Goal: Task Accomplishment & Management: Manage account settings

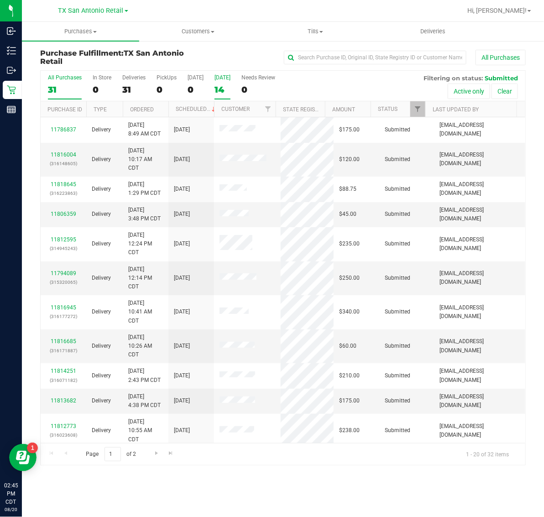
click at [227, 84] on div "14" at bounding box center [223, 89] width 16 height 11
click at [0, 0] on input "Tomorrow 14" at bounding box center [0, 0] width 0 height 0
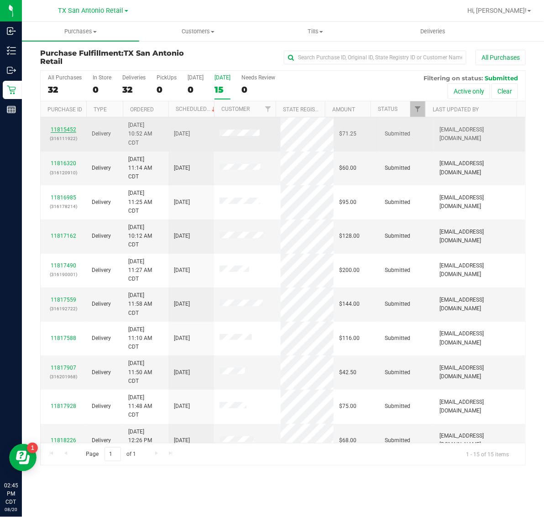
click at [65, 128] on link "11815452" at bounding box center [64, 129] width 26 height 6
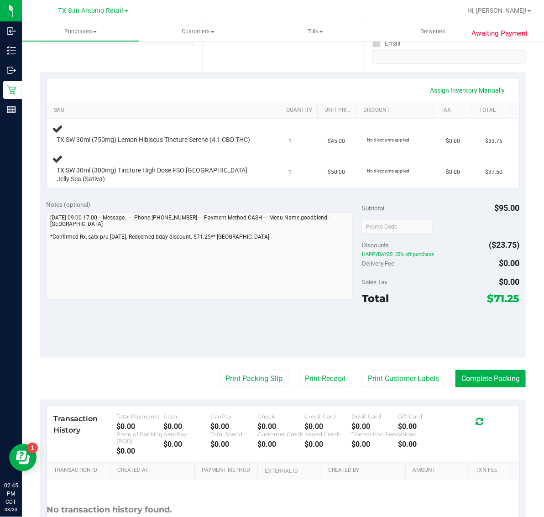
scroll to position [171, 0]
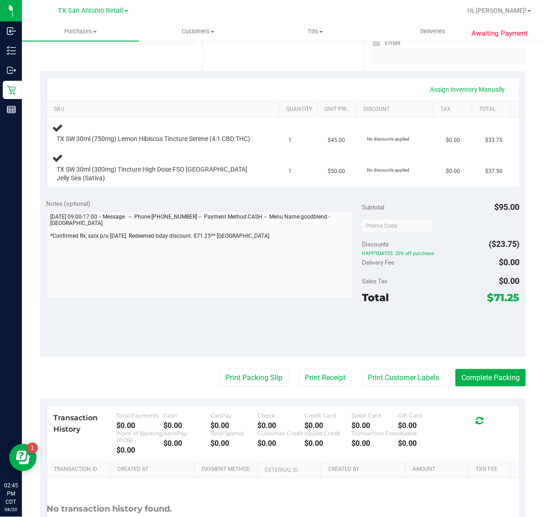
click at [394, 391] on purchase-details "Back Edit Purchase Cancel Purchase View Profile # 11815452 Submitted Needs revi…" at bounding box center [283, 227] width 486 height 699
click at [396, 383] on button "Print Customer Labels" at bounding box center [403, 377] width 83 height 17
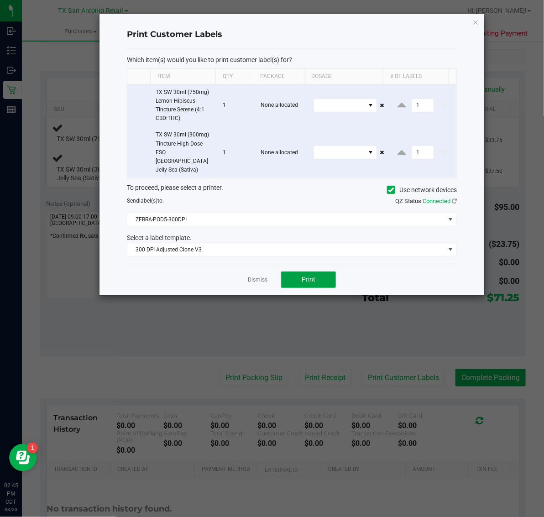
click at [320, 272] on button "Print" at bounding box center [308, 280] width 55 height 16
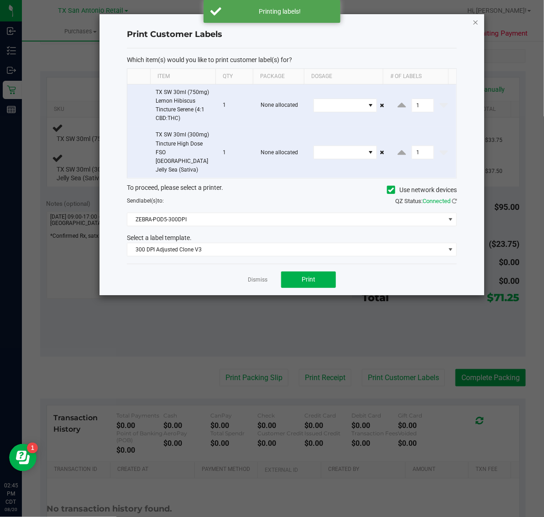
click at [478, 18] on icon "button" at bounding box center [476, 21] width 6 height 11
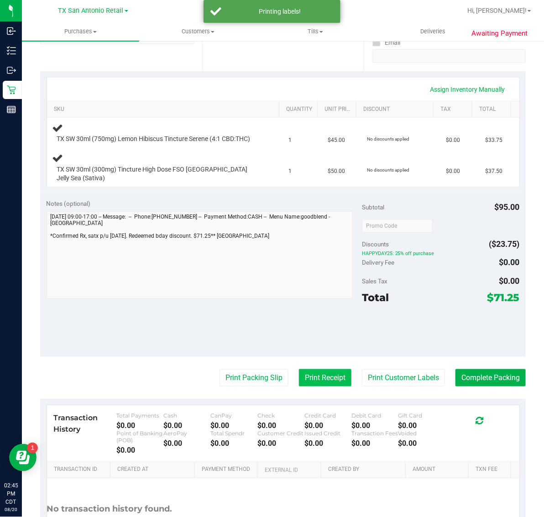
click at [321, 380] on button "Print Receipt" at bounding box center [325, 377] width 53 height 17
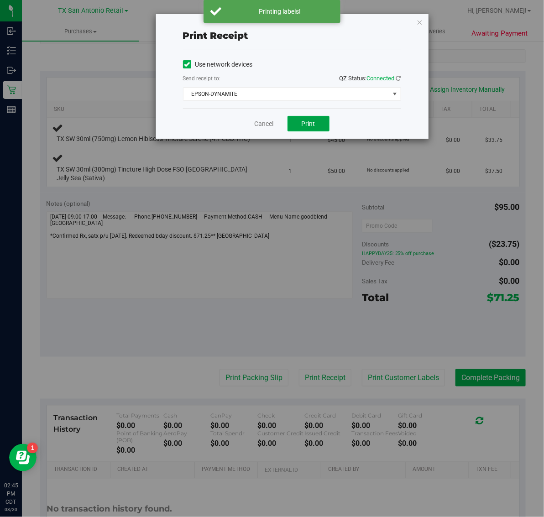
click at [313, 126] on span "Print" at bounding box center [309, 123] width 14 height 7
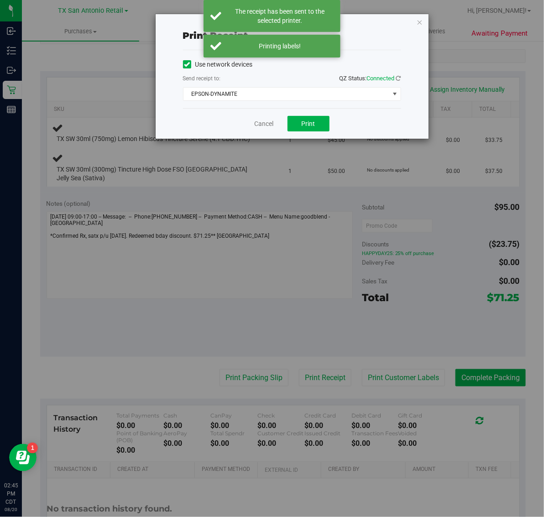
click at [416, 21] on div "Print receipt Use network devices Send receipt to: QZ Status: Connected EPSON-D…" at bounding box center [292, 76] width 273 height 125
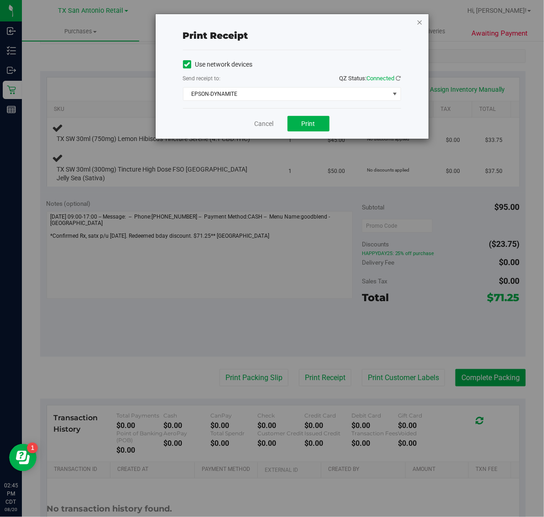
click at [422, 21] on icon "button" at bounding box center [420, 21] width 6 height 11
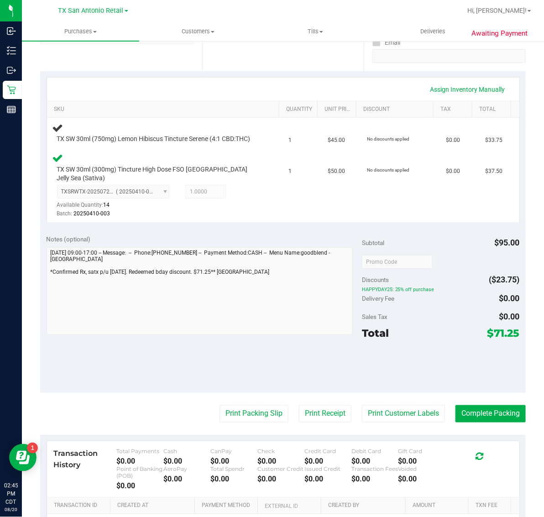
click at [110, 354] on div "Notes (optional) Subtotal $95.00 Discounts ($23.75) HAPPYDAY25: 25% off purchas…" at bounding box center [283, 311] width 486 height 164
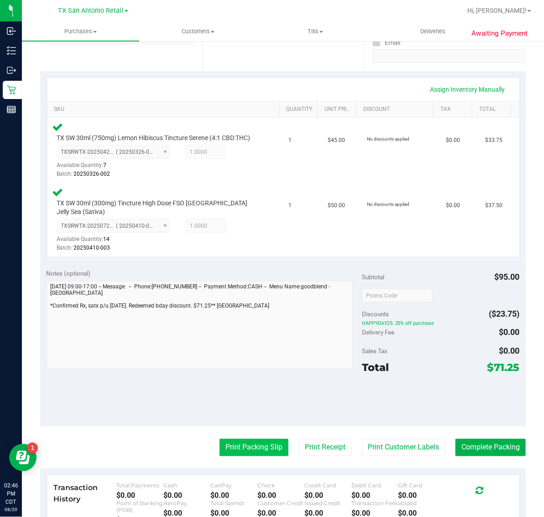
click at [256, 453] on button "Print Packing Slip" at bounding box center [254, 447] width 69 height 17
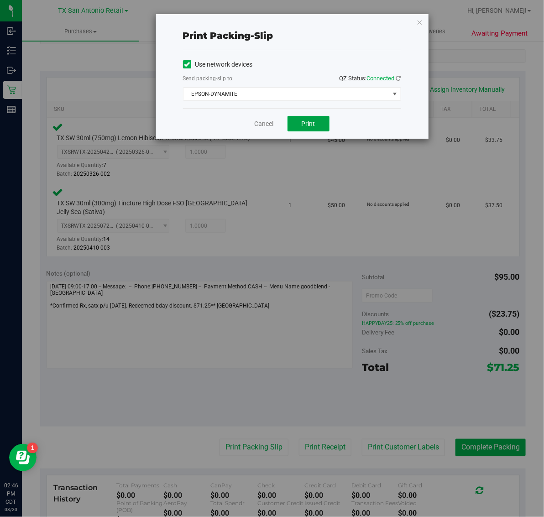
click at [316, 117] on button "Print" at bounding box center [309, 124] width 42 height 16
click at [419, 21] on icon "button" at bounding box center [420, 21] width 6 height 11
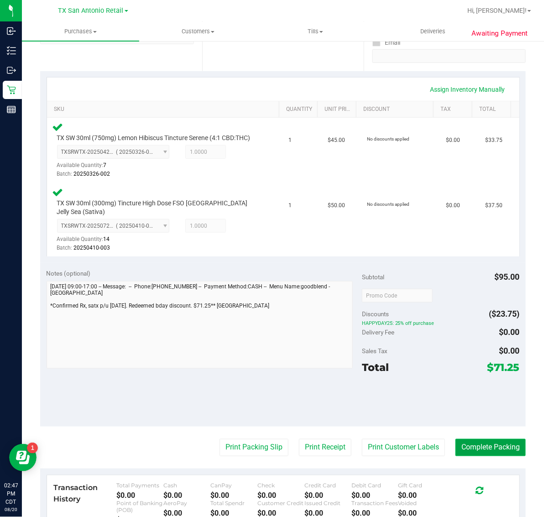
click at [483, 444] on button "Complete Packing" at bounding box center [491, 447] width 70 height 17
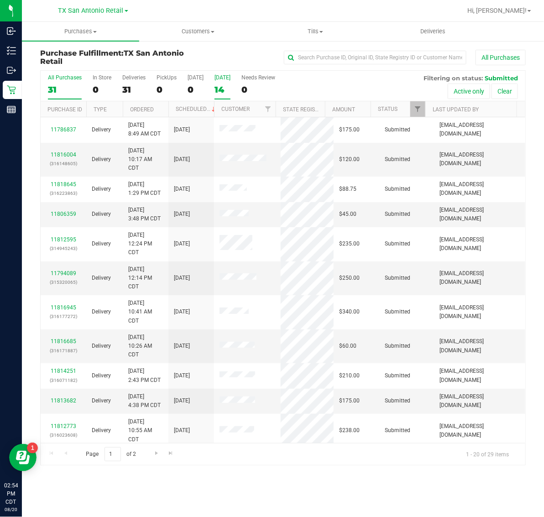
click at [222, 87] on div "14" at bounding box center [223, 89] width 16 height 11
click at [0, 0] on input "Tomorrow 14" at bounding box center [0, 0] width 0 height 0
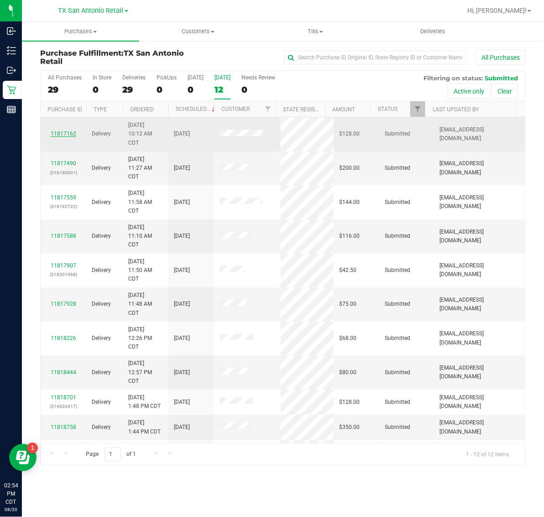
click at [70, 136] on link "11817162" at bounding box center [64, 134] width 26 height 6
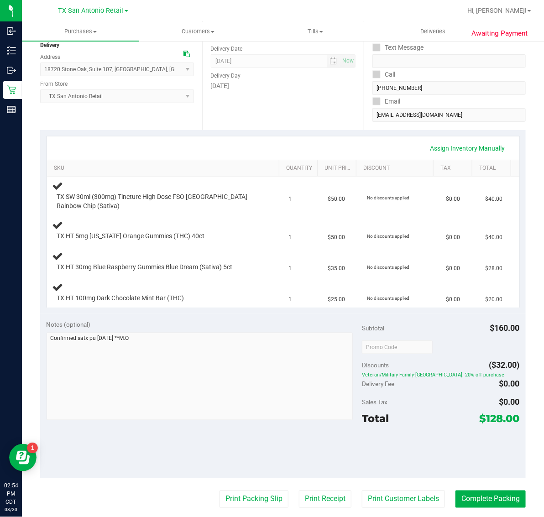
scroll to position [114, 0]
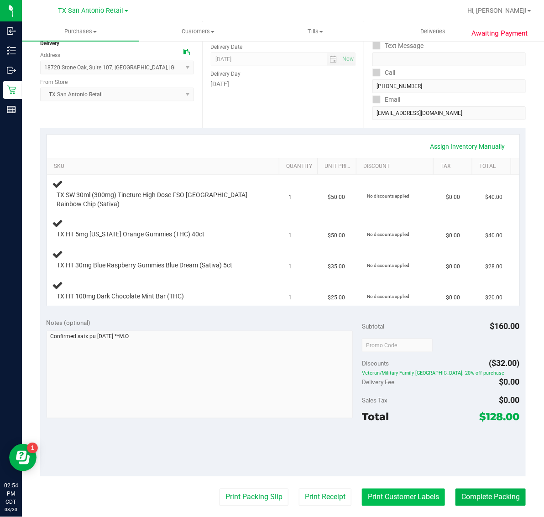
click at [402, 494] on button "Print Customer Labels" at bounding box center [403, 497] width 83 height 17
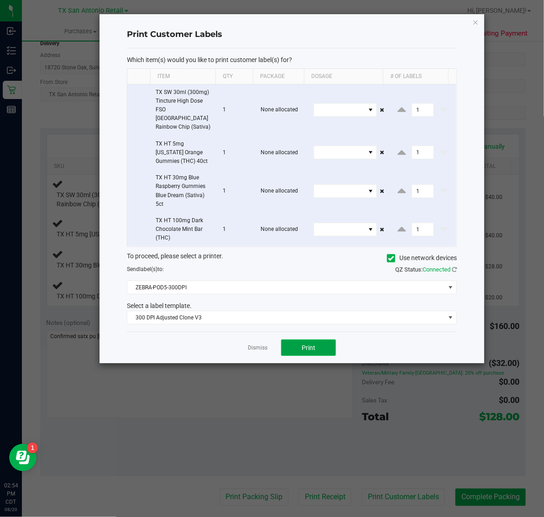
click at [313, 345] on button "Print" at bounding box center [308, 348] width 55 height 16
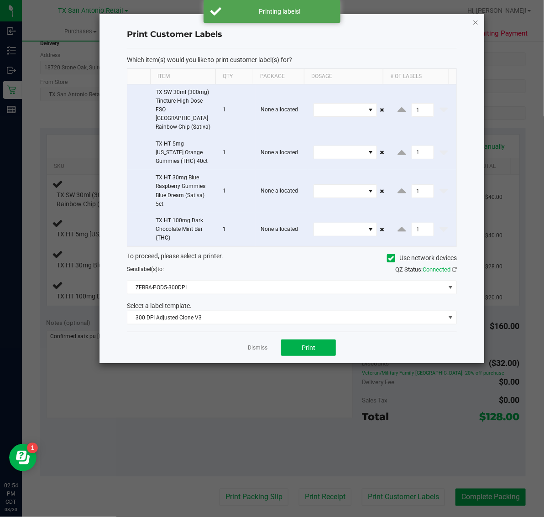
click at [476, 16] on icon "button" at bounding box center [476, 21] width 6 height 11
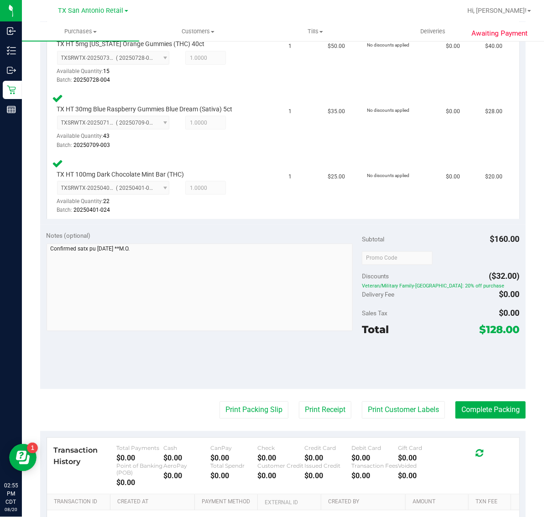
scroll to position [384, 0]
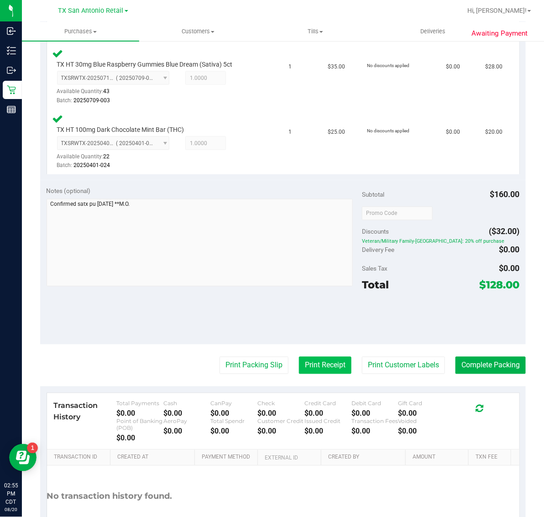
click at [323, 367] on button "Print Receipt" at bounding box center [325, 365] width 53 height 17
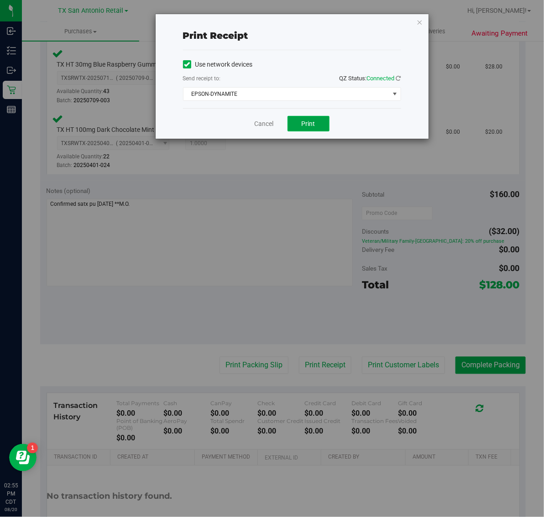
click at [295, 126] on button "Print" at bounding box center [309, 124] width 42 height 16
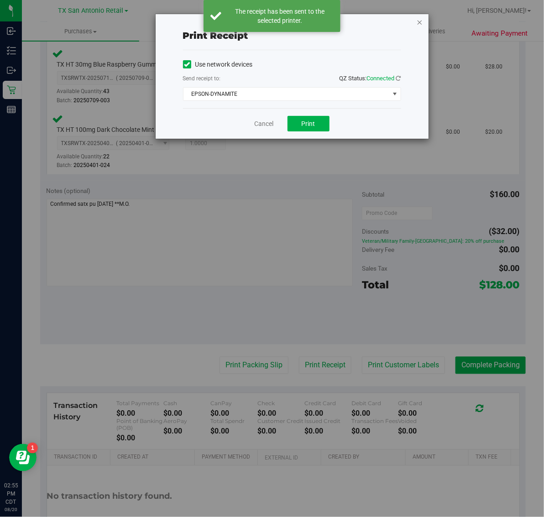
click at [423, 21] on icon "button" at bounding box center [420, 21] width 6 height 11
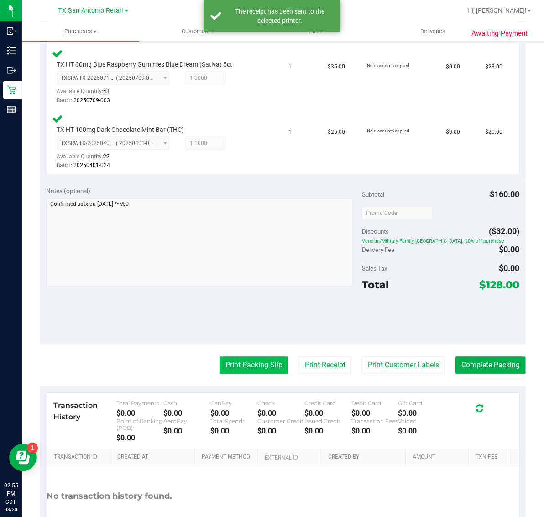
click at [249, 364] on button "Print Packing Slip" at bounding box center [254, 365] width 69 height 17
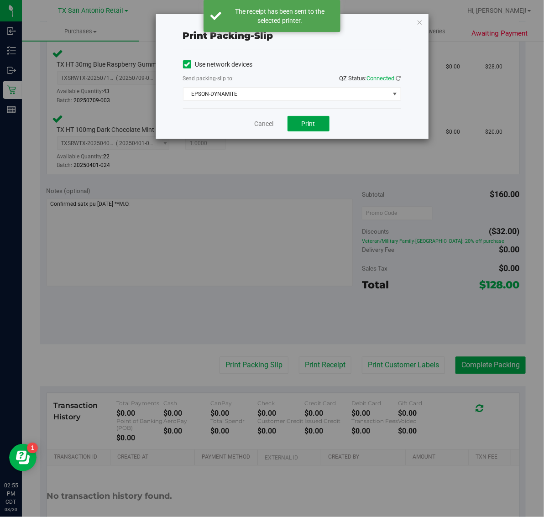
click at [309, 126] on span "Print" at bounding box center [309, 123] width 14 height 7
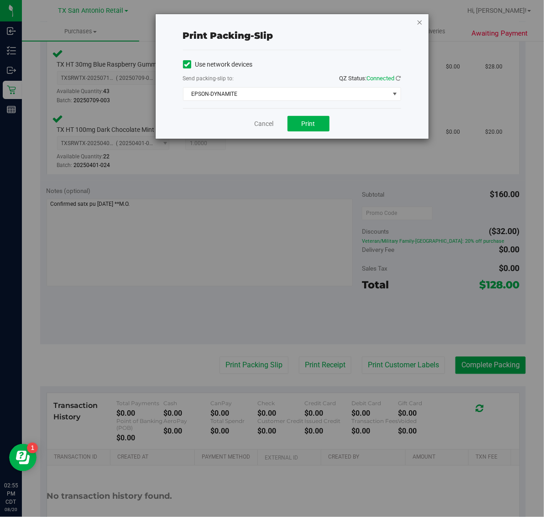
click at [421, 21] on icon "button" at bounding box center [420, 21] width 6 height 11
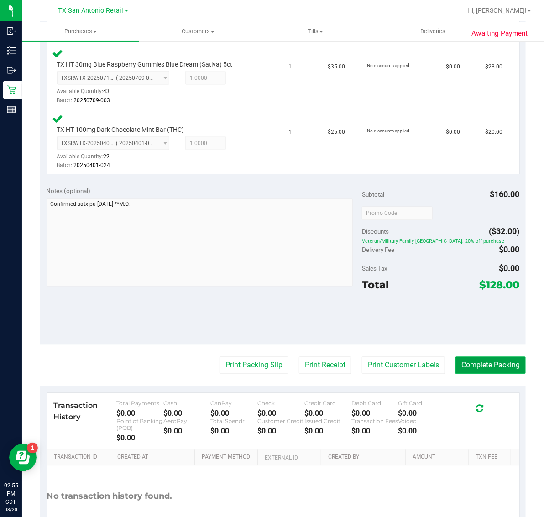
click at [498, 365] on button "Complete Packing" at bounding box center [491, 365] width 70 height 17
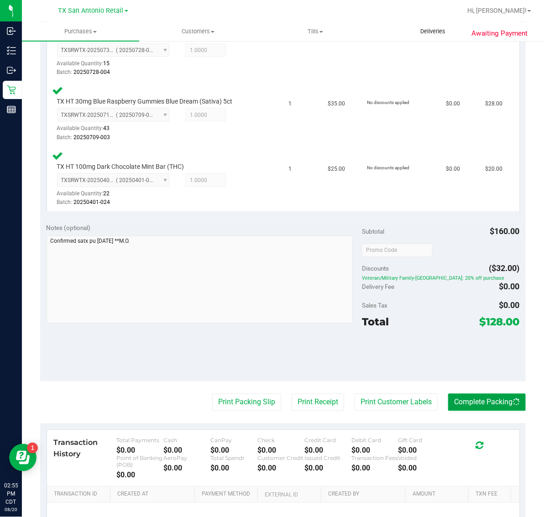
scroll to position [327, 0]
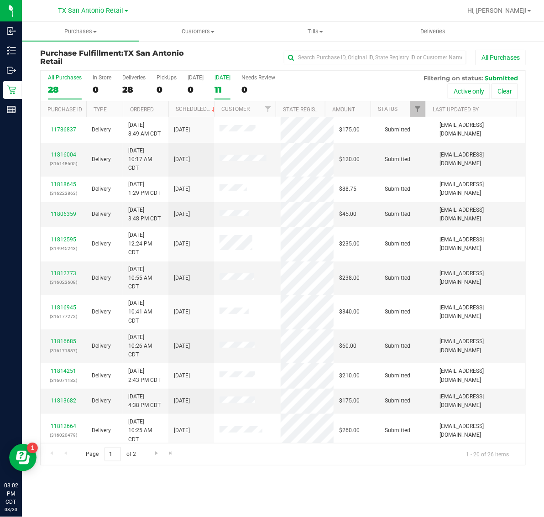
click at [216, 88] on div "11" at bounding box center [223, 89] width 16 height 11
click at [0, 0] on input "Tomorrow 11" at bounding box center [0, 0] width 0 height 0
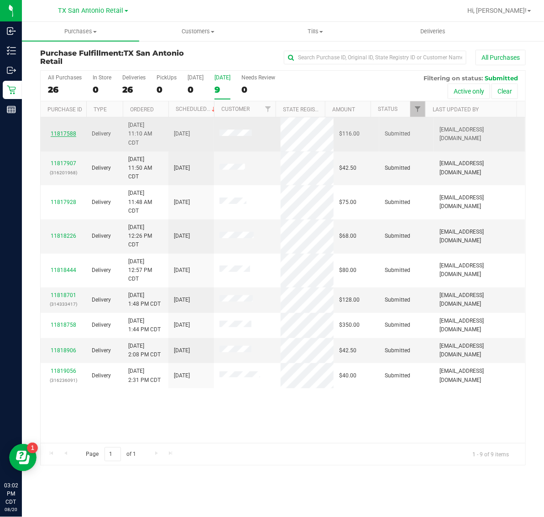
click at [68, 132] on link "11817588" at bounding box center [64, 134] width 26 height 6
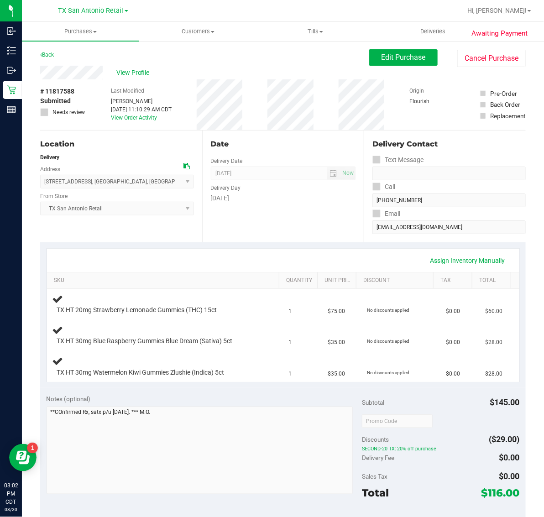
scroll to position [114, 0]
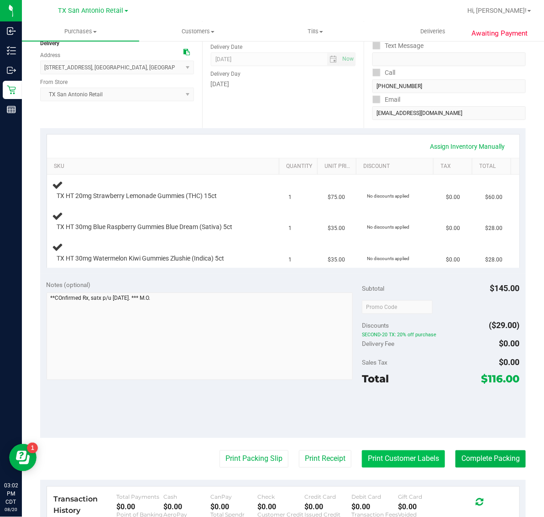
click at [404, 463] on button "Print Customer Labels" at bounding box center [403, 459] width 83 height 17
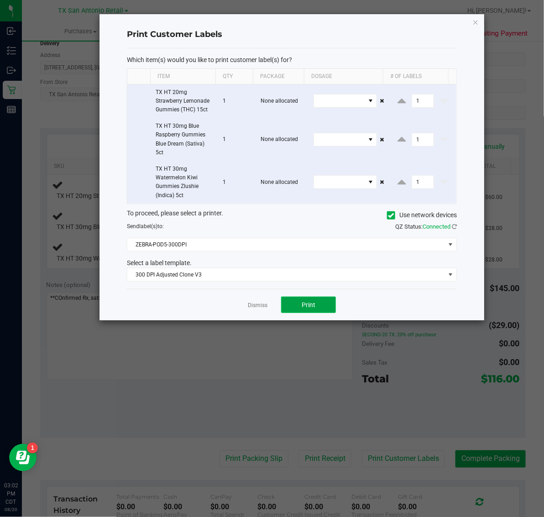
click at [313, 306] on span "Print" at bounding box center [309, 304] width 14 height 7
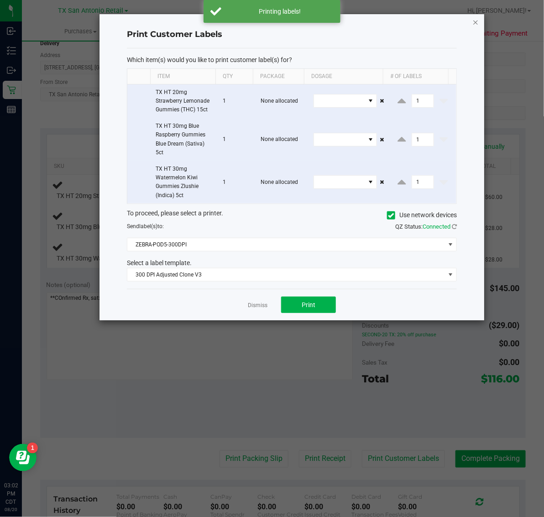
click at [474, 19] on icon "button" at bounding box center [476, 21] width 6 height 11
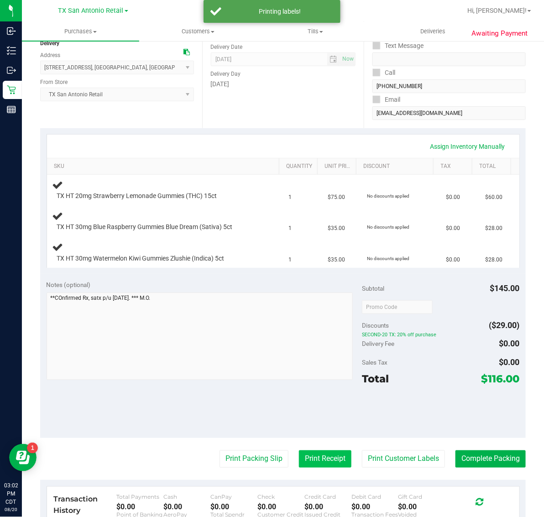
click at [318, 466] on button "Print Receipt" at bounding box center [325, 459] width 53 height 17
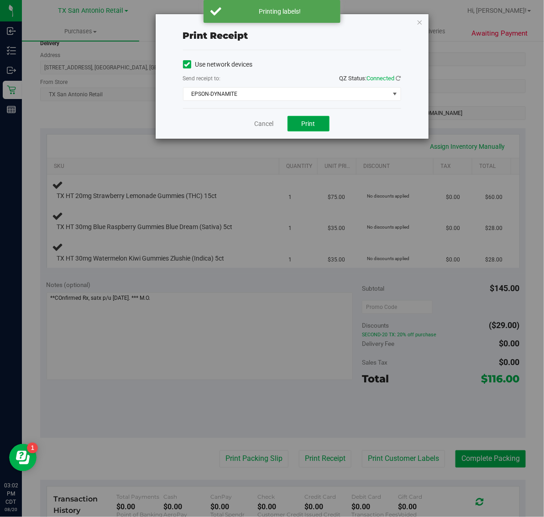
click at [308, 127] on span "Print" at bounding box center [309, 123] width 14 height 7
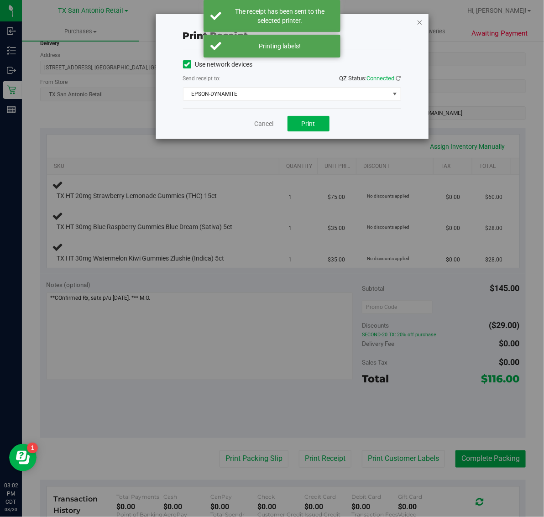
click at [419, 21] on icon "button" at bounding box center [420, 21] width 6 height 11
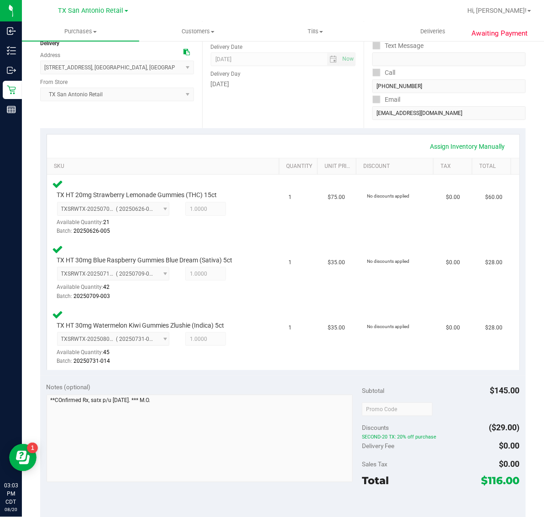
scroll to position [317, 0]
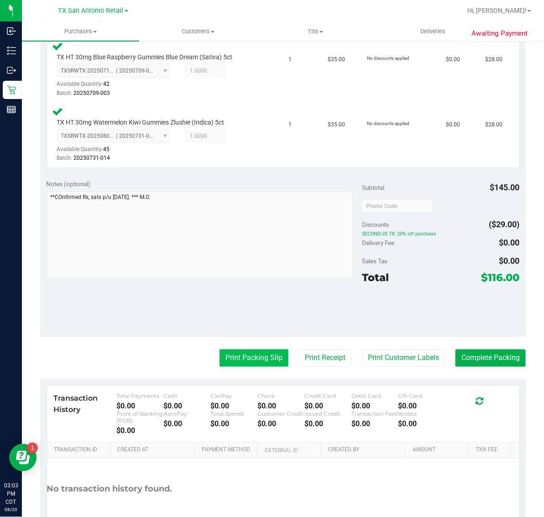
click at [246, 355] on button "Print Packing Slip" at bounding box center [254, 358] width 69 height 17
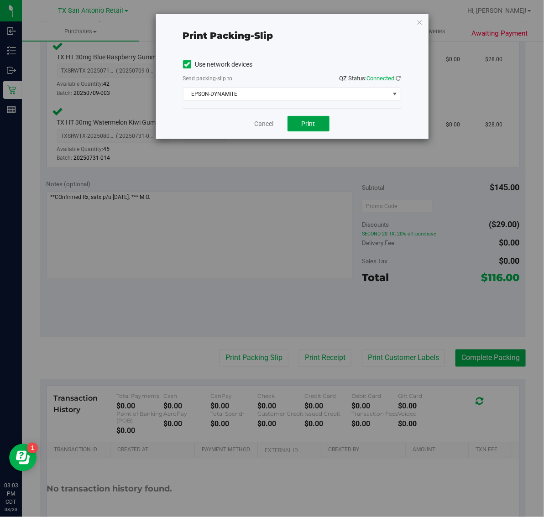
click at [302, 122] on span "Print" at bounding box center [309, 123] width 14 height 7
click at [422, 21] on icon "button" at bounding box center [420, 21] width 6 height 11
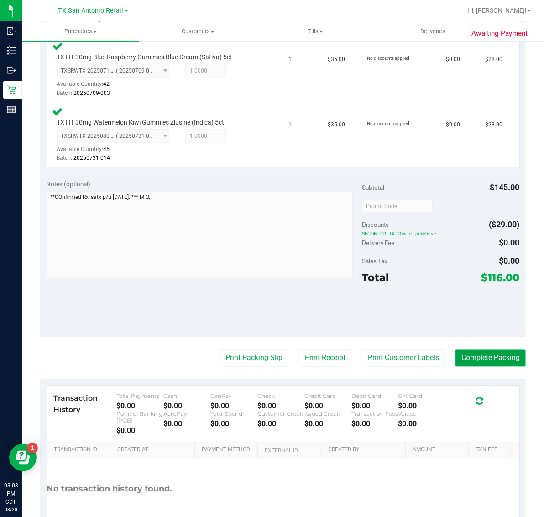
click at [480, 366] on button "Complete Packing" at bounding box center [491, 358] width 70 height 17
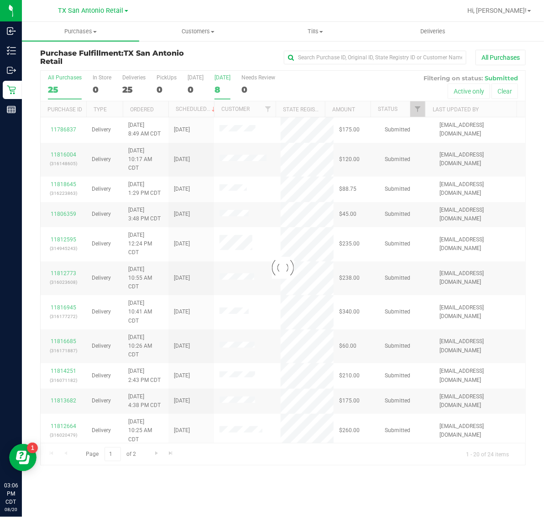
click at [229, 88] on div "8" at bounding box center [223, 89] width 16 height 11
click at [0, 0] on input "Tomorrow 8" at bounding box center [0, 0] width 0 height 0
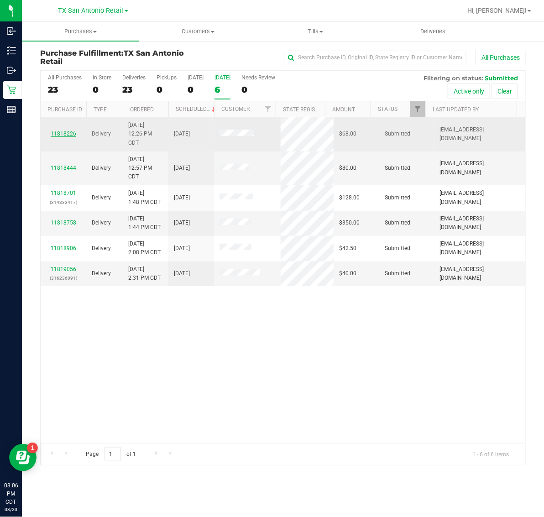
click at [65, 136] on link "11818226" at bounding box center [64, 134] width 26 height 6
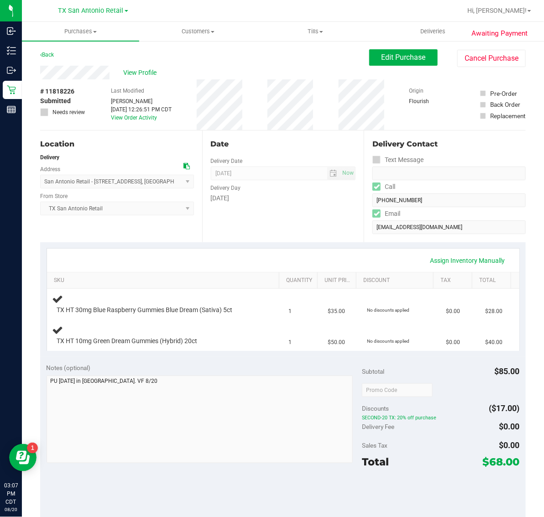
scroll to position [114, 0]
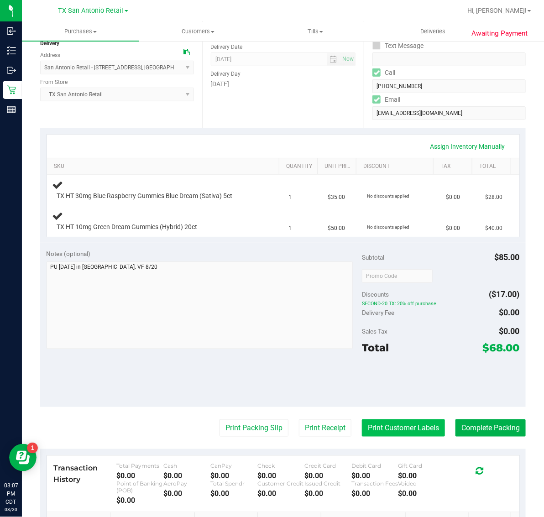
click at [384, 429] on button "Print Customer Labels" at bounding box center [403, 428] width 83 height 17
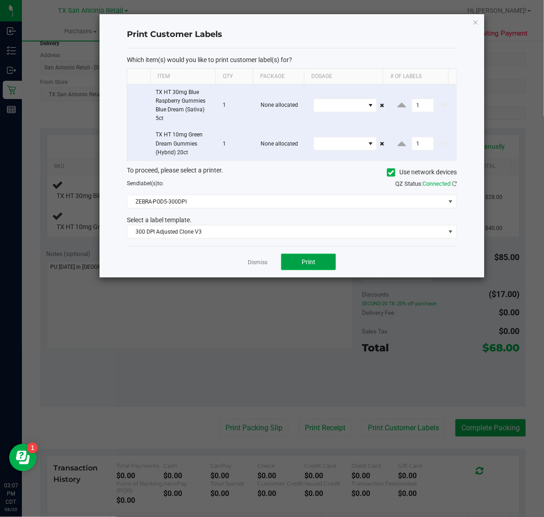
click at [329, 264] on button "Print" at bounding box center [308, 262] width 55 height 16
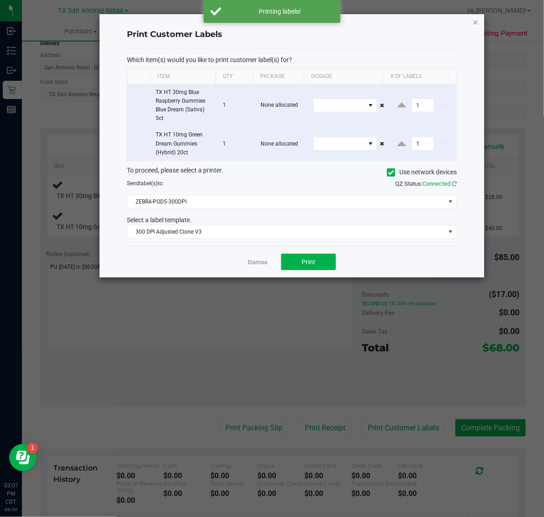
click at [475, 23] on icon "button" at bounding box center [476, 21] width 6 height 11
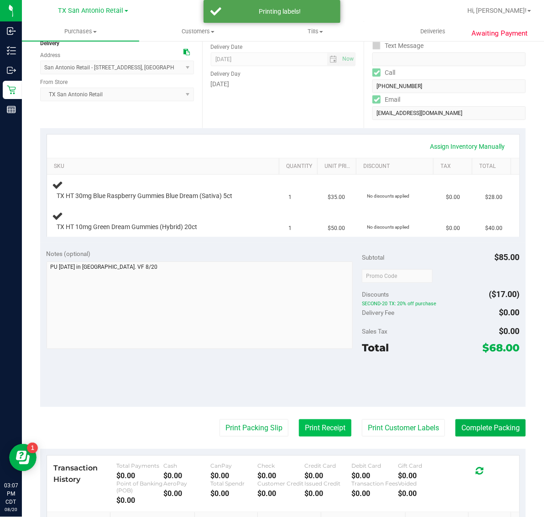
click at [327, 431] on button "Print Receipt" at bounding box center [325, 428] width 53 height 17
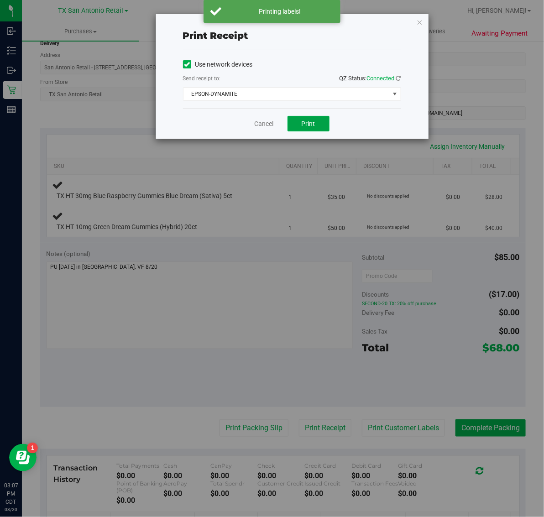
click at [315, 121] on span "Print" at bounding box center [309, 123] width 14 height 7
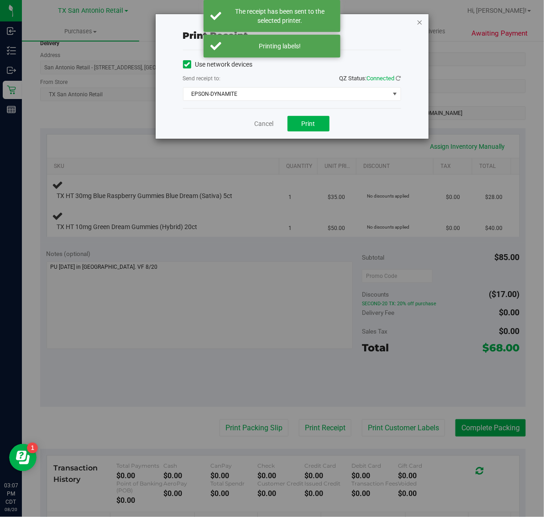
click at [420, 16] on icon "button" at bounding box center [420, 21] width 6 height 11
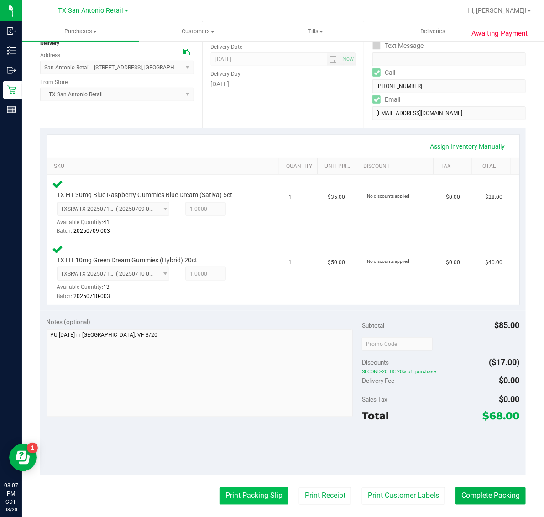
click at [253, 500] on button "Print Packing Slip" at bounding box center [254, 496] width 69 height 17
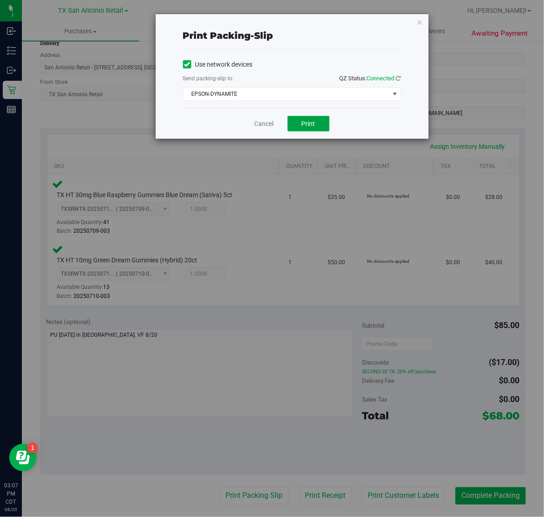
click at [316, 127] on button "Print" at bounding box center [309, 124] width 42 height 16
click at [420, 18] on icon "button" at bounding box center [420, 21] width 6 height 11
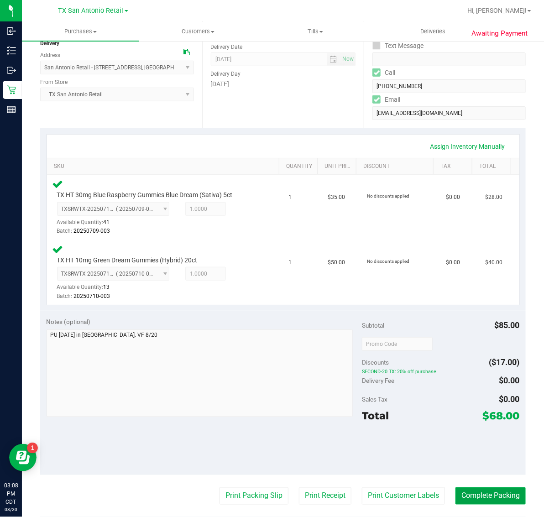
click at [490, 498] on button "Complete Packing" at bounding box center [491, 496] width 70 height 17
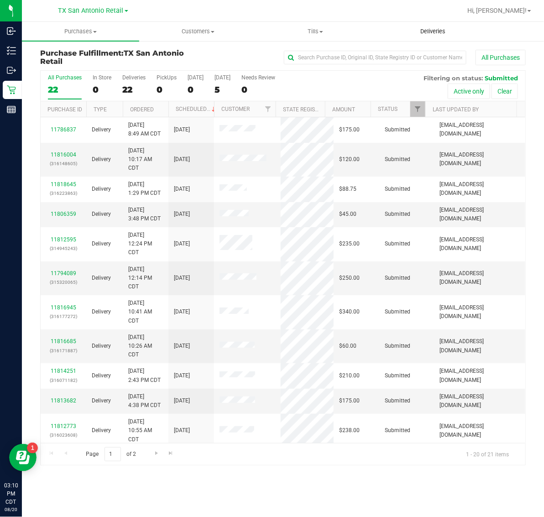
click at [440, 32] on span "Deliveries" at bounding box center [433, 31] width 50 height 8
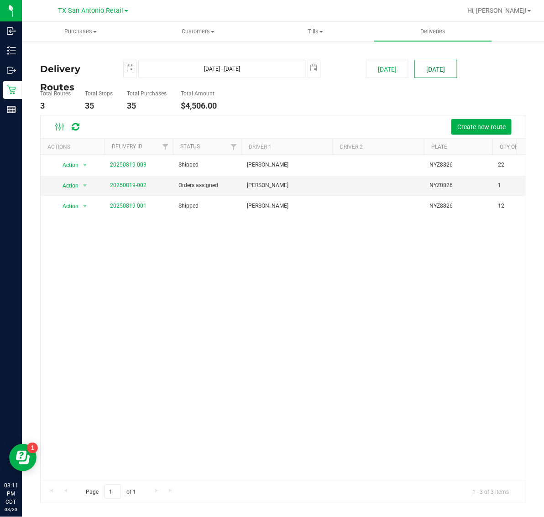
click at [442, 61] on button "[DATE]" at bounding box center [436, 69] width 42 height 18
type input "[DATE] - [DATE]"
type input "[DATE]"
click at [126, 186] on link "20250820-001" at bounding box center [128, 185] width 37 height 6
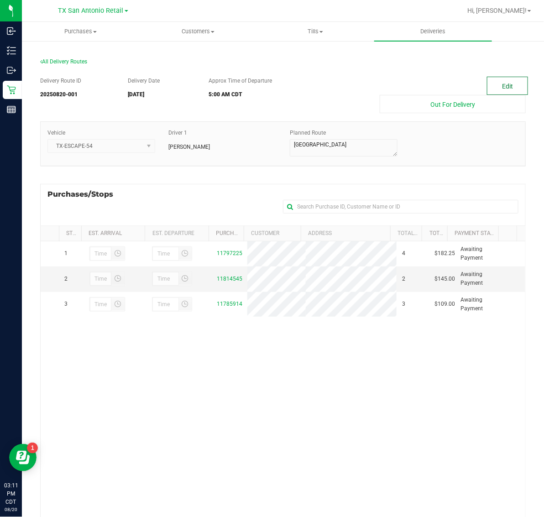
click at [491, 83] on button "Edit" at bounding box center [507, 86] width 41 height 18
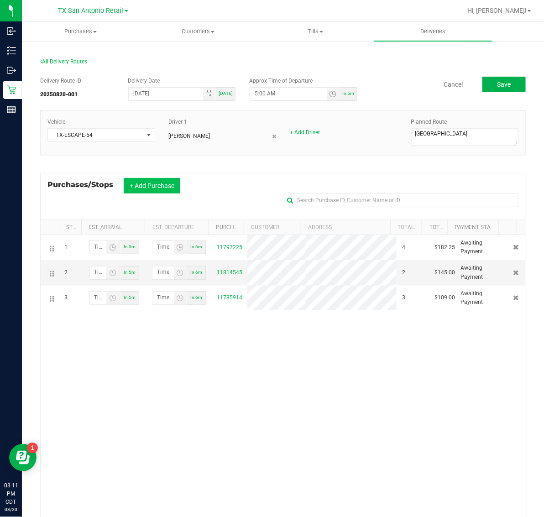
click at [153, 190] on button "+ Add Purchase" at bounding box center [152, 186] width 57 height 16
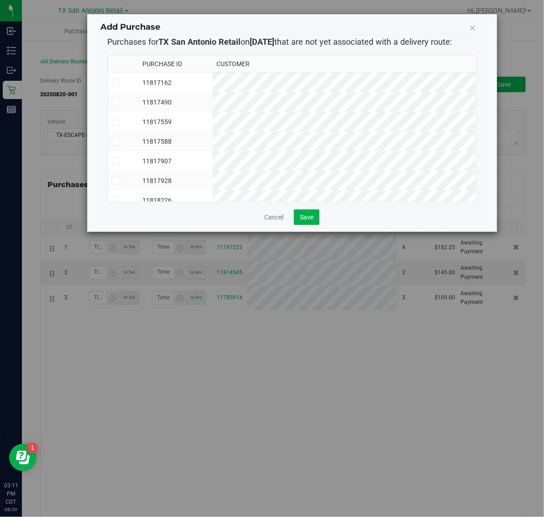
click at [213, 120] on td "11817559" at bounding box center [176, 122] width 74 height 20
click at [305, 221] on span "Save" at bounding box center [307, 217] width 14 height 7
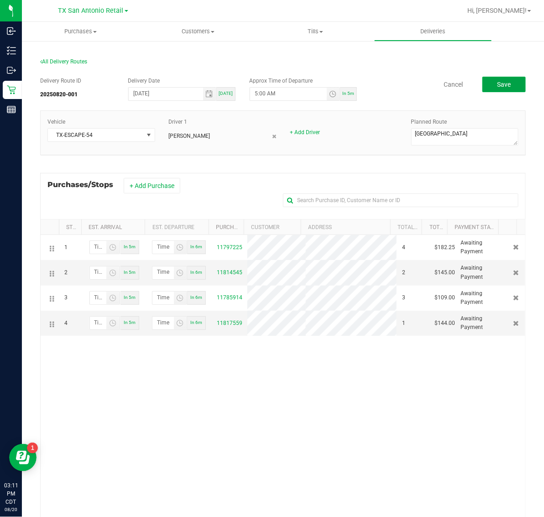
click at [497, 83] on span "Save" at bounding box center [504, 84] width 14 height 7
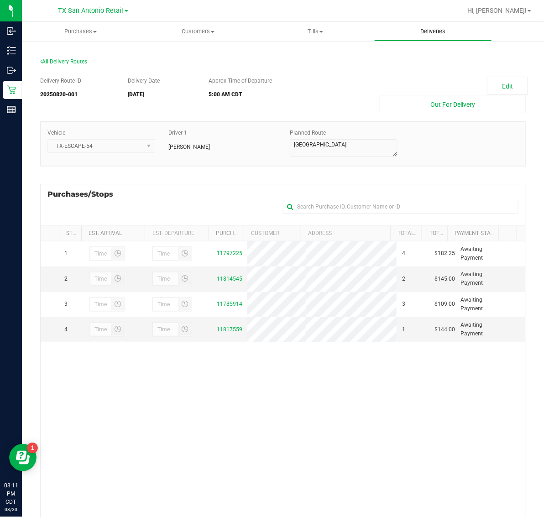
click at [434, 28] on span "Deliveries" at bounding box center [433, 31] width 50 height 8
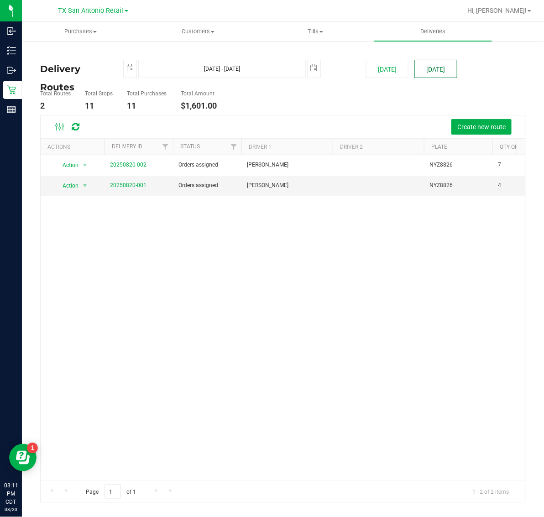
click at [436, 74] on button "[DATE]" at bounding box center [436, 69] width 42 height 18
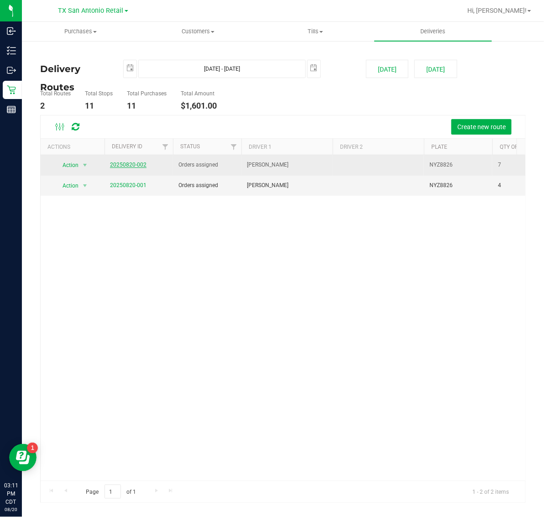
click at [126, 163] on link "20250820-002" at bounding box center [128, 165] width 37 height 6
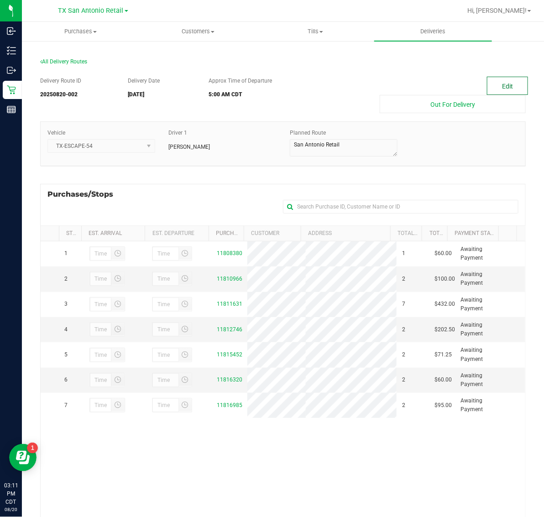
click at [495, 83] on button "Edit" at bounding box center [507, 86] width 41 height 18
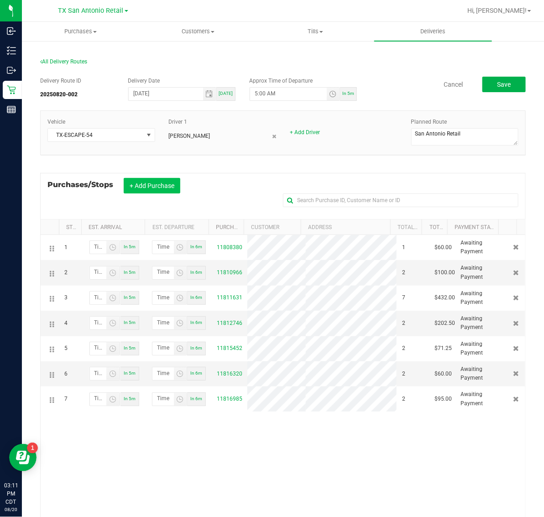
click at [149, 185] on button "+ Add Purchase" at bounding box center [152, 186] width 57 height 16
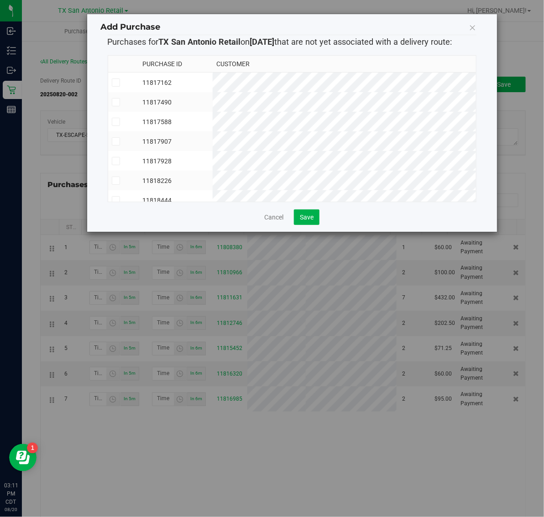
click at [213, 81] on td "11817162" at bounding box center [176, 83] width 74 height 20
drag, startPoint x: 249, startPoint y: 101, endPoint x: 245, endPoint y: 123, distance: 22.2
click at [213, 104] on td "11817490" at bounding box center [176, 102] width 74 height 20
click at [213, 125] on td "11817588" at bounding box center [176, 122] width 74 height 20
click at [213, 137] on td "11817907" at bounding box center [176, 141] width 74 height 20
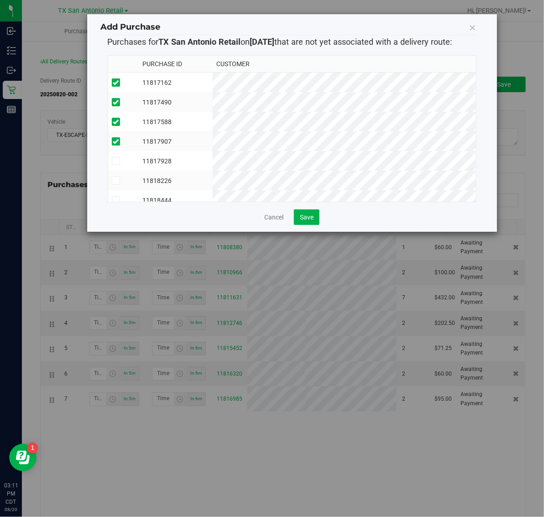
drag, startPoint x: 236, startPoint y: 163, endPoint x: 237, endPoint y: 177, distance: 14.2
click at [213, 163] on td "11817928" at bounding box center [176, 161] width 74 height 20
click at [213, 179] on td "11818226" at bounding box center [176, 181] width 74 height 20
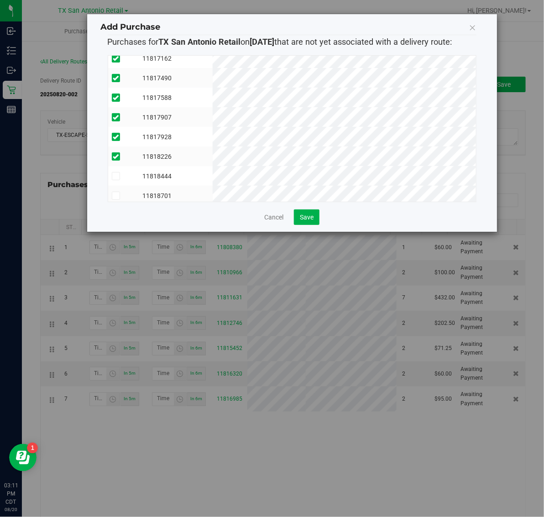
scroll to position [37, 0]
click at [213, 168] on td "11818444" at bounding box center [176, 173] width 74 height 20
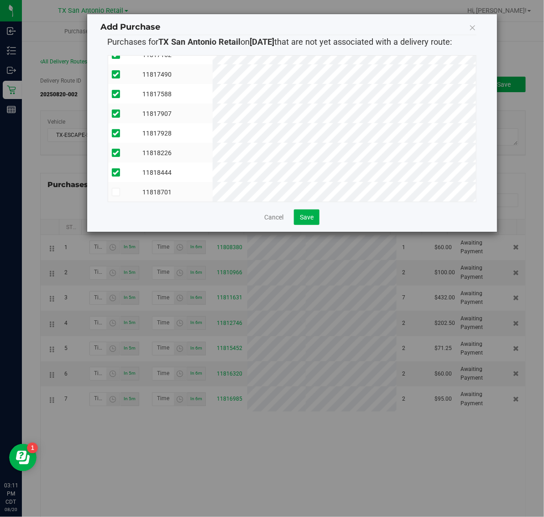
click at [213, 189] on td "11818701" at bounding box center [176, 192] width 74 height 20
click at [313, 216] on span "Save" at bounding box center [307, 217] width 14 height 7
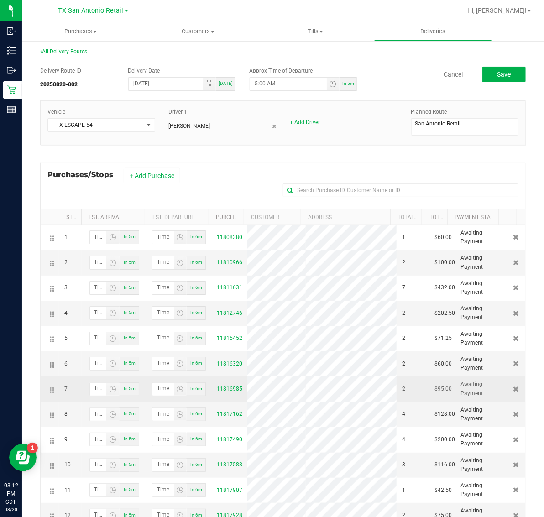
scroll to position [0, 0]
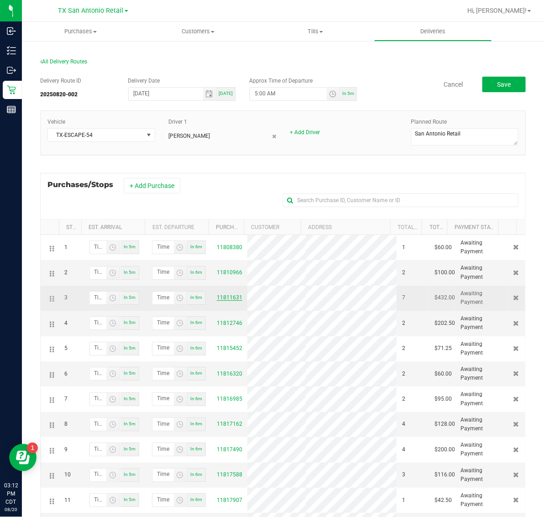
click at [218, 298] on link "11811631" at bounding box center [230, 297] width 26 height 6
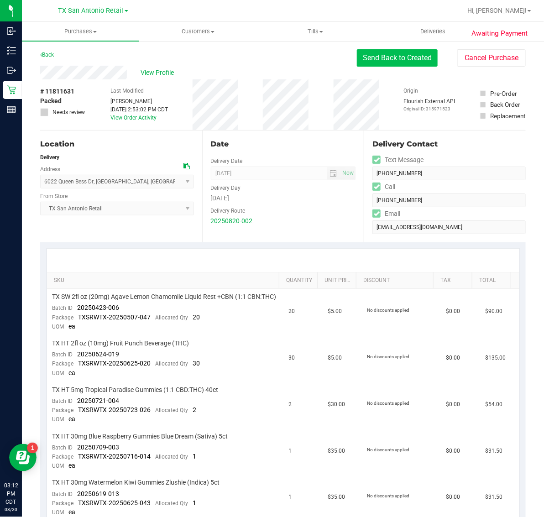
click at [395, 55] on button "Send Back to Created" at bounding box center [397, 57] width 81 height 17
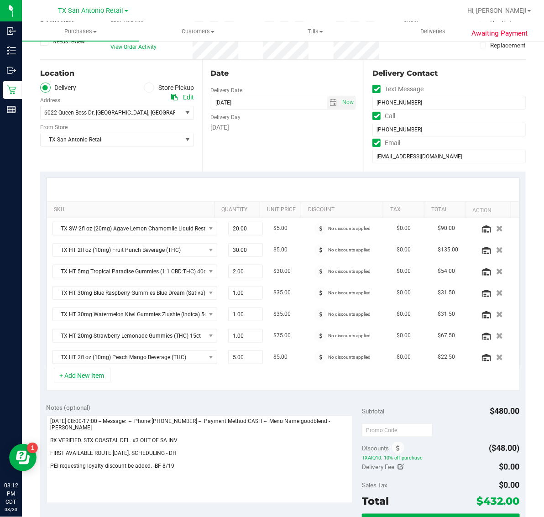
scroll to position [171, 0]
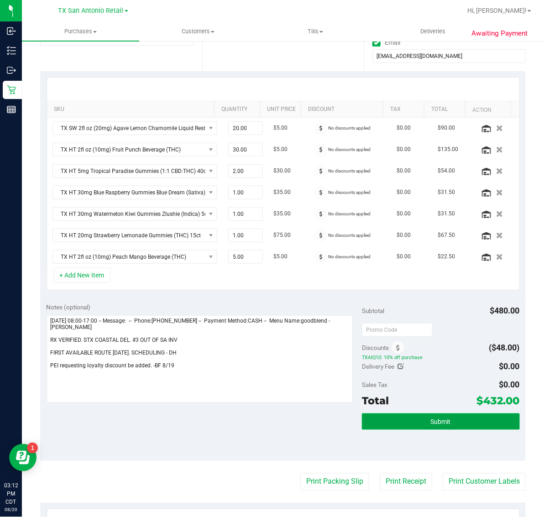
click at [422, 423] on button "Submit" at bounding box center [441, 422] width 158 height 16
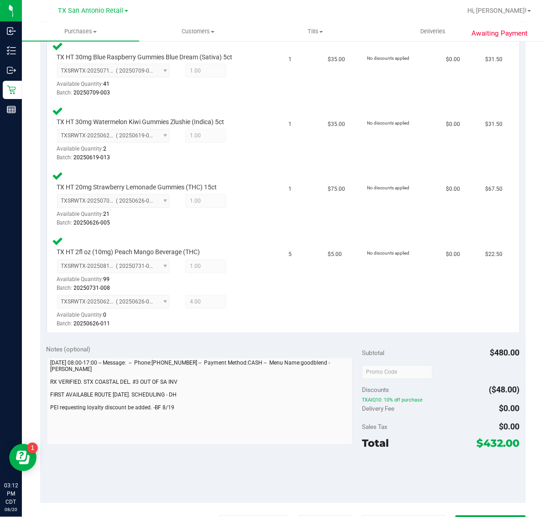
scroll to position [628, 0]
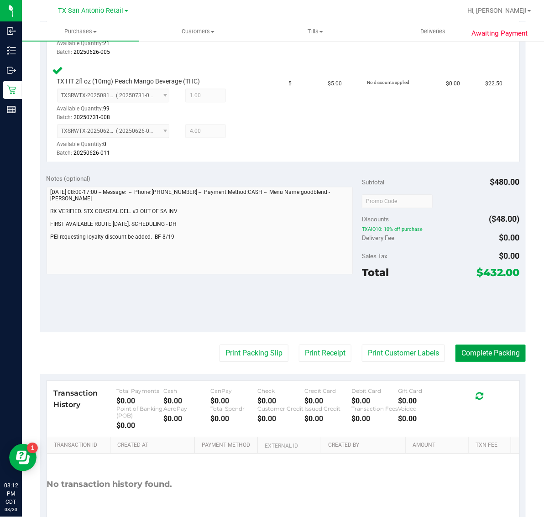
click at [489, 347] on button "Complete Packing" at bounding box center [491, 353] width 70 height 17
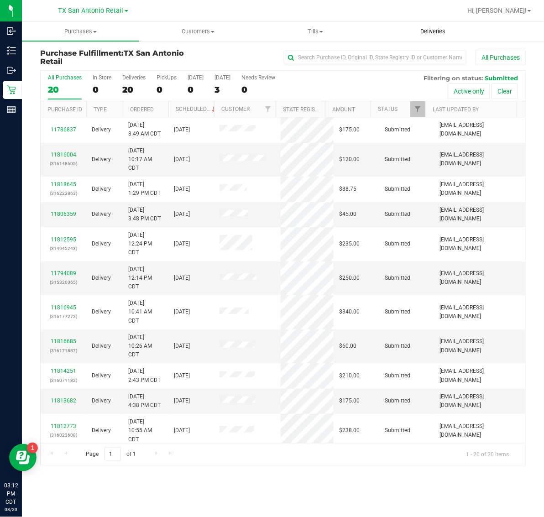
click at [434, 32] on span "Deliveries" at bounding box center [433, 31] width 50 height 8
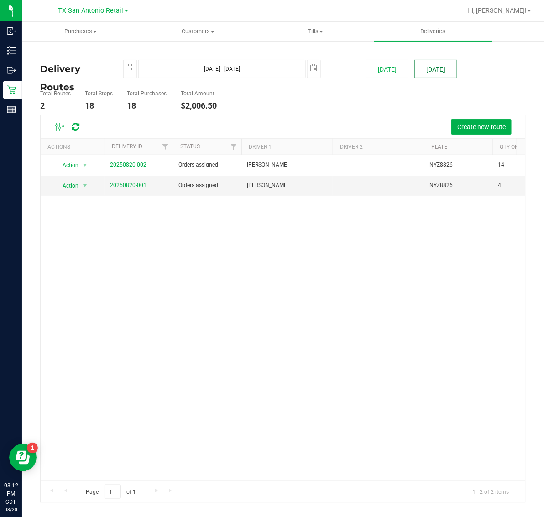
click at [428, 67] on button "[DATE]" at bounding box center [436, 69] width 42 height 18
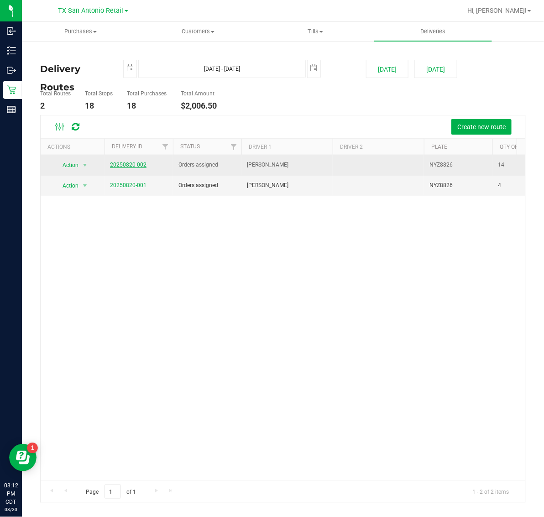
click at [122, 163] on link "20250820-002" at bounding box center [128, 165] width 37 height 6
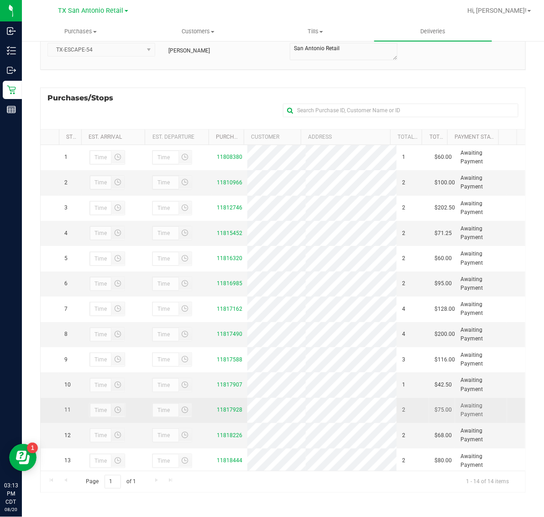
scroll to position [55, 0]
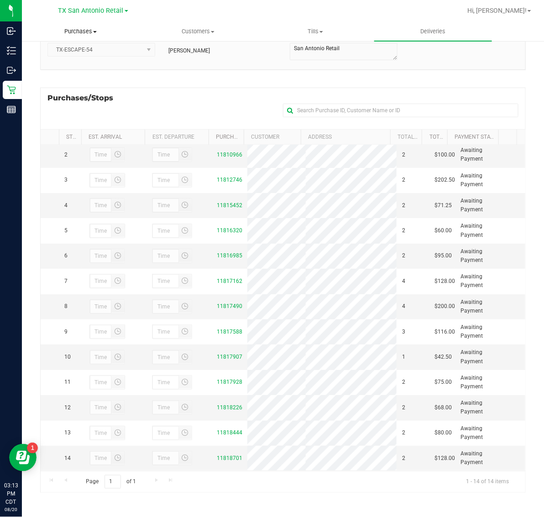
click at [70, 28] on span "Purchases" at bounding box center [80, 31] width 116 height 8
click at [72, 68] on span "Fulfillment" at bounding box center [50, 66] width 57 height 8
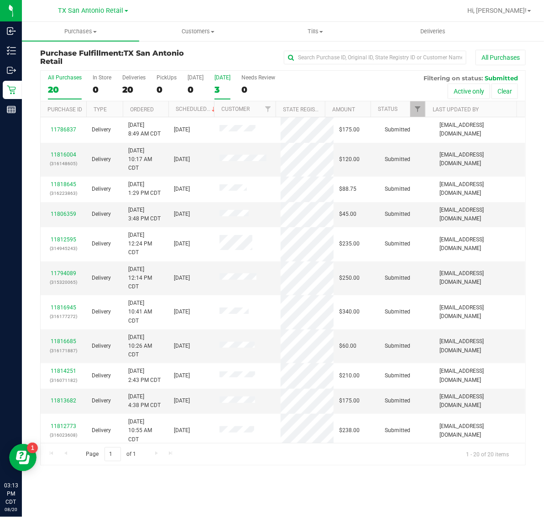
click at [230, 87] on div "3" at bounding box center [223, 89] width 16 height 11
click at [0, 0] on input "Tomorrow 3" at bounding box center [0, 0] width 0 height 0
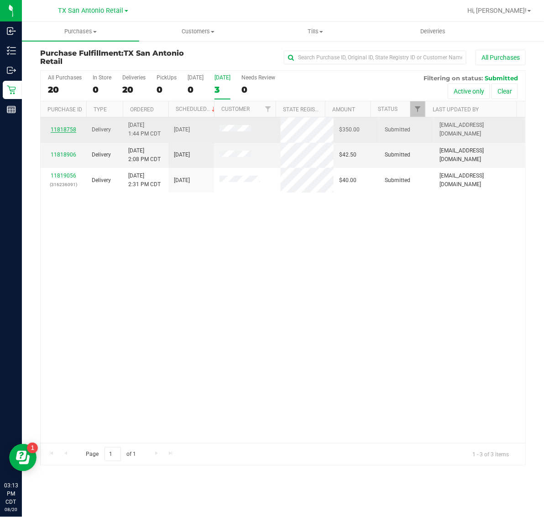
click at [64, 131] on link "11818758" at bounding box center [64, 129] width 26 height 6
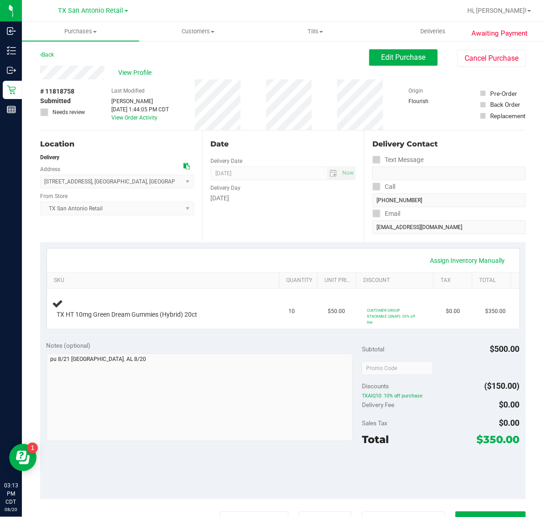
scroll to position [57, 0]
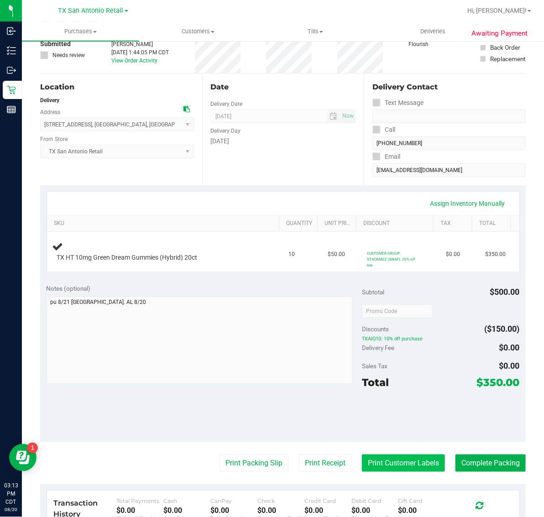
click at [410, 461] on button "Print Customer Labels" at bounding box center [403, 463] width 83 height 17
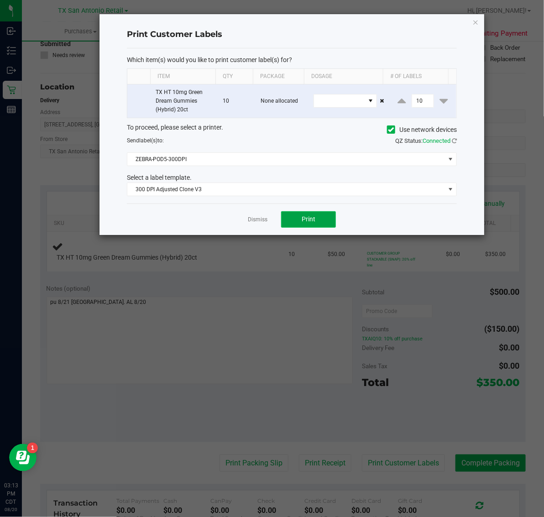
click at [306, 217] on span "Print" at bounding box center [309, 219] width 14 height 7
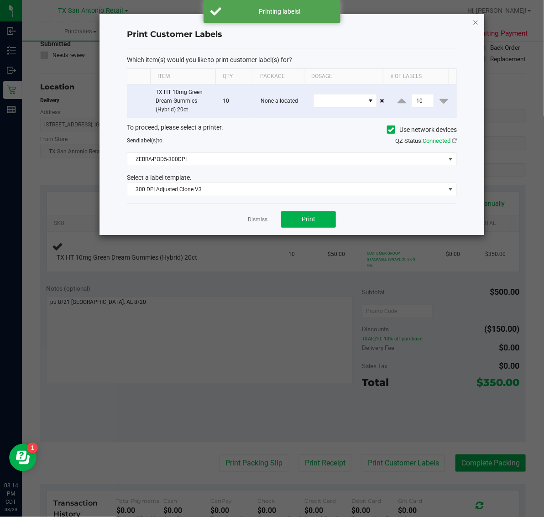
click at [476, 19] on icon "button" at bounding box center [476, 21] width 6 height 11
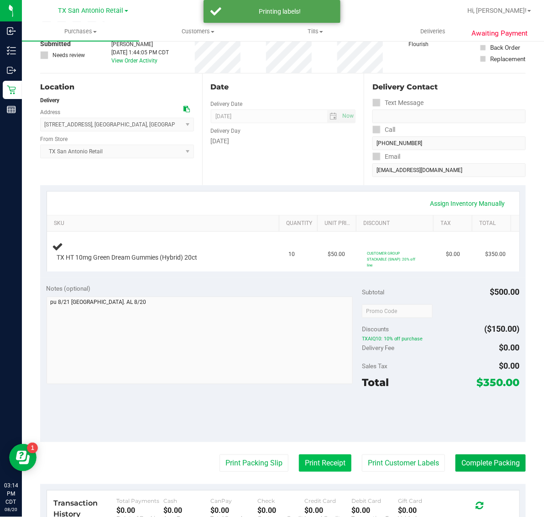
click at [307, 472] on button "Print Receipt" at bounding box center [325, 463] width 53 height 17
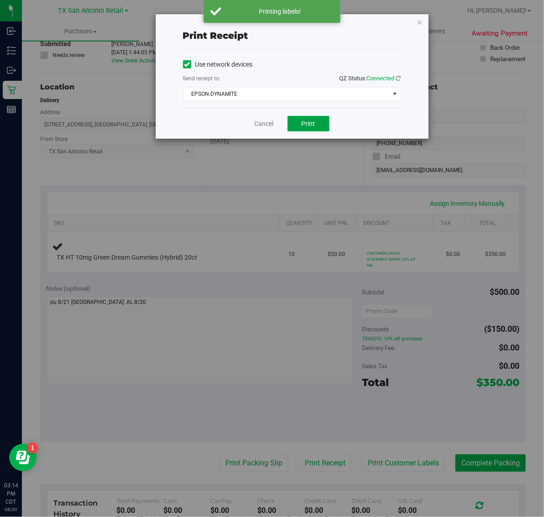
click at [306, 122] on span "Print" at bounding box center [309, 123] width 14 height 7
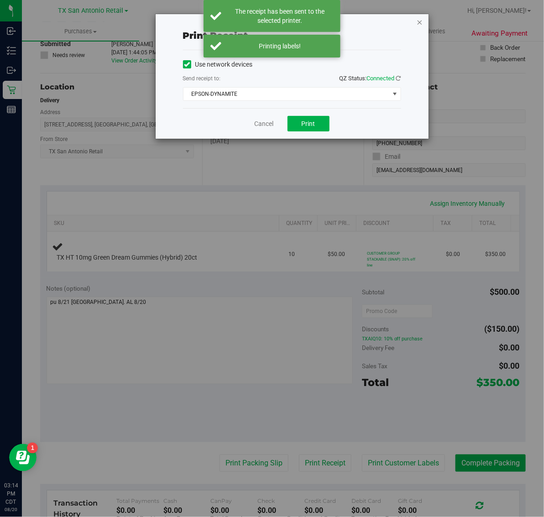
click at [419, 21] on icon "button" at bounding box center [420, 21] width 6 height 11
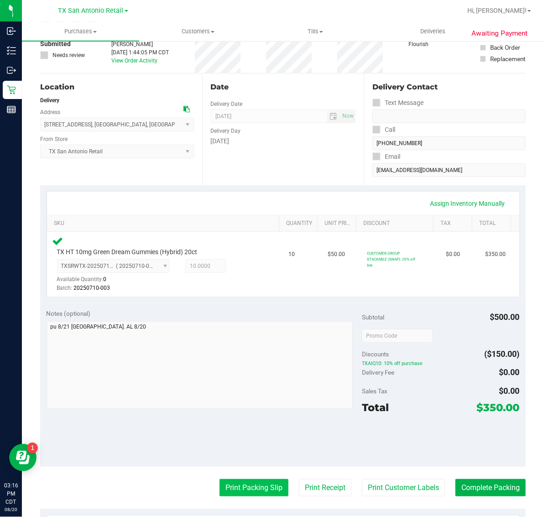
click at [244, 480] on button "Print Packing Slip" at bounding box center [254, 487] width 69 height 17
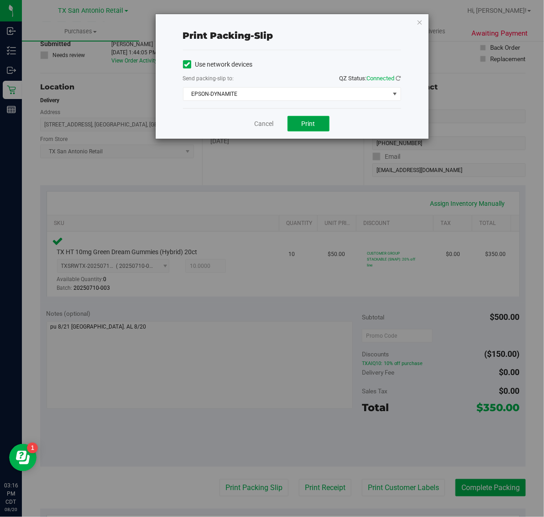
click at [314, 120] on span "Print" at bounding box center [309, 123] width 14 height 7
click at [418, 23] on icon "button" at bounding box center [420, 21] width 6 height 11
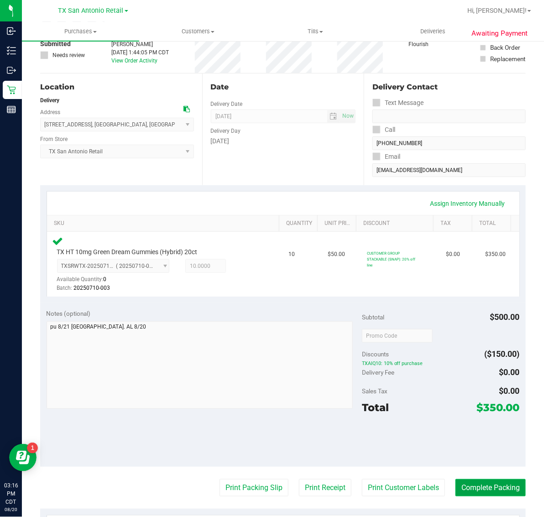
click at [484, 484] on button "Complete Packing" at bounding box center [491, 487] width 70 height 17
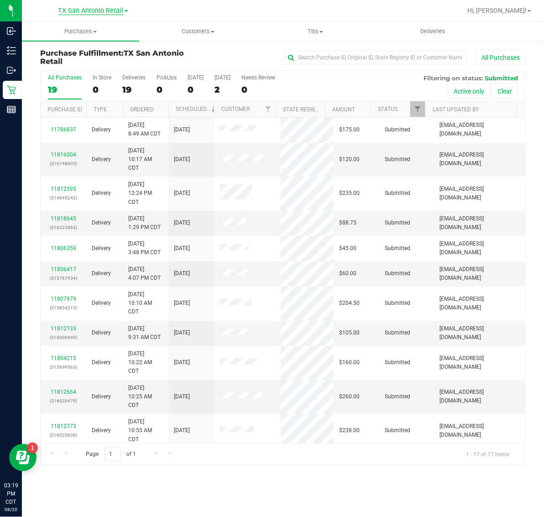
click at [89, 13] on span "TX San Antonio Retail" at bounding box center [90, 11] width 65 height 8
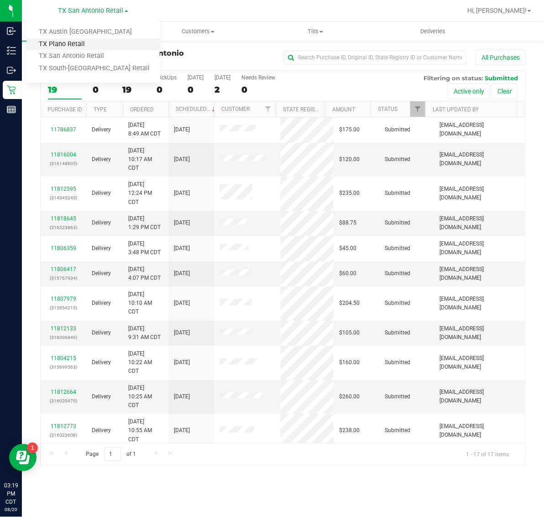
click at [89, 44] on link "TX Plano Retail" at bounding box center [92, 44] width 133 height 12
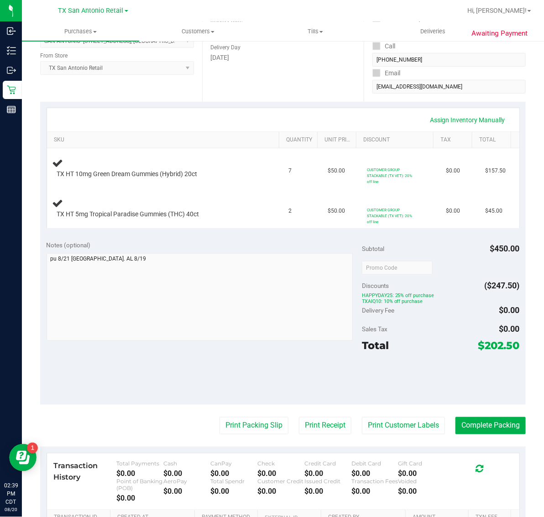
scroll to position [171, 0]
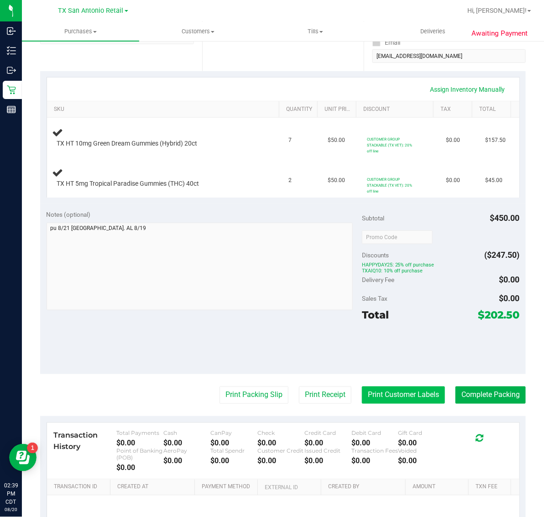
click at [391, 404] on button "Print Customer Labels" at bounding box center [403, 395] width 83 height 17
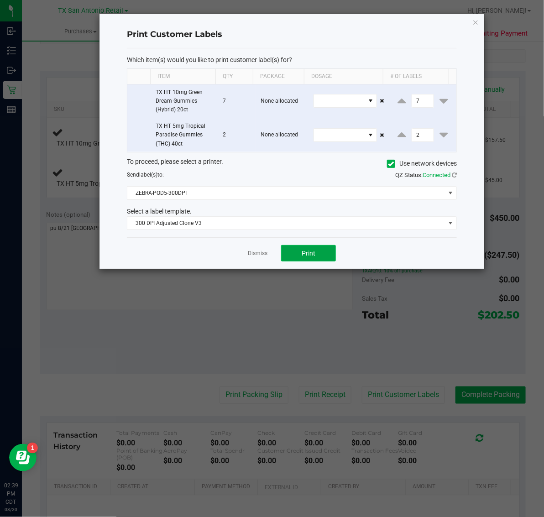
click at [307, 254] on span "Print" at bounding box center [309, 253] width 14 height 7
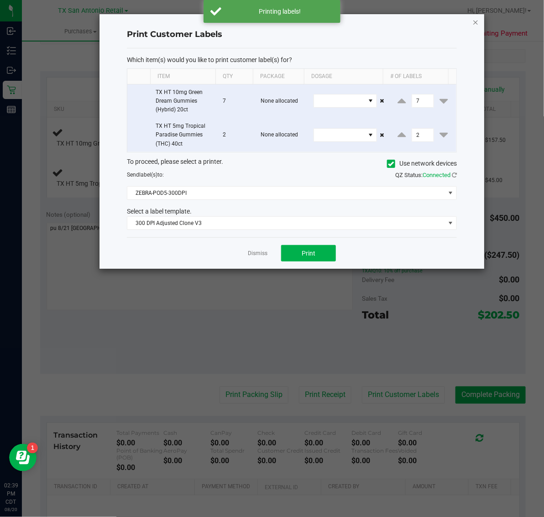
click at [476, 18] on icon "button" at bounding box center [476, 21] width 6 height 11
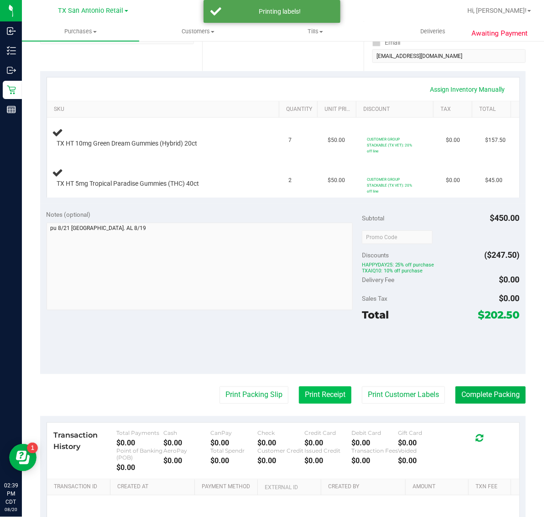
click at [302, 404] on button "Print Receipt" at bounding box center [325, 395] width 53 height 17
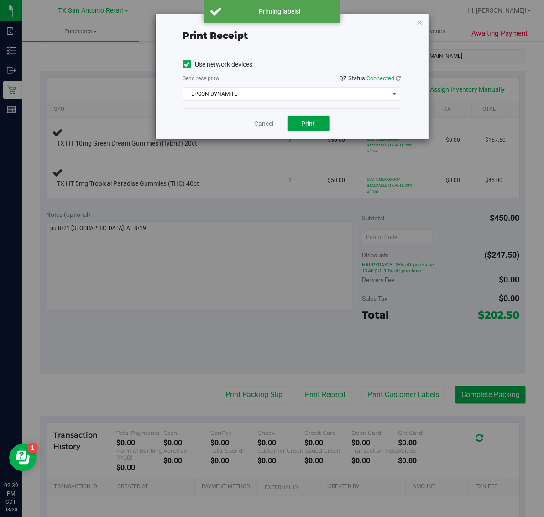
click at [300, 121] on button "Print" at bounding box center [309, 124] width 42 height 16
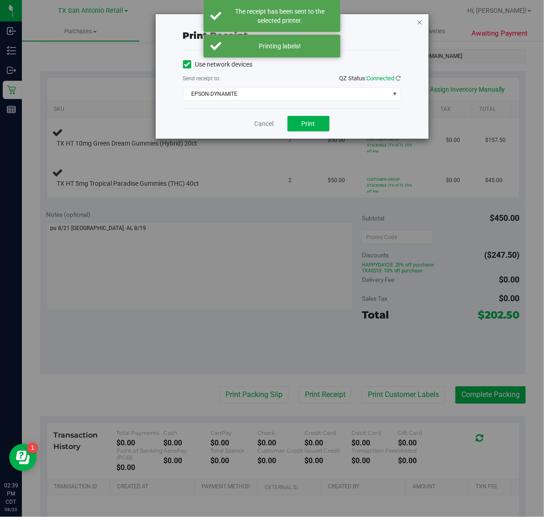
click at [419, 17] on icon "button" at bounding box center [420, 21] width 6 height 11
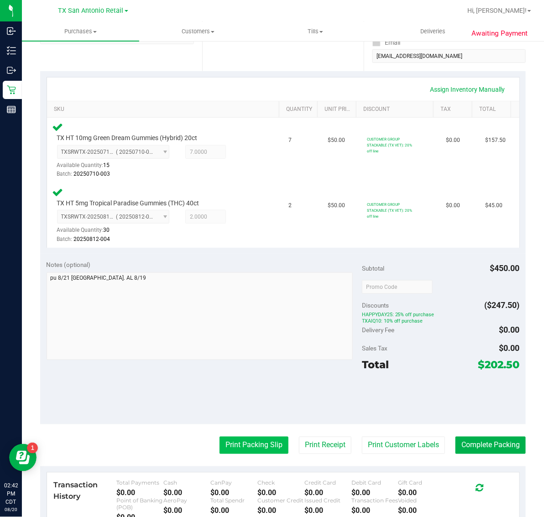
click at [242, 448] on button "Print Packing Slip" at bounding box center [254, 445] width 69 height 17
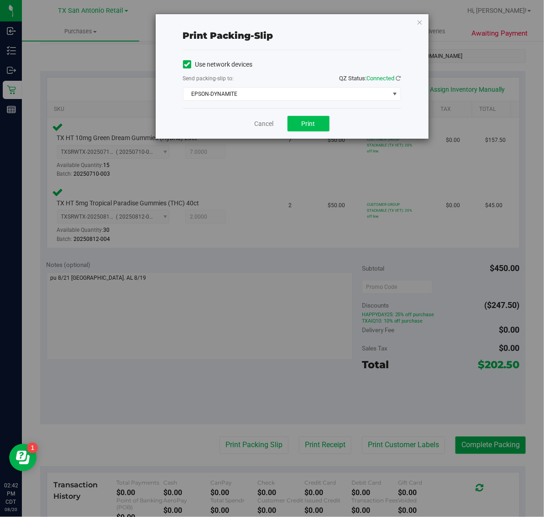
click at [300, 129] on button "Print" at bounding box center [309, 124] width 42 height 16
click at [420, 21] on icon "button" at bounding box center [420, 21] width 6 height 11
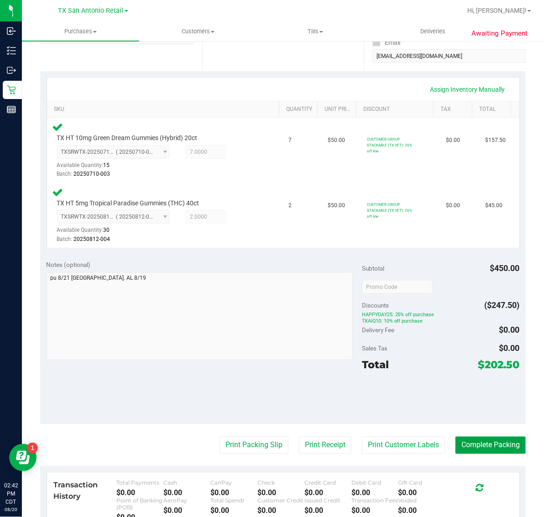
click at [470, 443] on button "Complete Packing" at bounding box center [491, 445] width 70 height 17
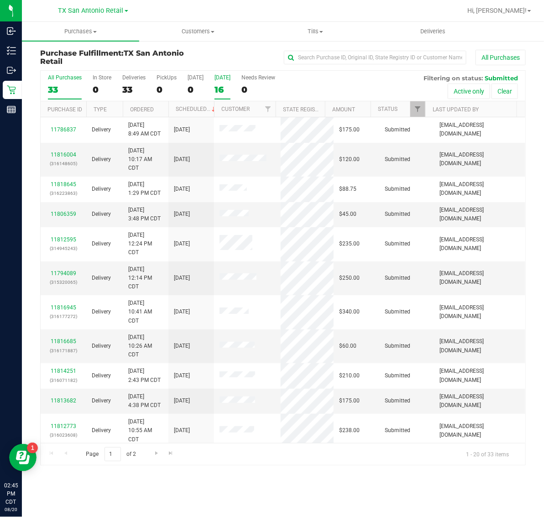
click at [220, 85] on div "16" at bounding box center [223, 89] width 16 height 11
click at [0, 0] on input "Tomorrow 16" at bounding box center [0, 0] width 0 height 0
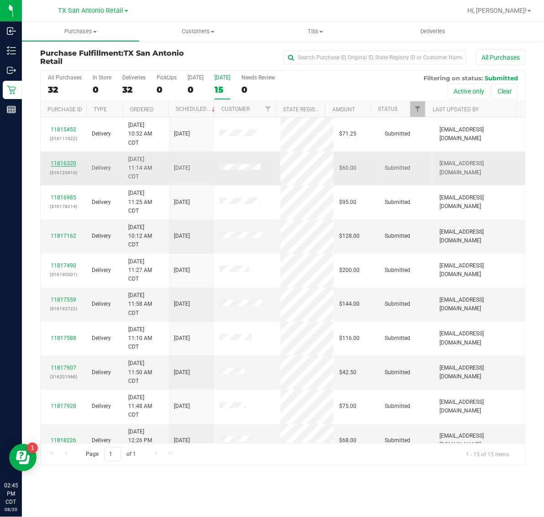
click at [60, 167] on link "11816320" at bounding box center [64, 163] width 26 height 6
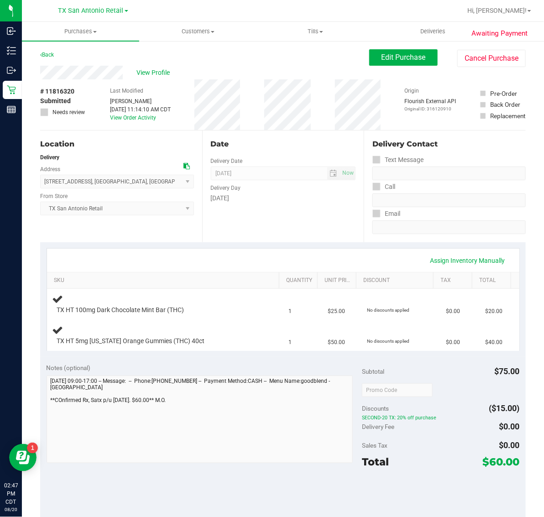
click at [199, 368] on div "Notes (optional)" at bounding box center [205, 367] width 316 height 9
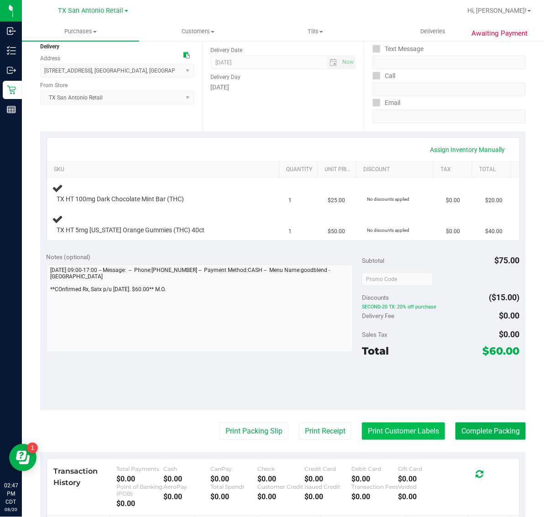
scroll to position [114, 0]
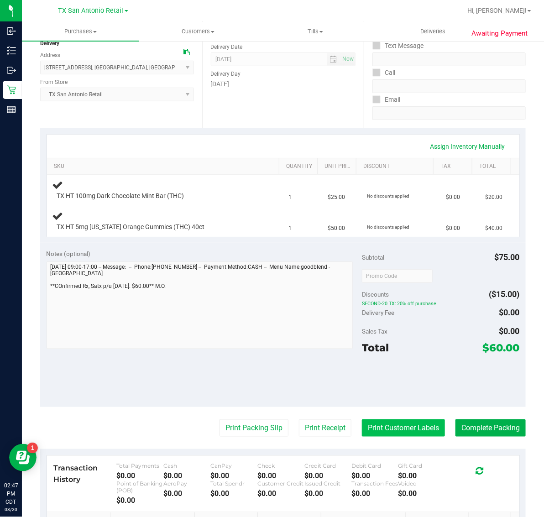
click at [406, 425] on button "Print Customer Labels" at bounding box center [403, 428] width 83 height 17
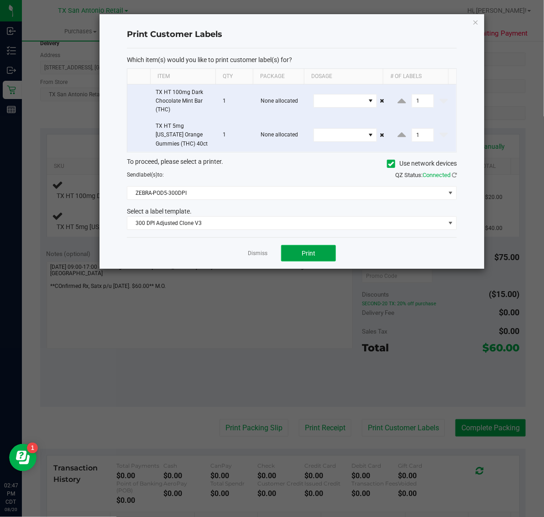
click at [317, 247] on button "Print" at bounding box center [308, 253] width 55 height 16
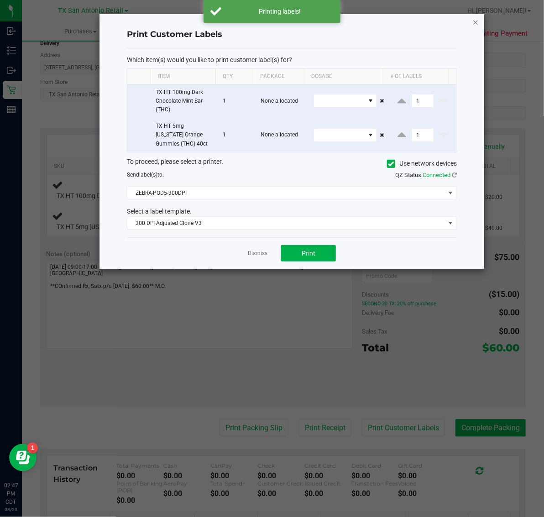
click at [476, 17] on icon "button" at bounding box center [476, 21] width 6 height 11
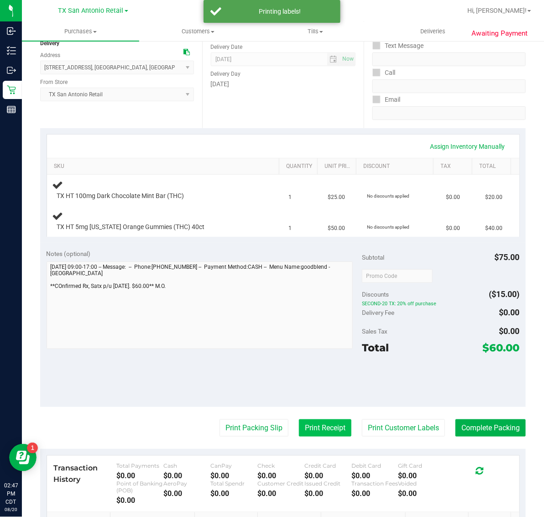
click at [313, 427] on button "Print Receipt" at bounding box center [325, 428] width 53 height 17
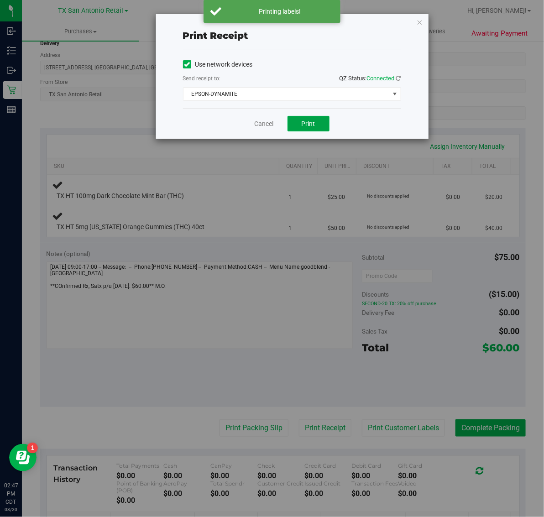
click at [302, 122] on span "Print" at bounding box center [309, 123] width 14 height 7
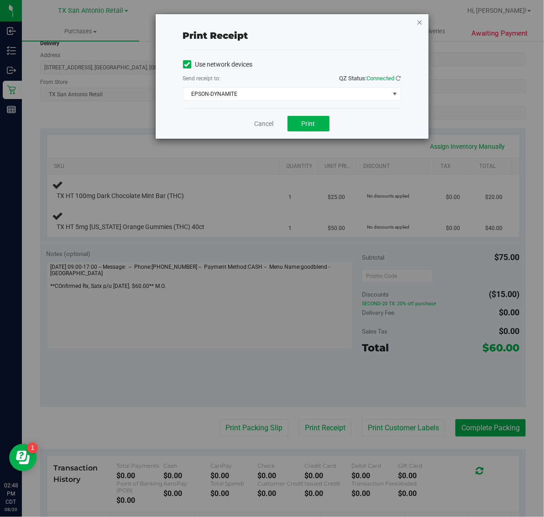
click at [419, 20] on icon "button" at bounding box center [420, 21] width 6 height 11
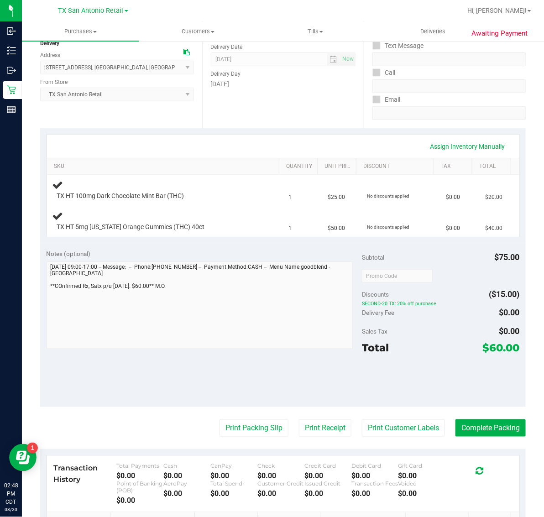
click at [119, 427] on div "Print Packing Slip Print Receipt Print Customer Labels Complete Packing" at bounding box center [283, 428] width 486 height 17
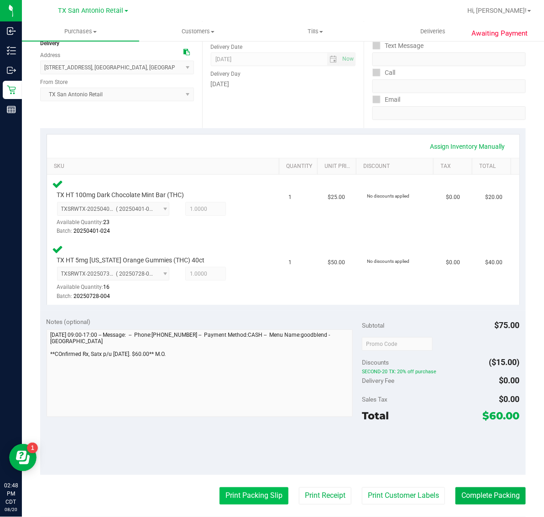
click at [265, 496] on button "Print Packing Slip" at bounding box center [254, 496] width 69 height 17
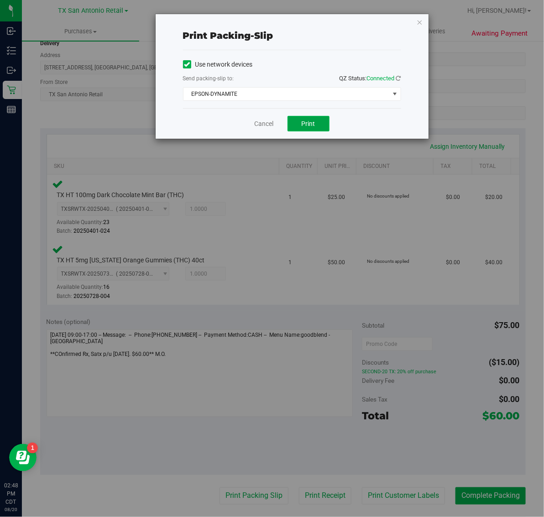
click at [311, 127] on span "Print" at bounding box center [309, 123] width 14 height 7
click at [420, 22] on icon "button" at bounding box center [420, 21] width 6 height 11
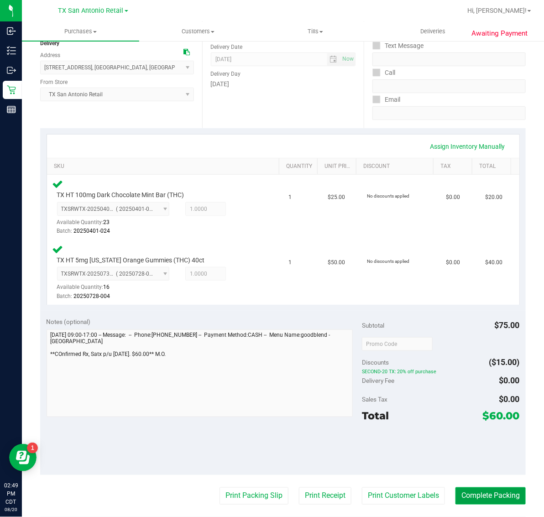
click at [479, 489] on button "Complete Packing" at bounding box center [491, 496] width 70 height 17
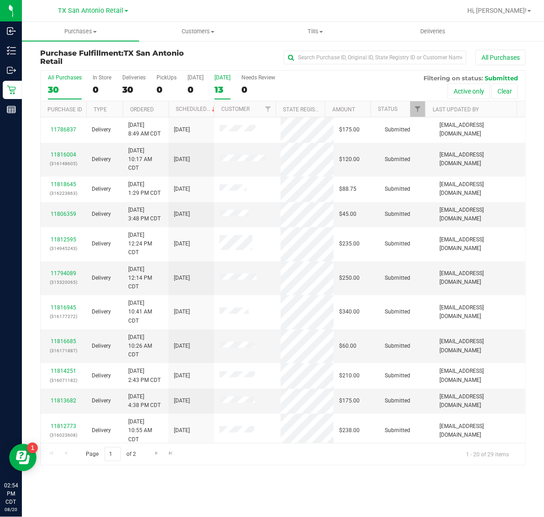
click at [229, 94] on div "13" at bounding box center [223, 89] width 16 height 11
click at [0, 0] on input "Tomorrow 13" at bounding box center [0, 0] width 0 height 0
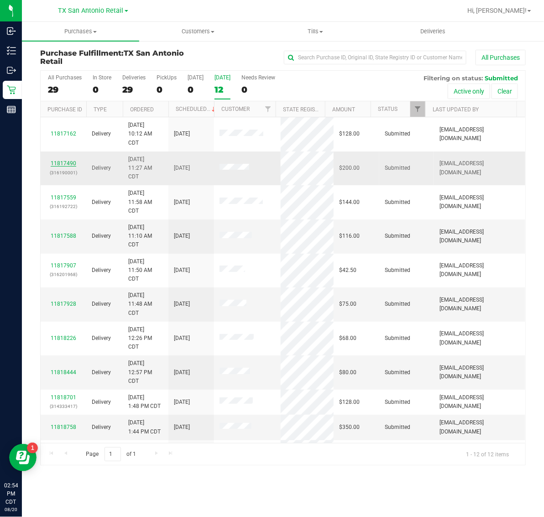
click at [64, 167] on link "11817490" at bounding box center [64, 163] width 26 height 6
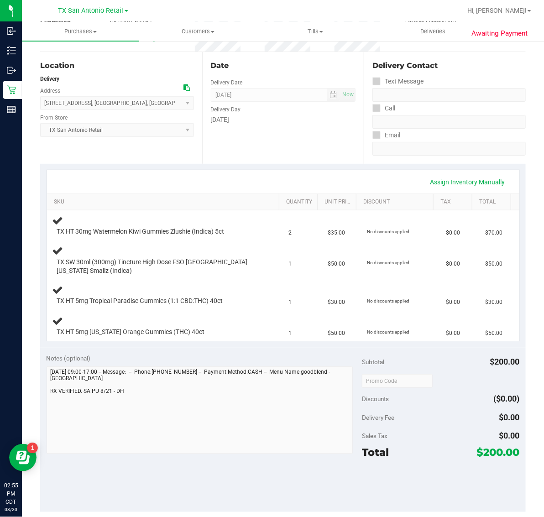
scroll to position [114, 0]
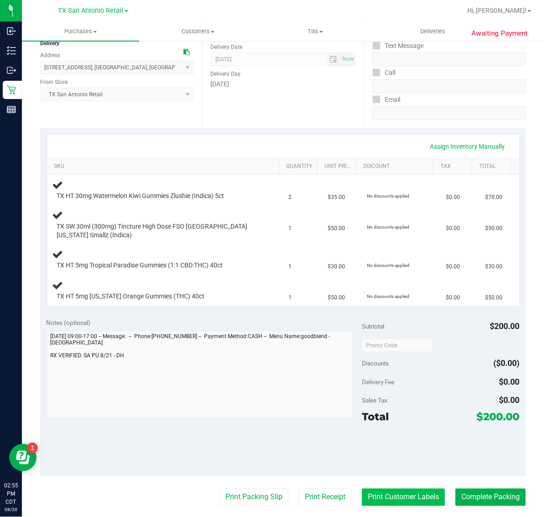
click at [394, 500] on button "Print Customer Labels" at bounding box center [403, 497] width 83 height 17
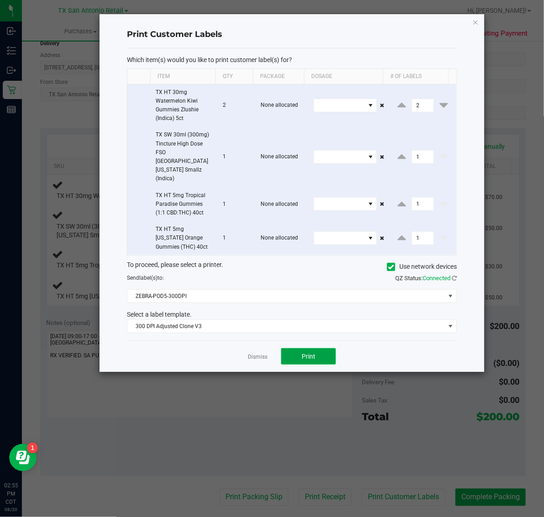
click at [307, 353] on span "Print" at bounding box center [309, 356] width 14 height 7
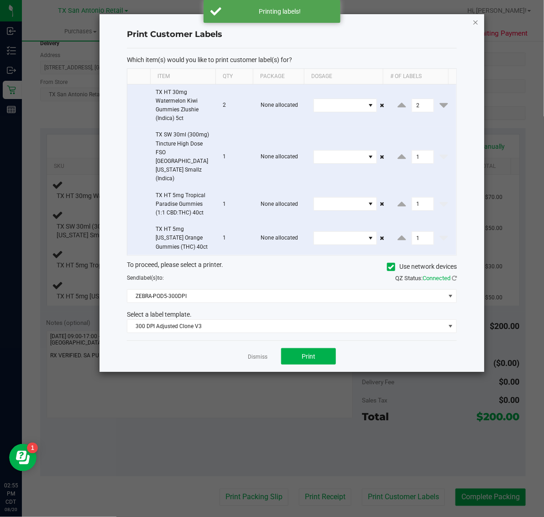
click at [475, 19] on icon "button" at bounding box center [476, 21] width 6 height 11
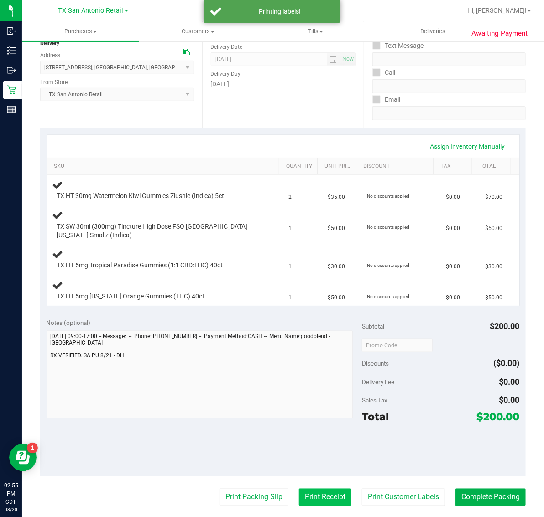
click at [300, 494] on button "Print Receipt" at bounding box center [325, 497] width 53 height 17
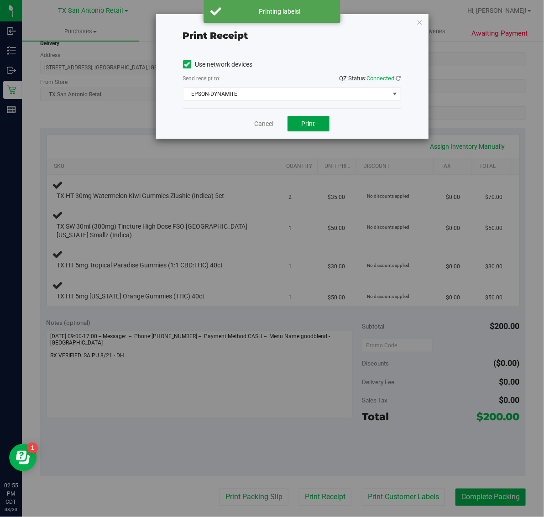
click at [304, 124] on span "Print" at bounding box center [309, 123] width 14 height 7
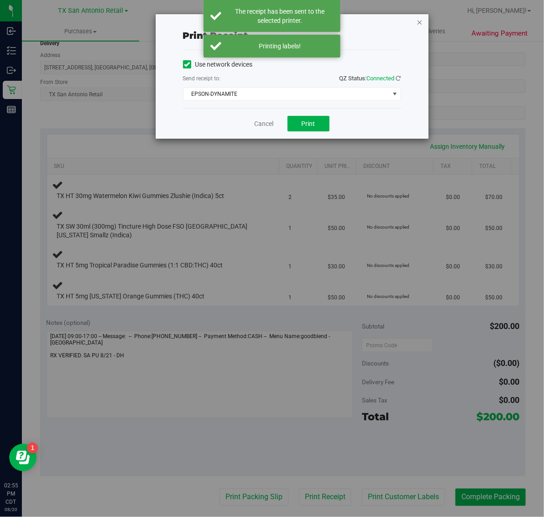
click at [422, 21] on icon "button" at bounding box center [420, 21] width 6 height 11
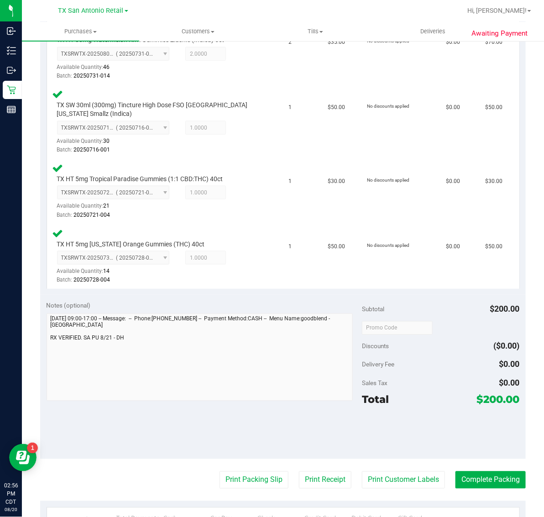
scroll to position [285, 0]
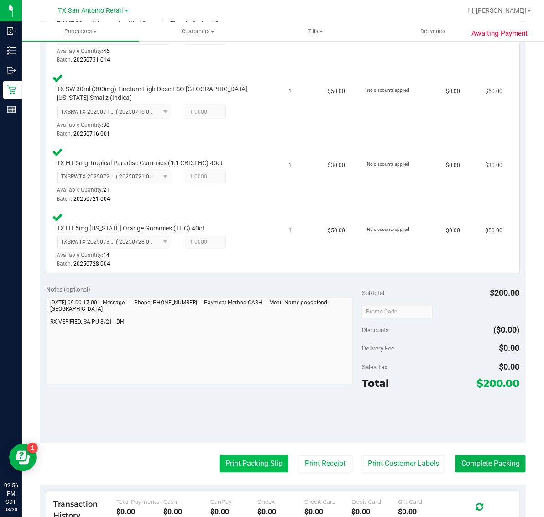
click at [242, 471] on button "Print Packing Slip" at bounding box center [254, 464] width 69 height 17
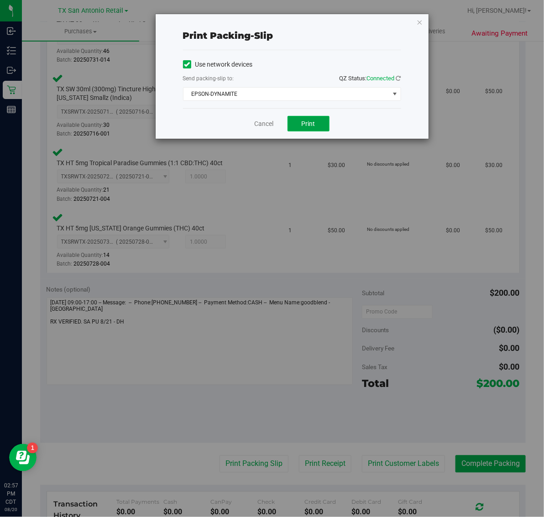
click at [308, 126] on span "Print" at bounding box center [309, 123] width 14 height 7
click at [418, 21] on icon "button" at bounding box center [420, 21] width 6 height 11
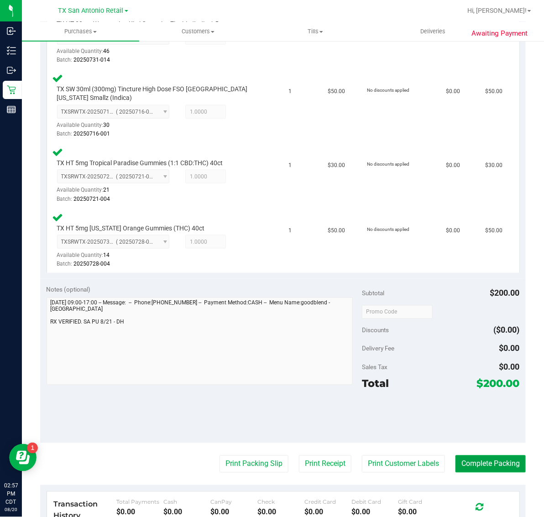
drag, startPoint x: 481, startPoint y: 463, endPoint x: 422, endPoint y: 443, distance: 61.7
click at [480, 463] on button "Complete Packing" at bounding box center [491, 464] width 70 height 17
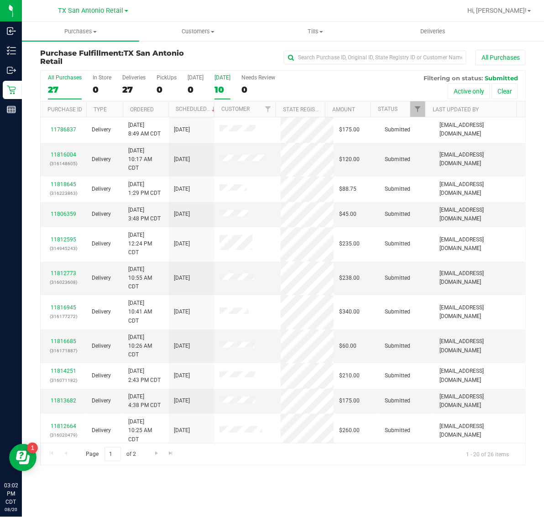
click at [230, 83] on label "Tomorrow 10" at bounding box center [223, 86] width 16 height 25
click at [0, 0] on input "Tomorrow 10" at bounding box center [0, 0] width 0 height 0
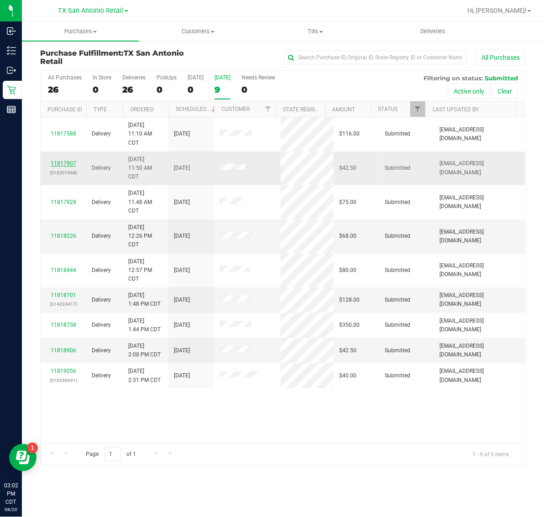
click at [64, 163] on link "11817907" at bounding box center [64, 163] width 26 height 6
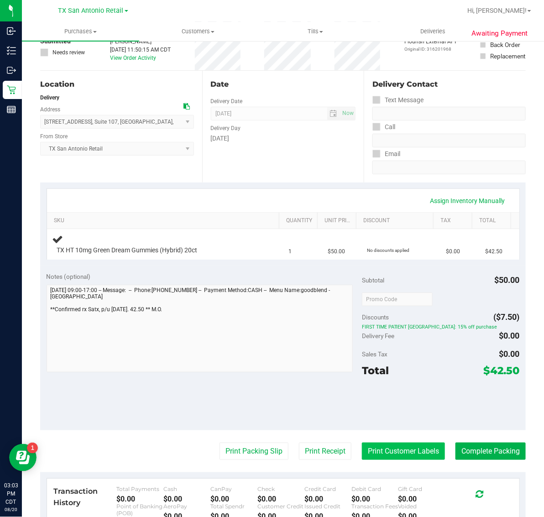
scroll to position [171, 0]
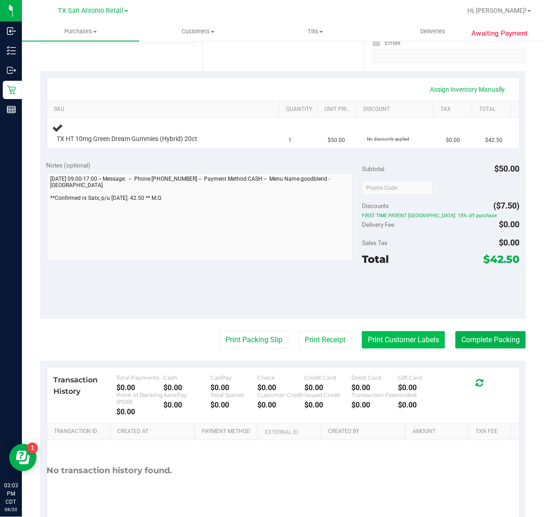
click at [401, 336] on button "Print Customer Labels" at bounding box center [403, 339] width 83 height 17
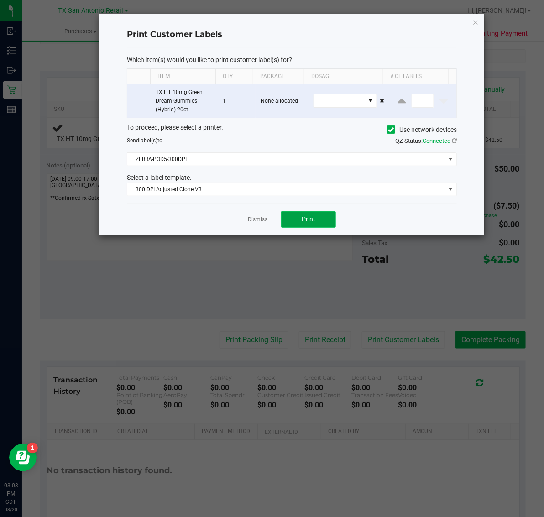
click at [302, 221] on span "Print" at bounding box center [309, 219] width 14 height 7
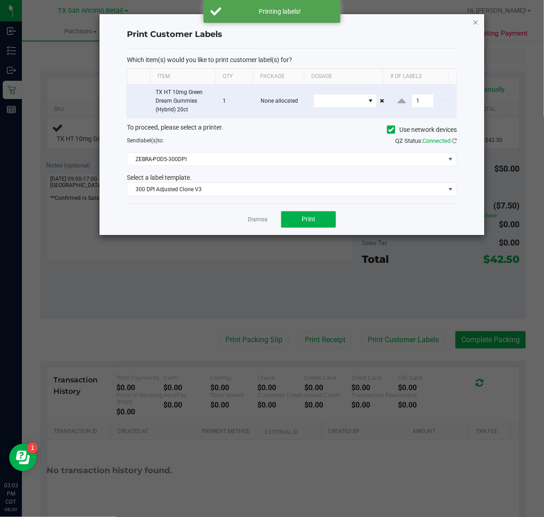
click at [475, 16] on icon "button" at bounding box center [476, 21] width 6 height 11
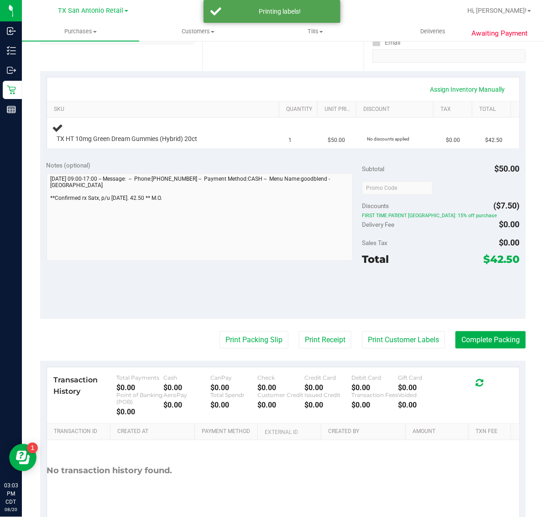
click at [310, 329] on purchase-details "Back Edit Purchase Cancel Purchase View Profile # 11817907 Submitted Needs revi…" at bounding box center [283, 208] width 486 height 661
click at [314, 342] on button "Print Receipt" at bounding box center [325, 339] width 53 height 17
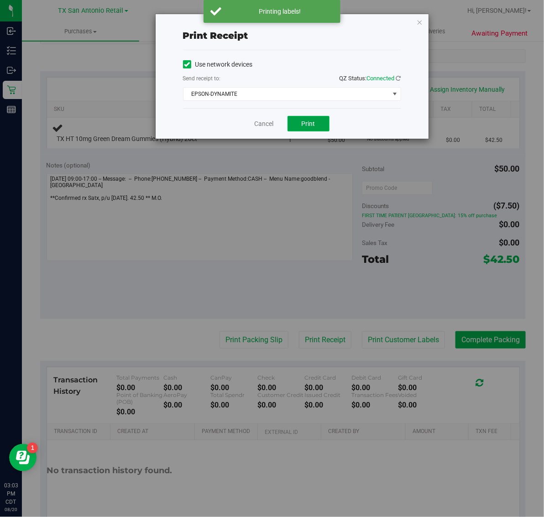
click at [311, 119] on button "Print" at bounding box center [309, 124] width 42 height 16
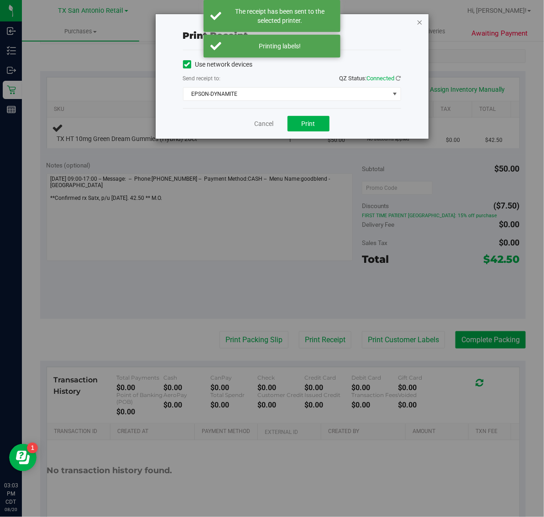
click at [417, 18] on icon "button" at bounding box center [420, 21] width 6 height 11
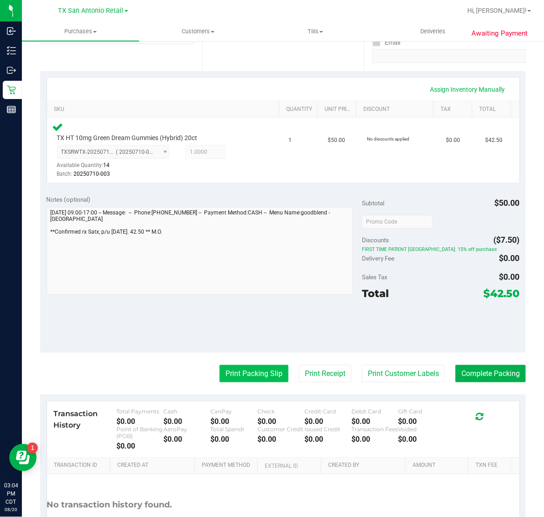
click at [258, 373] on button "Print Packing Slip" at bounding box center [254, 373] width 69 height 17
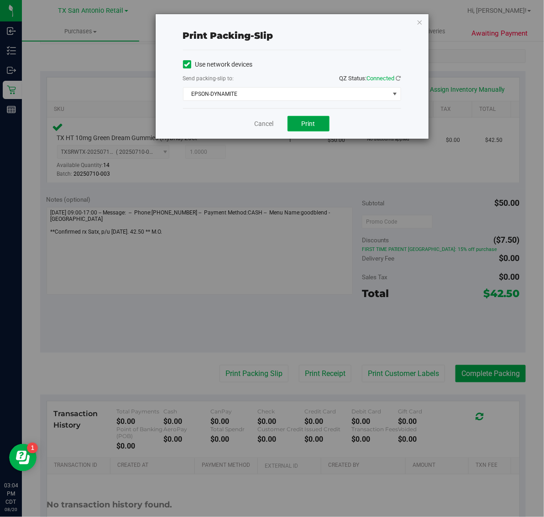
click at [309, 125] on span "Print" at bounding box center [309, 123] width 14 height 7
drag, startPoint x: 421, startPoint y: 20, endPoint x: 218, endPoint y: 312, distance: 355.7
click at [421, 20] on icon "button" at bounding box center [420, 21] width 6 height 11
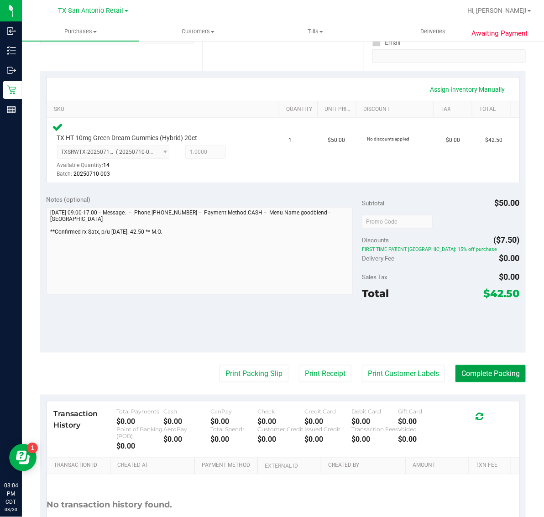
click at [481, 375] on button "Complete Packing" at bounding box center [491, 373] width 70 height 17
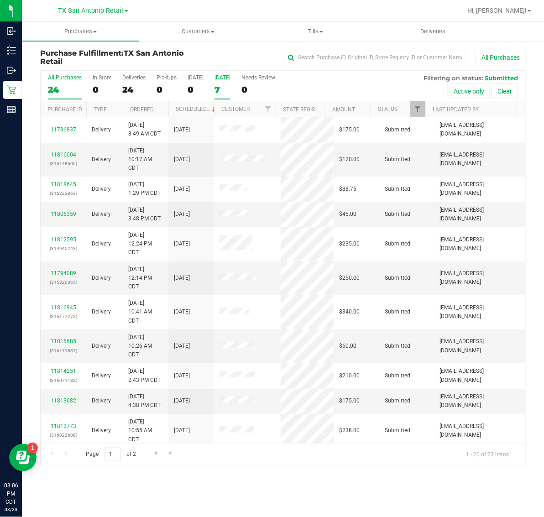
click at [231, 85] on div "7" at bounding box center [223, 89] width 16 height 11
click at [0, 0] on input "Tomorrow 7" at bounding box center [0, 0] width 0 height 0
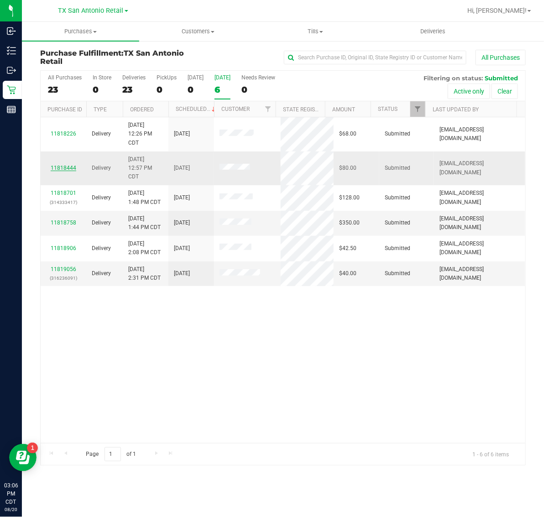
click at [68, 168] on link "11818444" at bounding box center [64, 168] width 26 height 6
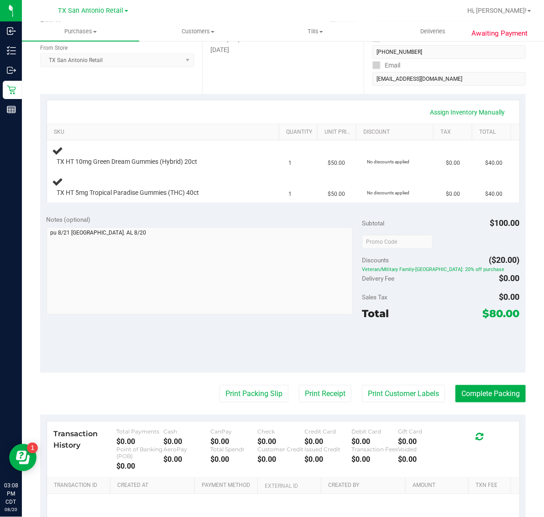
scroll to position [171, 0]
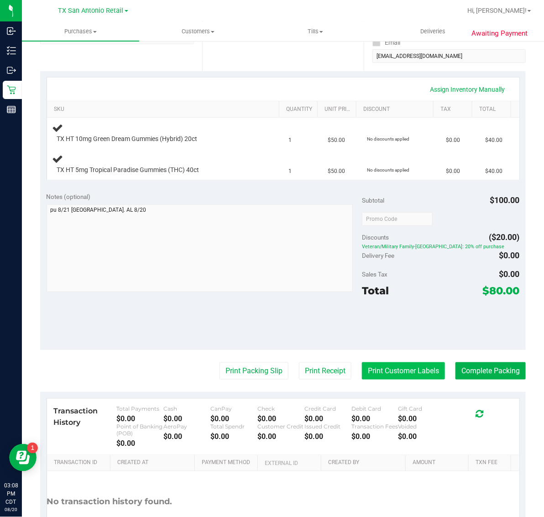
click at [388, 377] on button "Print Customer Labels" at bounding box center [403, 371] width 83 height 17
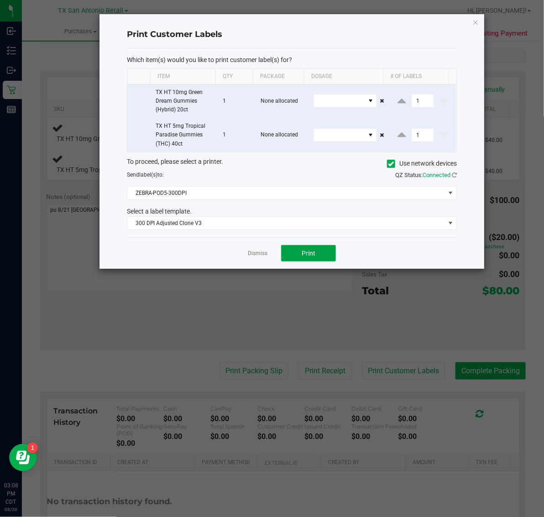
click at [305, 248] on button "Print" at bounding box center [308, 253] width 55 height 16
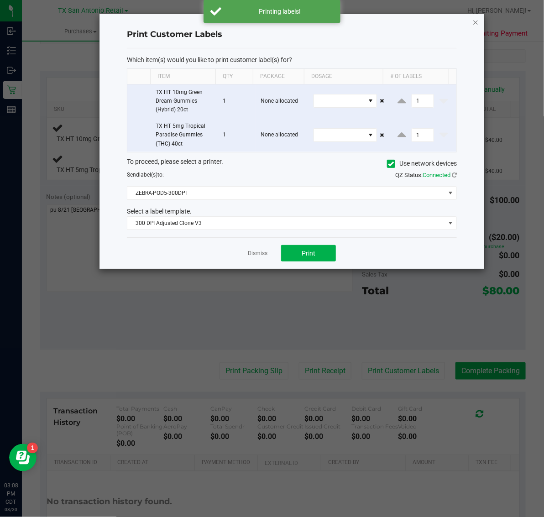
click at [473, 19] on icon "button" at bounding box center [476, 21] width 6 height 11
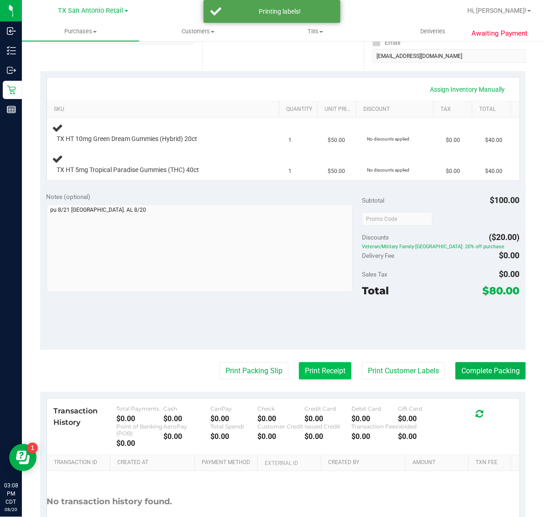
click at [307, 369] on button "Print Receipt" at bounding box center [325, 371] width 53 height 17
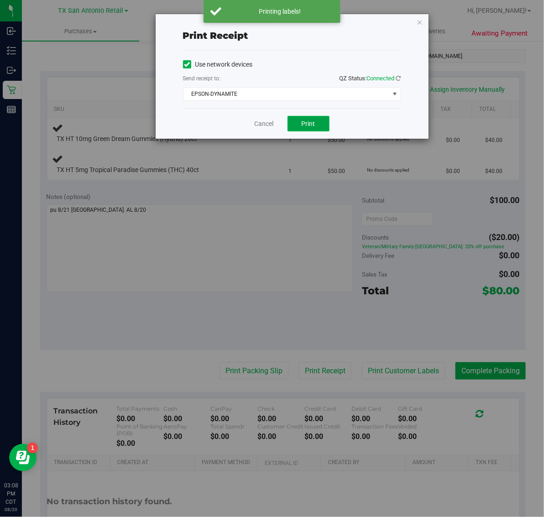
click at [312, 123] on span "Print" at bounding box center [309, 123] width 14 height 7
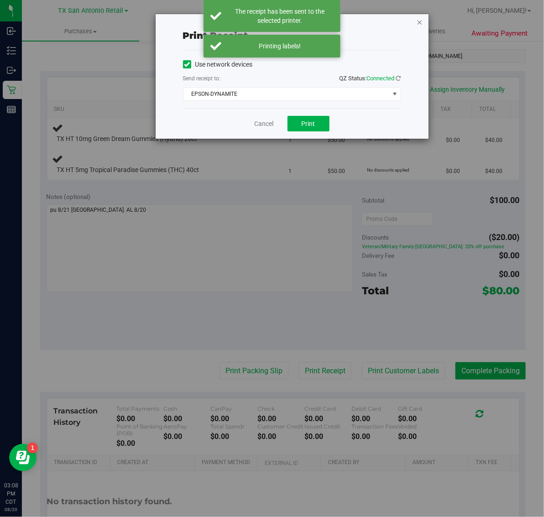
click at [421, 21] on icon "button" at bounding box center [420, 21] width 6 height 11
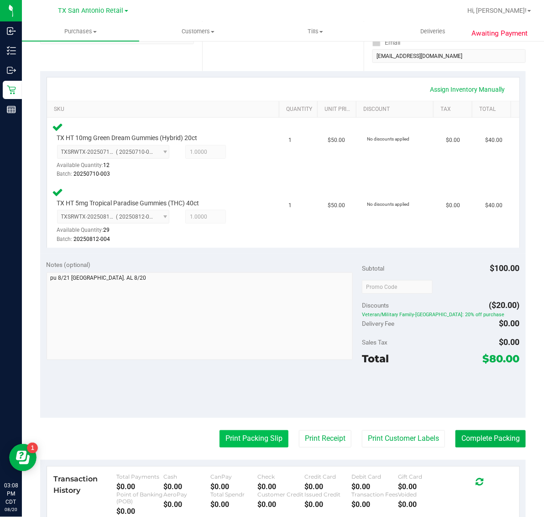
click at [234, 440] on button "Print Packing Slip" at bounding box center [254, 439] width 69 height 17
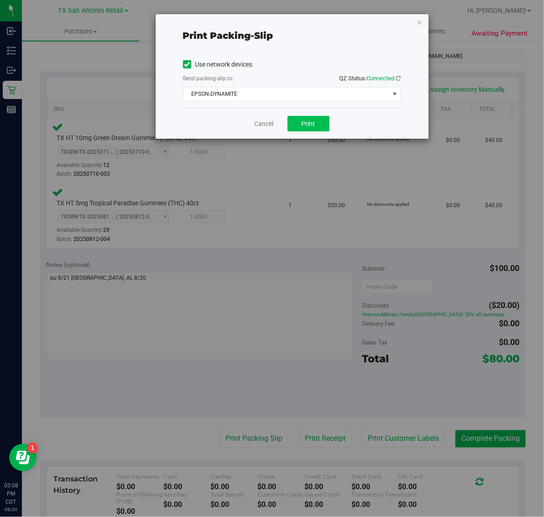
click at [316, 126] on button "Print" at bounding box center [309, 124] width 42 height 16
click at [419, 17] on icon "button" at bounding box center [420, 21] width 6 height 11
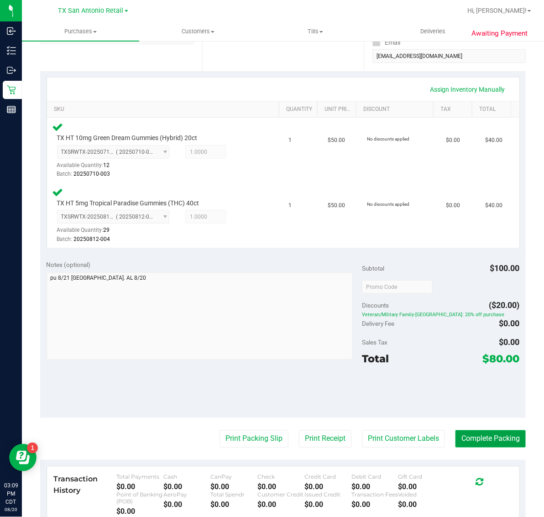
click at [464, 439] on button "Complete Packing" at bounding box center [491, 439] width 70 height 17
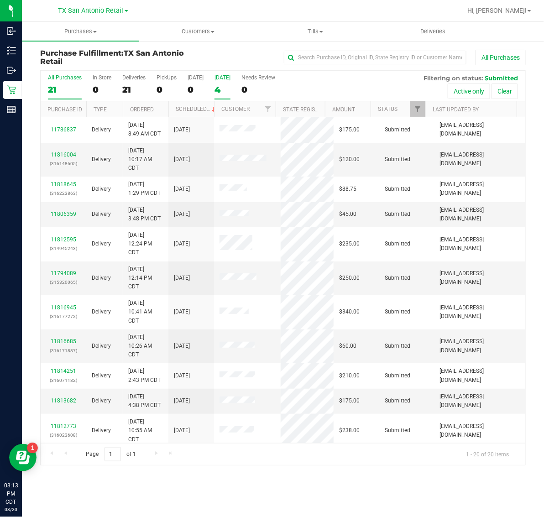
click at [226, 89] on div "4" at bounding box center [223, 89] width 16 height 11
click at [0, 0] on input "Tomorrow 4" at bounding box center [0, 0] width 0 height 0
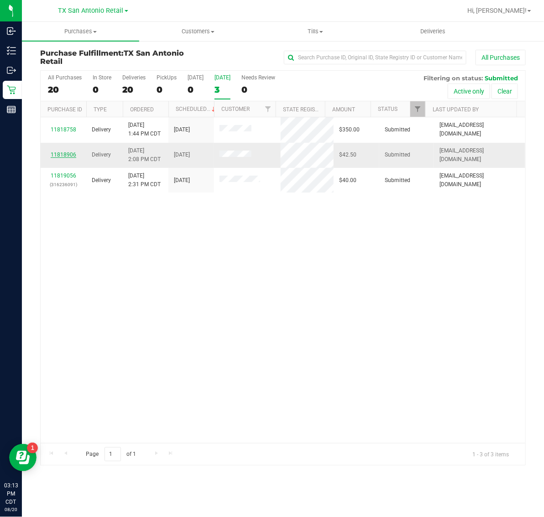
click at [71, 154] on link "11818906" at bounding box center [64, 155] width 26 height 6
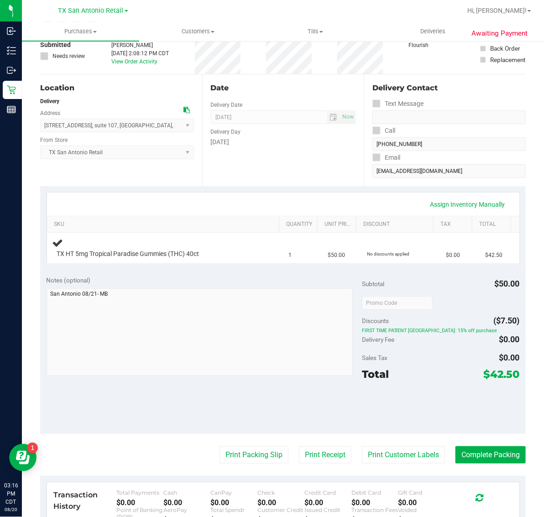
scroll to position [57, 0]
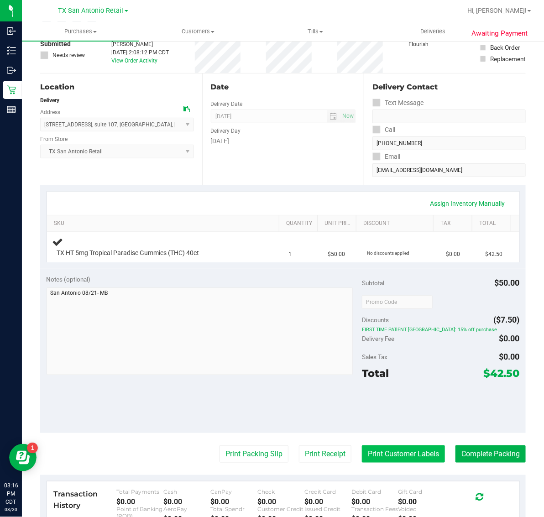
click at [417, 460] on button "Print Customer Labels" at bounding box center [403, 454] width 83 height 17
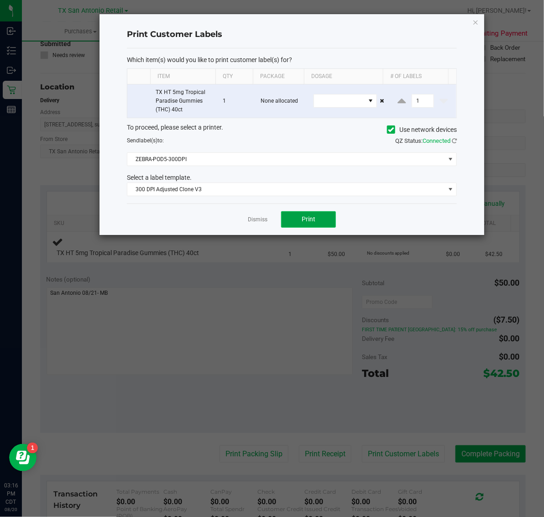
click at [308, 222] on span "Print" at bounding box center [309, 219] width 14 height 7
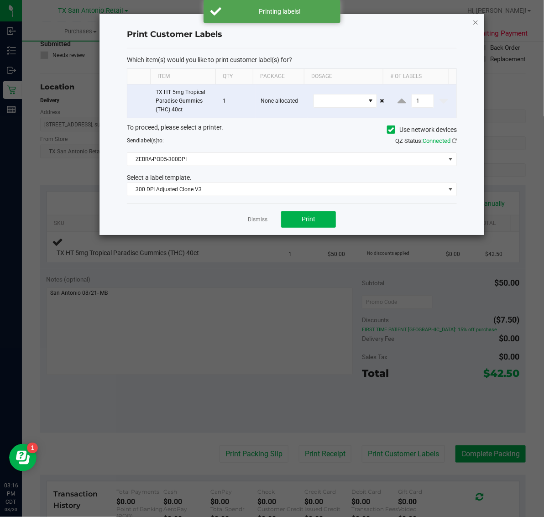
click at [476, 20] on icon "button" at bounding box center [476, 21] width 6 height 11
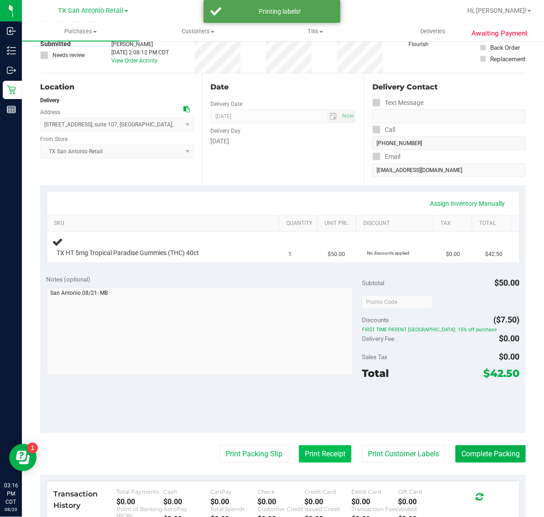
click at [312, 451] on button "Print Receipt" at bounding box center [325, 454] width 53 height 17
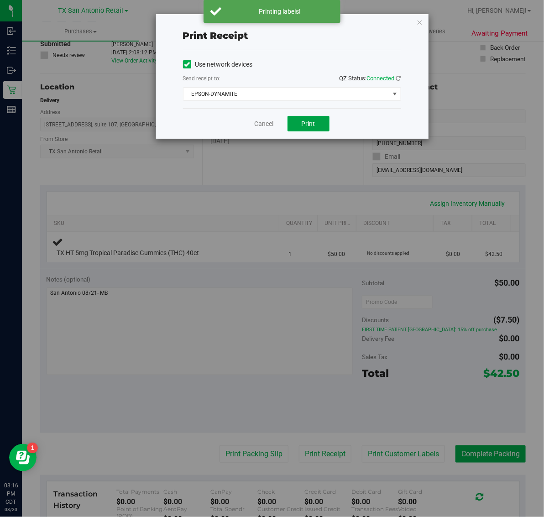
click at [296, 124] on button "Print" at bounding box center [309, 124] width 42 height 16
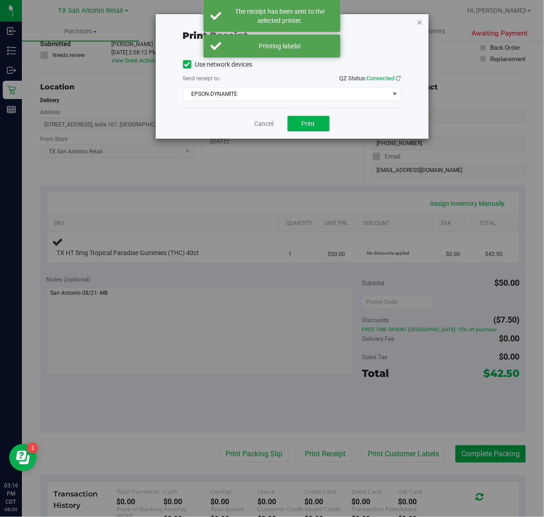
click at [419, 21] on icon "button" at bounding box center [420, 21] width 6 height 11
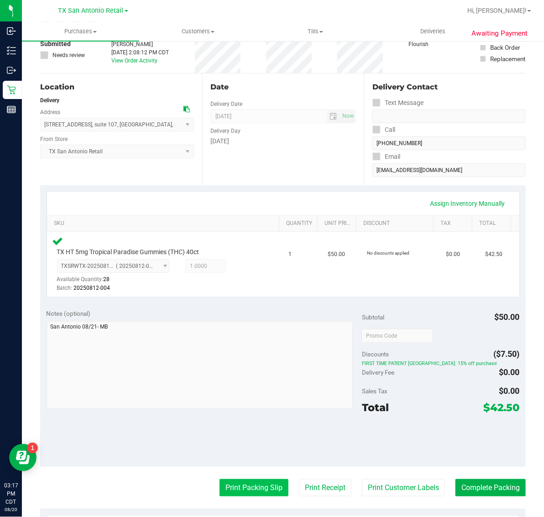
click at [244, 490] on button "Print Packing Slip" at bounding box center [254, 487] width 69 height 17
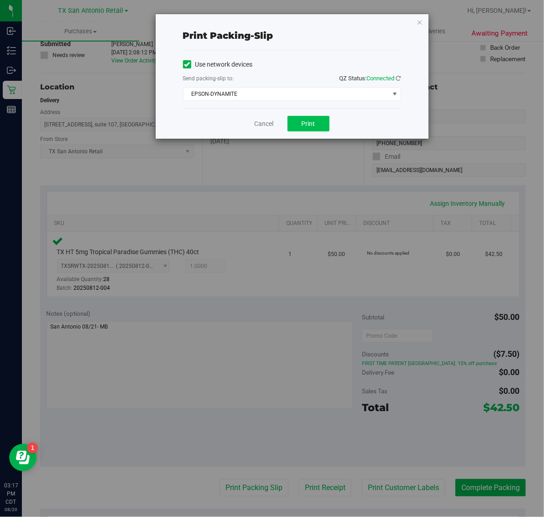
click at [313, 123] on span "Print" at bounding box center [309, 123] width 14 height 7
click at [423, 26] on icon "button" at bounding box center [420, 21] width 6 height 11
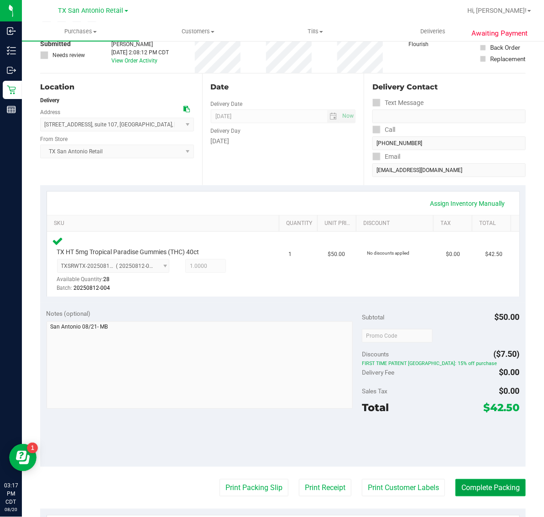
click at [474, 496] on button "Complete Packing" at bounding box center [491, 487] width 70 height 17
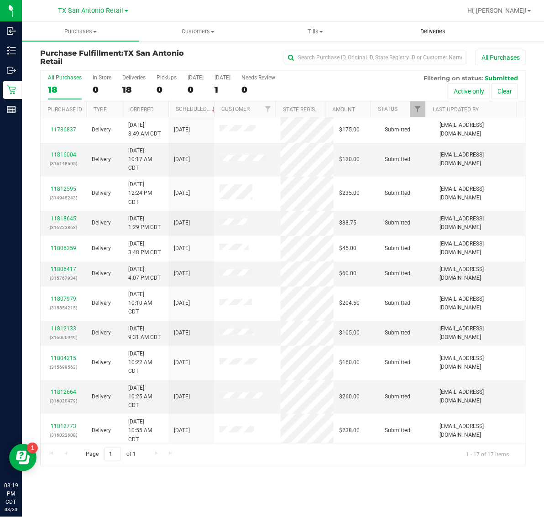
click at [428, 30] on span "Deliveries" at bounding box center [433, 31] width 50 height 8
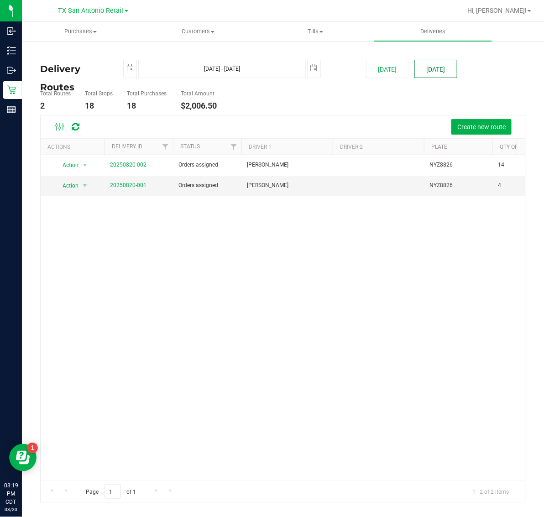
click at [447, 64] on button "[DATE]" at bounding box center [436, 69] width 42 height 18
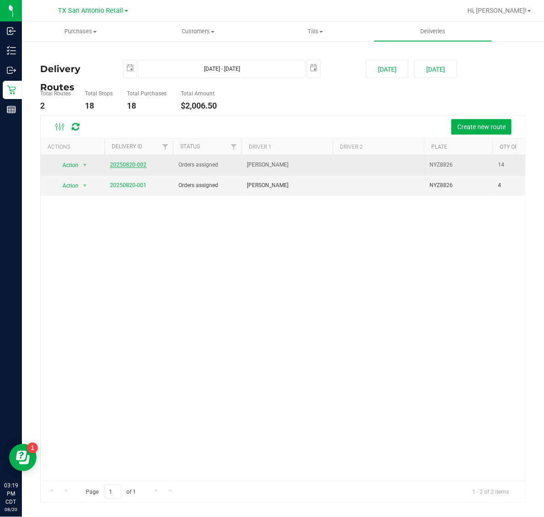
click at [135, 163] on link "20250820-002" at bounding box center [128, 165] width 37 height 6
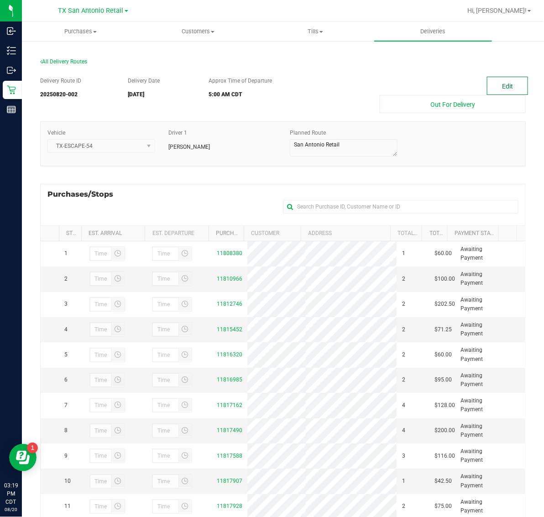
click at [498, 81] on button "Edit" at bounding box center [507, 86] width 41 height 18
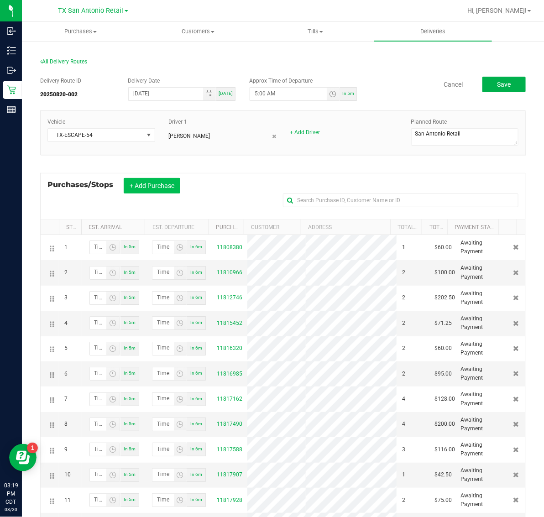
click at [164, 181] on button "+ Add Purchase" at bounding box center [152, 186] width 57 height 16
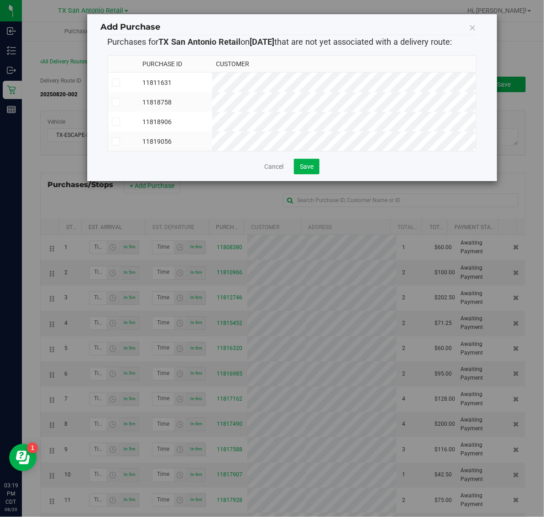
click at [212, 99] on td "11818758" at bounding box center [176, 102] width 74 height 20
click at [212, 116] on td "11818906" at bounding box center [176, 122] width 74 height 20
drag, startPoint x: 254, startPoint y: 133, endPoint x: 268, endPoint y: 153, distance: 24.2
click at [212, 137] on td "11819056" at bounding box center [176, 141] width 74 height 20
click at [300, 174] on button "Save" at bounding box center [307, 167] width 26 height 16
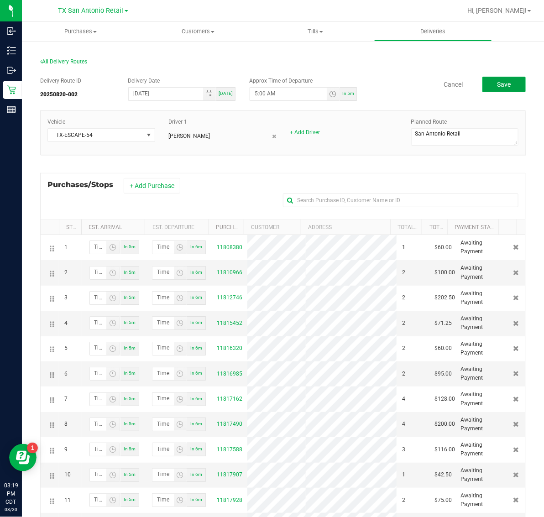
click at [486, 87] on button "Save" at bounding box center [504, 85] width 43 height 16
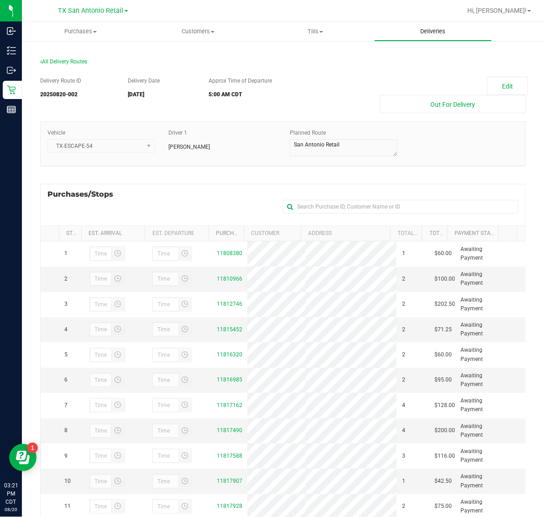
click at [440, 30] on span "Deliveries" at bounding box center [433, 31] width 50 height 8
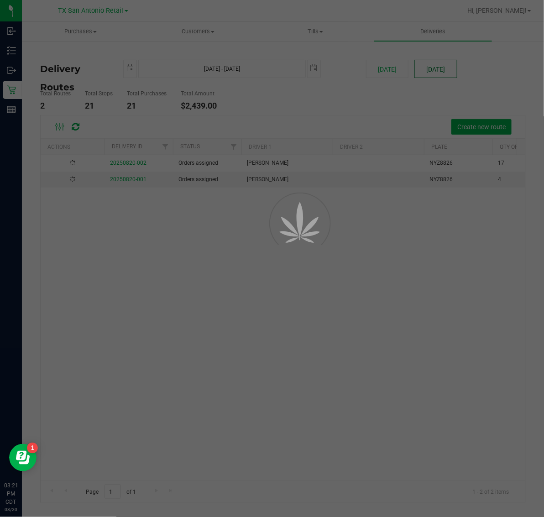
click at [443, 68] on div at bounding box center [272, 258] width 544 height 517
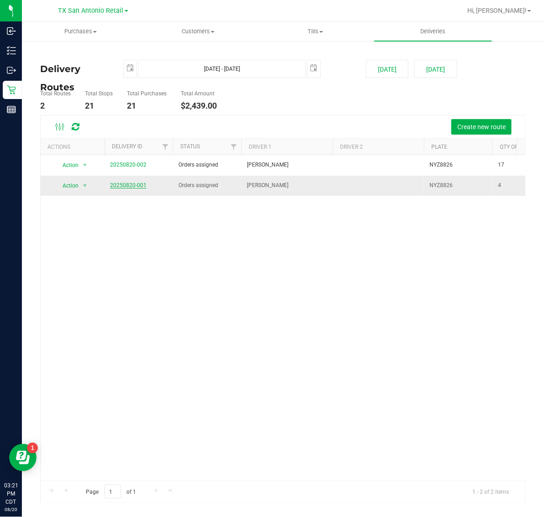
click at [122, 187] on link "20250820-001" at bounding box center [128, 185] width 37 height 6
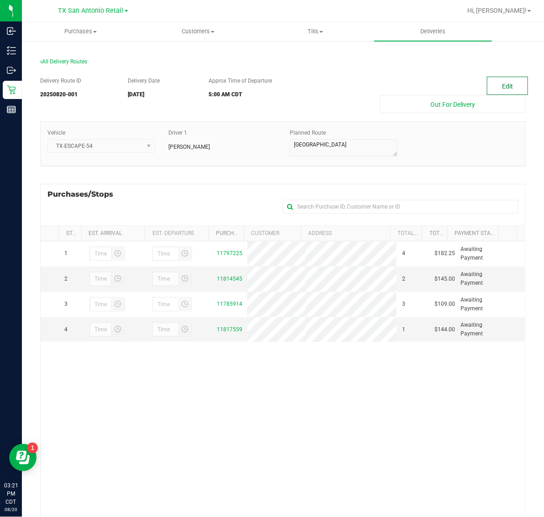
click at [490, 81] on button "Edit" at bounding box center [507, 86] width 41 height 18
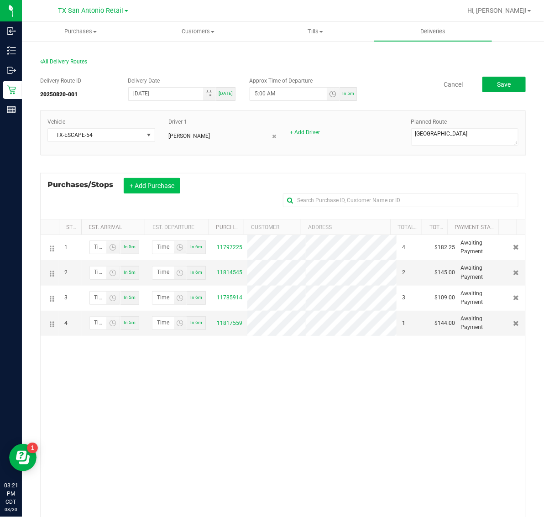
click at [137, 182] on button "+ Add Purchase" at bounding box center [152, 186] width 57 height 16
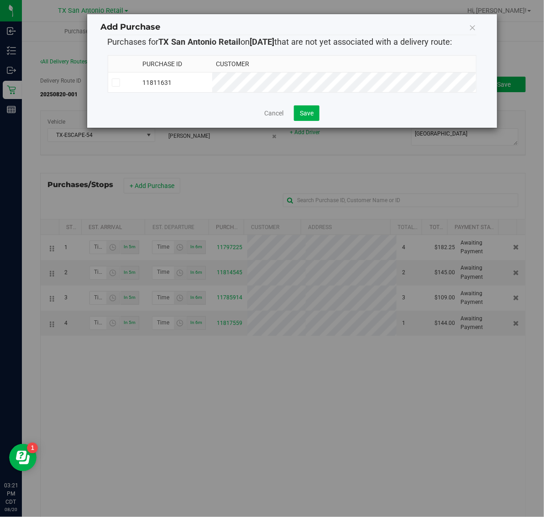
click at [212, 85] on td "11811631" at bounding box center [176, 83] width 74 height 20
click at [310, 117] on span "Save" at bounding box center [307, 113] width 14 height 7
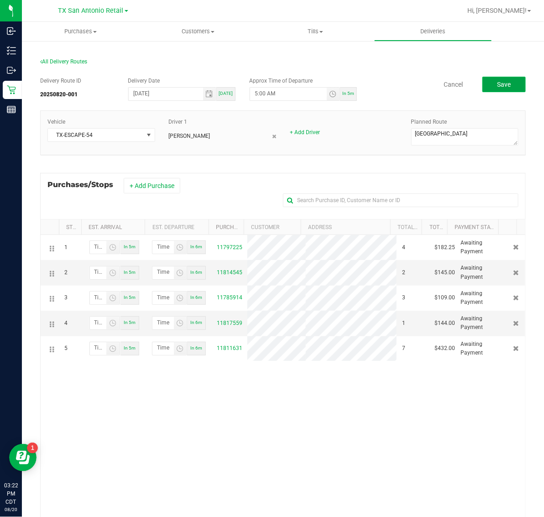
click at [504, 84] on button "Save" at bounding box center [504, 85] width 43 height 16
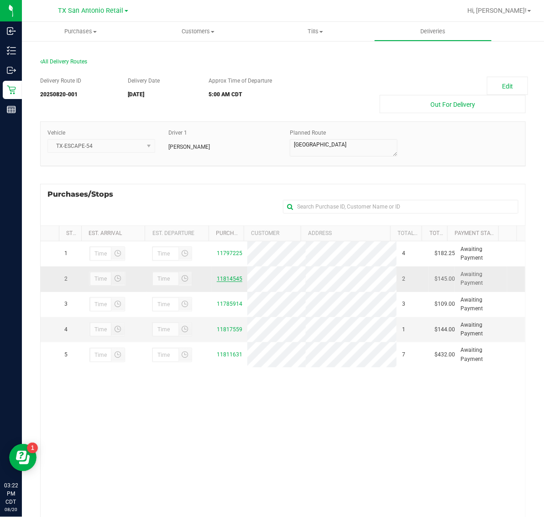
click at [219, 282] on link "11814545" at bounding box center [230, 279] width 26 height 6
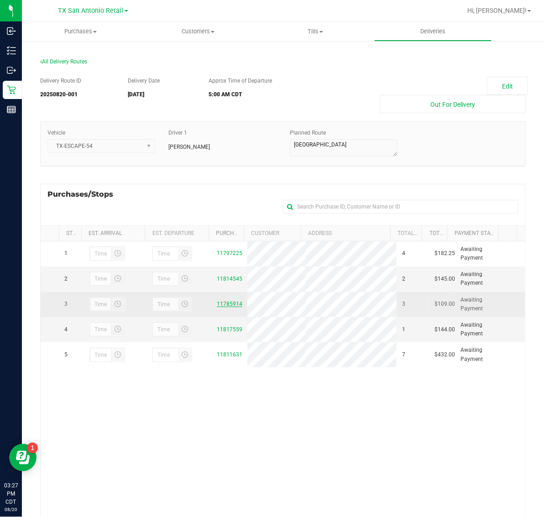
click at [226, 302] on link "11785914" at bounding box center [230, 304] width 26 height 6
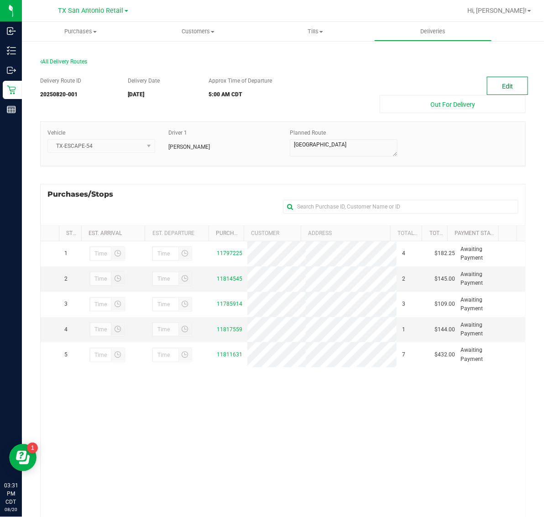
click at [500, 88] on button "Edit" at bounding box center [507, 86] width 41 height 18
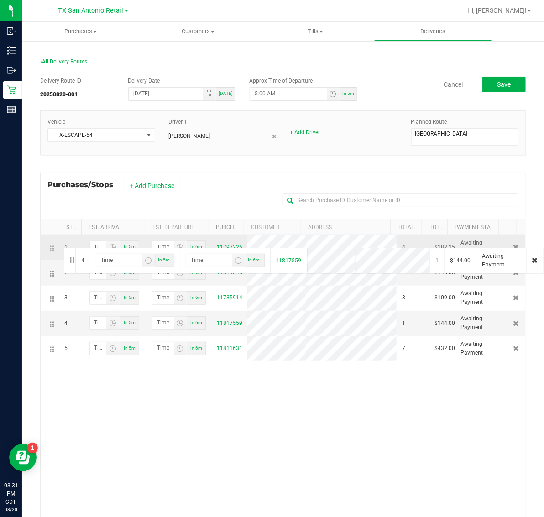
drag, startPoint x: 51, startPoint y: 326, endPoint x: 63, endPoint y: 247, distance: 79.4
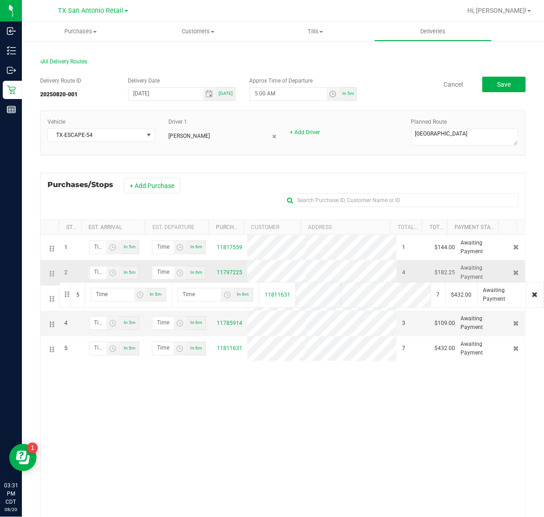
drag, startPoint x: 53, startPoint y: 352, endPoint x: 58, endPoint y: 281, distance: 70.9
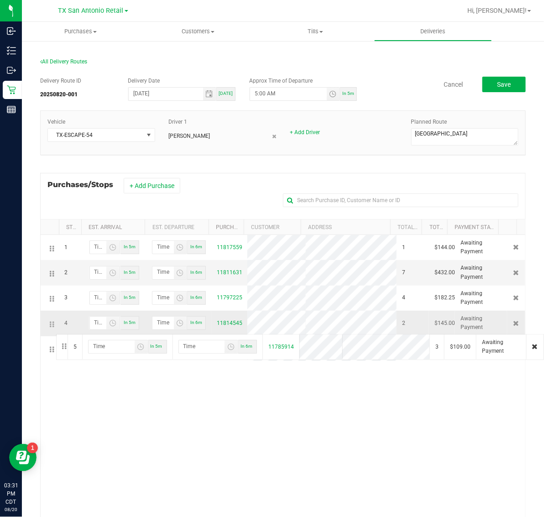
drag, startPoint x: 51, startPoint y: 352, endPoint x: 55, endPoint y: 333, distance: 19.6
click at [485, 81] on button "Save" at bounding box center [504, 85] width 43 height 16
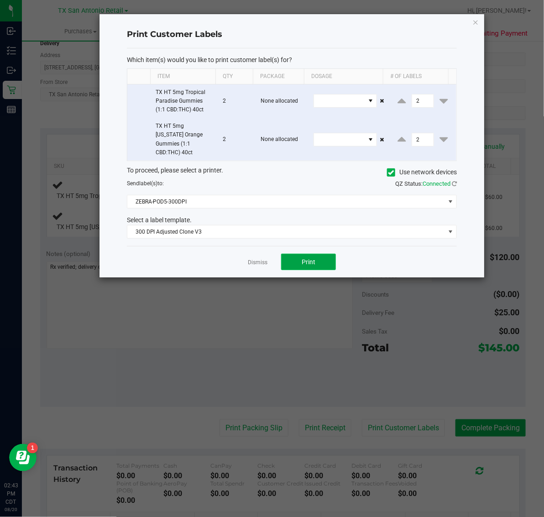
click at [304, 254] on button "Print" at bounding box center [308, 262] width 55 height 16
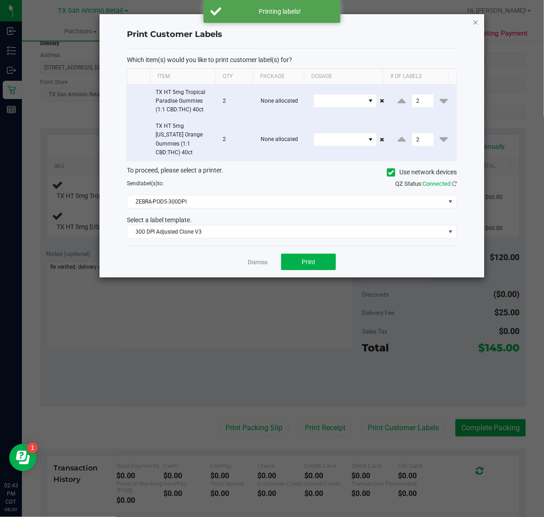
click at [477, 19] on icon "button" at bounding box center [476, 21] width 6 height 11
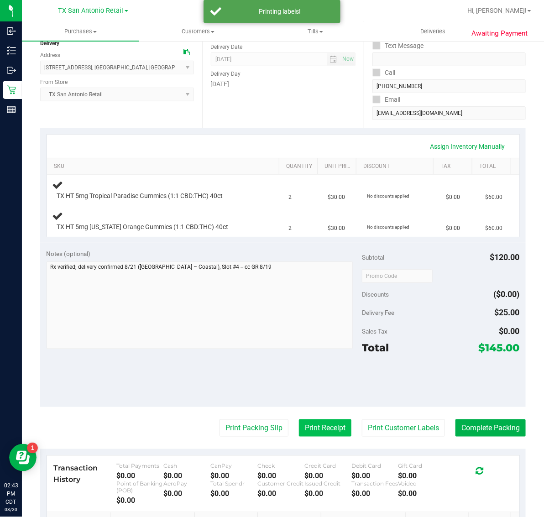
click at [302, 423] on button "Print Receipt" at bounding box center [325, 428] width 53 height 17
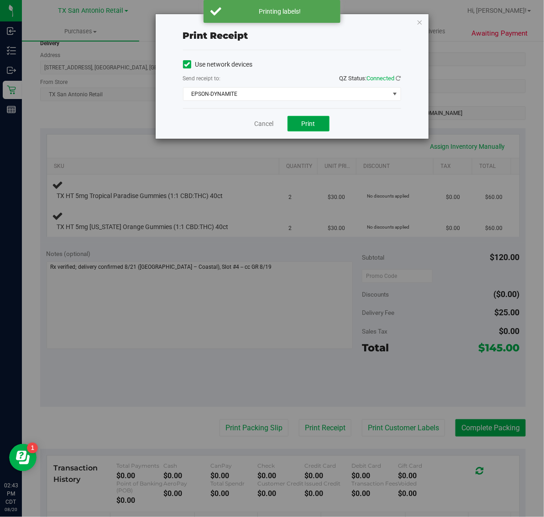
click at [304, 130] on button "Print" at bounding box center [309, 124] width 42 height 16
click at [421, 20] on icon "button" at bounding box center [420, 21] width 6 height 11
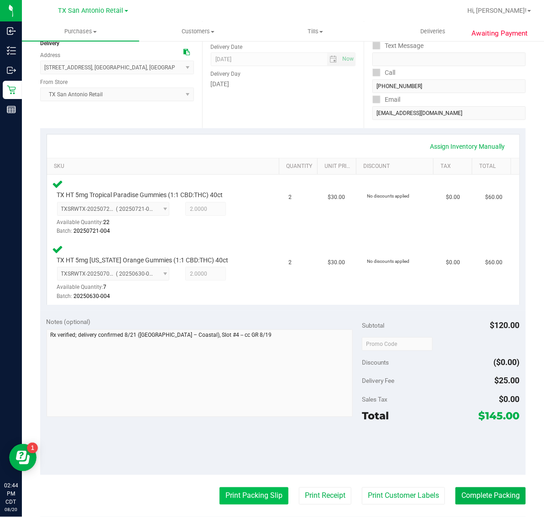
click at [247, 488] on button "Print Packing Slip" at bounding box center [254, 496] width 69 height 17
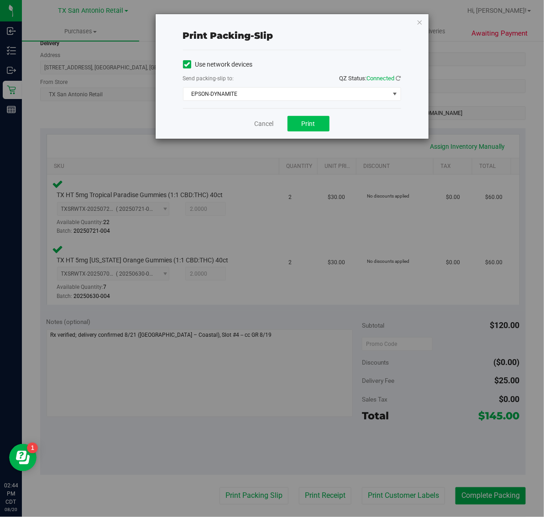
click at [308, 124] on span "Print" at bounding box center [309, 123] width 14 height 7
click at [420, 21] on icon "button" at bounding box center [420, 21] width 6 height 11
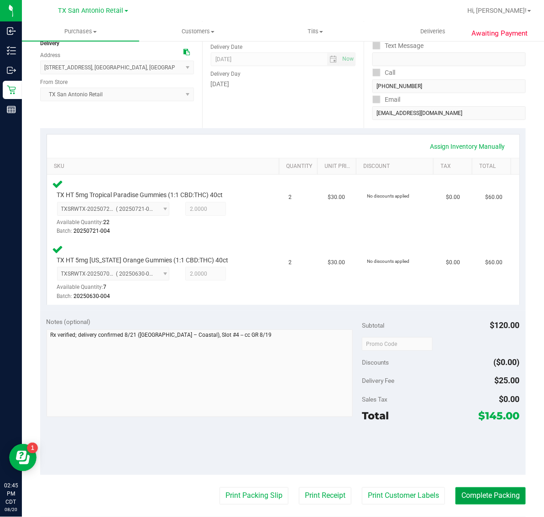
click at [490, 500] on button "Complete Packing" at bounding box center [491, 496] width 70 height 17
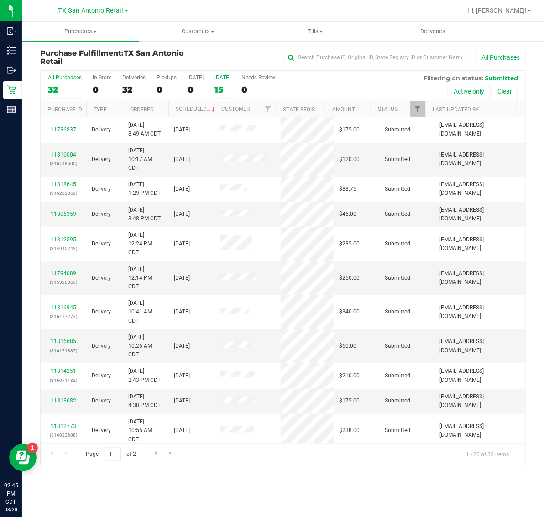
click at [226, 89] on div "15" at bounding box center [223, 89] width 16 height 11
click at [0, 0] on input "Tomorrow 15" at bounding box center [0, 0] width 0 height 0
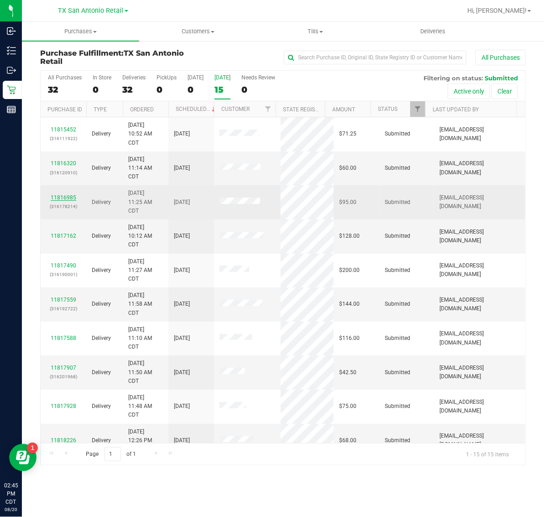
click at [62, 198] on link "11816985" at bounding box center [64, 198] width 26 height 6
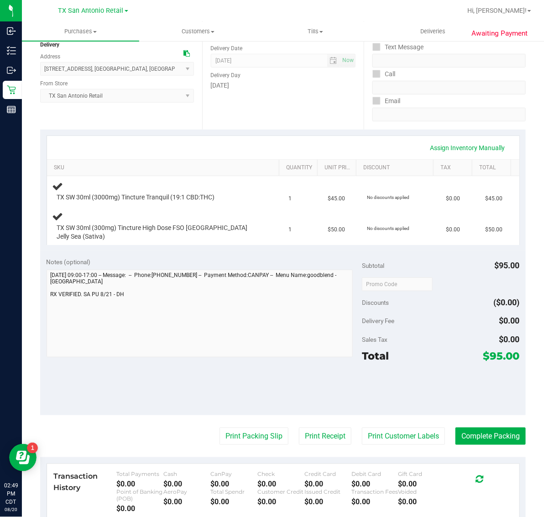
scroll to position [114, 0]
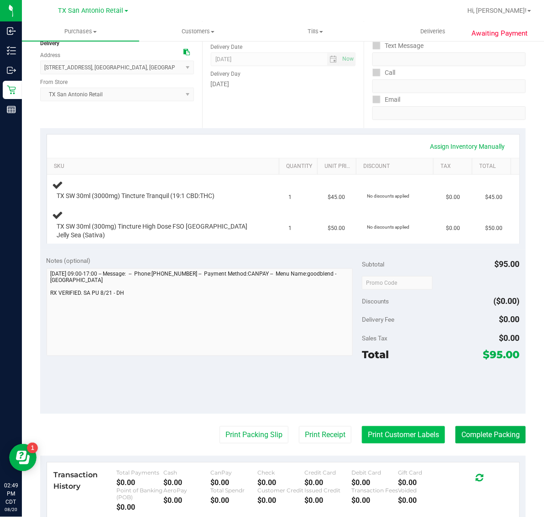
click at [399, 429] on button "Print Customer Labels" at bounding box center [403, 434] width 83 height 17
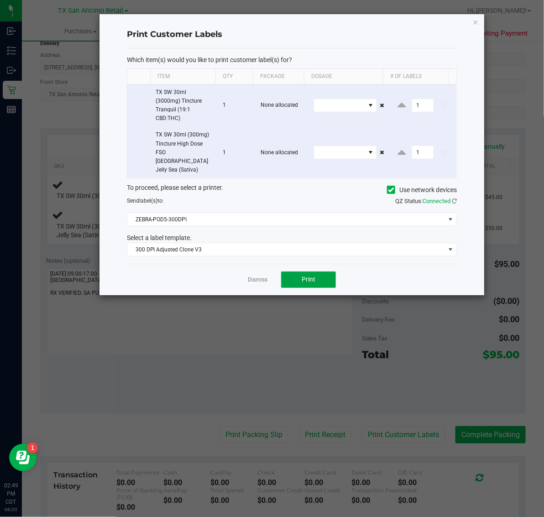
click at [315, 276] on span "Print" at bounding box center [309, 279] width 14 height 7
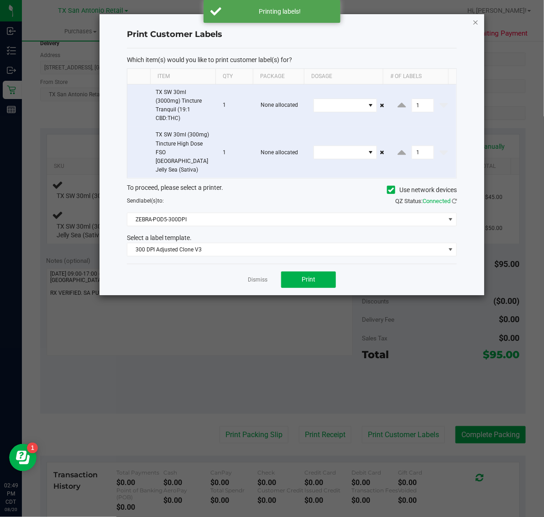
click at [476, 19] on icon "button" at bounding box center [476, 21] width 6 height 11
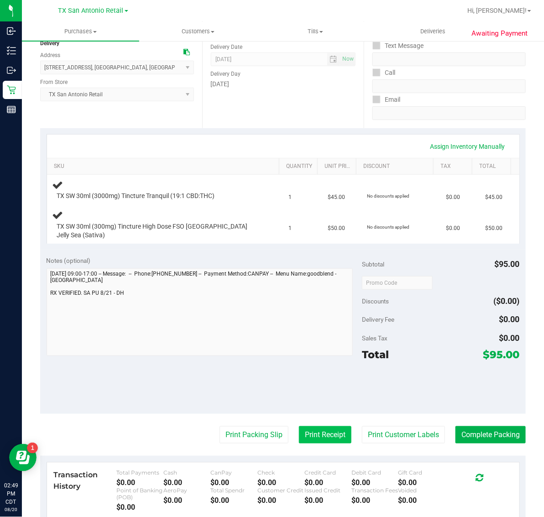
click at [325, 428] on button "Print Receipt" at bounding box center [325, 434] width 53 height 17
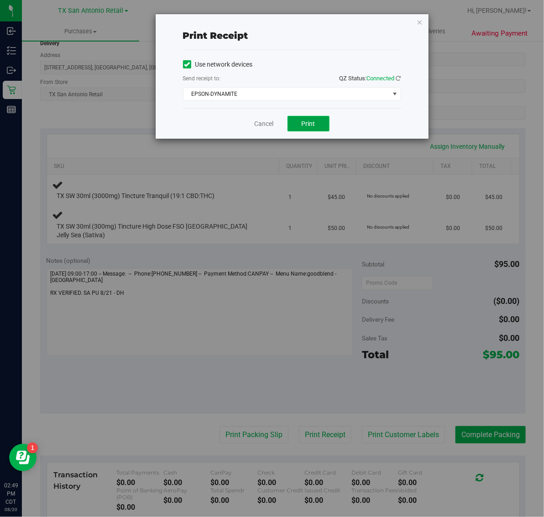
click at [320, 123] on button "Print" at bounding box center [309, 124] width 42 height 16
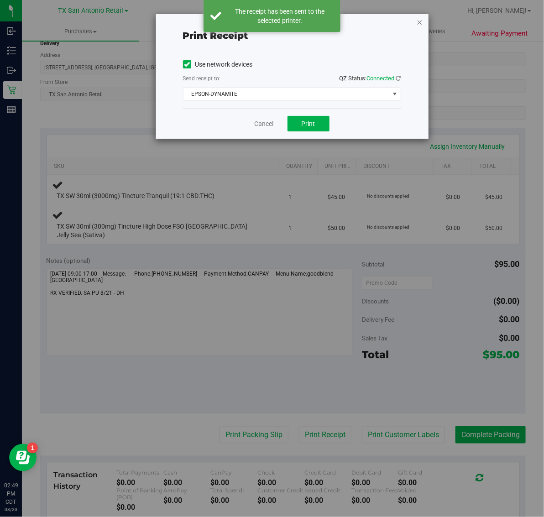
click at [421, 23] on icon "button" at bounding box center [420, 21] width 6 height 11
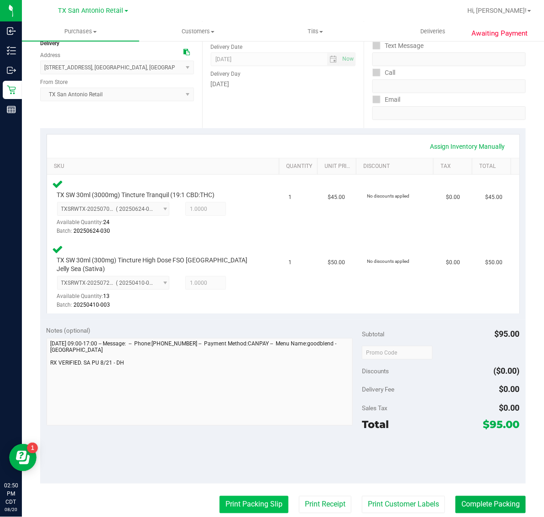
click at [263, 498] on button "Print Packing Slip" at bounding box center [254, 504] width 69 height 17
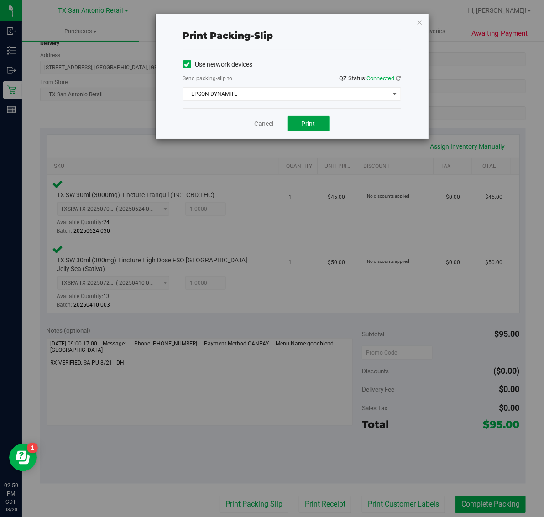
click at [319, 123] on button "Print" at bounding box center [309, 124] width 42 height 16
click at [420, 20] on icon "button" at bounding box center [420, 21] width 6 height 11
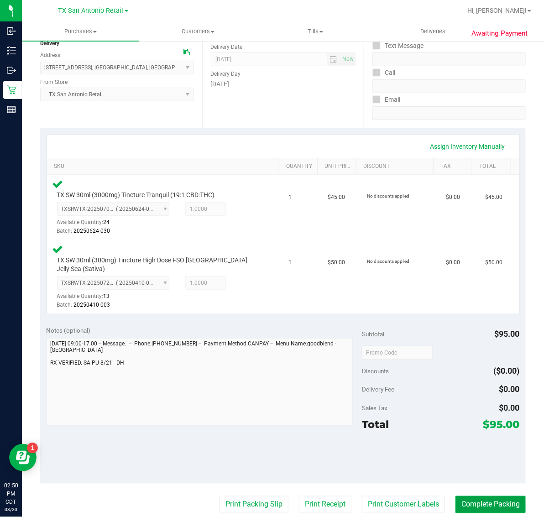
click at [491, 496] on button "Complete Packing" at bounding box center [491, 504] width 70 height 17
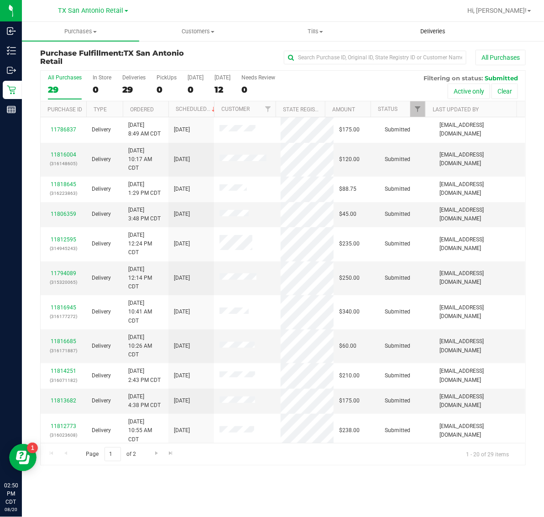
click at [436, 29] on span "Deliveries" at bounding box center [433, 31] width 50 height 8
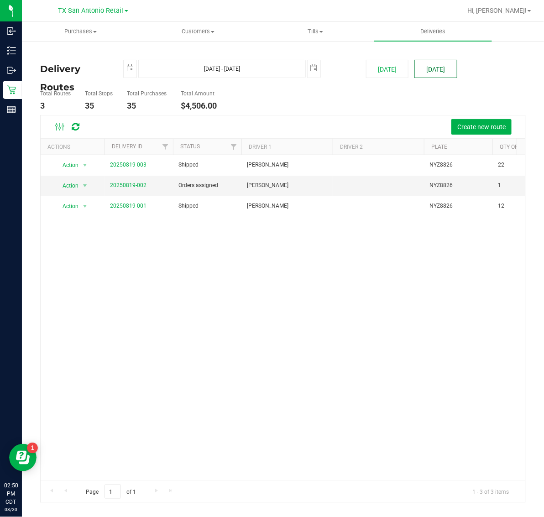
click at [435, 74] on button "[DATE]" at bounding box center [436, 69] width 42 height 18
type input "[DATE] - [DATE]"
type input "[DATE]"
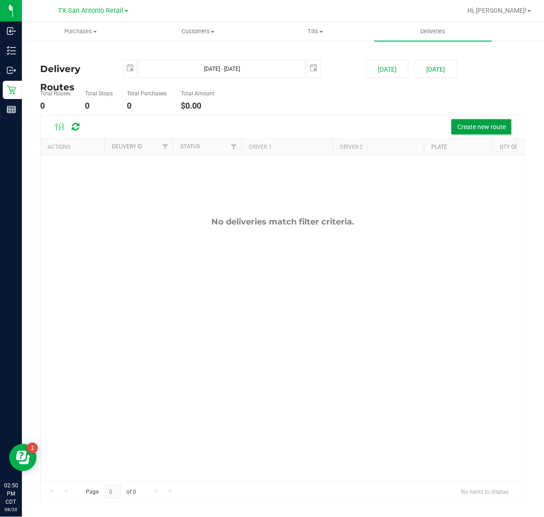
click at [470, 126] on span "Create new route" at bounding box center [482, 126] width 48 height 7
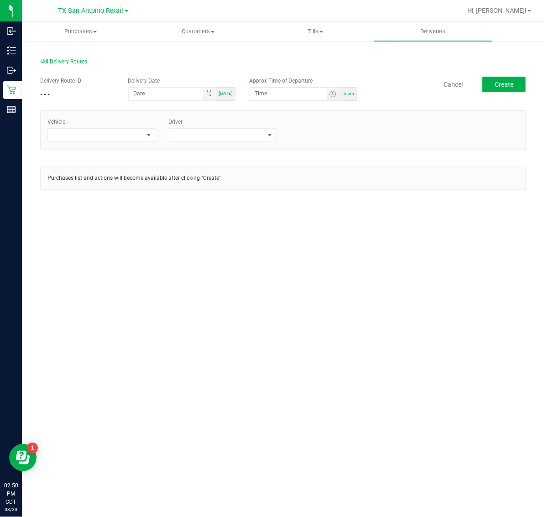
click at [215, 95] on span "Toggle calendar" at bounding box center [209, 94] width 13 height 13
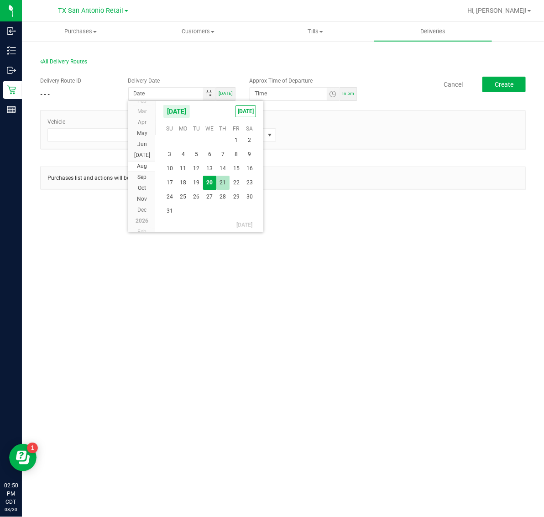
click at [223, 179] on span "21" at bounding box center [222, 183] width 13 height 14
type input "[DATE]"
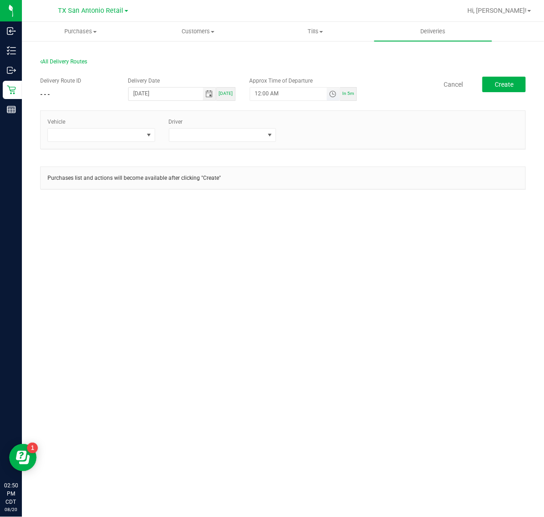
click at [331, 90] on span "Toggle time list" at bounding box center [332, 93] width 7 height 7
click at [267, 197] on span "5" at bounding box center [268, 196] width 3 height 6
click at [326, 196] on span "AM" at bounding box center [326, 196] width 8 height 6
click at [322, 272] on button "Set" at bounding box center [317, 272] width 34 height 20
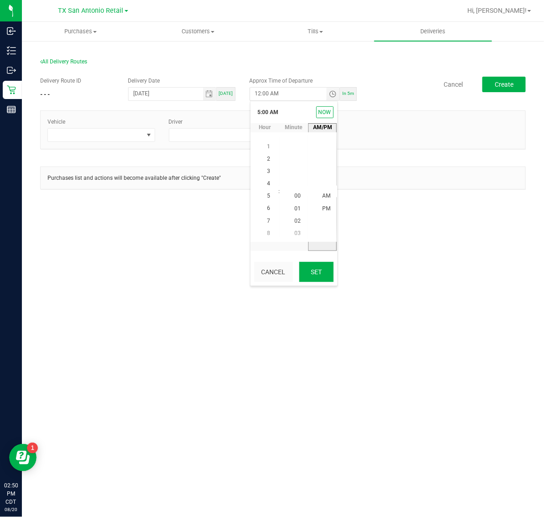
type input "5:00 AM"
click at [511, 79] on button "Create" at bounding box center [504, 85] width 43 height 16
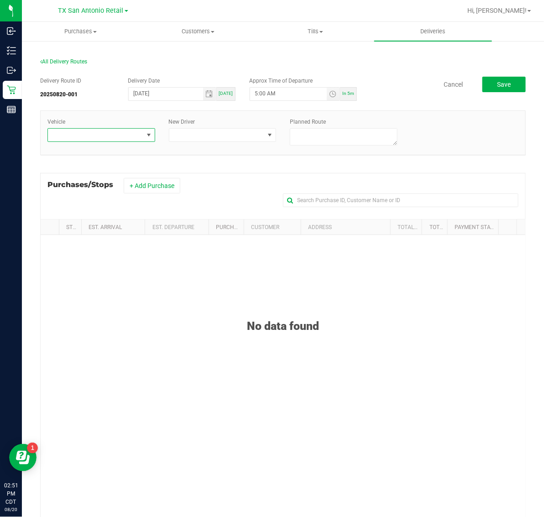
click at [120, 134] on span at bounding box center [95, 135] width 95 height 13
type input "54"
click at [115, 177] on li "TX-ESCAPE-54" at bounding box center [100, 175] width 105 height 16
click at [231, 134] on span at bounding box center [216, 135] width 95 height 13
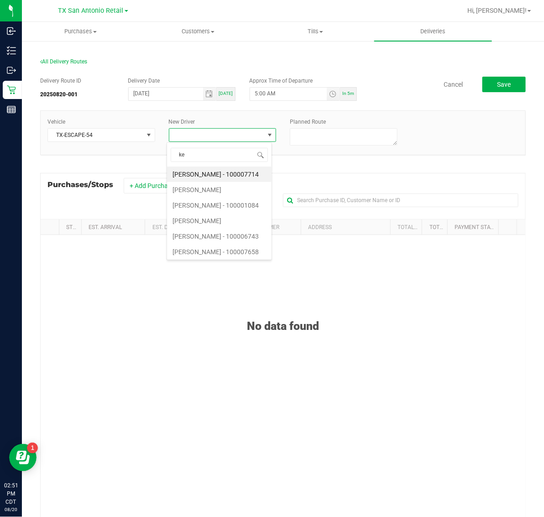
type input "kel"
click at [236, 169] on li "[PERSON_NAME]" at bounding box center [219, 175] width 105 height 16
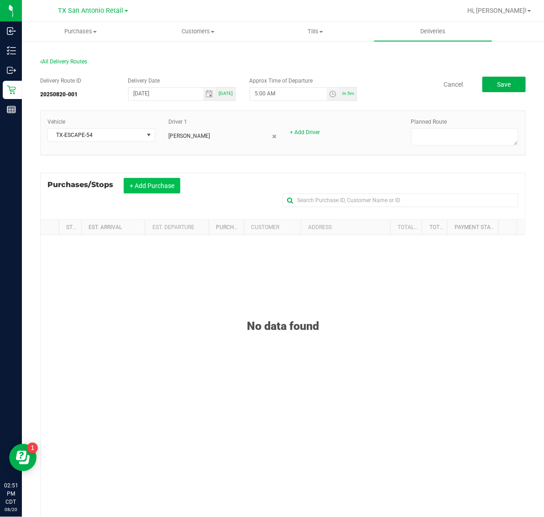
click at [155, 187] on button "+ Add Purchase" at bounding box center [152, 186] width 57 height 16
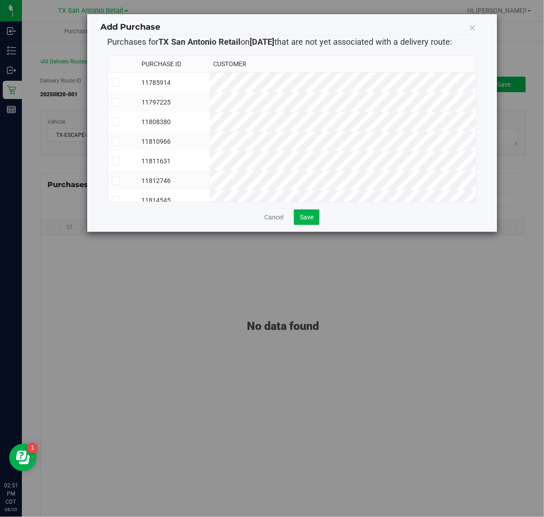
scroll to position [75, 0]
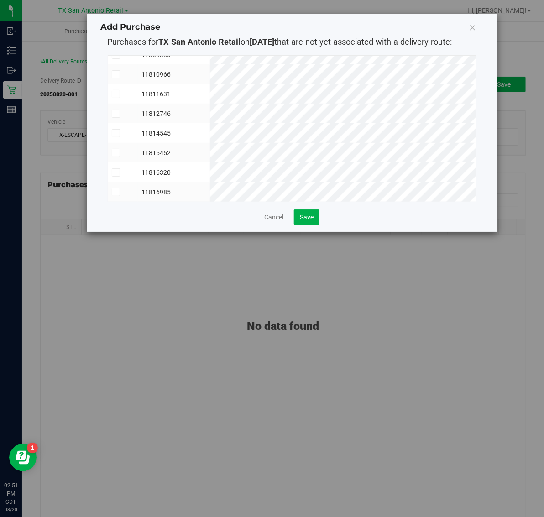
click at [210, 125] on td "11814545" at bounding box center [174, 133] width 72 height 20
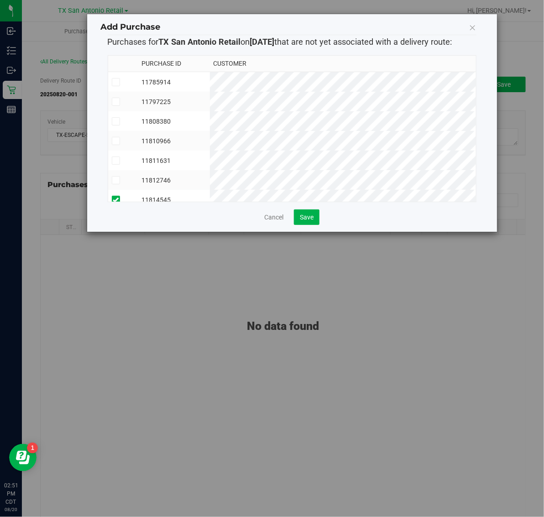
scroll to position [0, 0]
click at [210, 106] on td "11797225" at bounding box center [174, 102] width 72 height 20
click at [306, 217] on span "Save" at bounding box center [307, 217] width 14 height 7
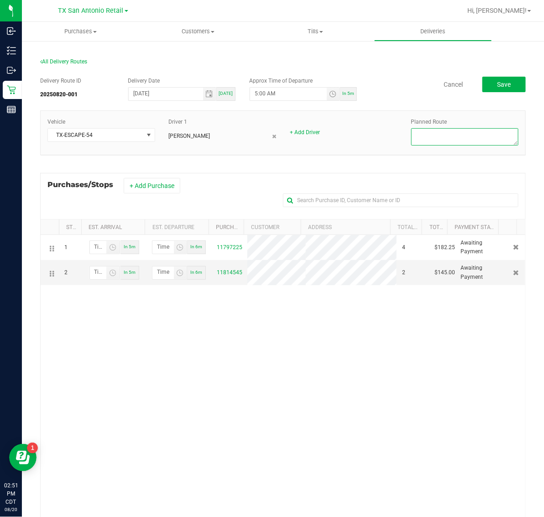
click at [453, 137] on textarea at bounding box center [465, 136] width 108 height 17
click at [164, 194] on button "+ Add Purchase" at bounding box center [152, 186] width 57 height 16
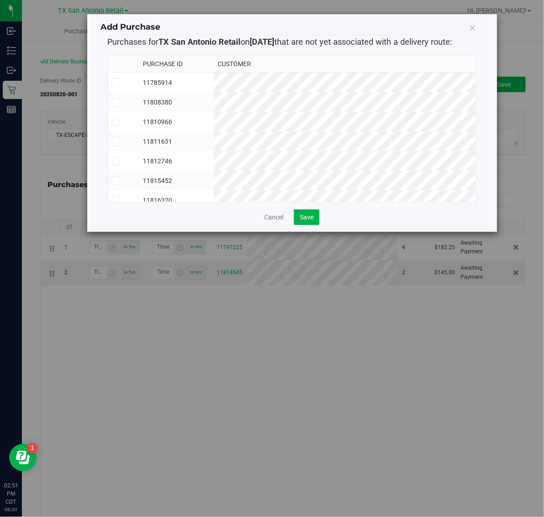
click at [214, 80] on td "11785914" at bounding box center [176, 83] width 75 height 20
click at [304, 220] on span "Save" at bounding box center [307, 217] width 14 height 7
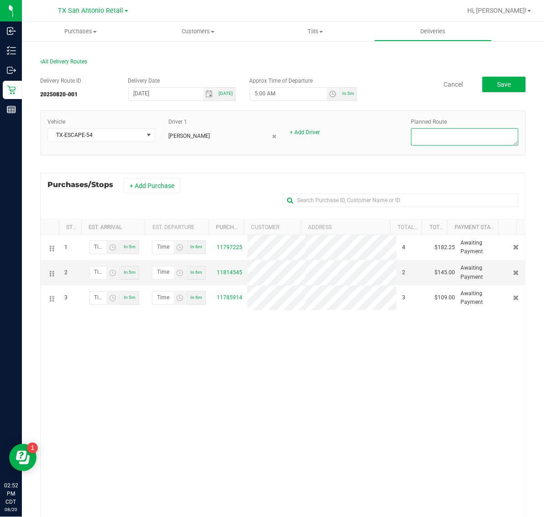
click at [441, 137] on textarea at bounding box center [465, 136] width 108 height 17
type textarea "South TX"
click at [505, 89] on button "Save" at bounding box center [504, 85] width 43 height 16
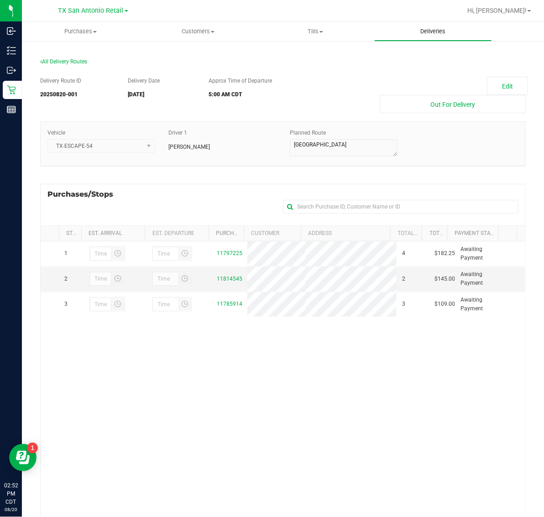
click at [430, 30] on span "Deliveries" at bounding box center [433, 31] width 50 height 8
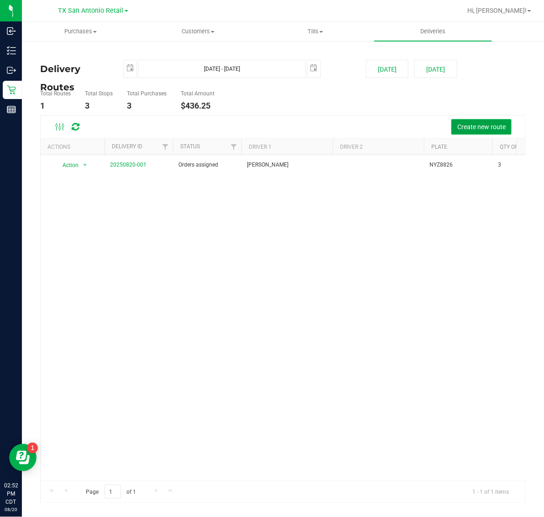
click at [476, 128] on span "Create new route" at bounding box center [482, 126] width 48 height 7
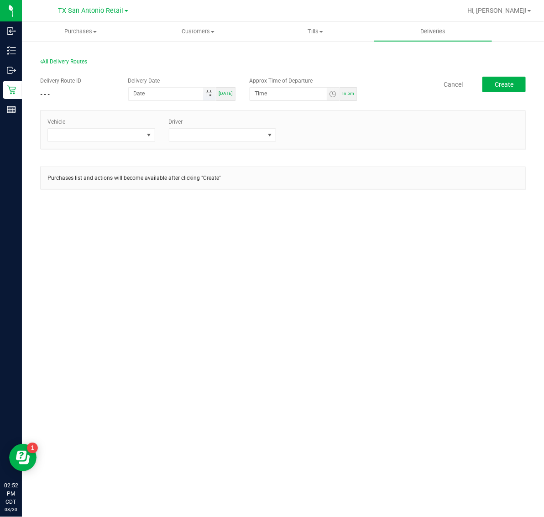
click at [213, 95] on span "Toggle calendar" at bounding box center [208, 93] width 7 height 7
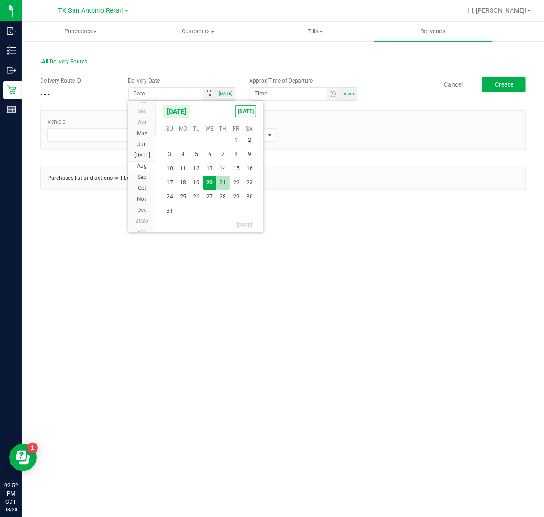
click at [221, 178] on span "21" at bounding box center [222, 183] width 13 height 14
type input "[DATE]"
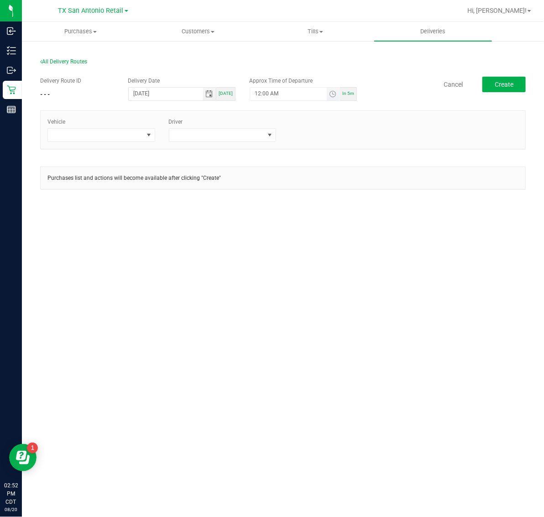
click at [336, 98] on span "Toggle time list" at bounding box center [333, 94] width 13 height 13
click at [267, 195] on span "5" at bounding box center [268, 196] width 3 height 6
click at [327, 194] on li "AM" at bounding box center [327, 196] width 22 height 12
drag, startPoint x: 321, startPoint y: 266, endPoint x: 282, endPoint y: 225, distance: 56.5
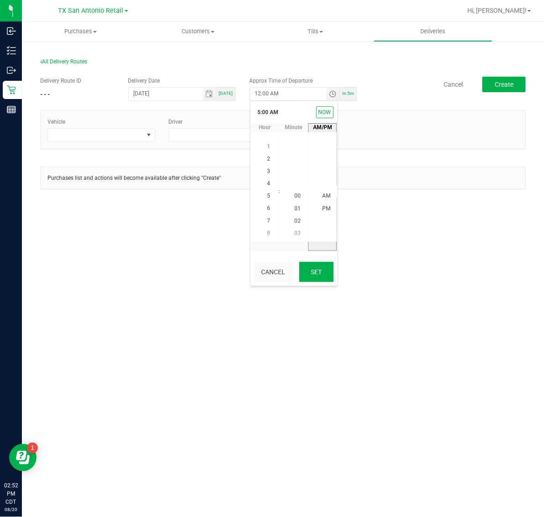
click at [321, 266] on button "Set" at bounding box center [317, 272] width 34 height 20
type input "5:00 AM"
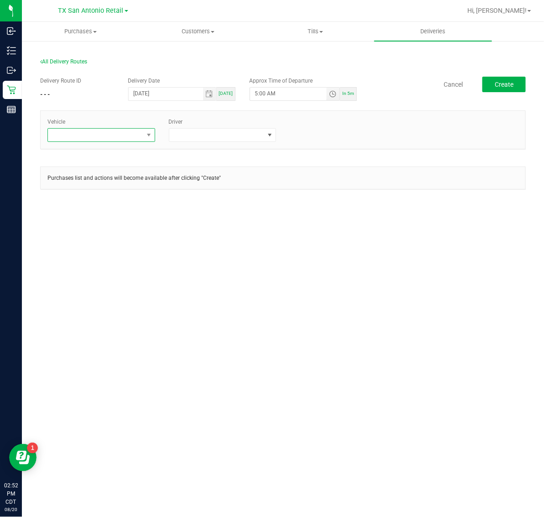
click at [126, 131] on span at bounding box center [95, 135] width 95 height 13
type input "54"
click at [116, 180] on li "TX-ESCAPE-54" at bounding box center [101, 175] width 106 height 16
click at [224, 133] on span at bounding box center [216, 135] width 95 height 13
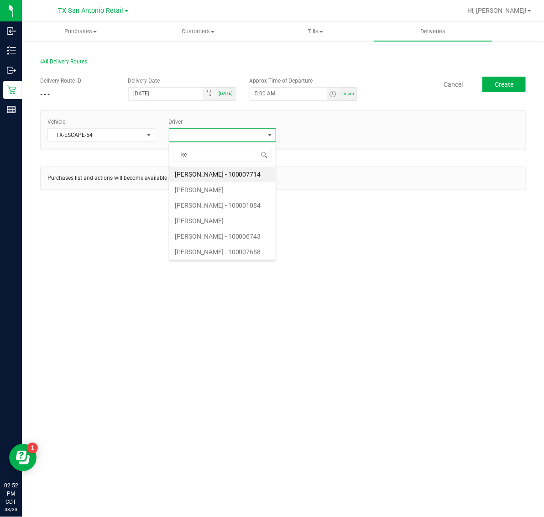
type input "kel"
click at [241, 179] on li "[PERSON_NAME]" at bounding box center [222, 175] width 106 height 16
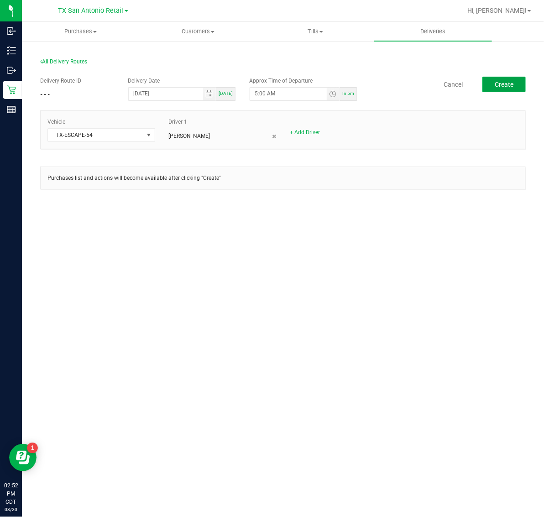
click at [514, 84] on span "Create" at bounding box center [504, 84] width 19 height 7
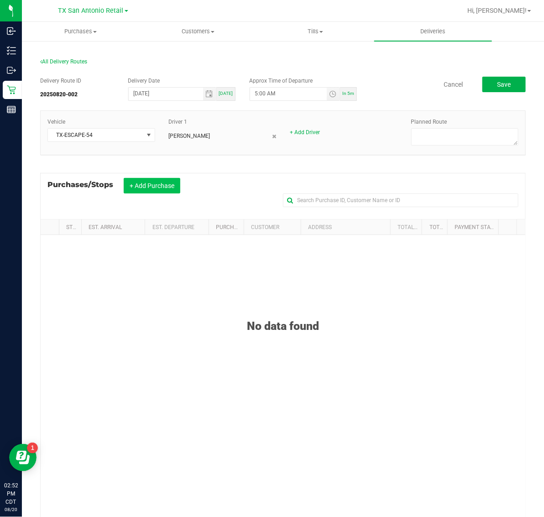
click at [157, 188] on button "+ Add Purchase" at bounding box center [152, 186] width 57 height 16
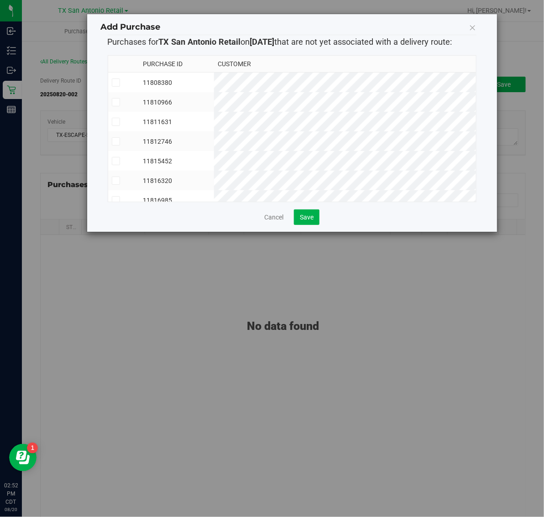
click at [214, 79] on td "11808380" at bounding box center [176, 83] width 75 height 20
click at [214, 99] on td "11810966" at bounding box center [176, 102] width 75 height 20
click at [214, 124] on td "11811631" at bounding box center [176, 122] width 75 height 20
click at [214, 142] on td "11812746" at bounding box center [176, 141] width 75 height 20
drag, startPoint x: 245, startPoint y: 160, endPoint x: 246, endPoint y: 172, distance: 11.9
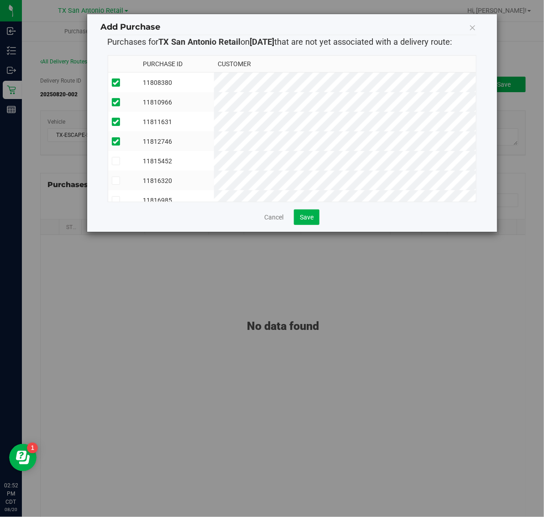
click at [214, 160] on td "11815452" at bounding box center [176, 161] width 75 height 20
click at [214, 177] on td "11816320" at bounding box center [176, 181] width 75 height 20
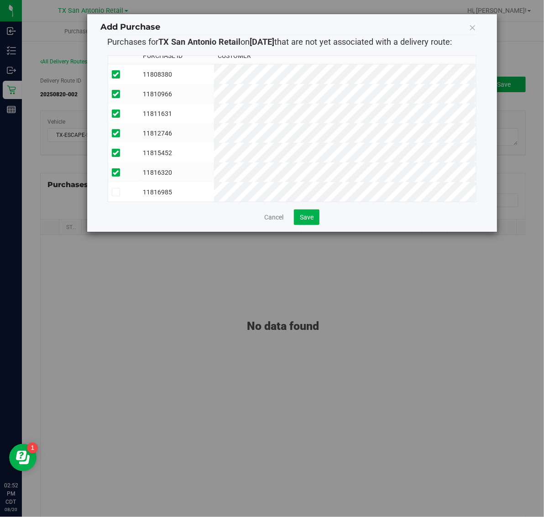
scroll to position [16, 0]
click at [214, 190] on td "11816985" at bounding box center [176, 192] width 75 height 20
click at [309, 218] on span "Save" at bounding box center [307, 217] width 14 height 7
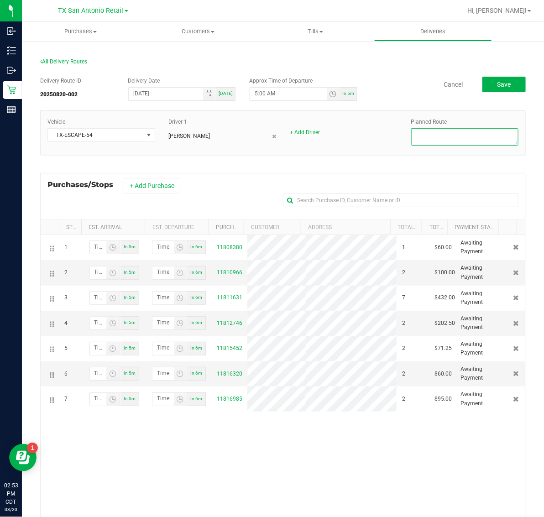
click at [449, 132] on textarea at bounding box center [465, 136] width 108 height 17
type textarea "San Antonio Retail"
click at [497, 83] on span "Save" at bounding box center [504, 84] width 14 height 7
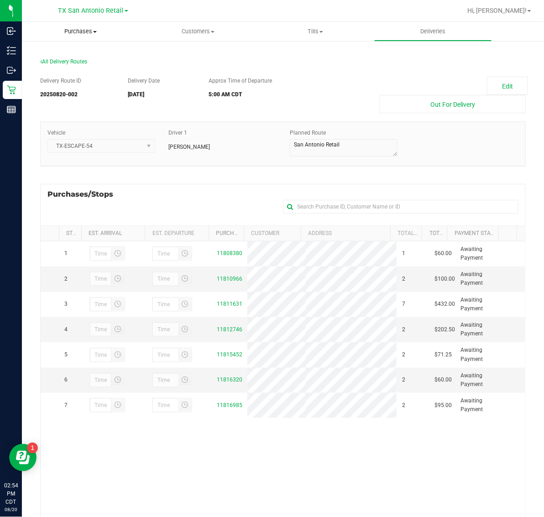
click at [83, 35] on span "Purchases" at bounding box center [80, 31] width 117 height 8
click at [83, 71] on li "Fulfillment" at bounding box center [80, 66] width 117 height 11
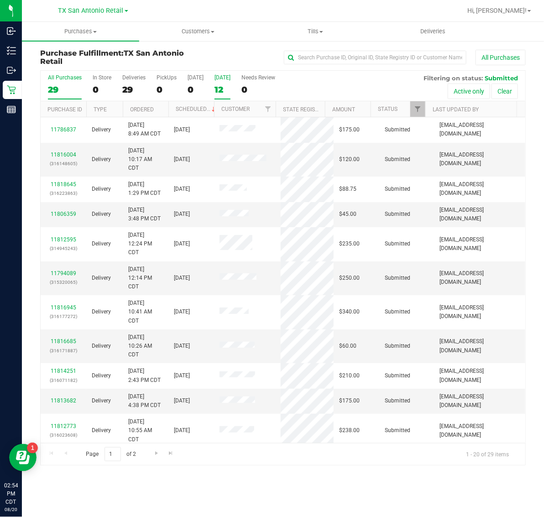
click at [218, 88] on div "12" at bounding box center [223, 89] width 16 height 11
click at [0, 0] on input "Tomorrow 12" at bounding box center [0, 0] width 0 height 0
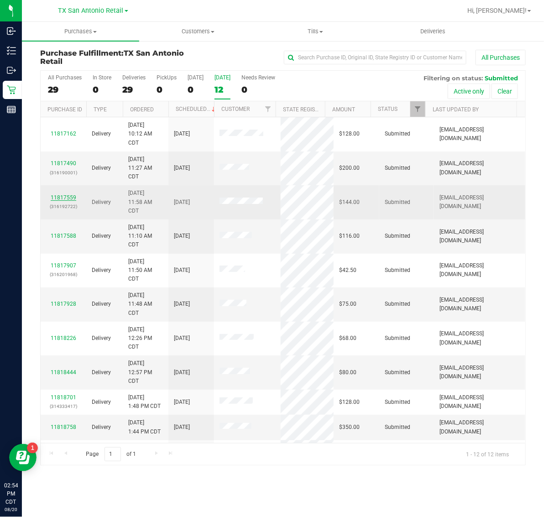
click at [64, 198] on link "11817559" at bounding box center [64, 198] width 26 height 6
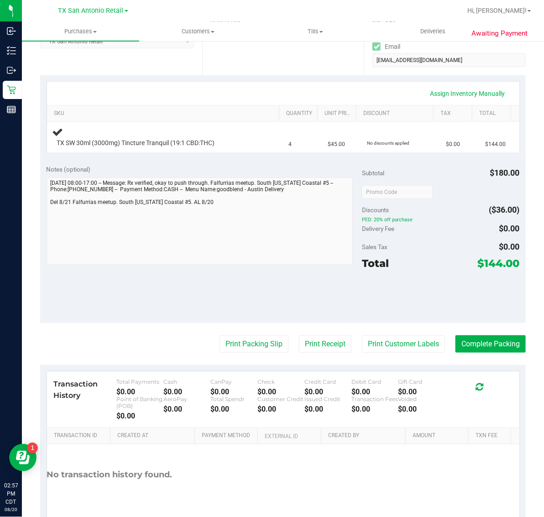
scroll to position [171, 0]
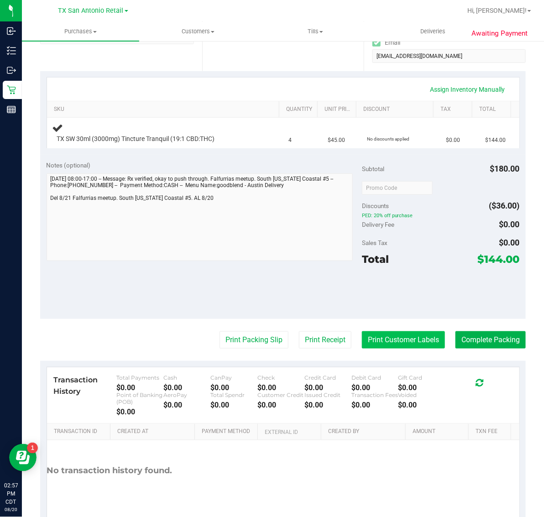
click at [379, 337] on button "Print Customer Labels" at bounding box center [403, 339] width 83 height 17
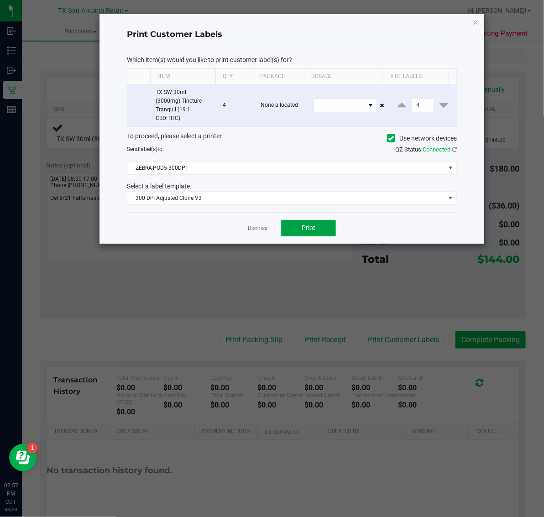
click at [311, 229] on span "Print" at bounding box center [309, 227] width 14 height 7
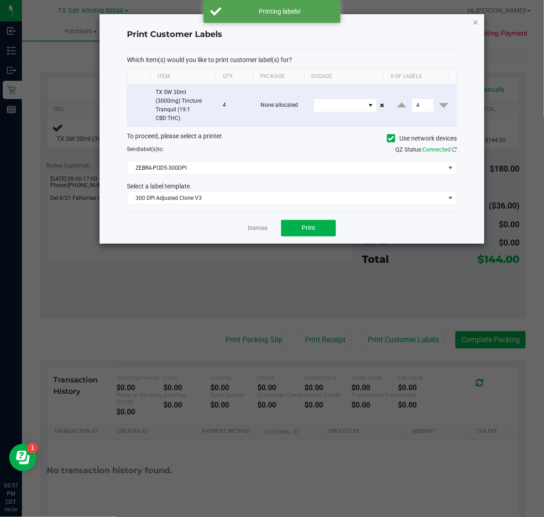
click at [474, 16] on icon "button" at bounding box center [476, 21] width 6 height 11
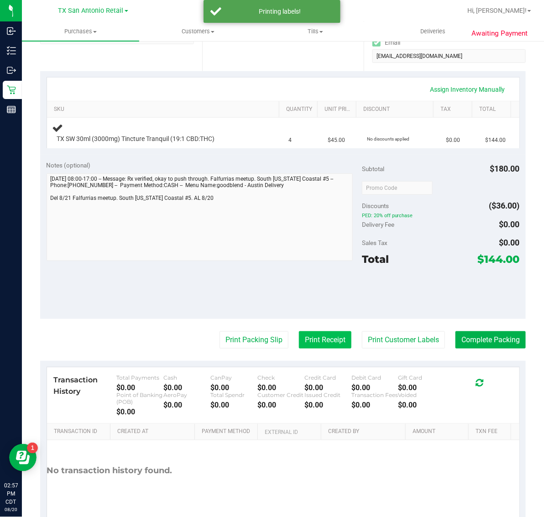
click at [316, 341] on button "Print Receipt" at bounding box center [325, 339] width 53 height 17
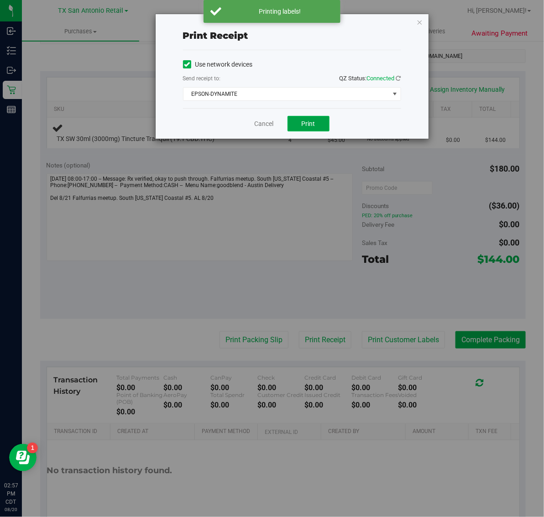
click at [311, 129] on button "Print" at bounding box center [309, 124] width 42 height 16
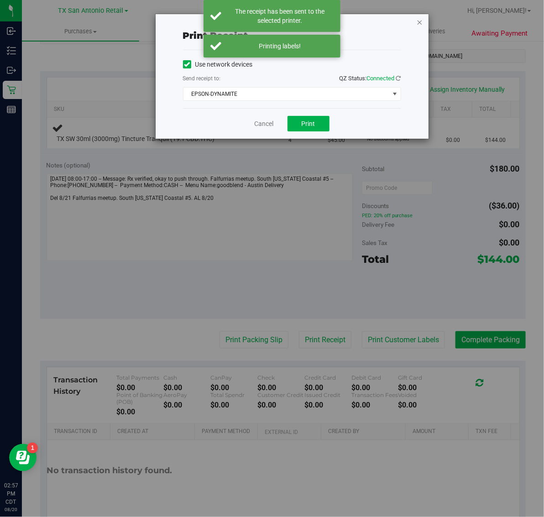
click at [420, 16] on icon "button" at bounding box center [420, 21] width 6 height 11
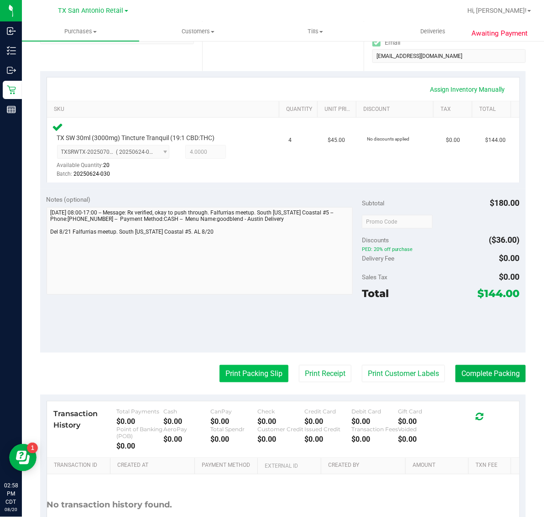
click at [238, 382] on button "Print Packing Slip" at bounding box center [254, 373] width 69 height 17
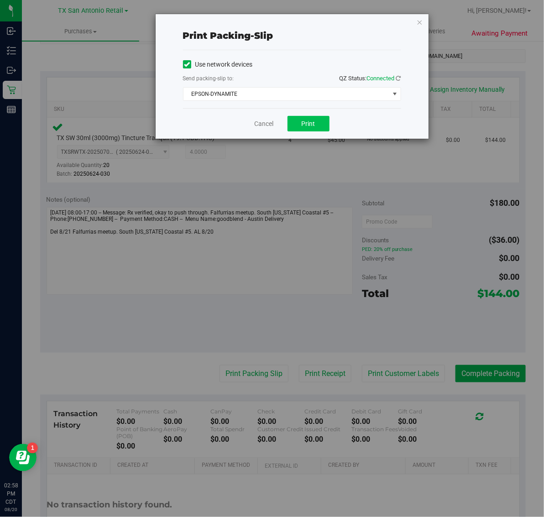
click at [314, 126] on span "Print" at bounding box center [309, 123] width 14 height 7
drag, startPoint x: 418, startPoint y: 21, endPoint x: 405, endPoint y: 204, distance: 183.6
click at [418, 21] on icon "button" at bounding box center [420, 21] width 6 height 11
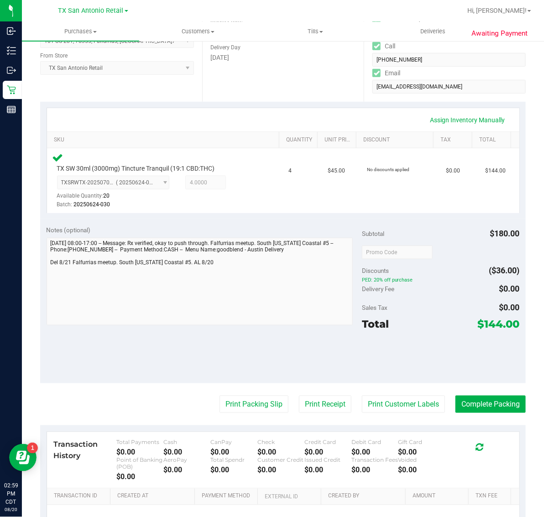
scroll to position [129, 0]
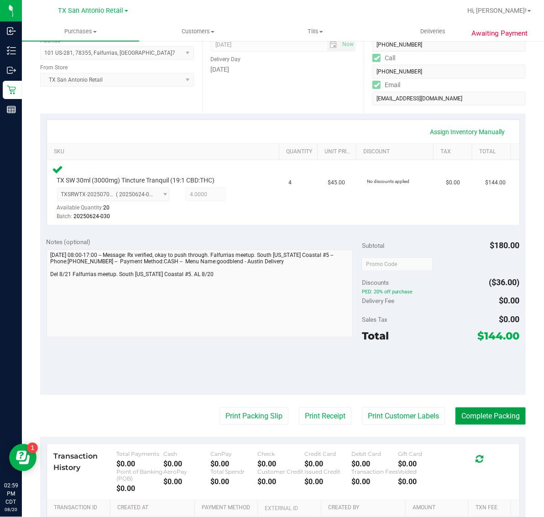
click at [479, 416] on button "Complete Packing" at bounding box center [491, 416] width 70 height 17
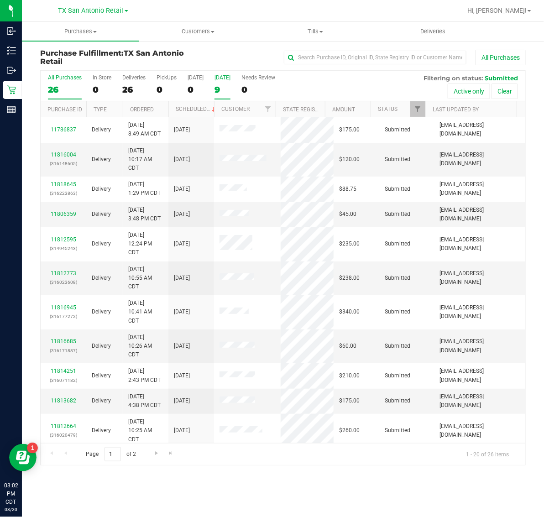
click at [222, 83] on label "Tomorrow 9" at bounding box center [223, 86] width 16 height 25
click at [0, 0] on input "Tomorrow 9" at bounding box center [0, 0] width 0 height 0
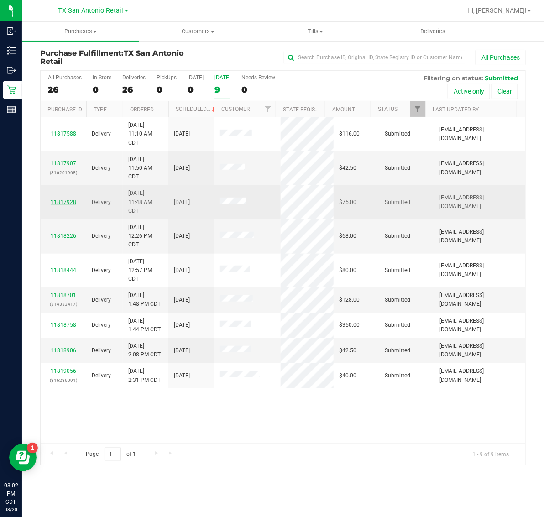
click at [67, 204] on link "11817928" at bounding box center [64, 202] width 26 height 6
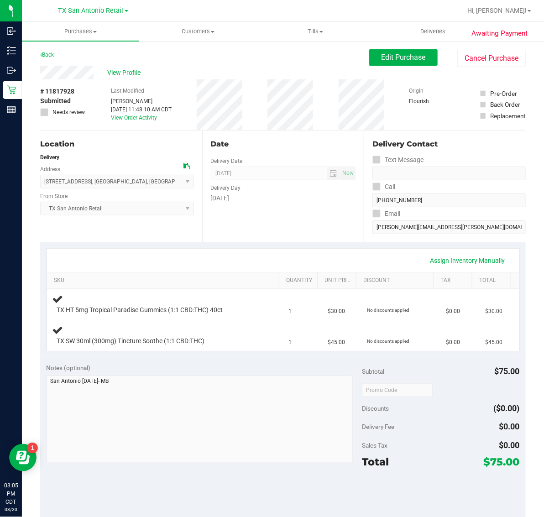
click at [225, 221] on div "Date Delivery Date 08/21/2025 Now 08/21/2025 07:00 AM Now Delivery Day Thursday" at bounding box center [283, 187] width 162 height 112
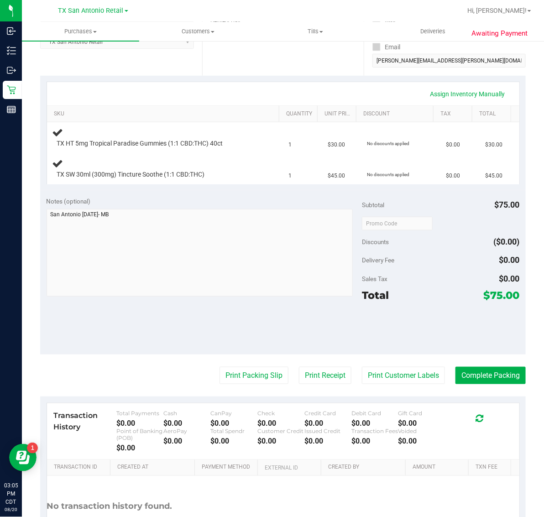
scroll to position [171, 0]
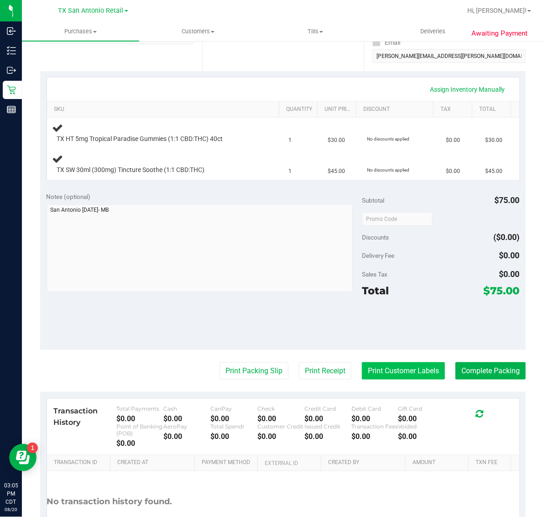
click at [377, 371] on button "Print Customer Labels" at bounding box center [403, 371] width 83 height 17
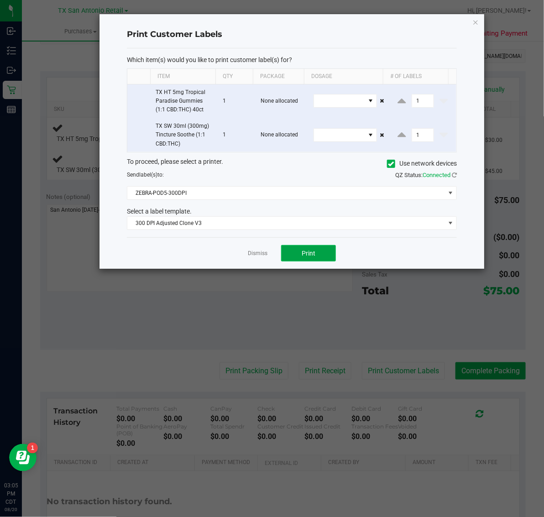
click at [311, 252] on span "Print" at bounding box center [309, 253] width 14 height 7
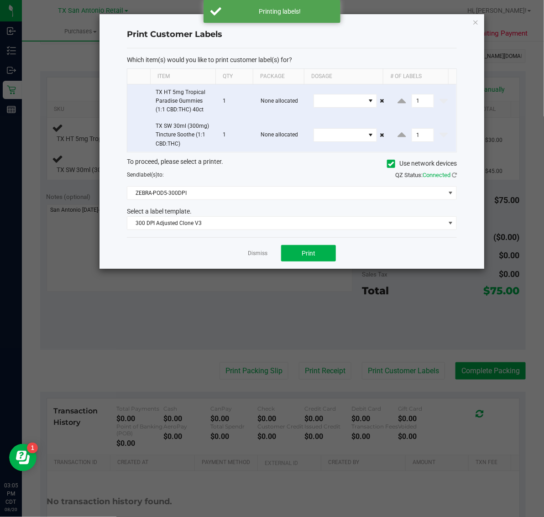
click at [480, 17] on div "Print Customer Labels Which item(s) would you like to print customer label(s) f…" at bounding box center [292, 141] width 385 height 255
click at [473, 23] on icon "button" at bounding box center [476, 21] width 6 height 11
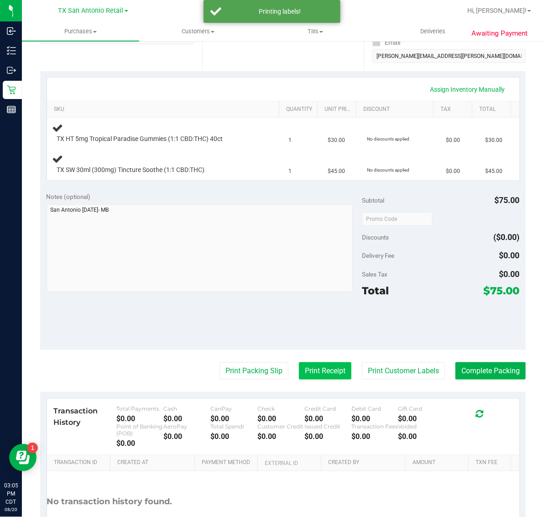
click at [315, 368] on button "Print Receipt" at bounding box center [325, 371] width 53 height 17
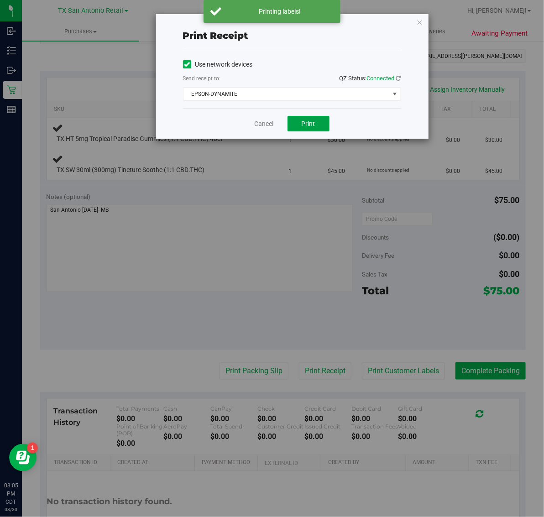
click at [318, 120] on button "Print" at bounding box center [309, 124] width 42 height 16
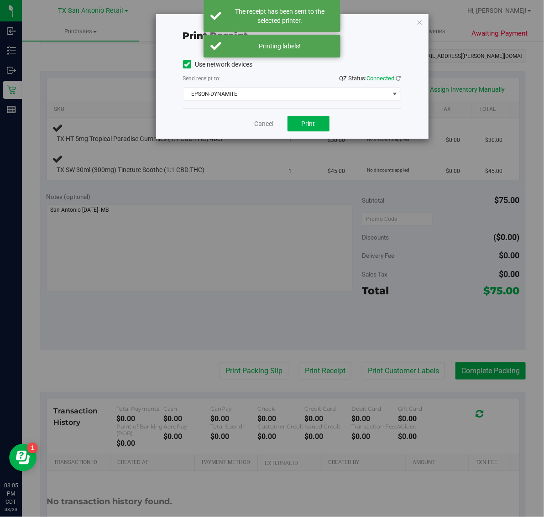
click at [416, 20] on div "Print receipt Use network devices Send receipt to: QZ Status: Connected EPSON-D…" at bounding box center [292, 76] width 273 height 125
click at [420, 17] on icon "button" at bounding box center [420, 21] width 6 height 11
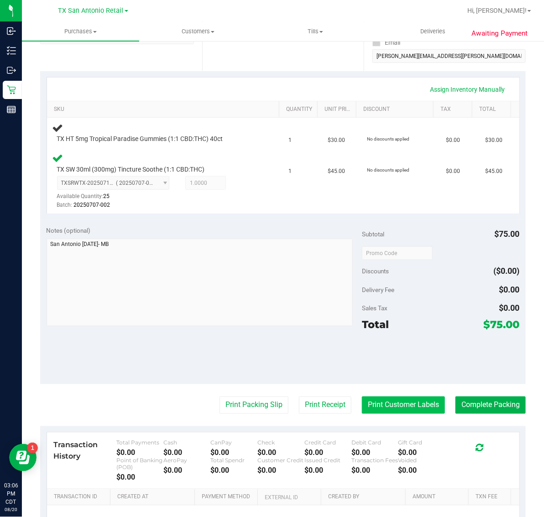
click at [396, 409] on button "Print Customer Labels" at bounding box center [403, 405] width 83 height 17
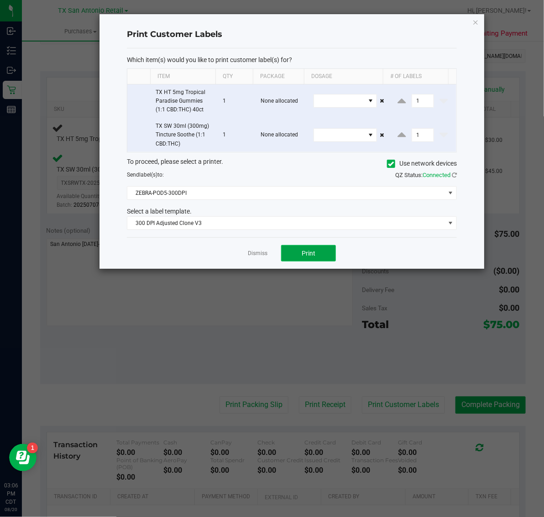
click at [306, 260] on button "Print" at bounding box center [308, 253] width 55 height 16
click at [478, 20] on icon "button" at bounding box center [476, 21] width 6 height 11
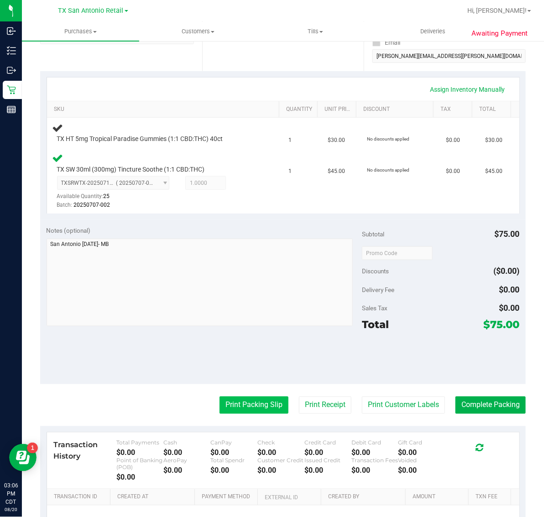
click at [263, 409] on button "Print Packing Slip" at bounding box center [254, 405] width 69 height 17
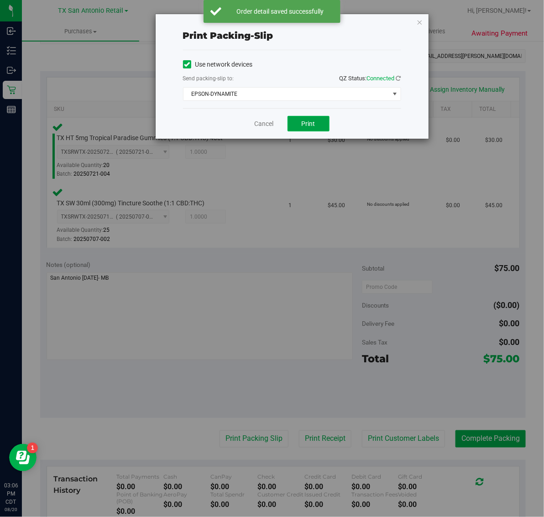
click at [310, 126] on span "Print" at bounding box center [309, 123] width 14 height 7
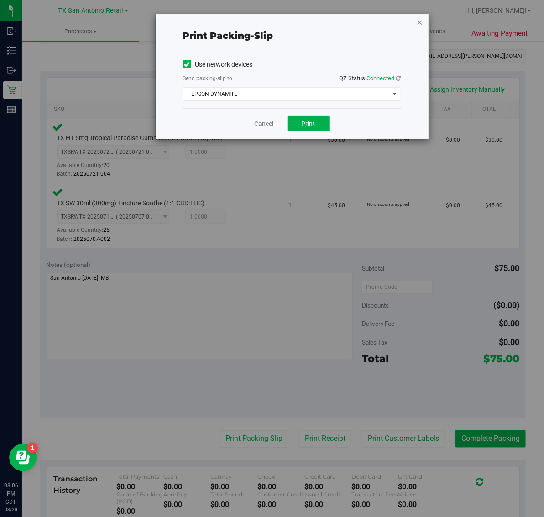
click at [420, 21] on icon "button" at bounding box center [420, 21] width 6 height 11
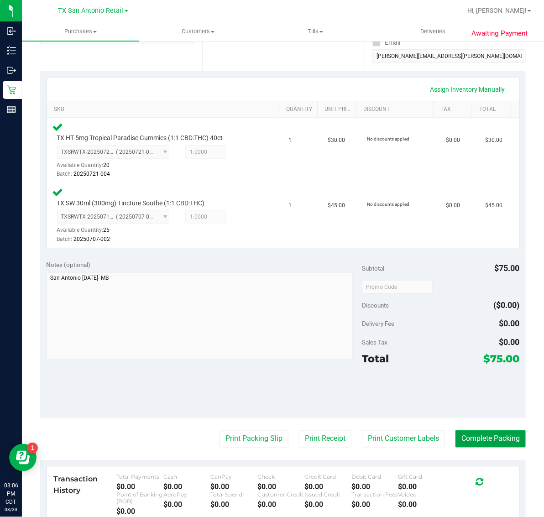
click at [486, 436] on button "Complete Packing" at bounding box center [491, 439] width 70 height 17
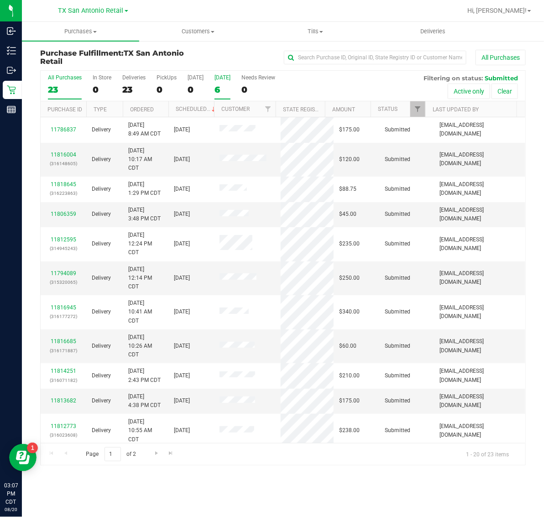
click at [221, 85] on div "6" at bounding box center [223, 89] width 16 height 11
click at [0, 0] on input "Tomorrow 6" at bounding box center [0, 0] width 0 height 0
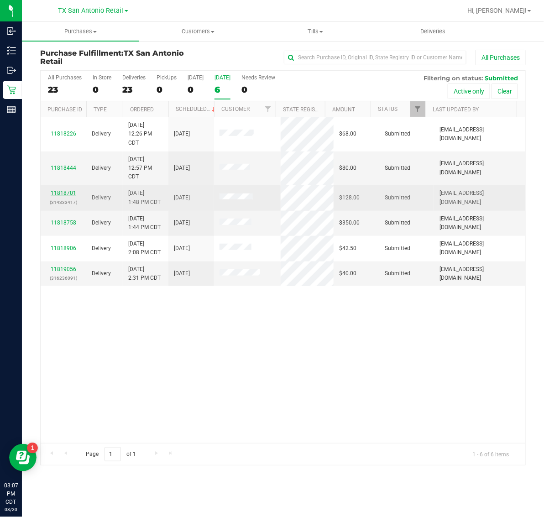
click at [62, 195] on link "11818701" at bounding box center [64, 193] width 26 height 6
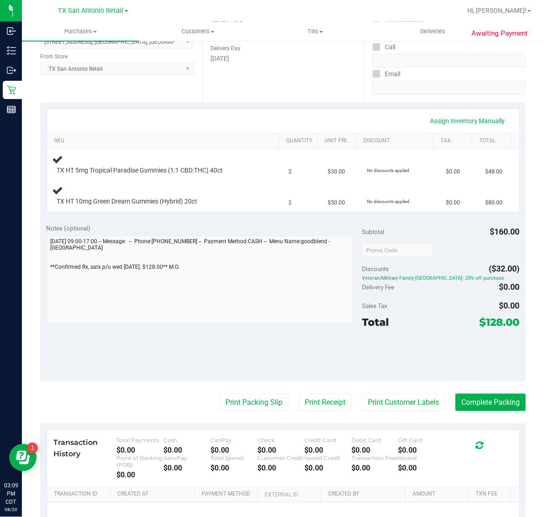
scroll to position [171, 0]
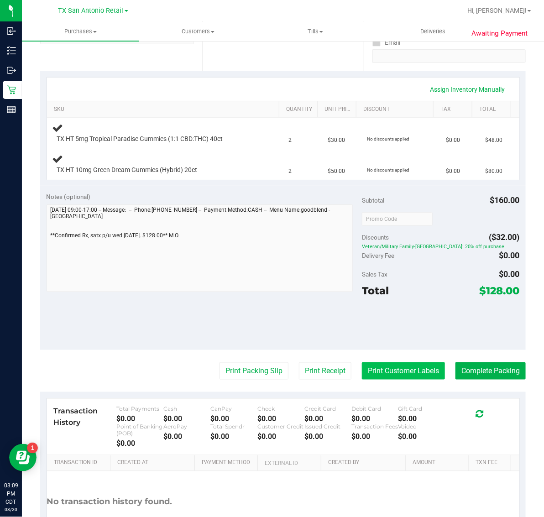
click at [389, 368] on button "Print Customer Labels" at bounding box center [403, 371] width 83 height 17
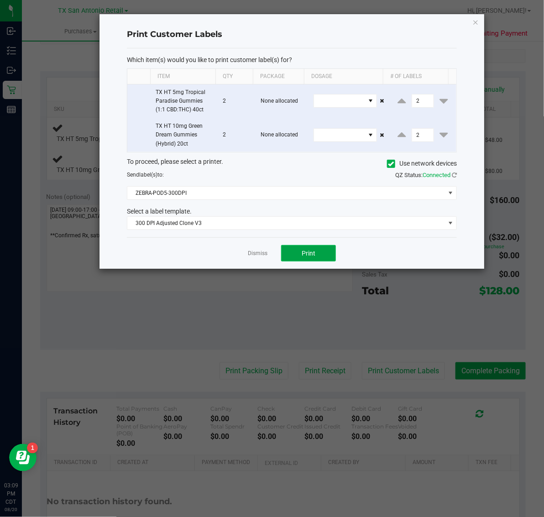
click at [305, 250] on span "Print" at bounding box center [309, 253] width 14 height 7
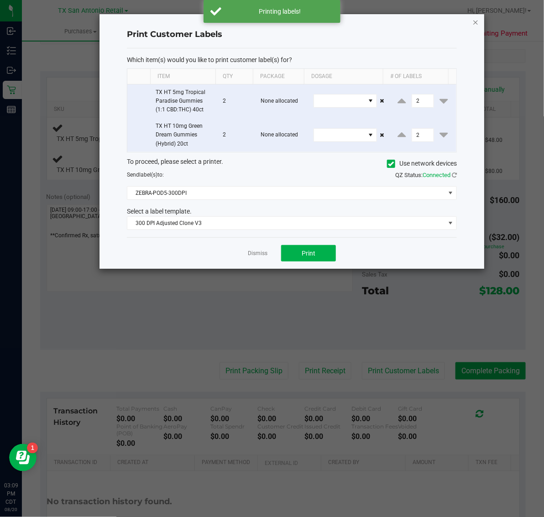
click at [478, 19] on icon "button" at bounding box center [476, 21] width 6 height 11
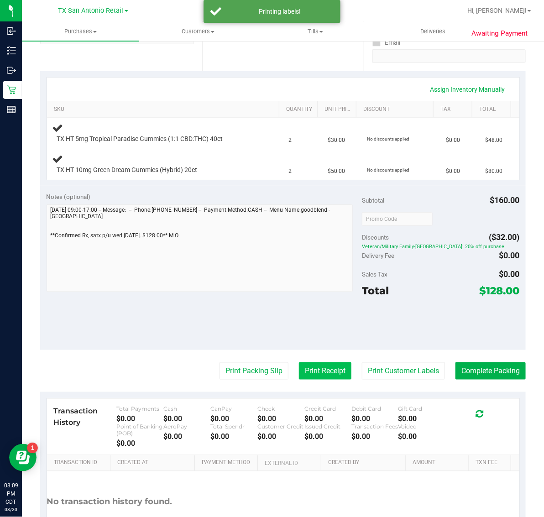
click at [304, 370] on button "Print Receipt" at bounding box center [325, 371] width 53 height 17
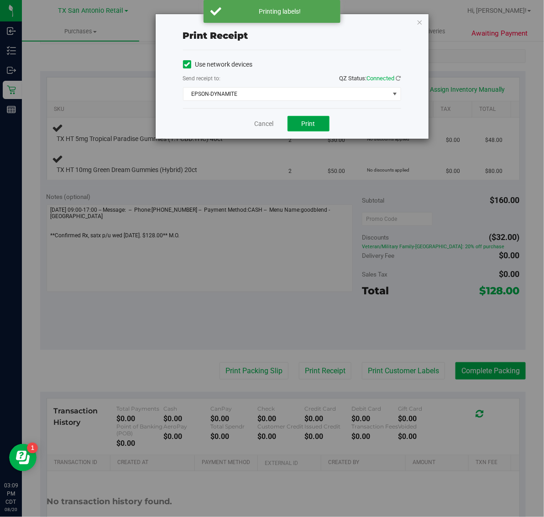
click at [314, 126] on span "Print" at bounding box center [309, 123] width 14 height 7
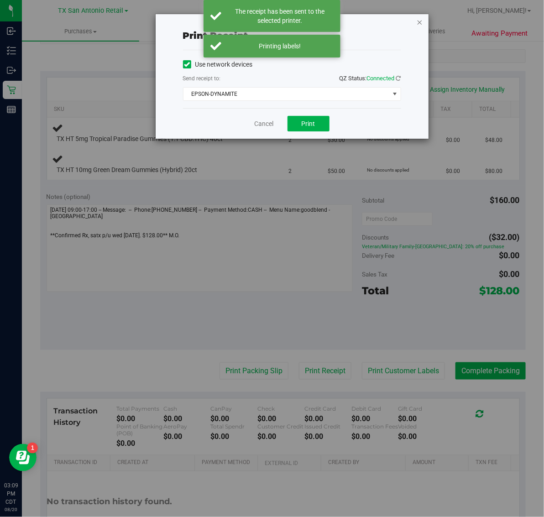
click at [422, 20] on icon "button" at bounding box center [420, 21] width 6 height 11
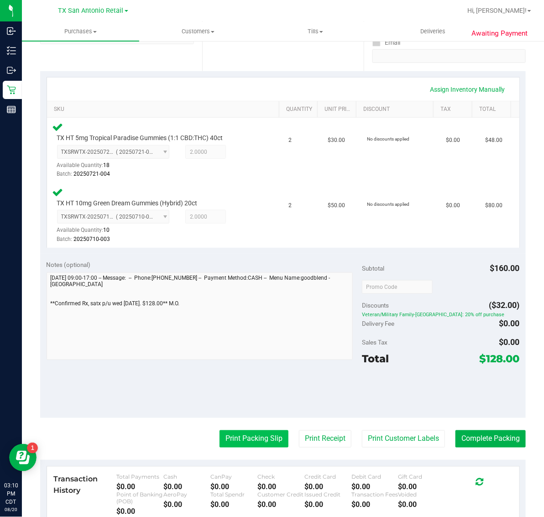
click at [263, 435] on button "Print Packing Slip" at bounding box center [254, 439] width 69 height 17
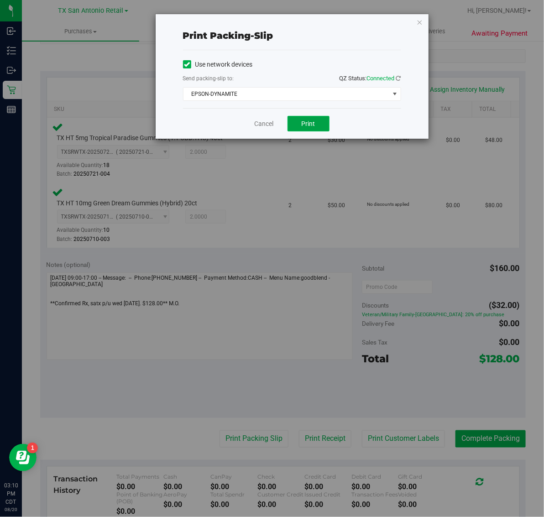
click at [313, 131] on button "Print" at bounding box center [309, 124] width 42 height 16
click at [421, 18] on icon "button" at bounding box center [420, 21] width 6 height 11
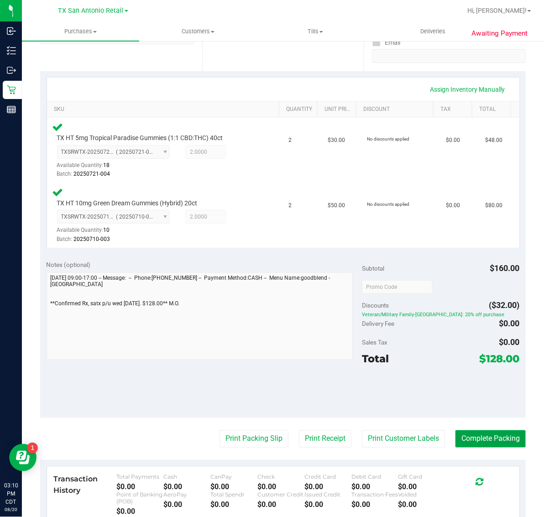
click at [498, 444] on button "Complete Packing" at bounding box center [491, 439] width 70 height 17
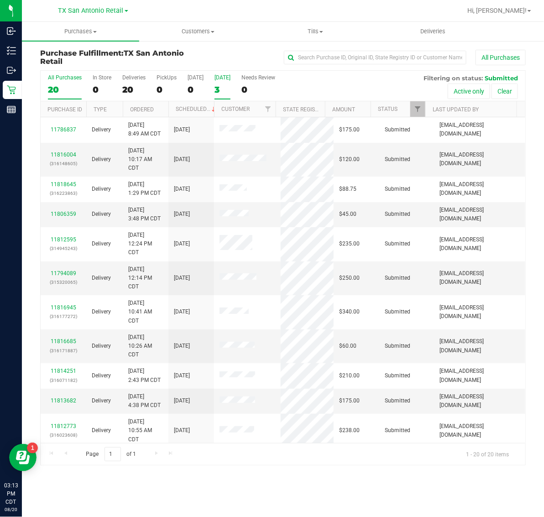
click at [225, 84] on label "Tomorrow 3" at bounding box center [223, 86] width 16 height 25
click at [0, 0] on input "Tomorrow 3" at bounding box center [0, 0] width 0 height 0
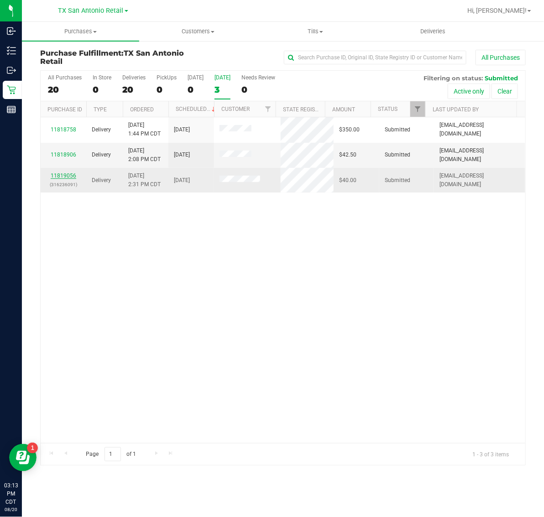
click at [63, 174] on link "11819056" at bounding box center [64, 176] width 26 height 6
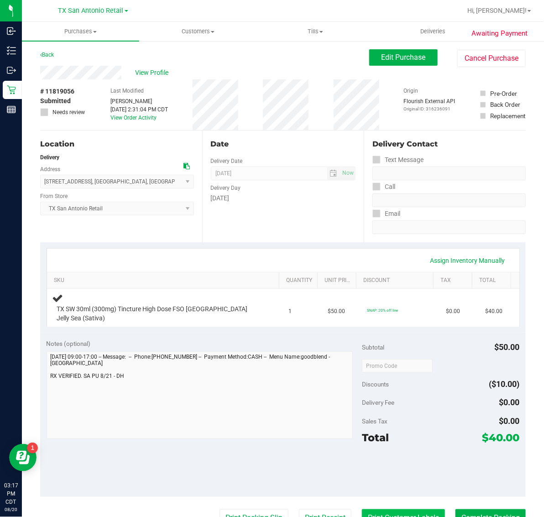
click at [375, 510] on button "Print Customer Labels" at bounding box center [403, 518] width 83 height 17
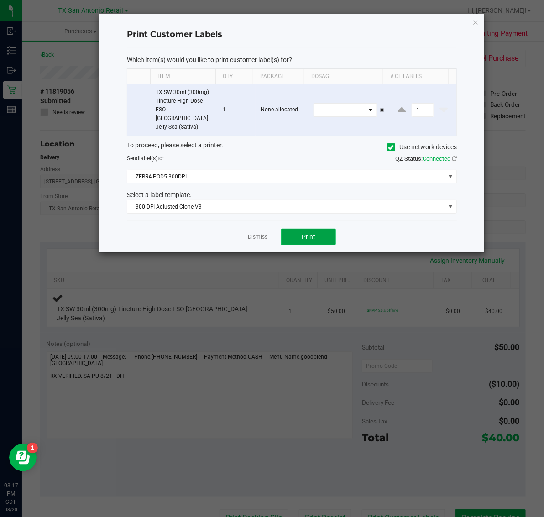
click at [282, 233] on button "Print" at bounding box center [308, 237] width 55 height 16
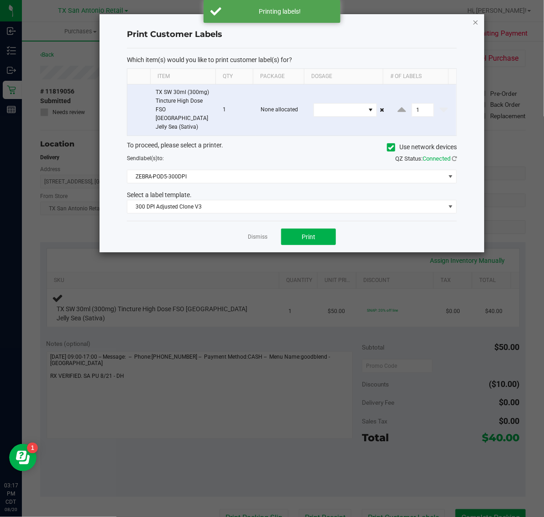
click at [474, 21] on icon "button" at bounding box center [476, 21] width 6 height 11
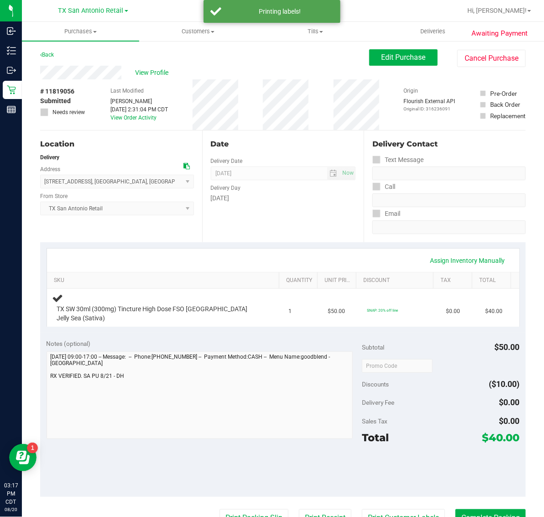
scroll to position [3, 0]
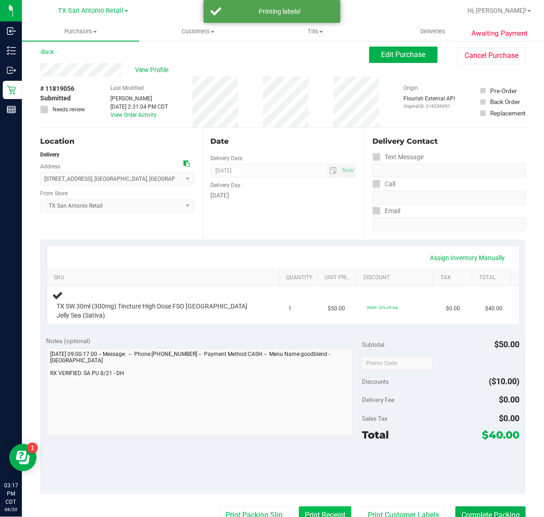
click at [316, 507] on button "Print Receipt" at bounding box center [325, 515] width 53 height 17
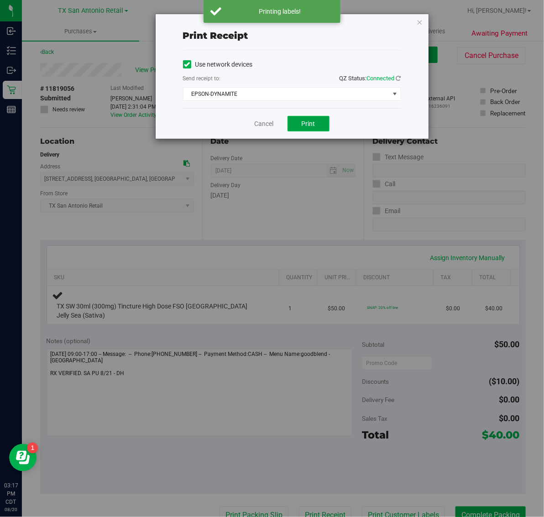
click at [301, 128] on button "Print" at bounding box center [309, 124] width 42 height 16
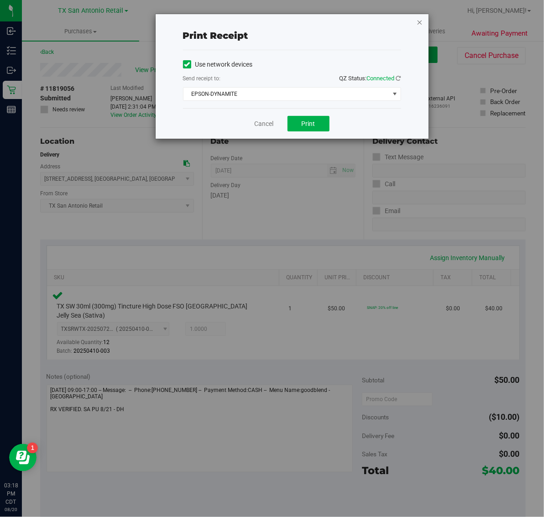
click at [420, 23] on icon "button" at bounding box center [420, 21] width 6 height 11
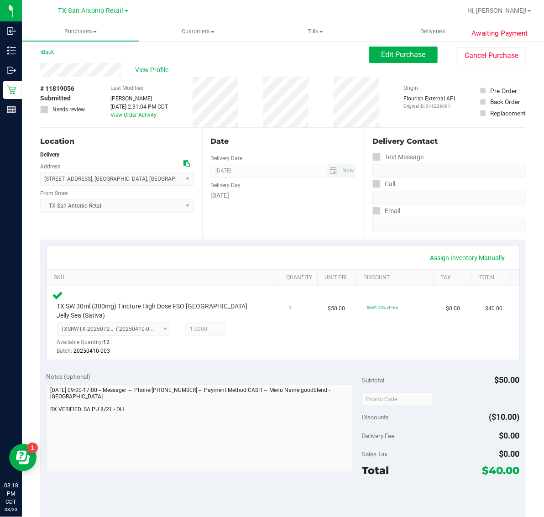
scroll to position [243, 0]
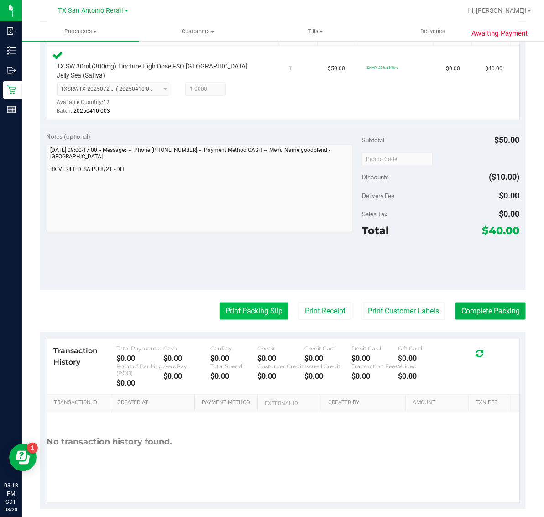
click at [251, 305] on button "Print Packing Slip" at bounding box center [254, 311] width 69 height 17
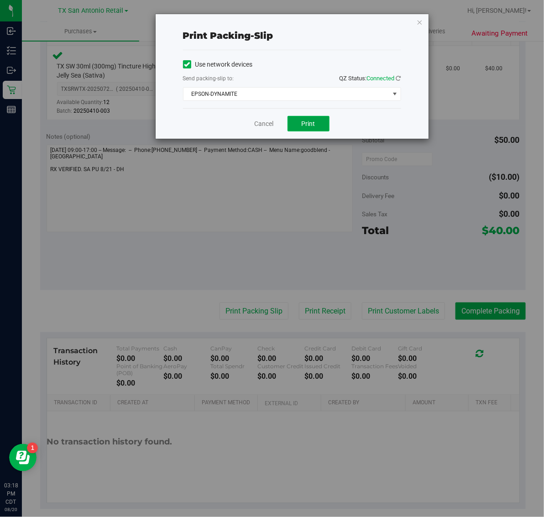
click at [319, 128] on button "Print" at bounding box center [309, 124] width 42 height 16
click at [420, 21] on icon "button" at bounding box center [420, 21] width 6 height 11
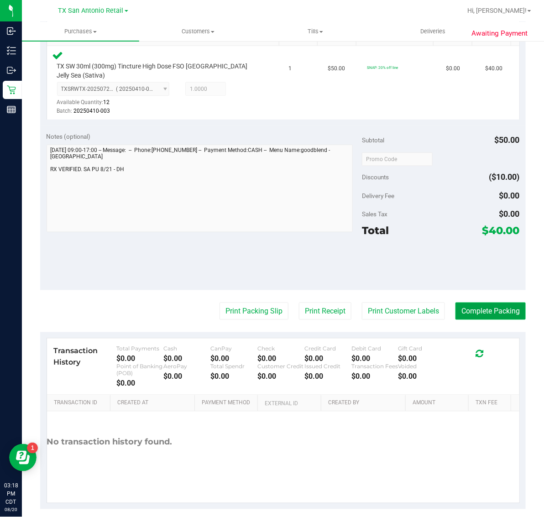
click at [469, 307] on button "Complete Packing" at bounding box center [491, 311] width 70 height 17
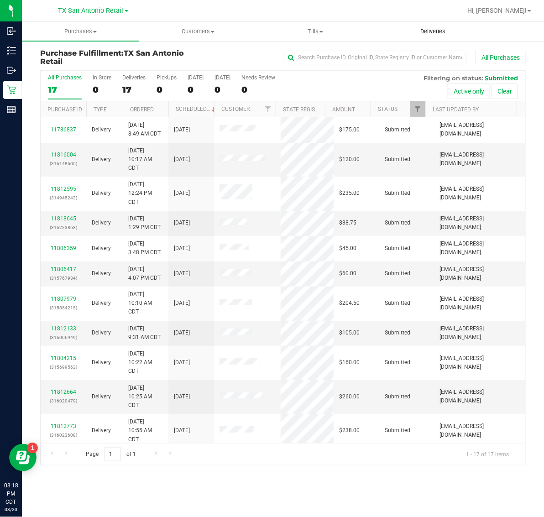
click at [431, 35] on span "Deliveries" at bounding box center [433, 31] width 50 height 8
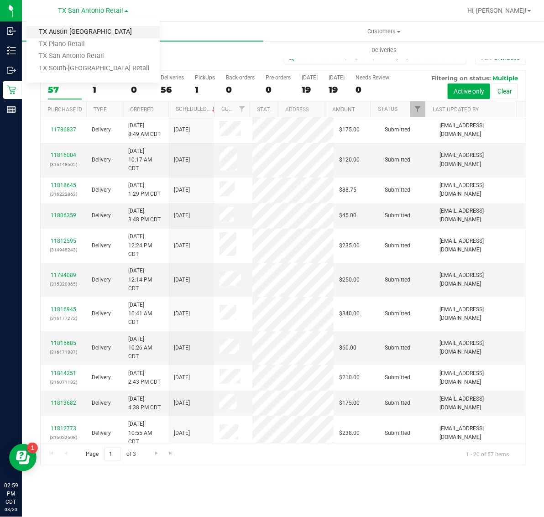
click at [92, 33] on link "TX Austin [GEOGRAPHIC_DATA]" at bounding box center [92, 32] width 133 height 12
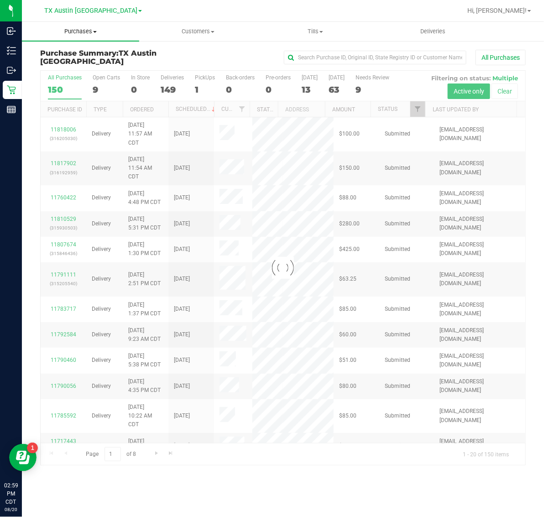
click at [85, 32] on span "Purchases" at bounding box center [80, 31] width 117 height 8
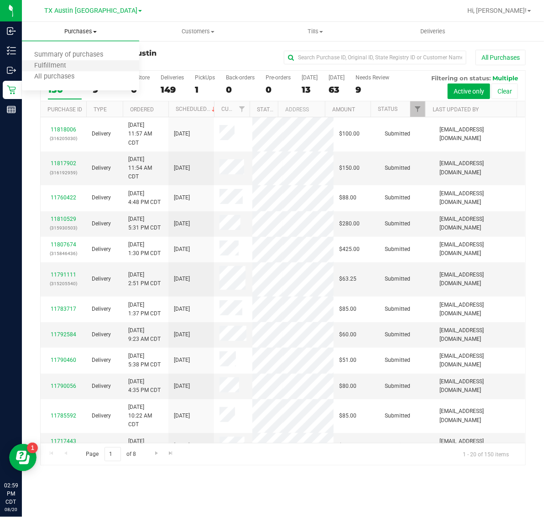
click at [84, 64] on li "Fulfillment" at bounding box center [80, 66] width 117 height 11
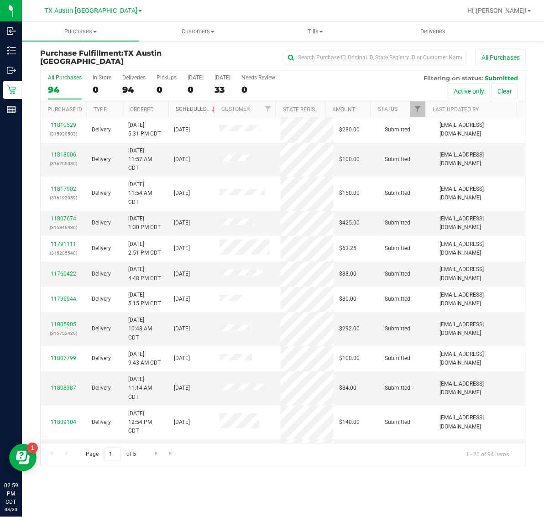
click at [193, 107] on link "Scheduled" at bounding box center [197, 109] width 42 height 6
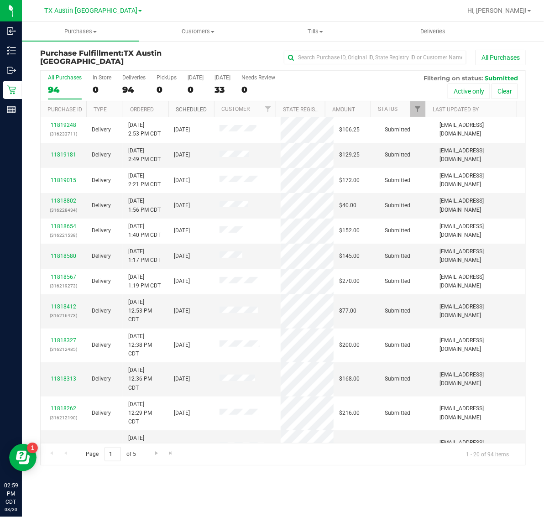
click at [193, 107] on link "Scheduled" at bounding box center [191, 109] width 31 height 6
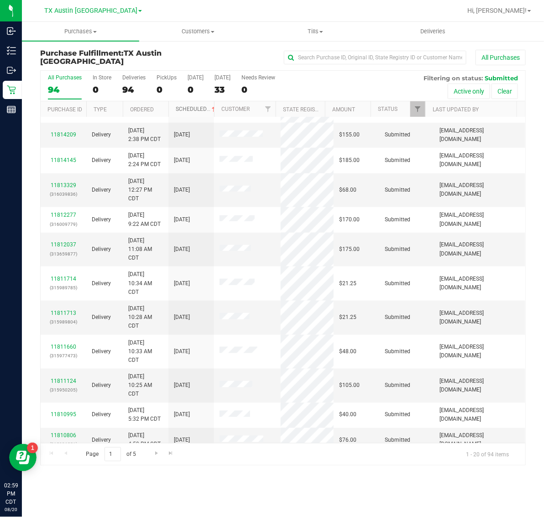
scroll to position [278, 0]
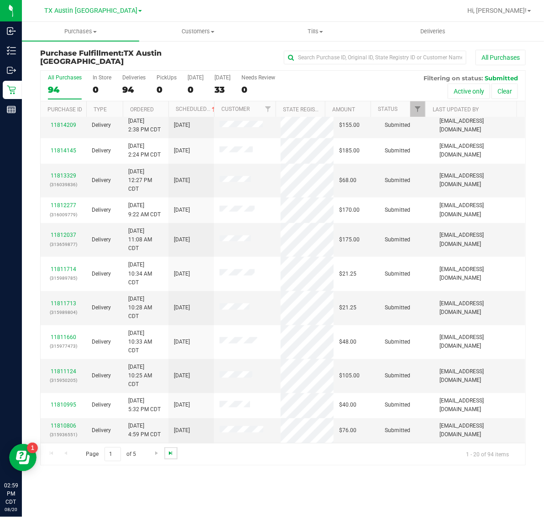
click at [167, 452] on span "Go to the last page" at bounding box center [170, 453] width 7 height 7
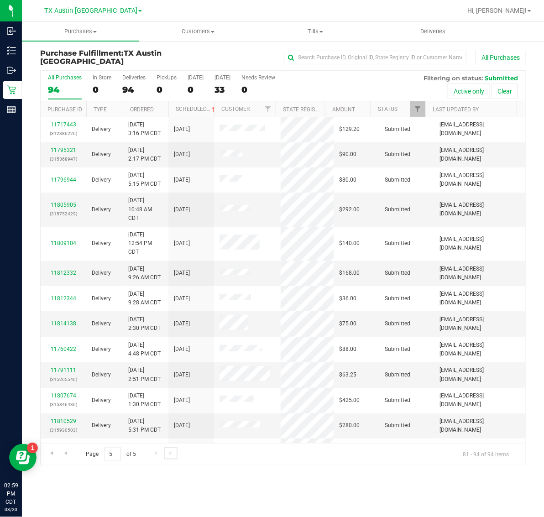
scroll to position [0, 0]
click at [68, 452] on span "Go to the previous page" at bounding box center [65, 453] width 7 height 7
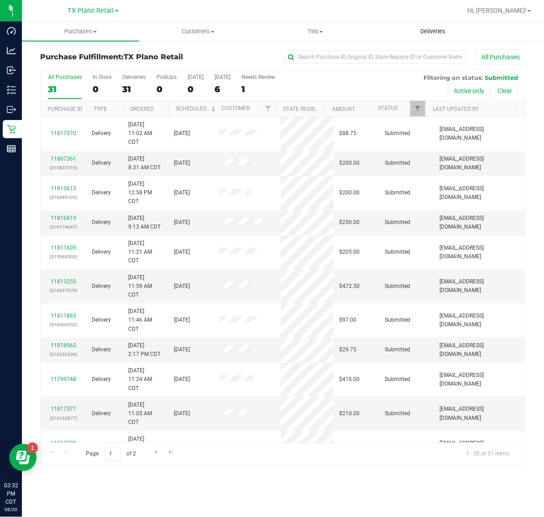
click at [431, 32] on span "Deliveries" at bounding box center [433, 31] width 50 height 8
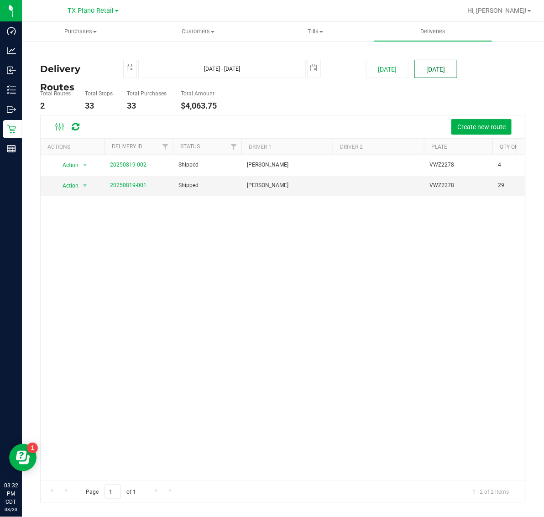
click at [435, 71] on button "[DATE]" at bounding box center [436, 69] width 42 height 18
type input "[DATE] - [DATE]"
type input "[DATE]"
click at [136, 184] on link "20250820-001" at bounding box center [128, 185] width 37 height 6
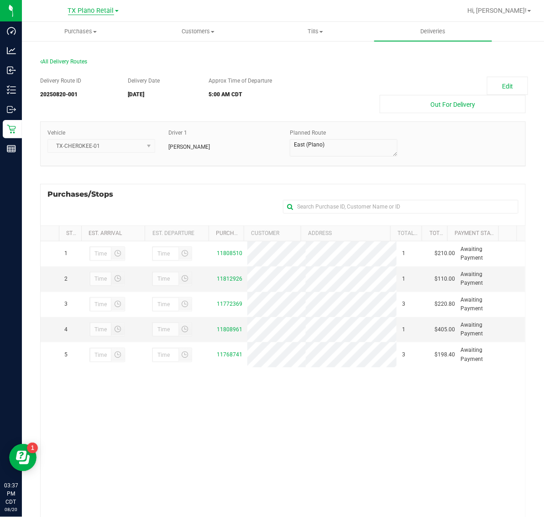
click at [90, 11] on span "TX Plano Retail" at bounding box center [91, 11] width 46 height 8
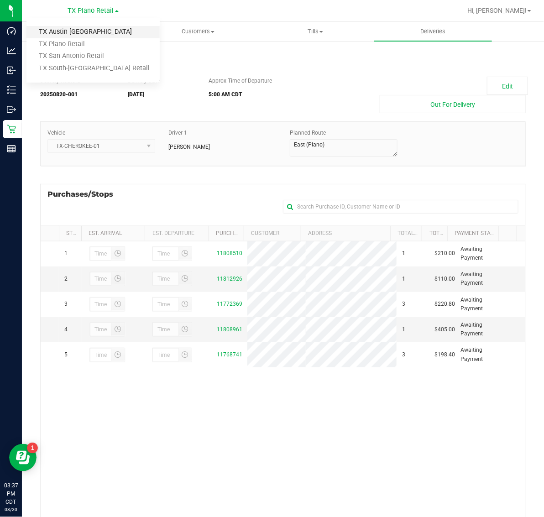
click at [72, 31] on link "TX Austin [GEOGRAPHIC_DATA]" at bounding box center [92, 32] width 133 height 12
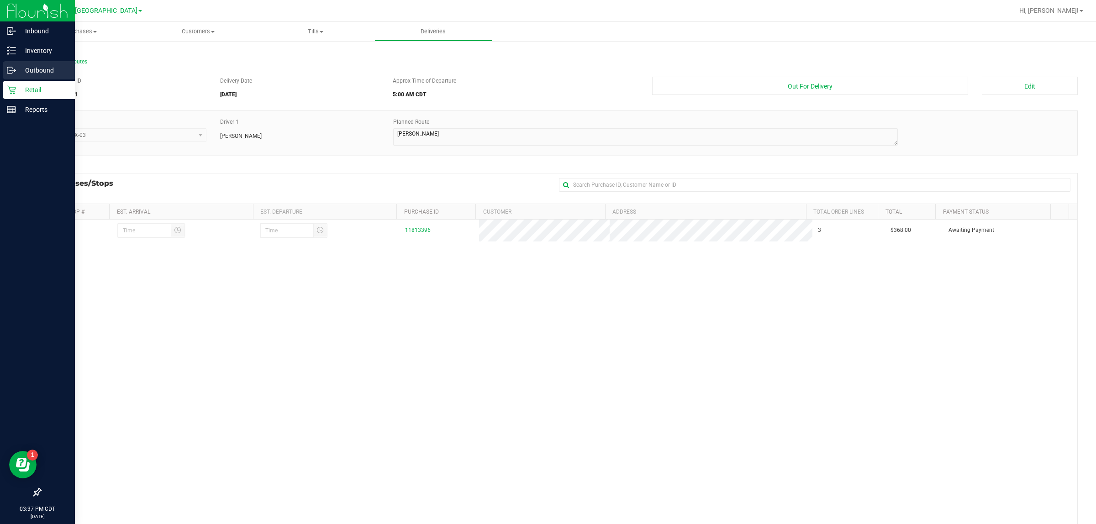
click at [42, 70] on p "Outbound" at bounding box center [43, 70] width 55 height 11
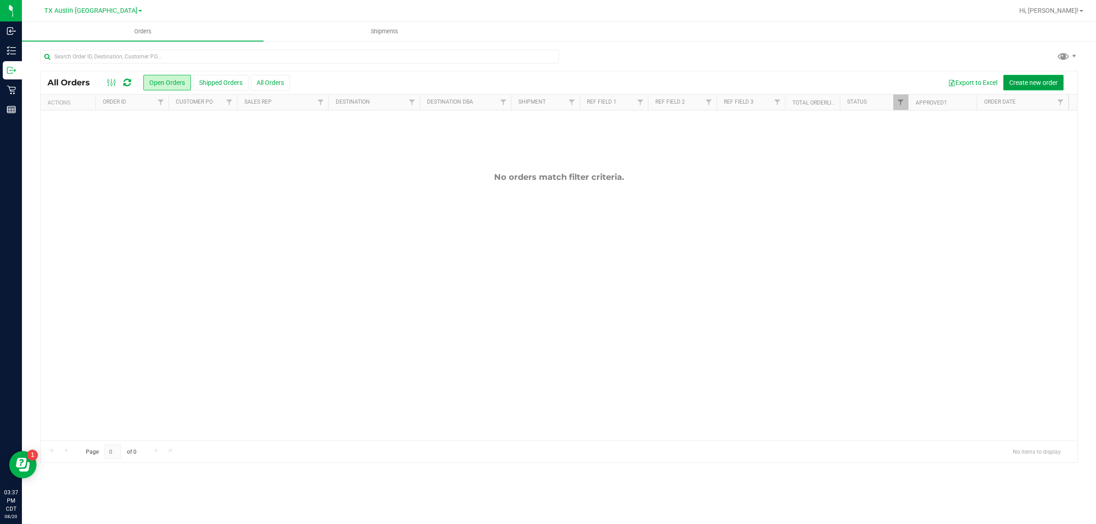
click at [544, 83] on span "Create new order" at bounding box center [1033, 82] width 48 height 7
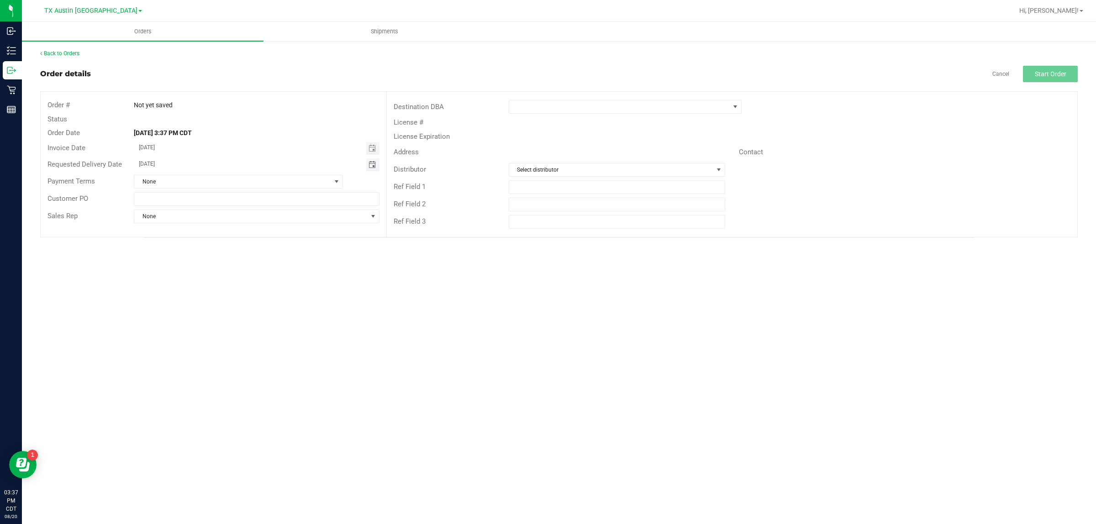
click at [371, 164] on span "Toggle calendar" at bounding box center [371, 164] width 7 height 7
click at [250, 180] on span "[DATE]" at bounding box center [252, 182] width 21 height 12
type input "[DATE]"
click at [544, 109] on span at bounding box center [619, 106] width 221 height 13
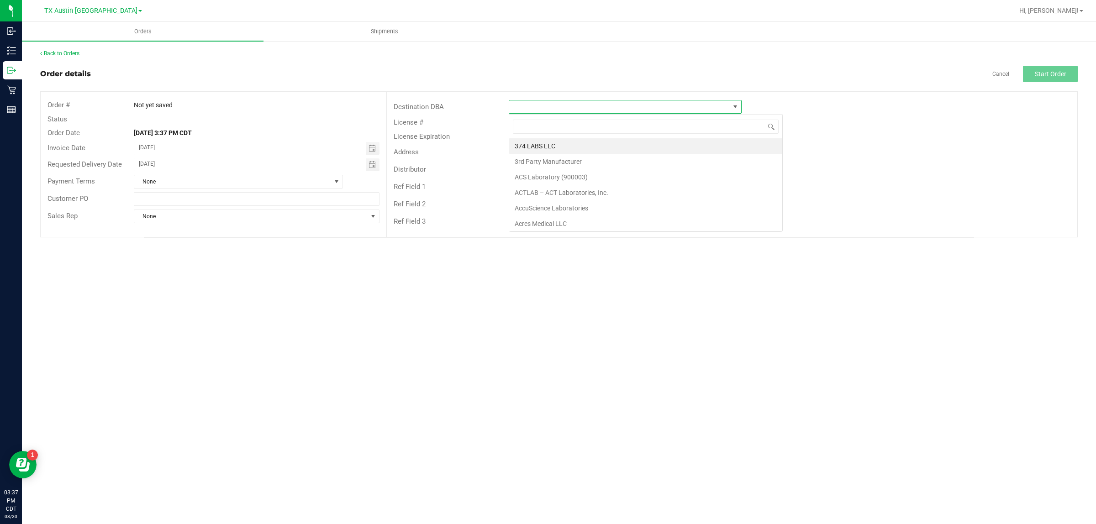
scroll to position [14, 233]
type input "tx"
click at [544, 164] on li "TX San Antonio Retail" at bounding box center [625, 162] width 232 height 16
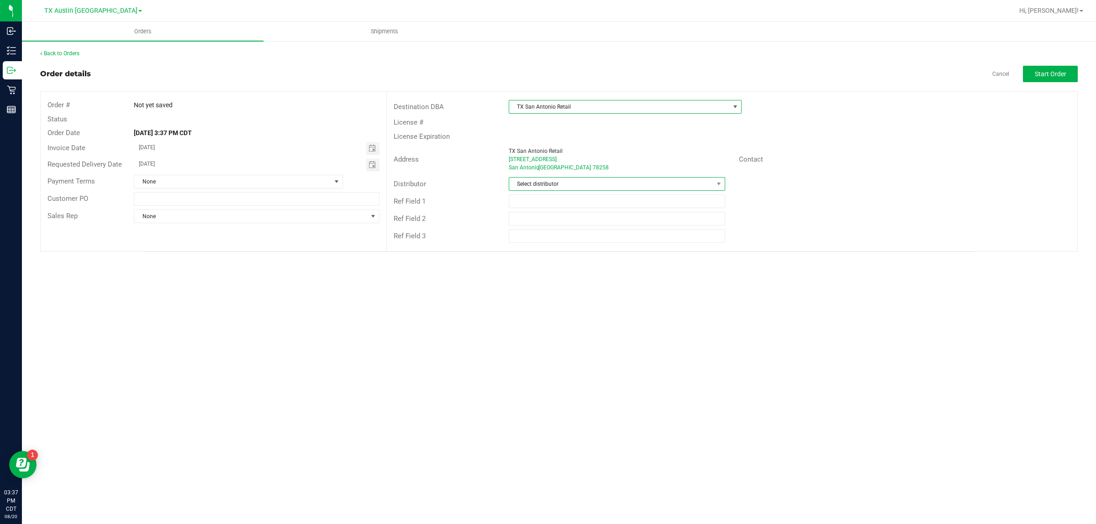
click at [544, 184] on span "Select distributor" at bounding box center [611, 184] width 204 height 13
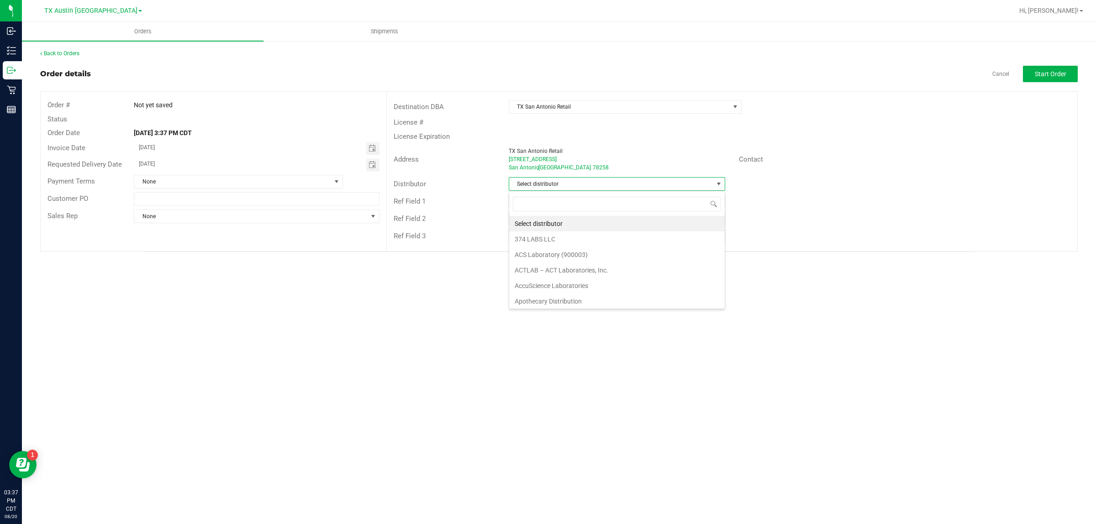
scroll to position [14, 216]
type input "aus"
click at [544, 220] on li "Austin DC" at bounding box center [617, 224] width 216 height 16
click at [544, 72] on span "Start Order" at bounding box center [1051, 73] width 32 height 7
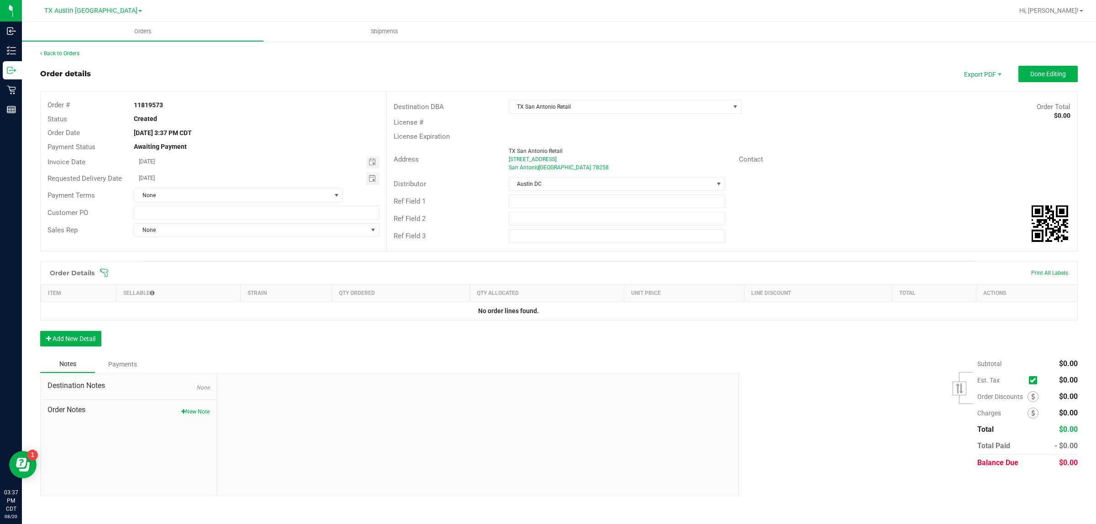
click at [103, 268] on icon at bounding box center [104, 272] width 9 height 9
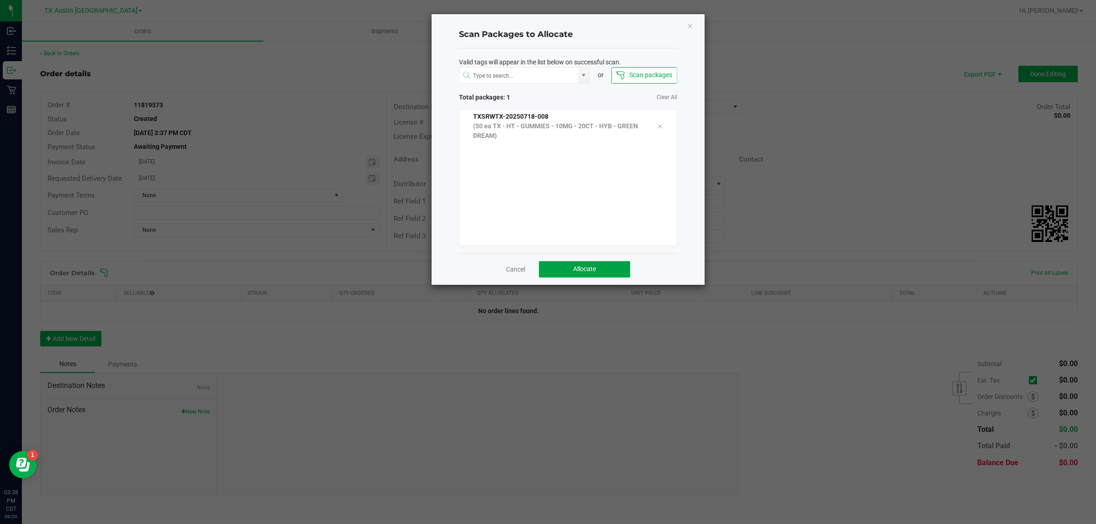
click at [544, 261] on button "Allocate" at bounding box center [584, 269] width 91 height 16
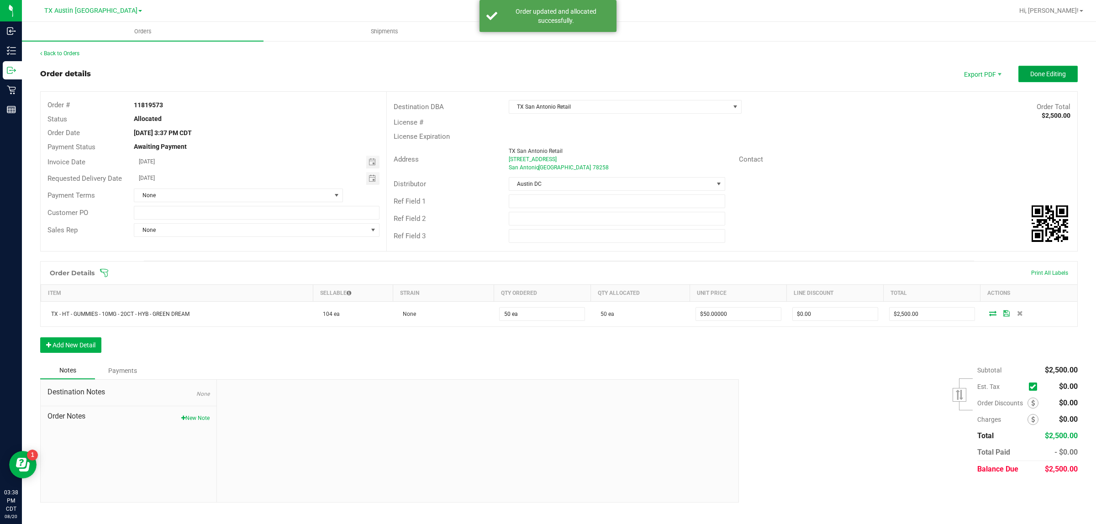
click at [544, 71] on span "Done Editing" at bounding box center [1048, 73] width 36 height 7
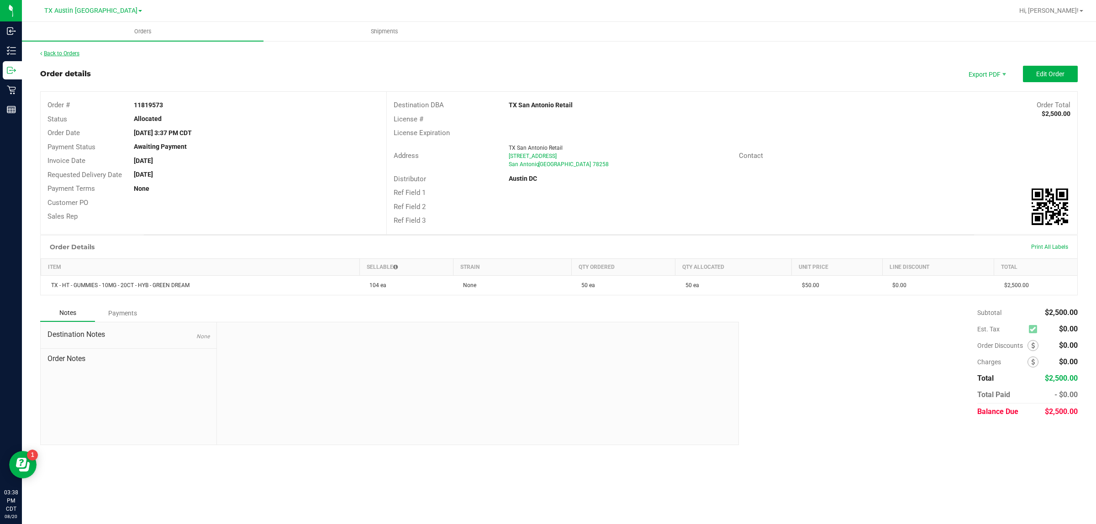
click at [72, 55] on link "Back to Orders" at bounding box center [59, 53] width 39 height 6
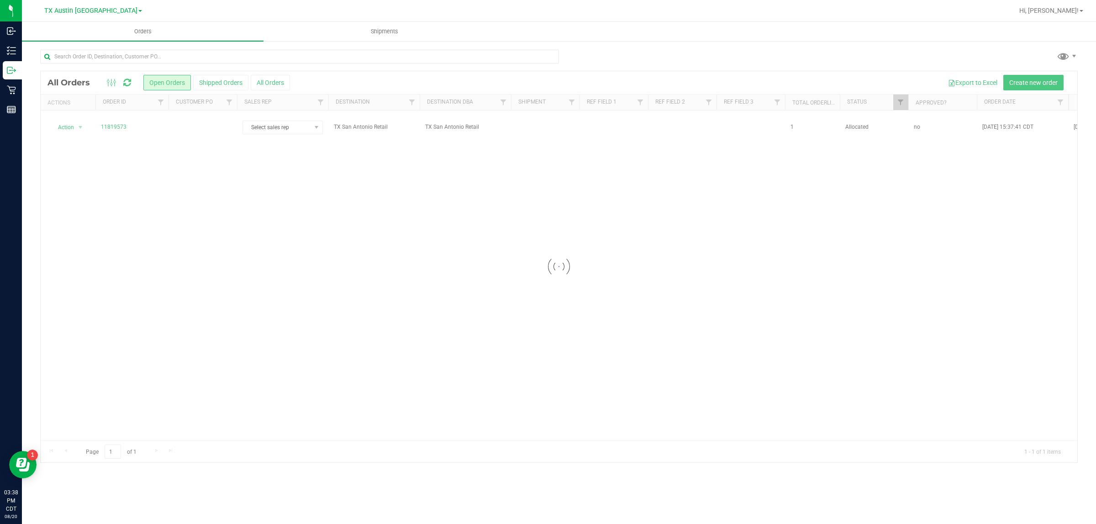
click at [225, 126] on div at bounding box center [559, 266] width 1036 height 391
click at [225, 126] on td at bounding box center [202, 127] width 68 height 34
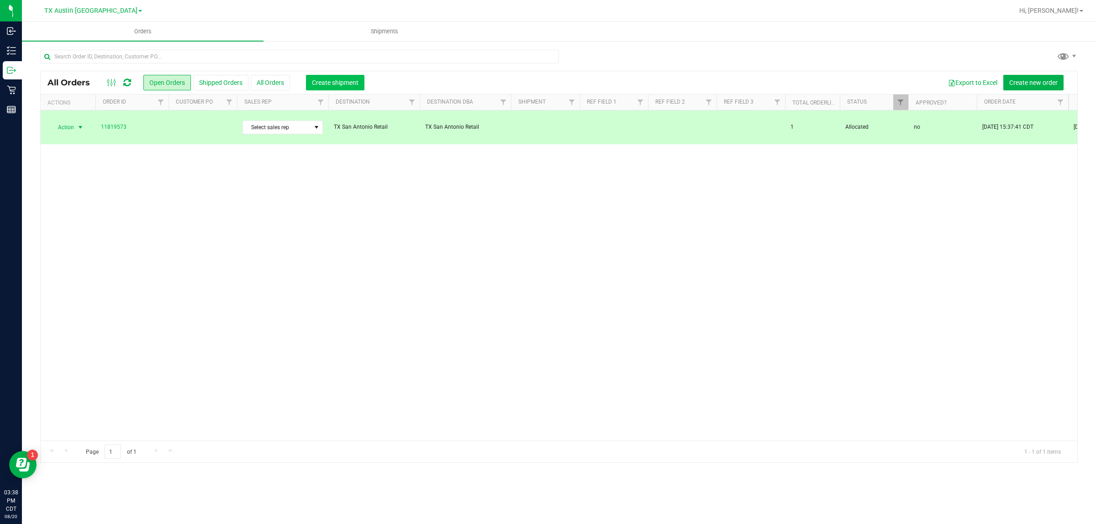
click at [336, 83] on span "Create shipment" at bounding box center [335, 82] width 47 height 7
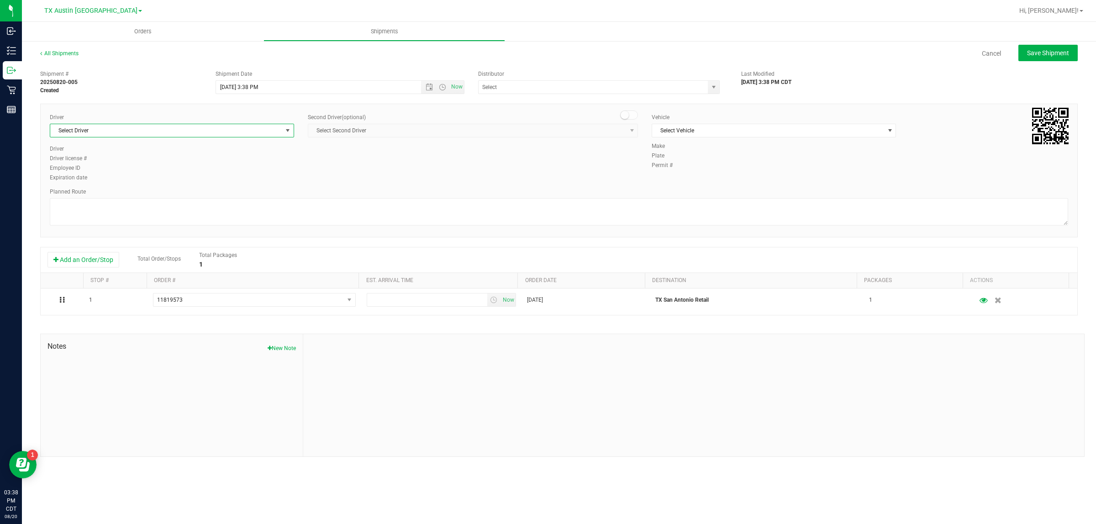
click at [266, 129] on span "Select Driver" at bounding box center [166, 130] width 232 height 13
type input "c"
click at [245, 161] on span "bat" at bounding box center [171, 150] width 243 height 21
click at [179, 168] on li "[PERSON_NAME]" at bounding box center [171, 169] width 243 height 14
type input "bat"
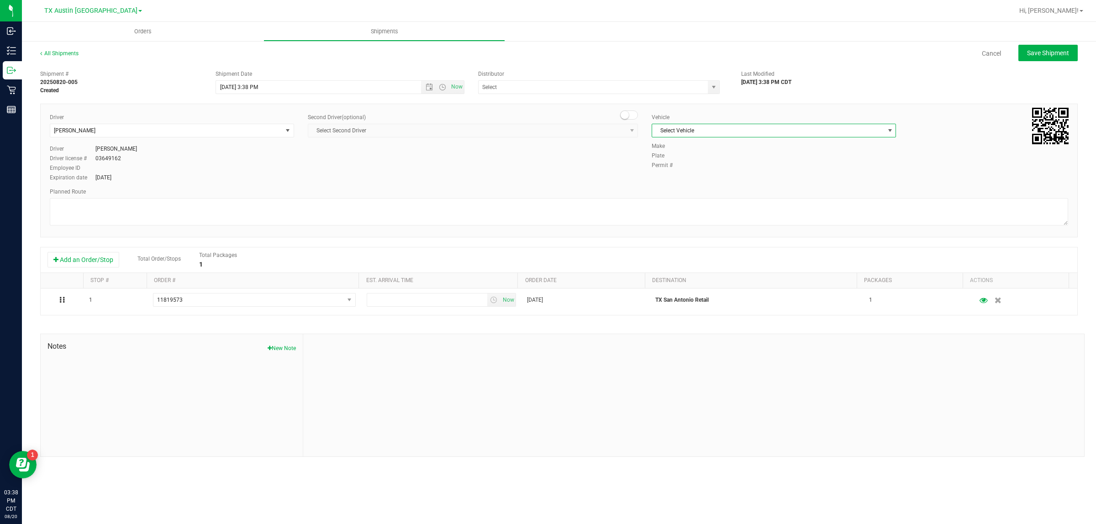
click at [544, 131] on span "Select Vehicle" at bounding box center [768, 130] width 232 height 13
click at [489, 86] on input "text" at bounding box center [590, 87] width 222 height 13
click at [508, 100] on li "Austin DC" at bounding box center [599, 103] width 241 height 14
type input "Austin DC"
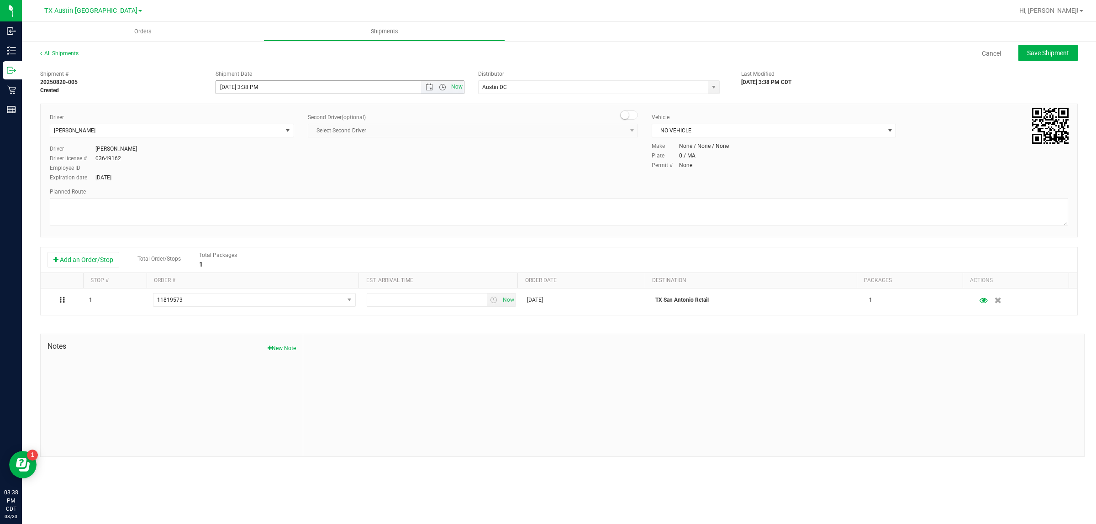
click at [453, 84] on span "Now" at bounding box center [457, 86] width 16 height 13
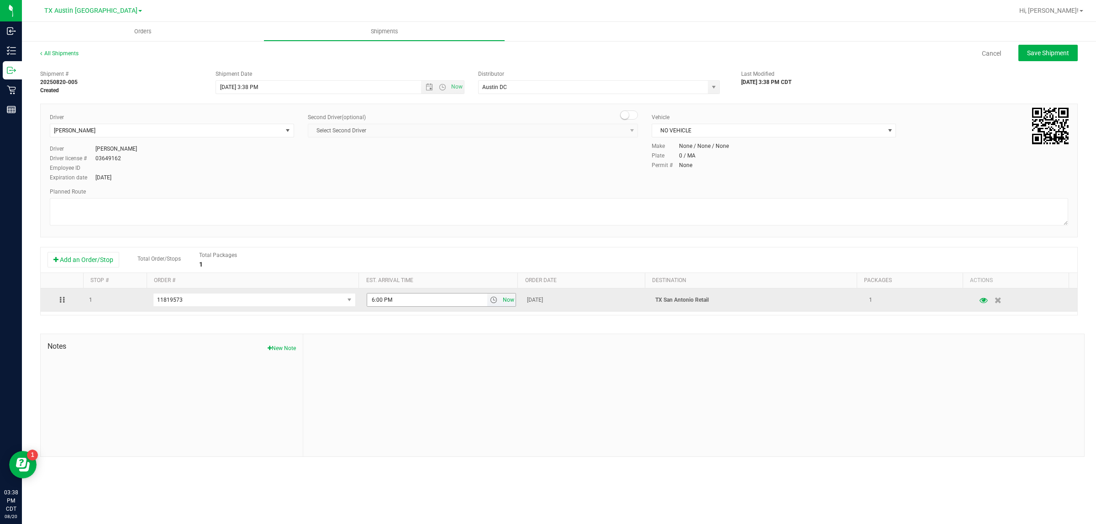
click at [501, 298] on span "Now" at bounding box center [509, 300] width 16 height 13
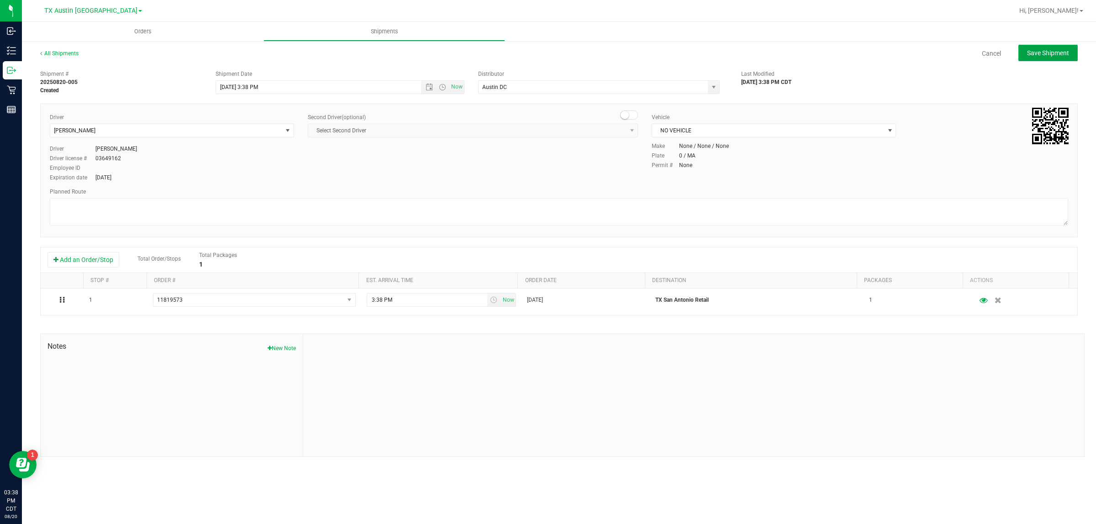
click at [544, 47] on button "Save Shipment" at bounding box center [1047, 53] width 59 height 16
type input "[DATE] 8:38 PM"
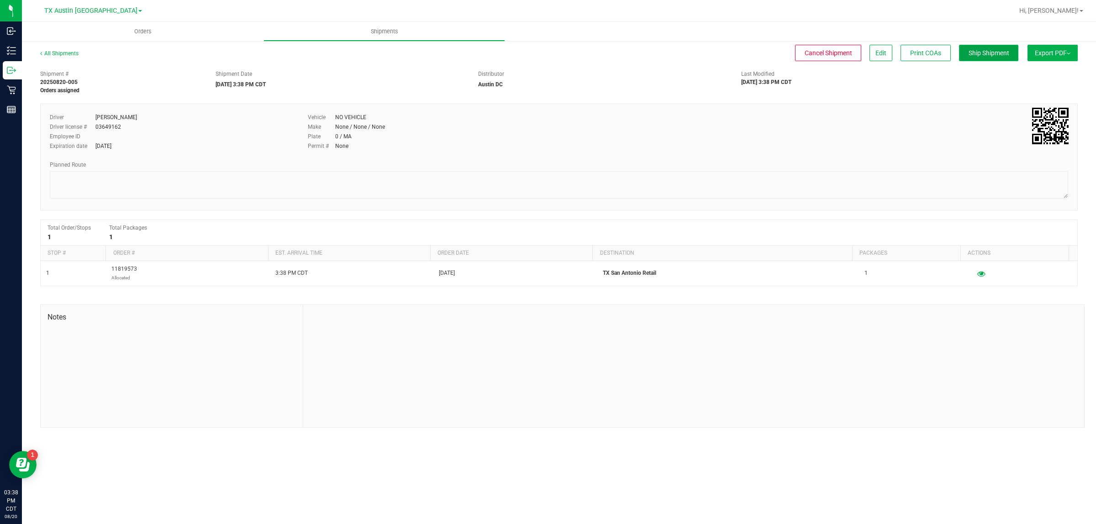
click at [544, 55] on span "Ship Shipment" at bounding box center [988, 52] width 41 height 7
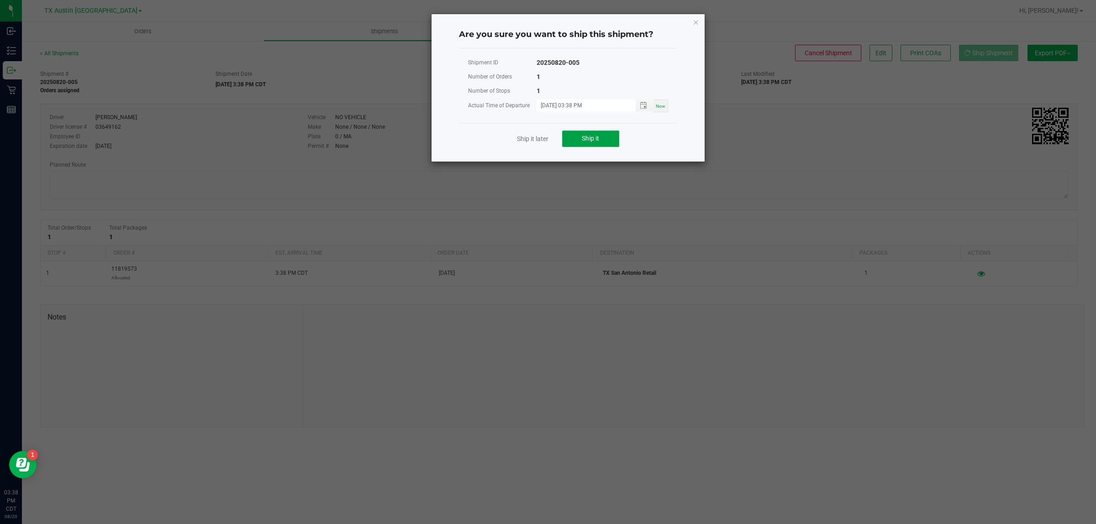
click at [544, 135] on span "Ship it" at bounding box center [590, 138] width 17 height 7
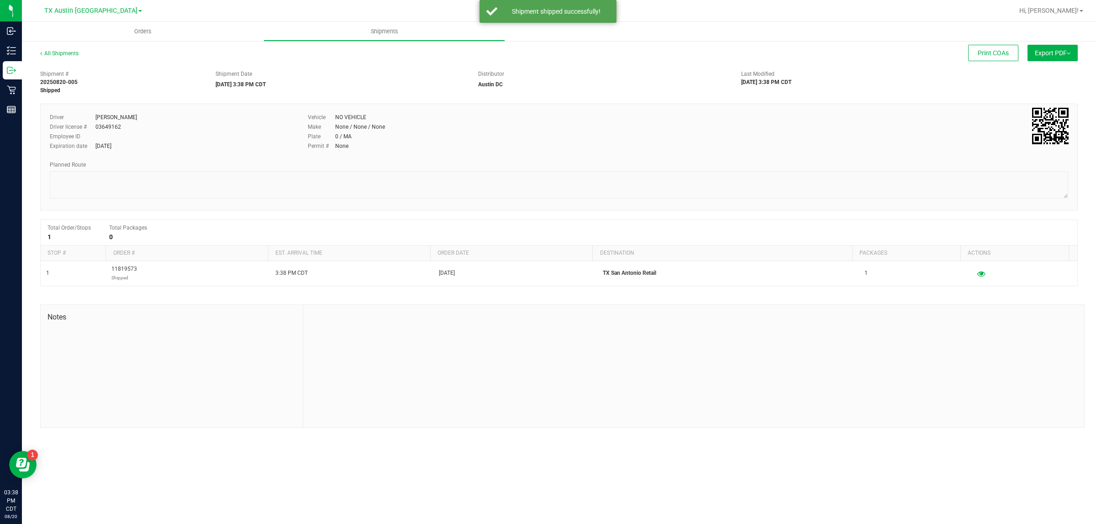
click at [89, 14] on span "TX Austin [GEOGRAPHIC_DATA]" at bounding box center [90, 11] width 93 height 8
click at [85, 51] on link "TX San Antonio Retail" at bounding box center [92, 56] width 133 height 12
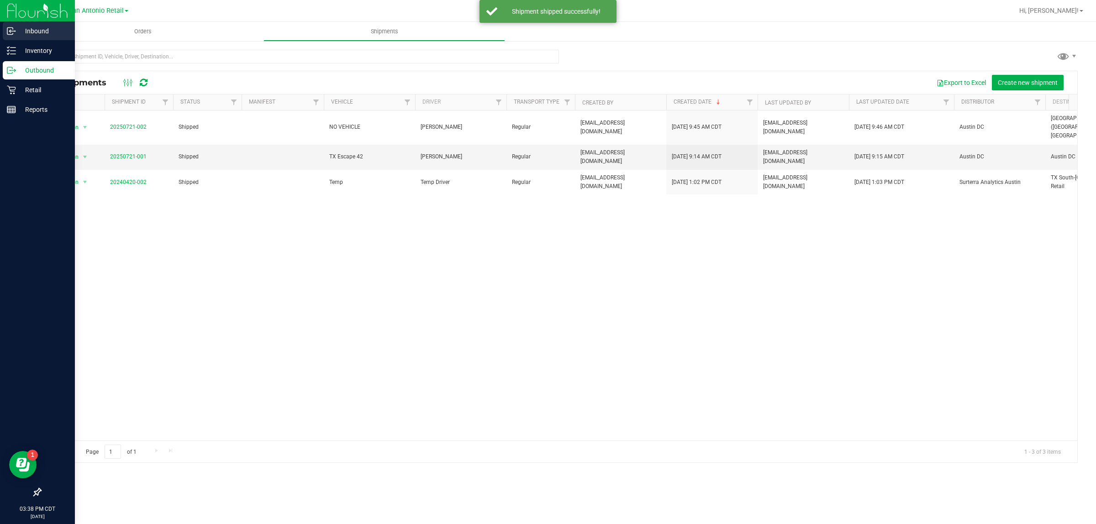
click at [47, 24] on div "Inbound" at bounding box center [39, 31] width 72 height 18
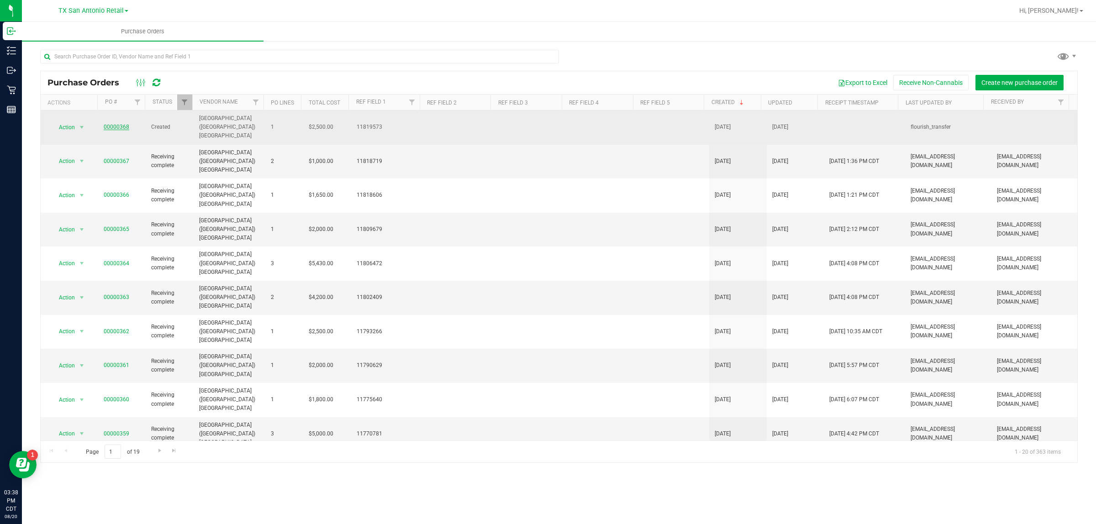
click at [121, 124] on link "00000368" at bounding box center [117, 127] width 26 height 6
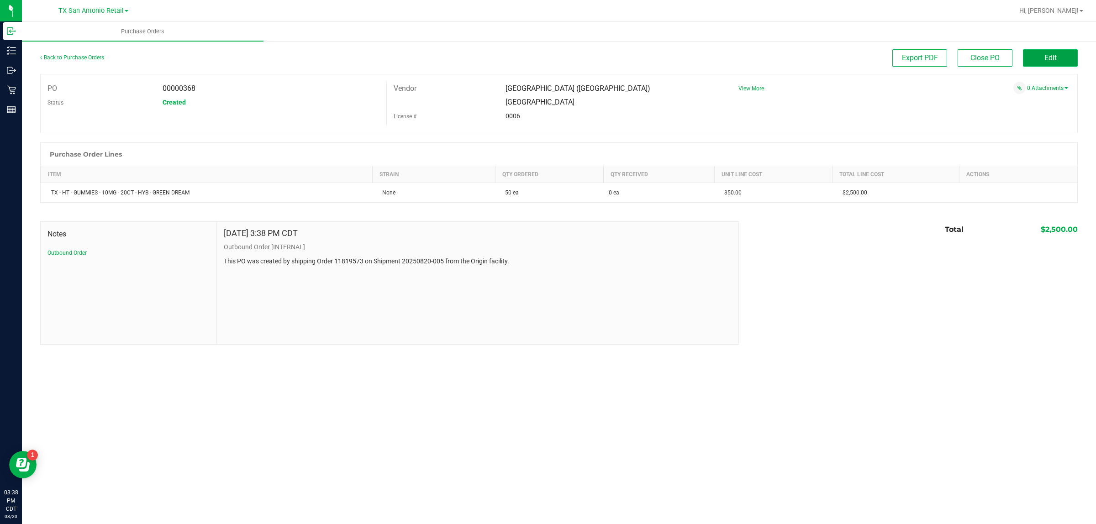
click at [544, 54] on button "Edit" at bounding box center [1050, 57] width 55 height 17
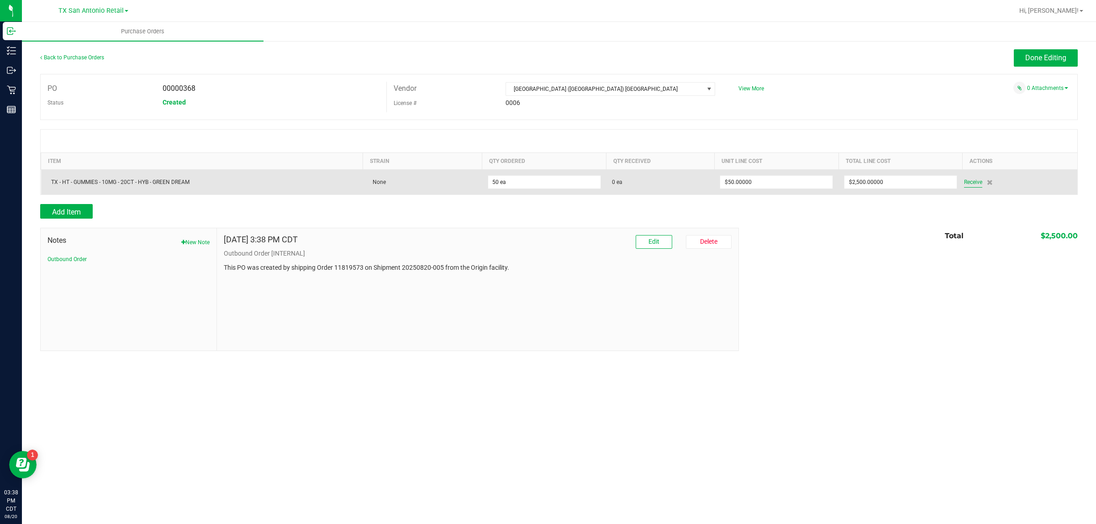
click at [544, 184] on span "Receive" at bounding box center [973, 182] width 18 height 11
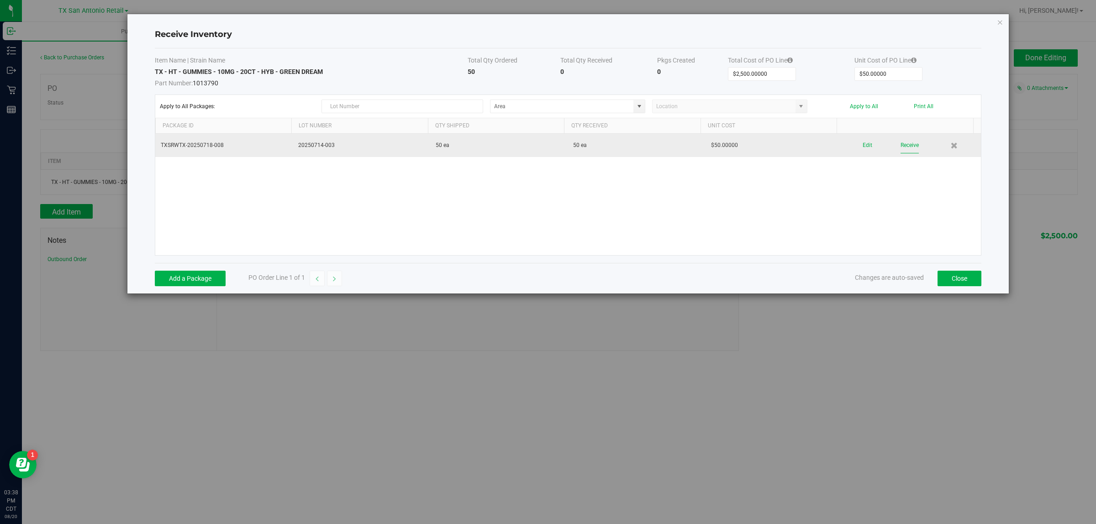
click at [544, 153] on button "Receive" at bounding box center [909, 145] width 18 height 16
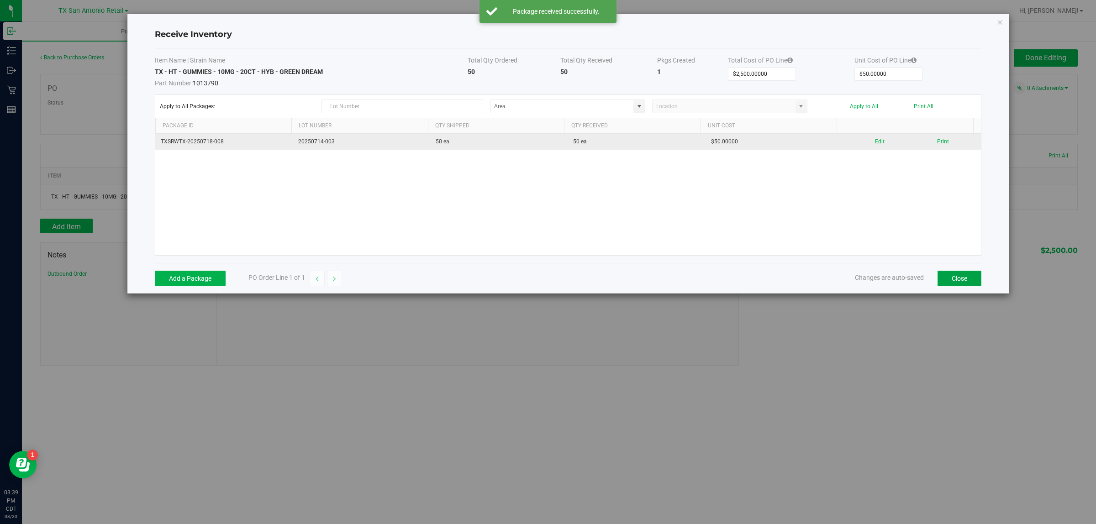
click at [544, 283] on button "Close" at bounding box center [959, 279] width 44 height 16
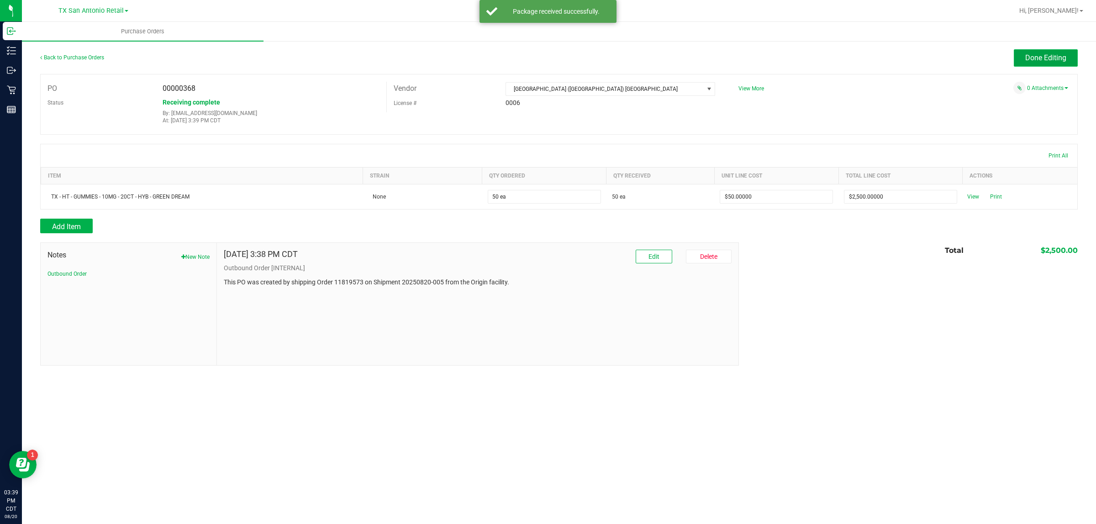
click at [544, 58] on span "Done Editing" at bounding box center [1045, 57] width 41 height 9
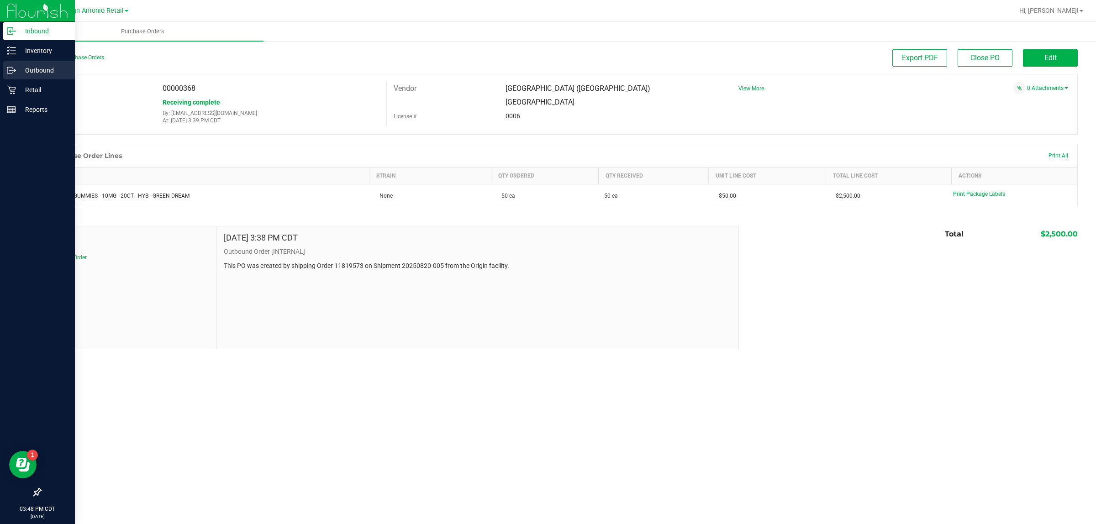
click at [48, 69] on p "Outbound" at bounding box center [43, 70] width 55 height 11
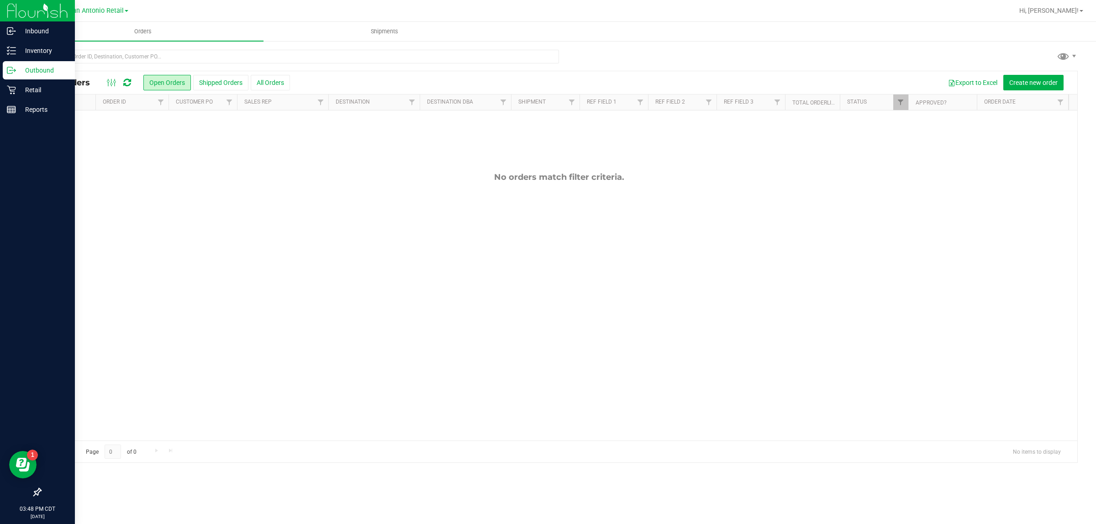
click at [101, 12] on span "TX San Antonio Retail" at bounding box center [90, 11] width 65 height 8
click at [94, 33] on link "TX Austin [GEOGRAPHIC_DATA]" at bounding box center [92, 32] width 133 height 12
click at [544, 81] on span "Create new order" at bounding box center [1033, 82] width 48 height 7
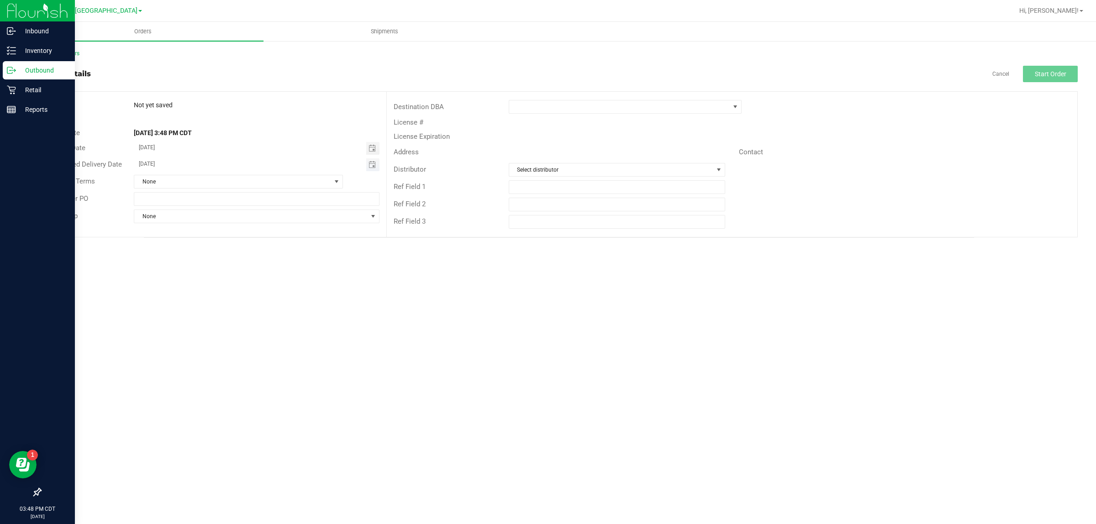
click at [368, 164] on span "Toggle calendar" at bounding box center [372, 164] width 13 height 13
click at [250, 183] on span "[DATE]" at bounding box center [252, 182] width 21 height 12
type input "[DATE]"
click at [544, 104] on span at bounding box center [619, 106] width 221 height 13
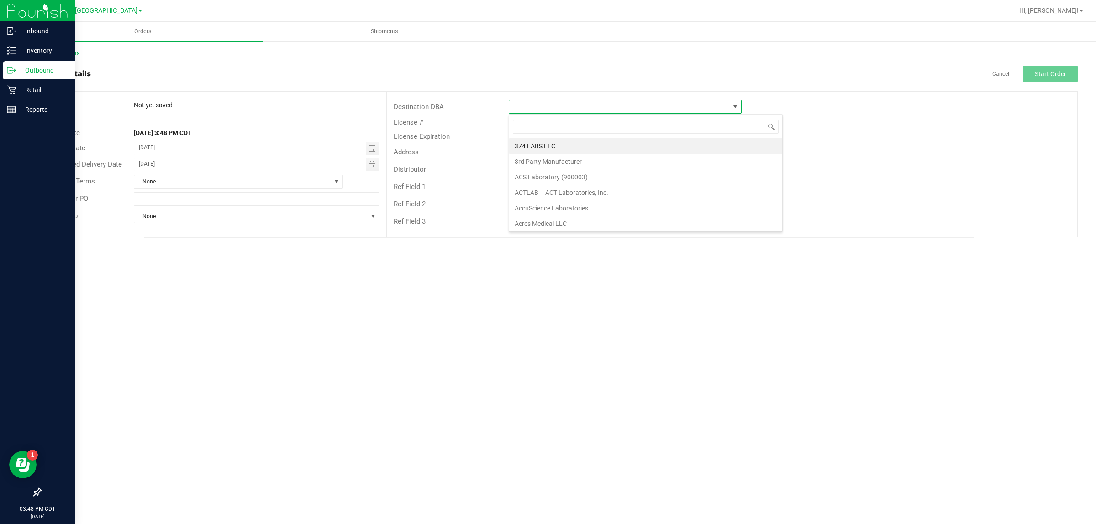
scroll to position [14, 233]
type input "tx"
click at [544, 163] on li "TX San Antonio Retail" at bounding box center [625, 162] width 232 height 16
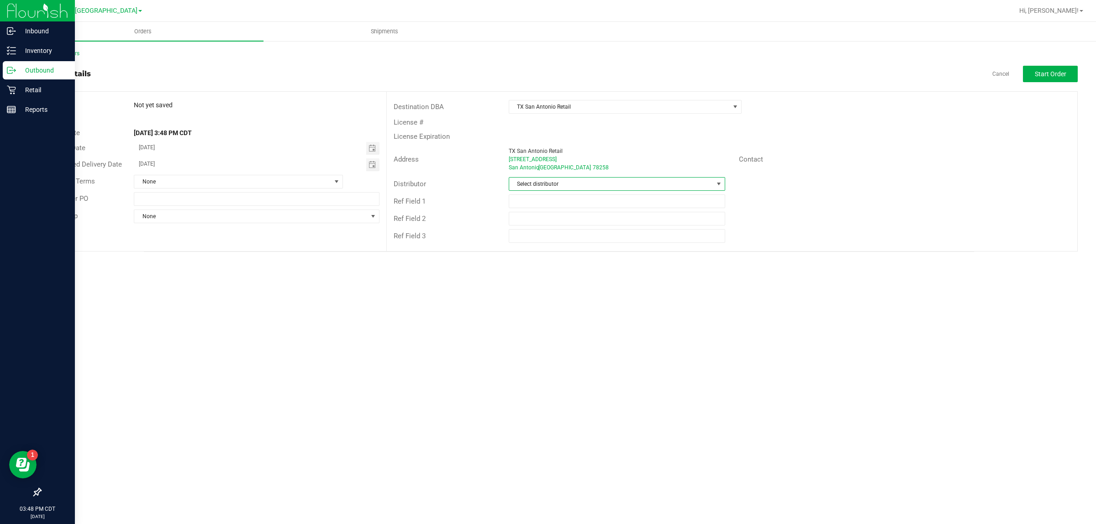
click at [544, 185] on span "Select distributor" at bounding box center [611, 184] width 204 height 13
type input "aus"
click at [544, 226] on li "Austin DC" at bounding box center [617, 224] width 216 height 16
click at [544, 68] on button "Start Order" at bounding box center [1050, 74] width 55 height 16
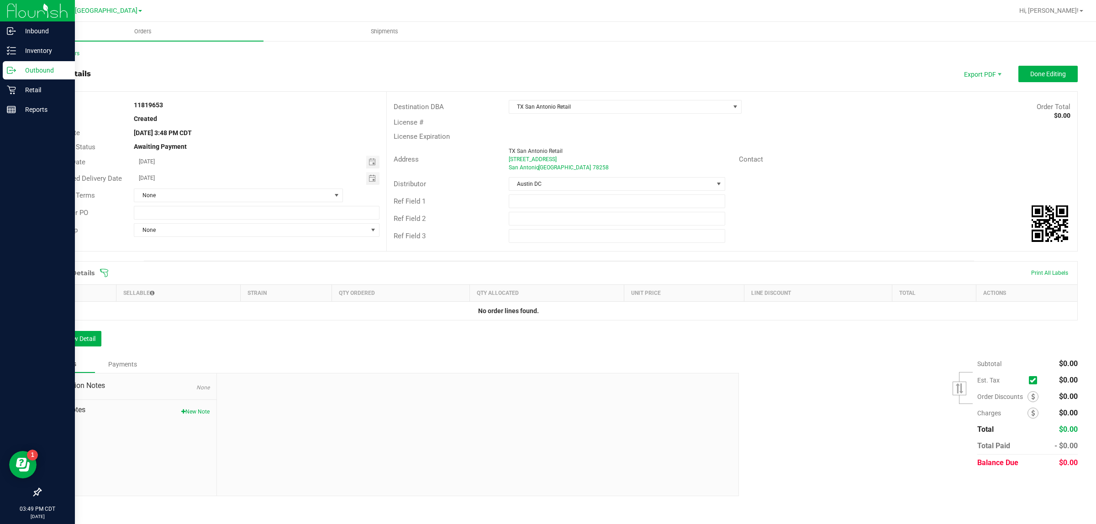
click at [103, 271] on icon at bounding box center [104, 272] width 9 height 9
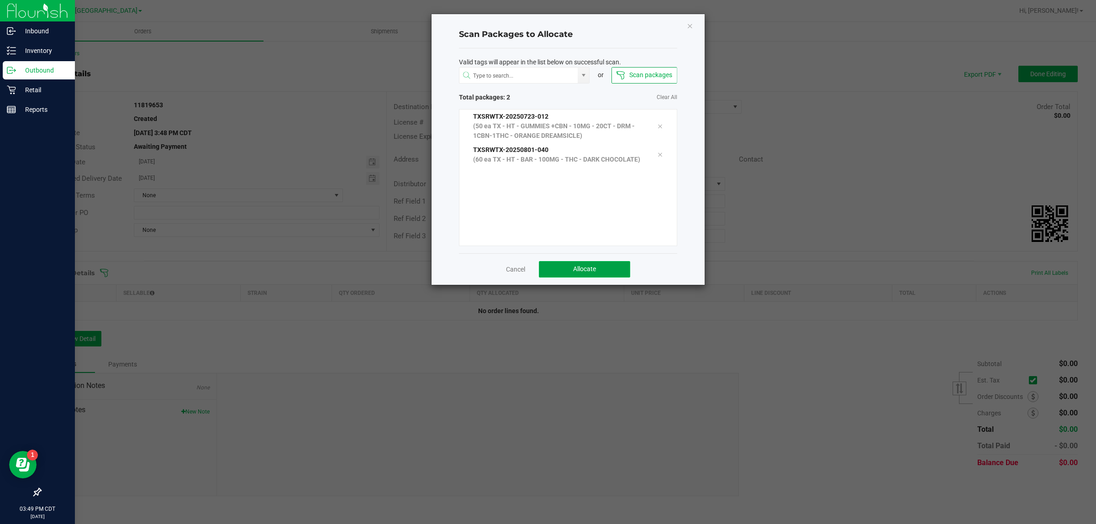
click at [544, 267] on button "Allocate" at bounding box center [584, 269] width 91 height 16
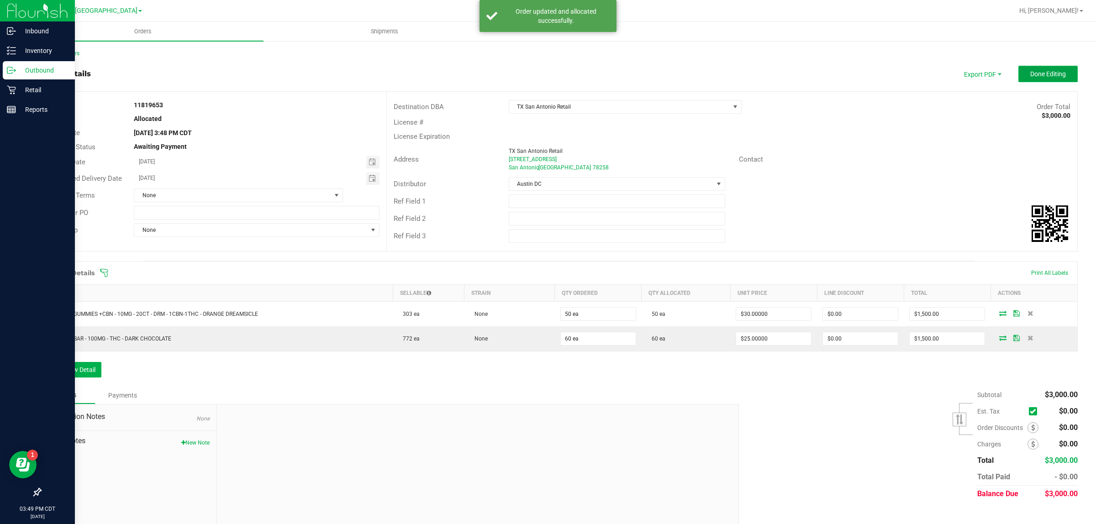
click at [544, 71] on button "Done Editing" at bounding box center [1047, 74] width 59 height 16
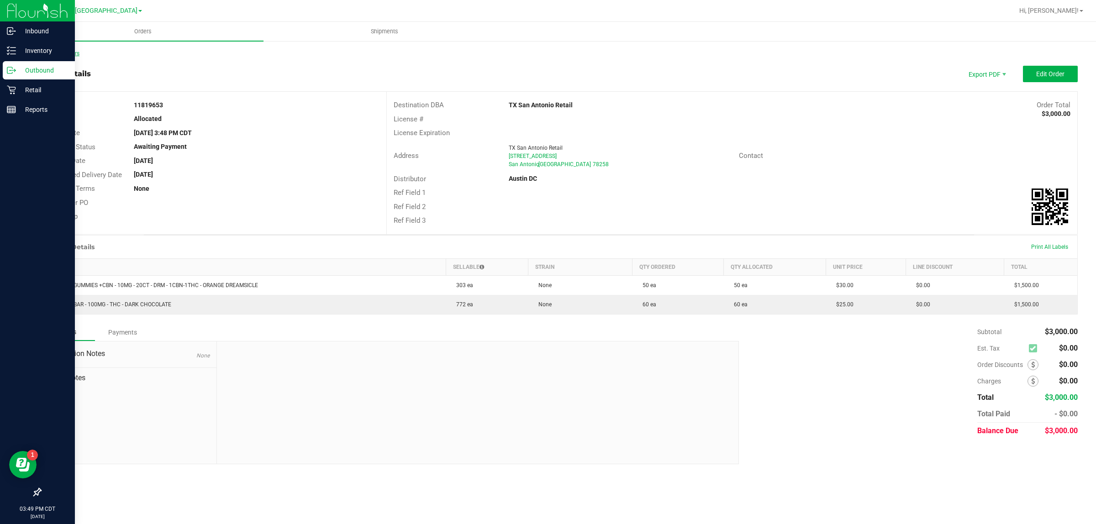
click at [63, 51] on link "Back to Orders" at bounding box center [59, 53] width 39 height 6
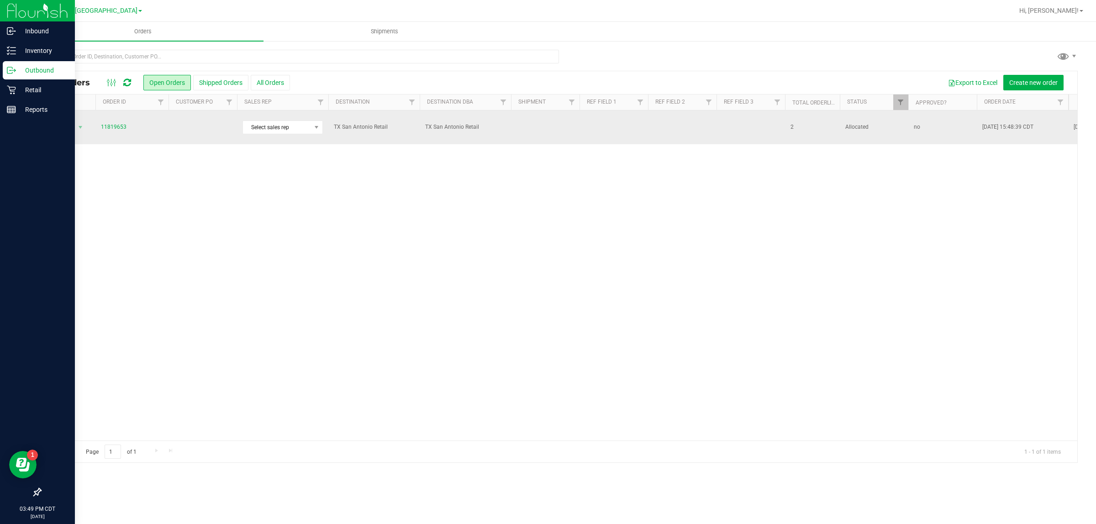
click at [206, 128] on td at bounding box center [202, 127] width 68 height 34
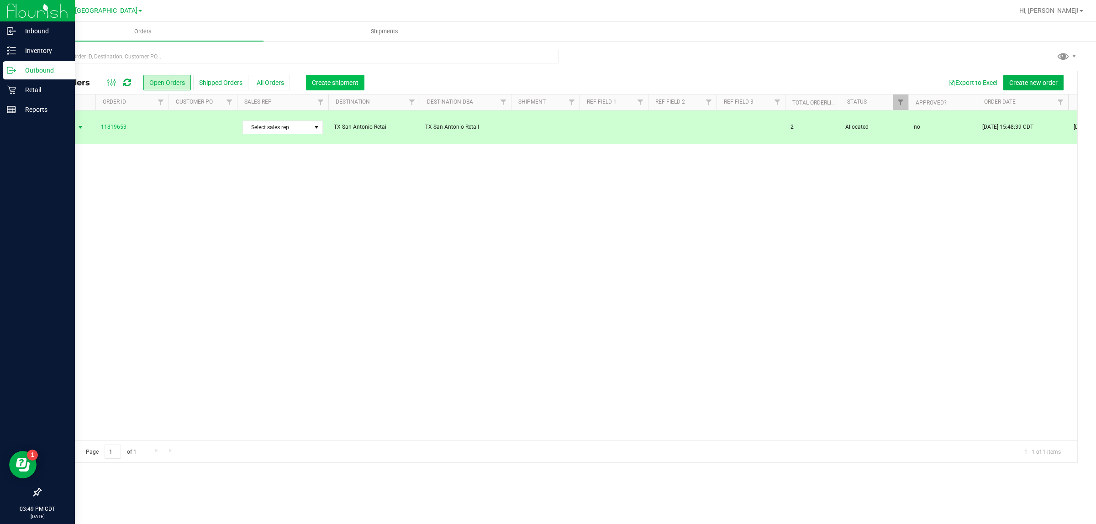
click at [327, 82] on span "Create shipment" at bounding box center [335, 82] width 47 height 7
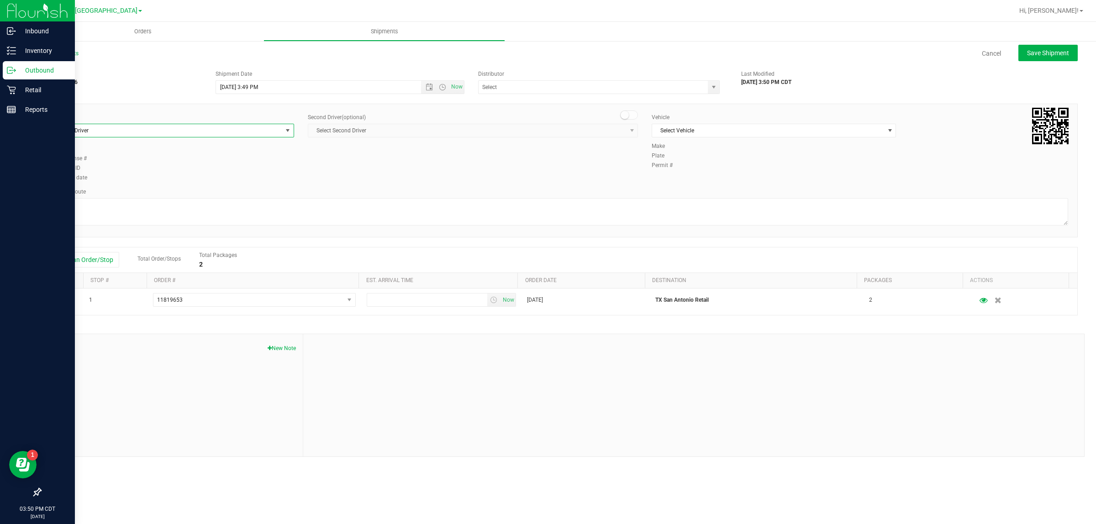
click at [225, 132] on span "Select Driver" at bounding box center [166, 130] width 232 height 13
drag, startPoint x: 227, startPoint y: 169, endPoint x: 277, endPoint y: 165, distance: 50.4
click at [228, 169] on li "[PERSON_NAME]" at bounding box center [171, 169] width 243 height 14
type input "bat"
click at [544, 127] on span "Select Vehicle" at bounding box center [768, 130] width 232 height 13
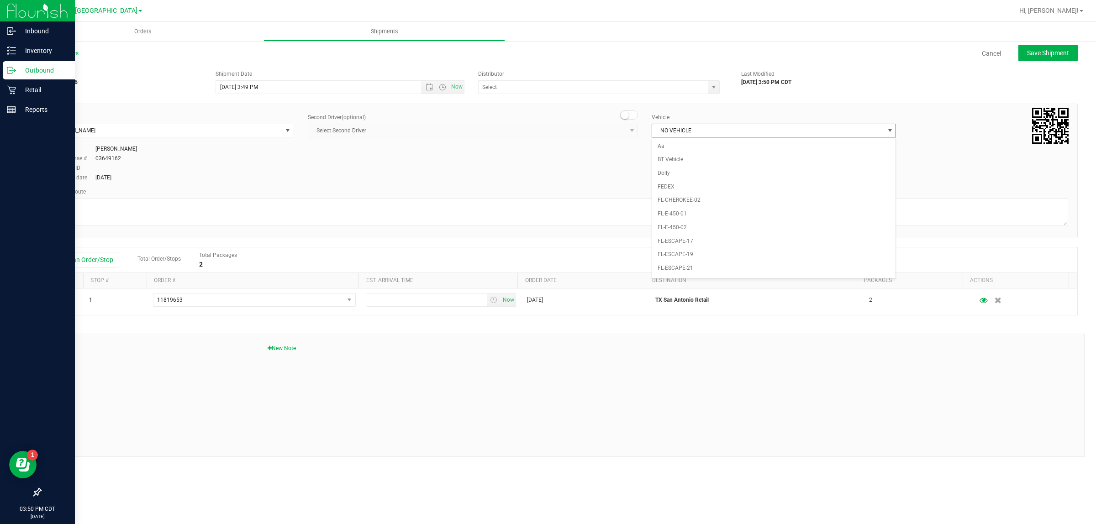
scroll to position [608, 0]
click at [544, 87] on input "text" at bounding box center [590, 87] width 222 height 13
click at [544, 104] on li "Austin DC" at bounding box center [599, 103] width 241 height 14
type input "Austin DC"
click at [456, 87] on span "Now" at bounding box center [457, 86] width 16 height 13
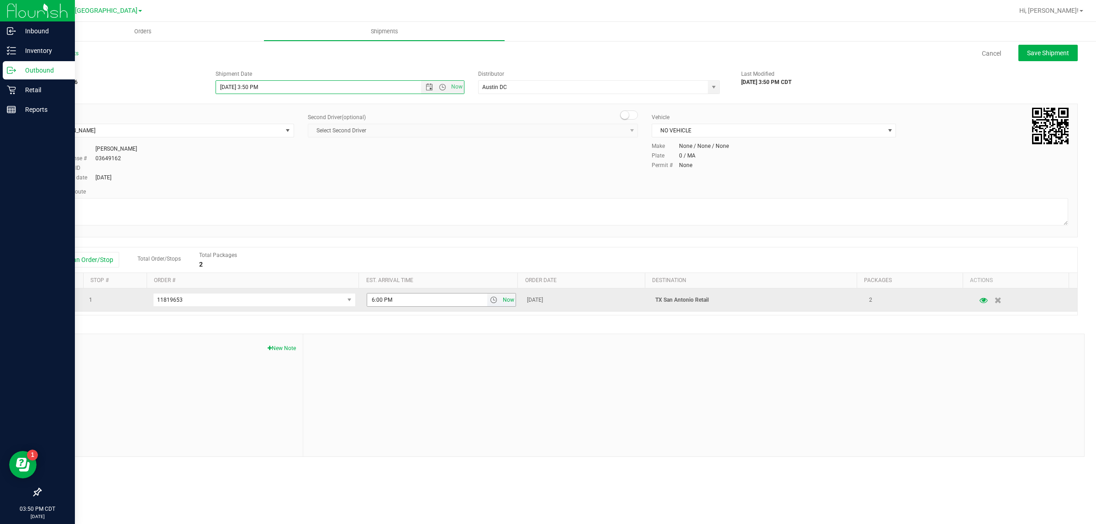
click at [505, 302] on span "Now" at bounding box center [509, 300] width 16 height 13
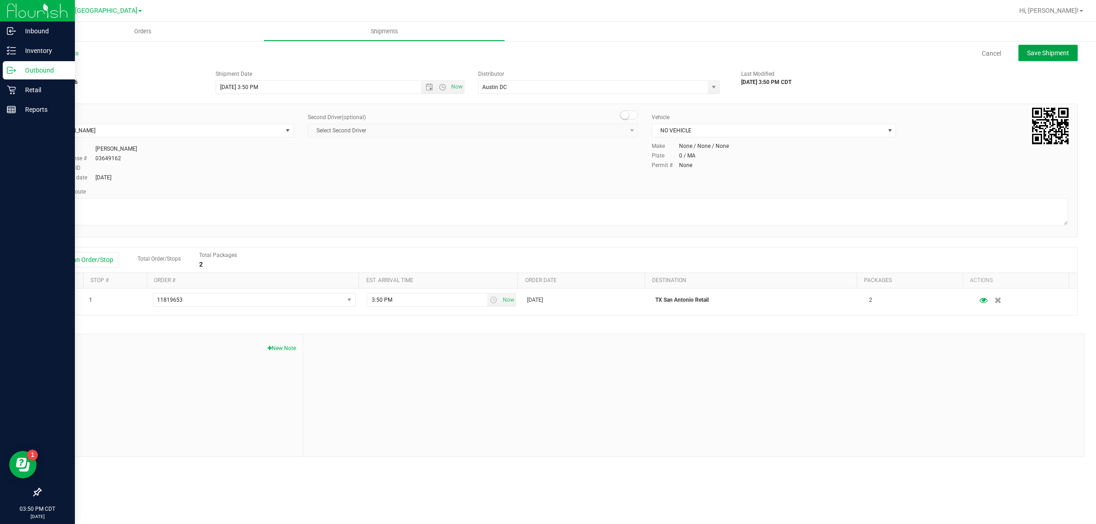
click at [544, 55] on span "Save Shipment" at bounding box center [1048, 52] width 42 height 7
type input "[DATE] 8:50 PM"
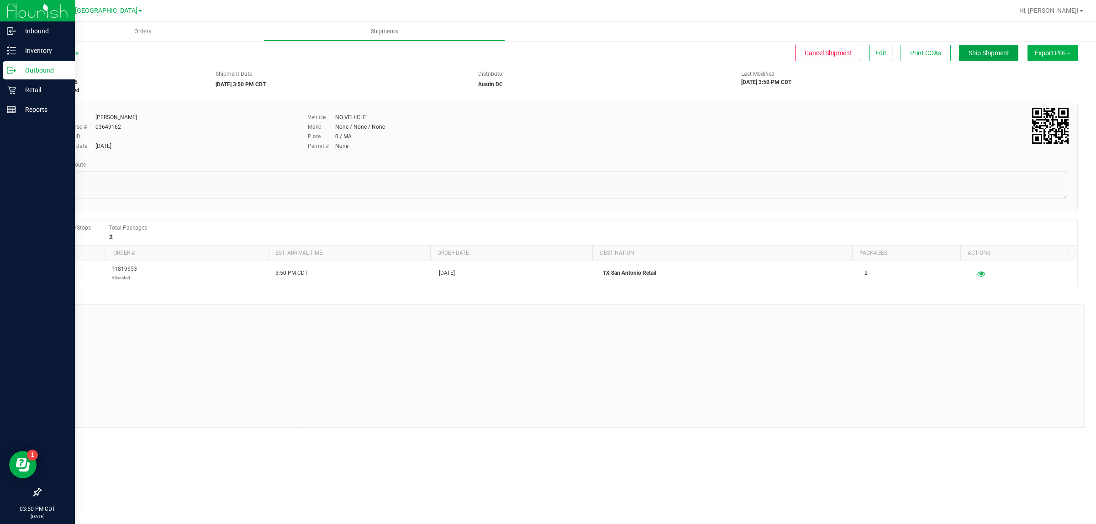
click at [544, 53] on span "Ship Shipment" at bounding box center [988, 52] width 41 height 7
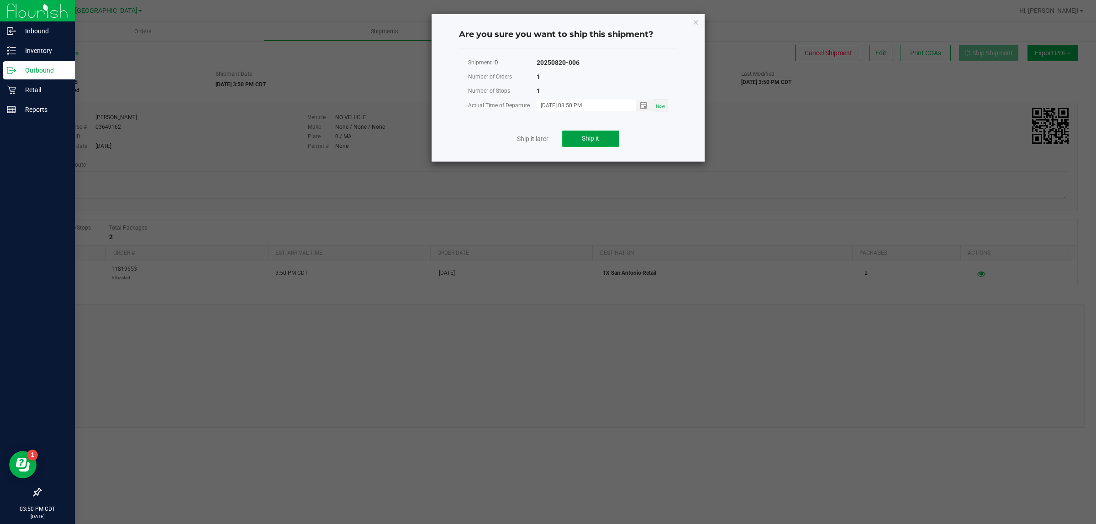
click at [544, 139] on span "Ship it" at bounding box center [590, 138] width 17 height 7
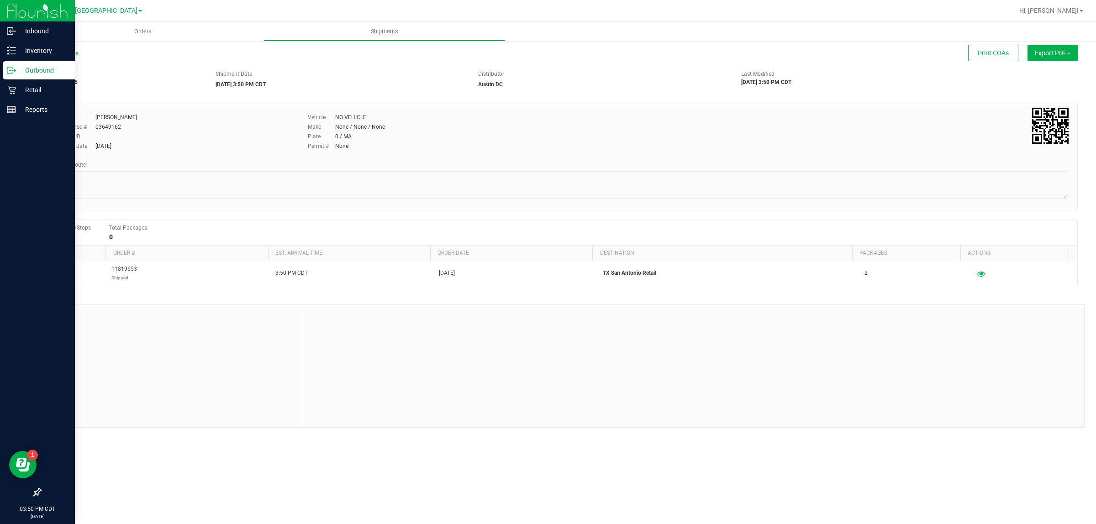
click at [66, 53] on link "All Shipments" at bounding box center [59, 53] width 38 height 6
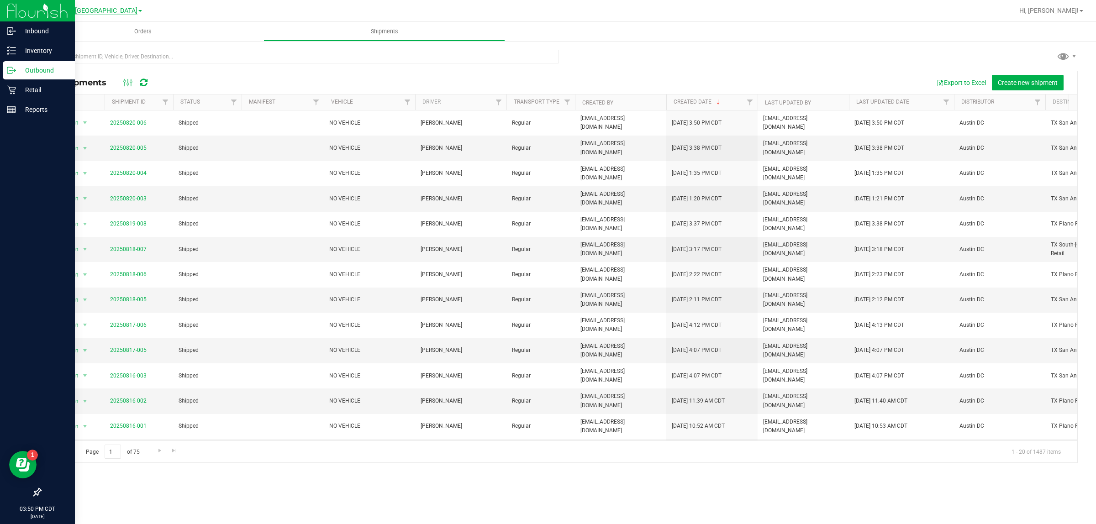
click at [84, 12] on span "TX Austin [GEOGRAPHIC_DATA]" at bounding box center [90, 11] width 93 height 8
click at [84, 53] on link "TX San Antonio Retail" at bounding box center [92, 56] width 133 height 12
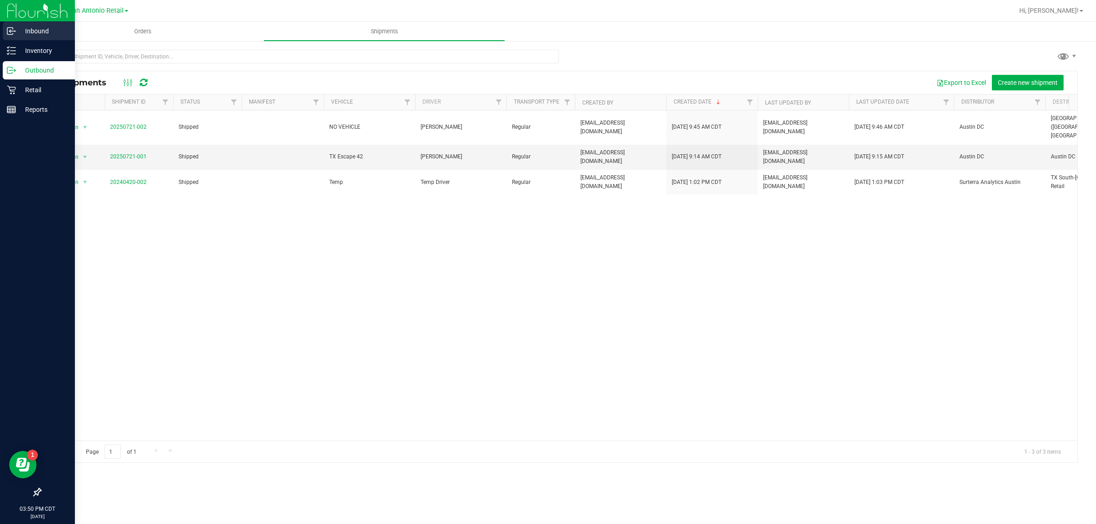
click at [20, 30] on p "Inbound" at bounding box center [43, 31] width 55 height 11
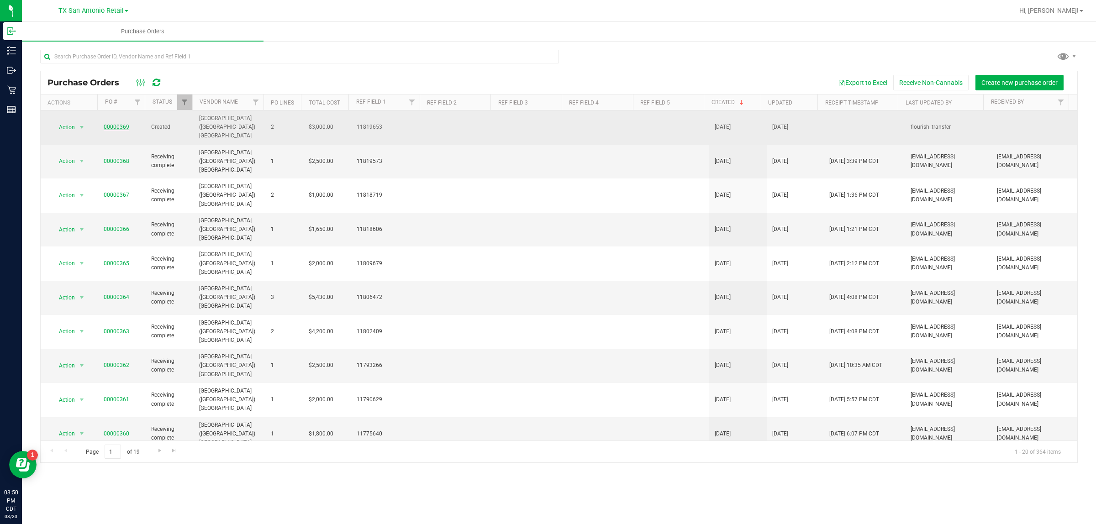
click at [117, 124] on link "00000369" at bounding box center [117, 127] width 26 height 6
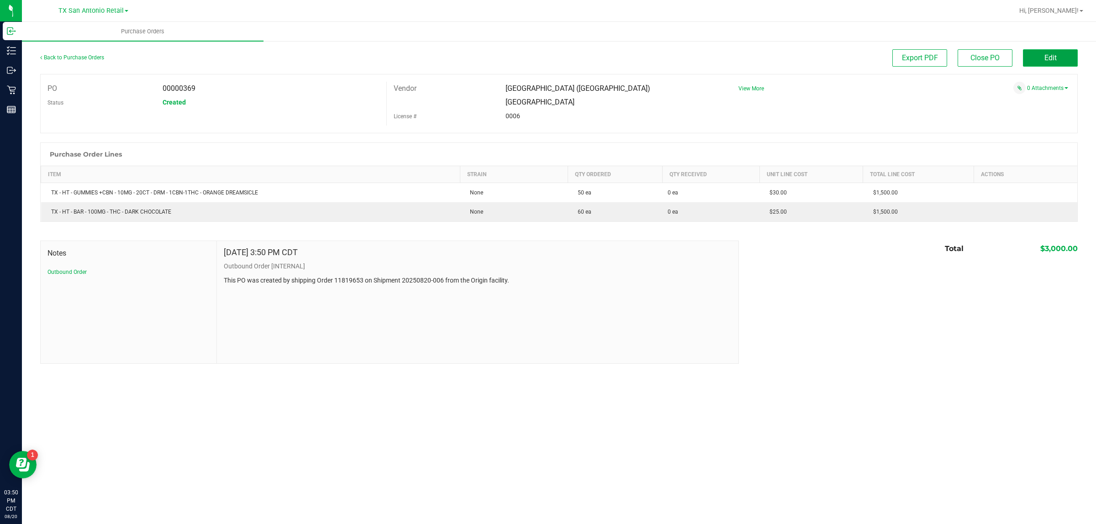
click at [544, 60] on span "Edit" at bounding box center [1050, 57] width 12 height 9
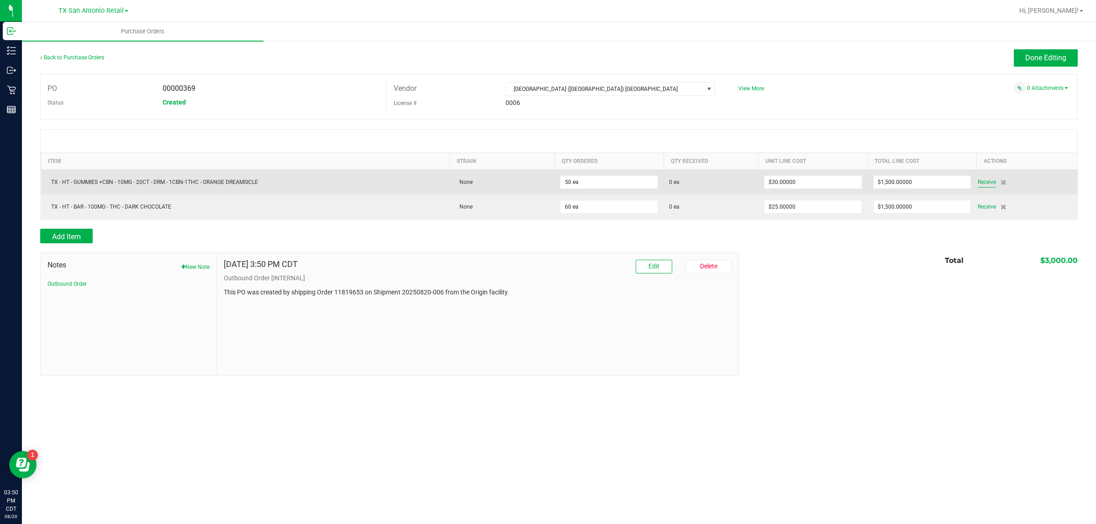
click at [544, 183] on span "Receive" at bounding box center [987, 182] width 18 height 11
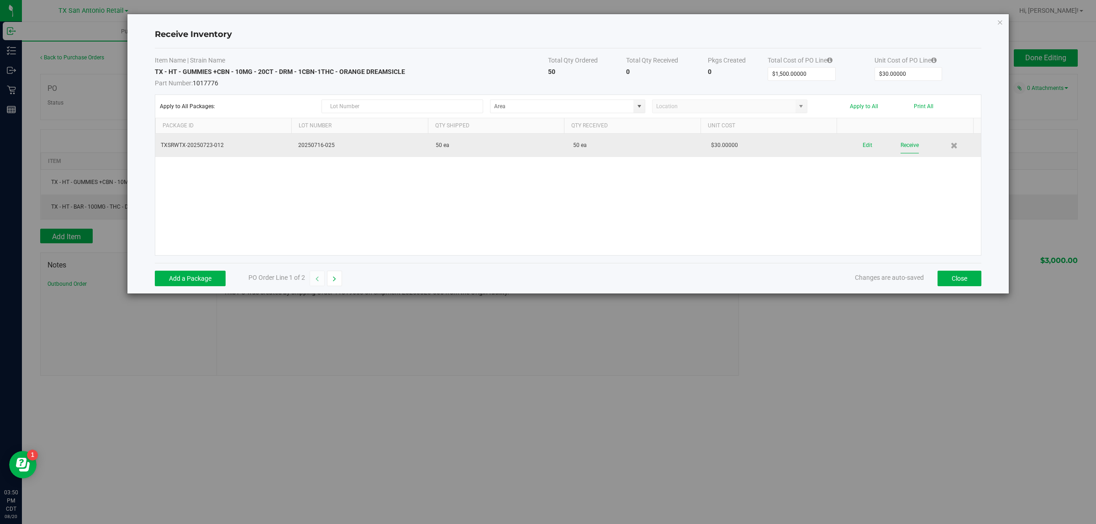
click at [544, 152] on button "Receive" at bounding box center [909, 145] width 18 height 16
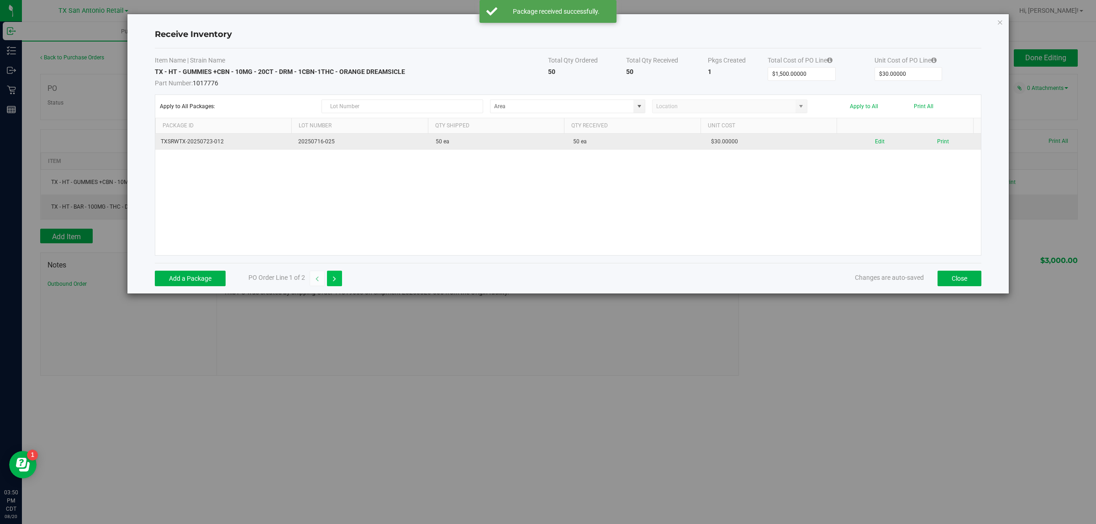
click at [339, 280] on button "button" at bounding box center [334, 279] width 15 height 16
type input "$25.00000"
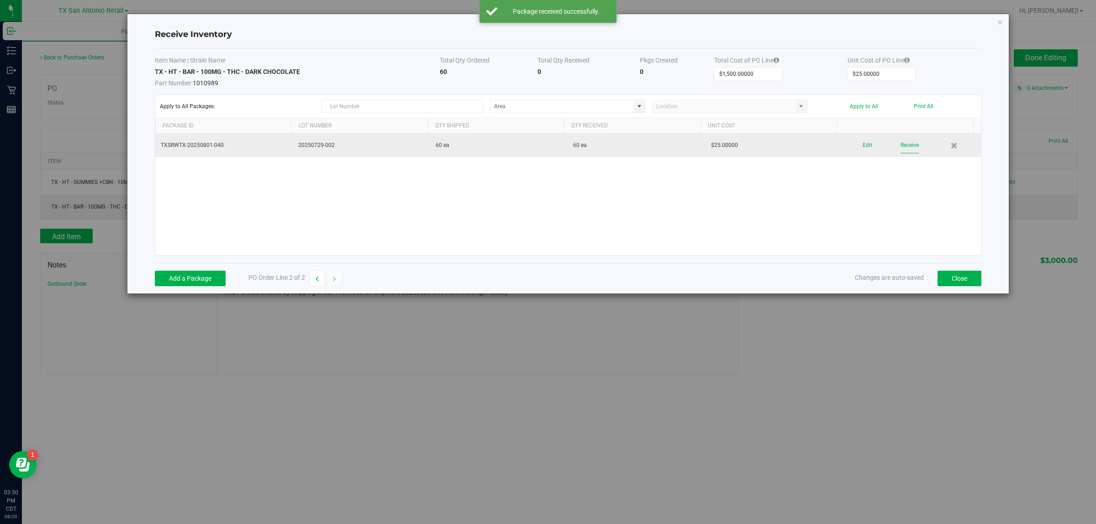
click at [544, 150] on button "Receive" at bounding box center [909, 145] width 18 height 16
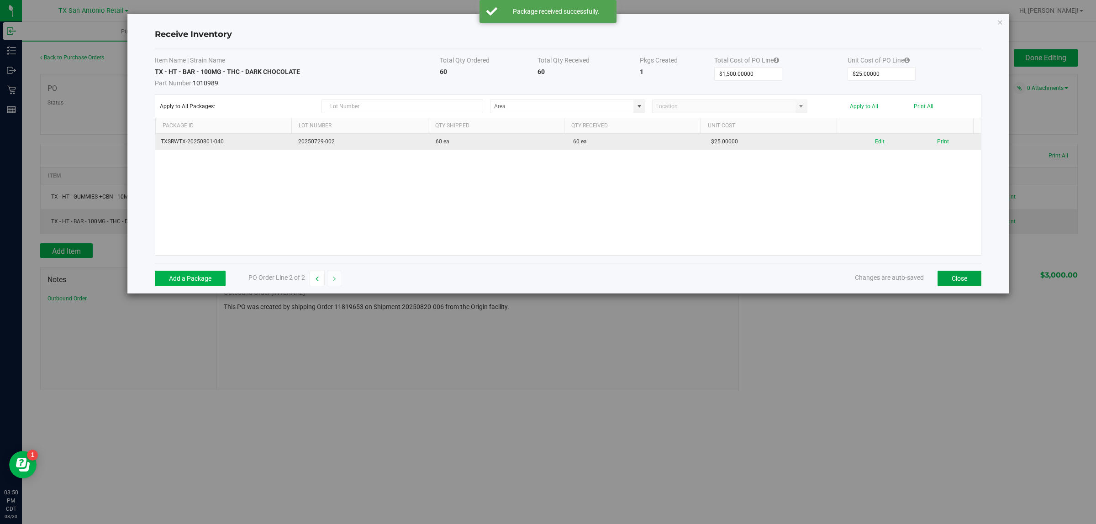
click at [544, 279] on button "Close" at bounding box center [959, 279] width 44 height 16
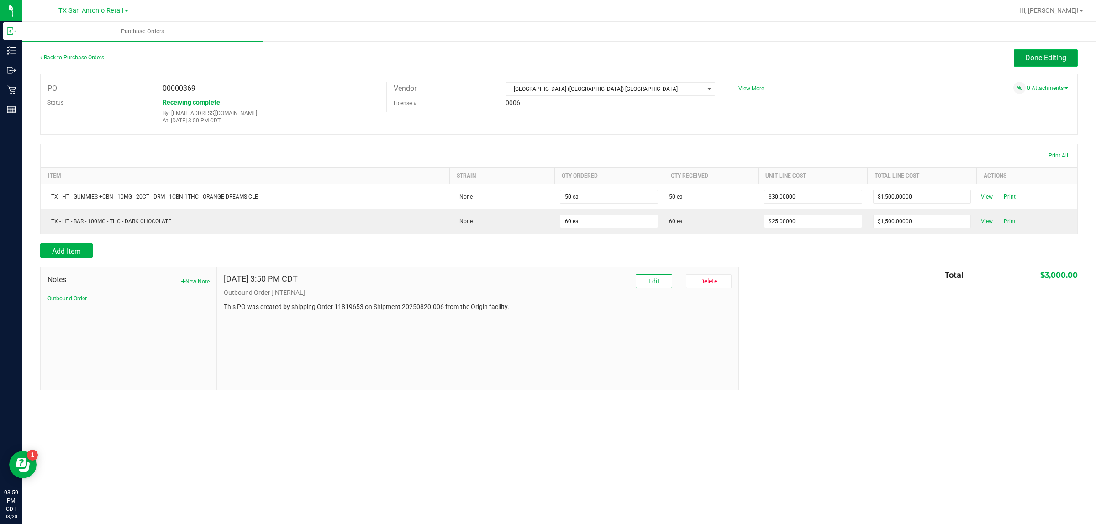
click at [544, 50] on button "Done Editing" at bounding box center [1046, 57] width 64 height 17
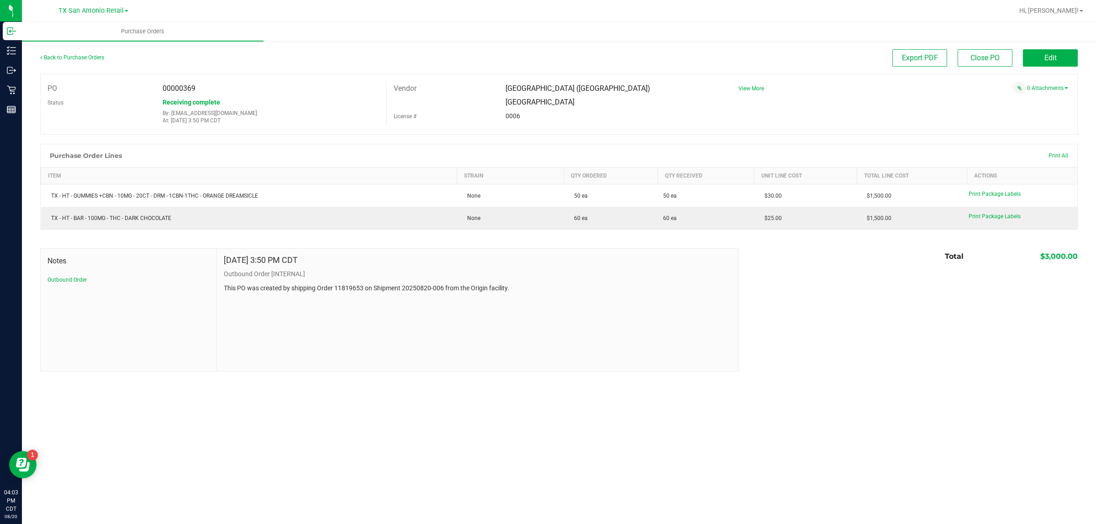
click at [101, 16] on div "[GEOGRAPHIC_DATA] [GEOGRAPHIC_DATA] Retail [GEOGRAPHIC_DATA] [GEOGRAPHIC_DATA] …" at bounding box center [92, 11] width 133 height 14
click at [102, 12] on span "TX San Antonio Retail" at bounding box center [90, 11] width 65 height 8
click at [97, 32] on link "TX Austin [GEOGRAPHIC_DATA]" at bounding box center [92, 32] width 133 height 12
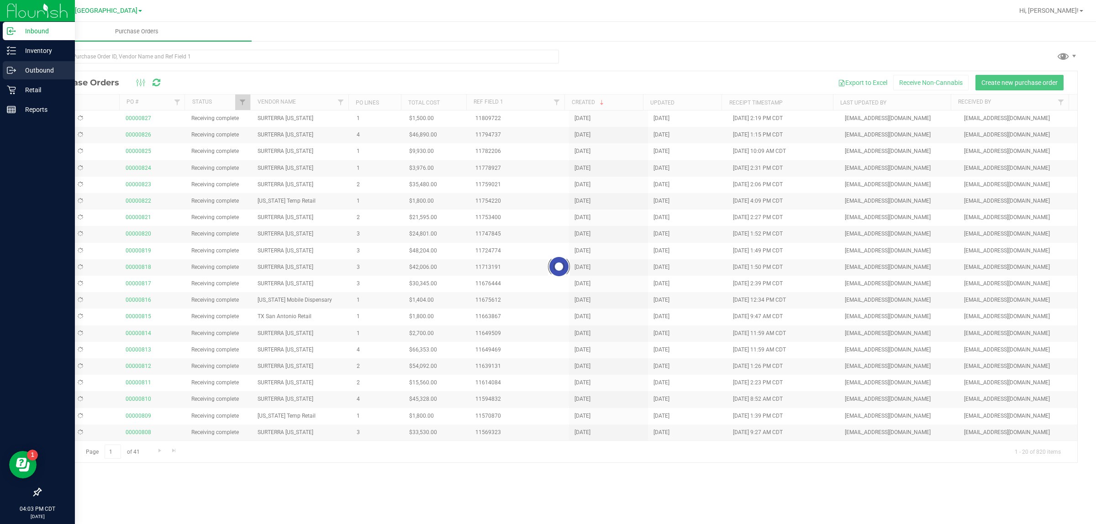
click at [49, 70] on p "Outbound" at bounding box center [43, 70] width 55 height 11
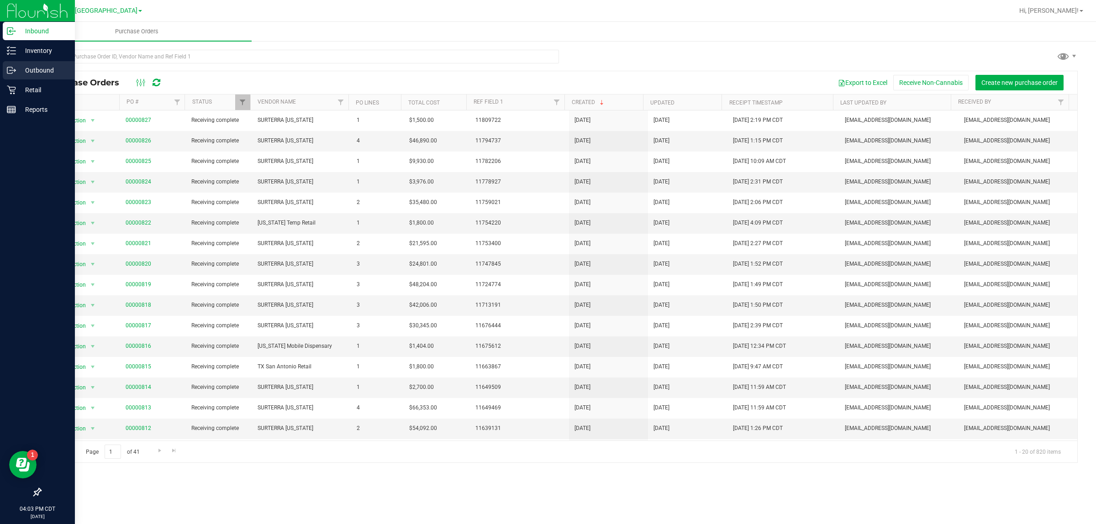
click at [21, 70] on p "Outbound" at bounding box center [43, 70] width 55 height 11
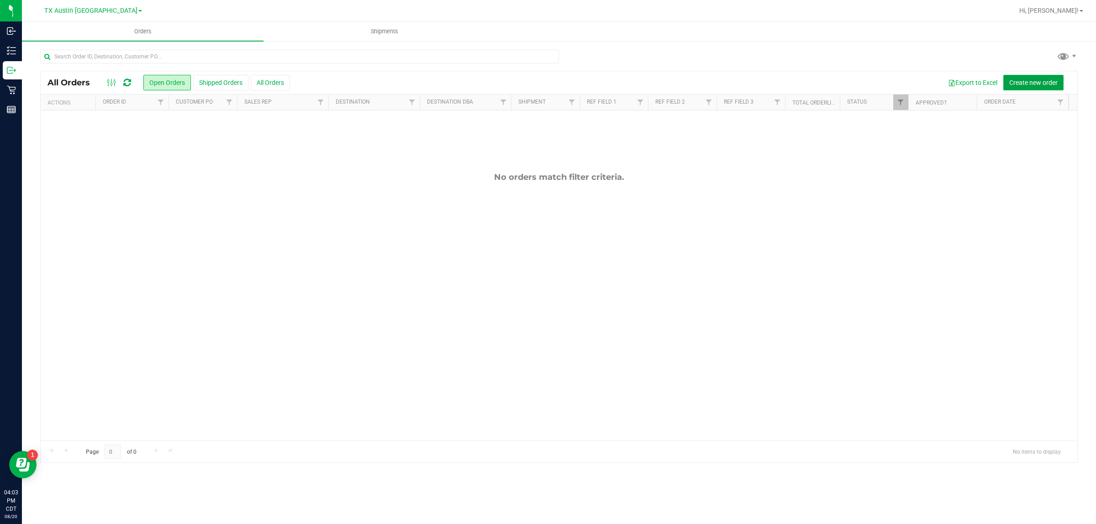
click at [544, 83] on span "Create new order" at bounding box center [1033, 82] width 48 height 7
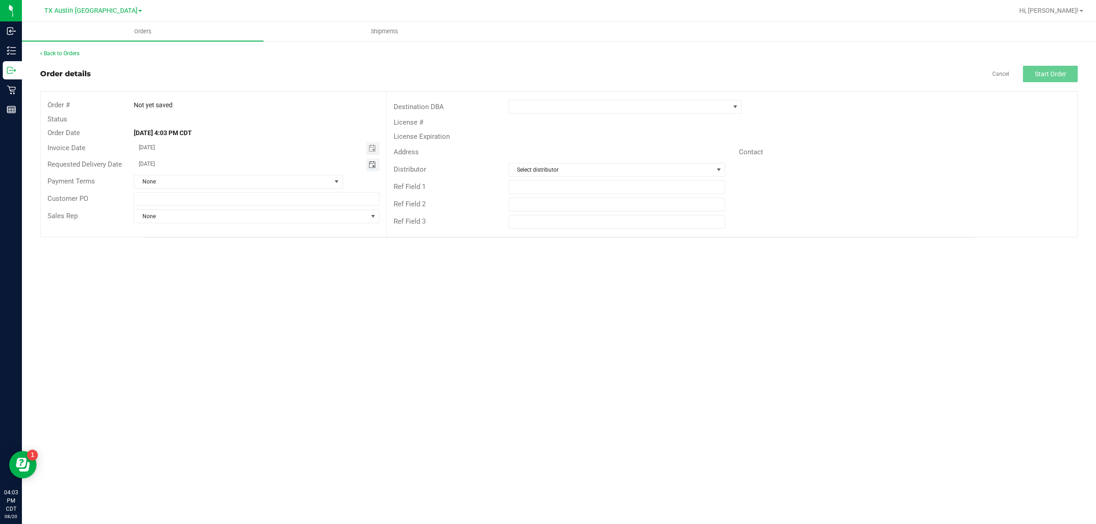
click at [370, 163] on span "Toggle calendar" at bounding box center [371, 164] width 7 height 7
click at [247, 184] on span "[DATE]" at bounding box center [252, 182] width 21 height 12
type input "[DATE]"
click at [544, 107] on span at bounding box center [619, 106] width 221 height 13
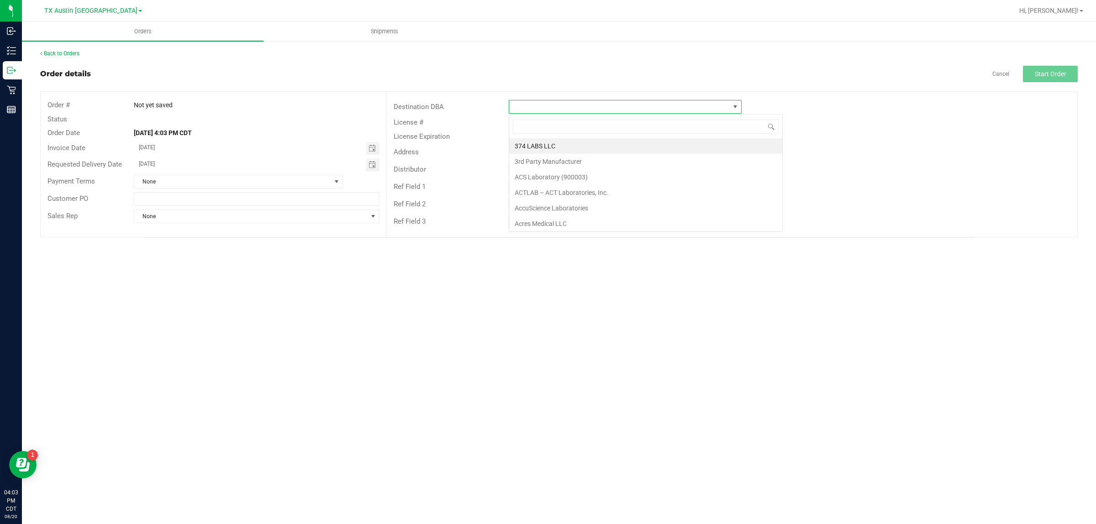
scroll to position [14, 233]
type input "tx"
click at [544, 143] on li "TX Plano Retail" at bounding box center [625, 146] width 232 height 16
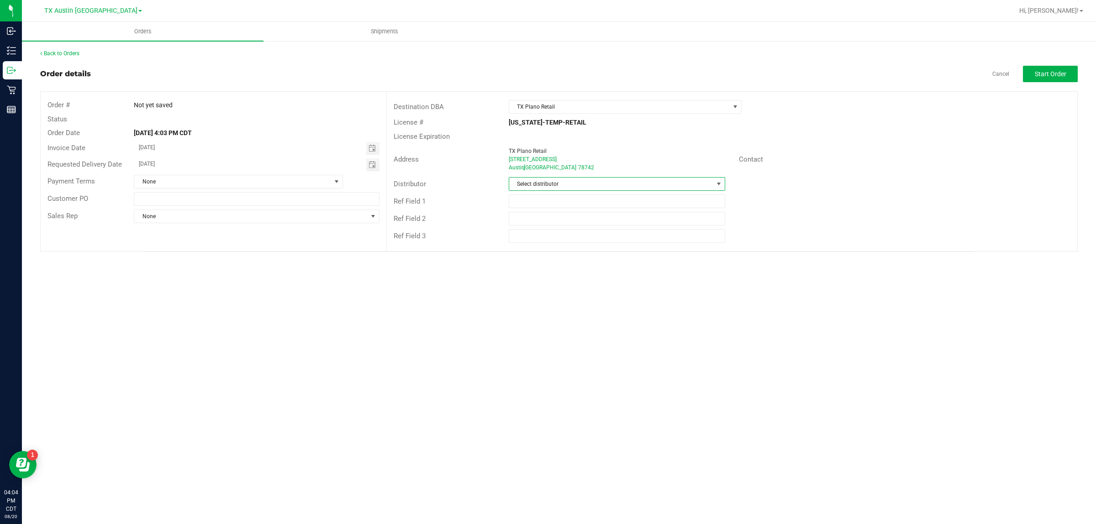
click at [544, 181] on span "Select distributor" at bounding box center [611, 184] width 204 height 13
type input "aus"
click at [544, 224] on li "Austin DC" at bounding box center [617, 224] width 216 height 16
click at [544, 67] on button "Start Order" at bounding box center [1050, 74] width 55 height 16
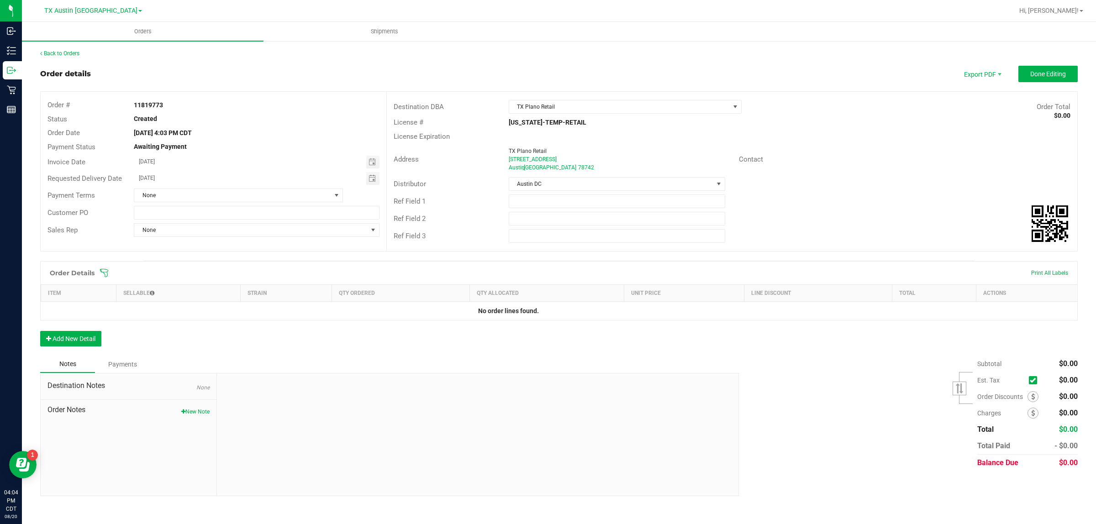
click at [106, 276] on icon at bounding box center [104, 272] width 9 height 9
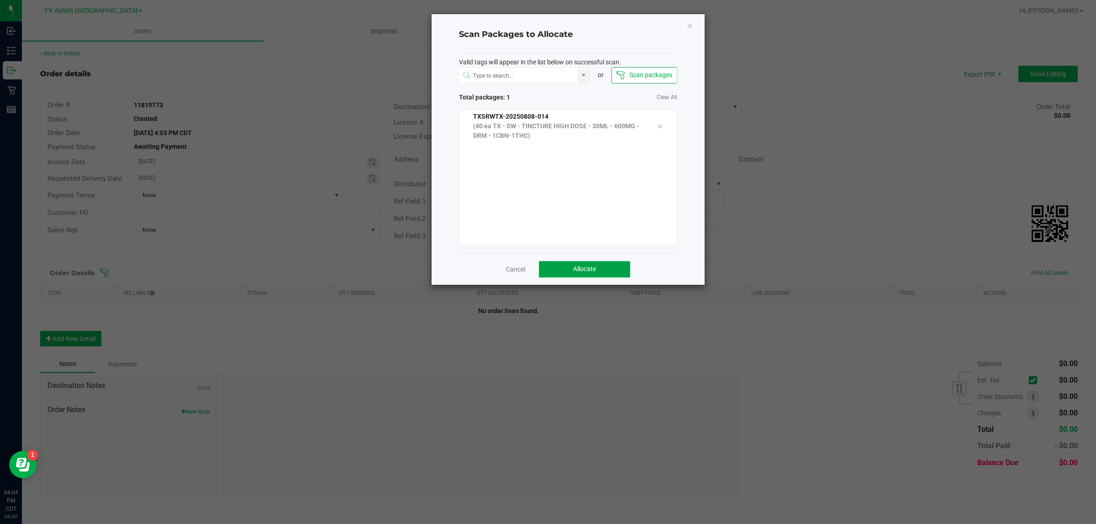
click at [544, 273] on button "Allocate" at bounding box center [584, 269] width 91 height 16
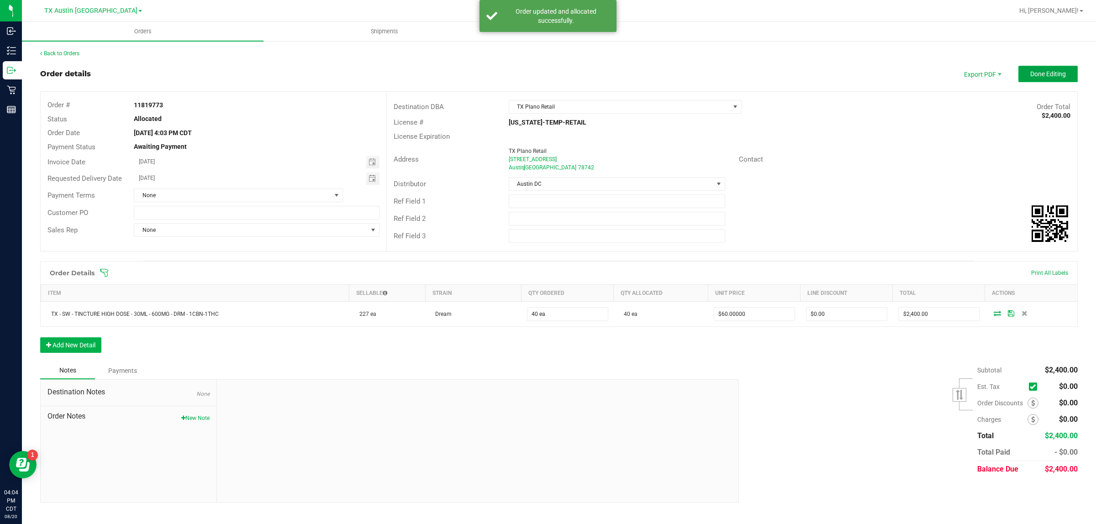
click at [544, 71] on span "Done Editing" at bounding box center [1048, 73] width 36 height 7
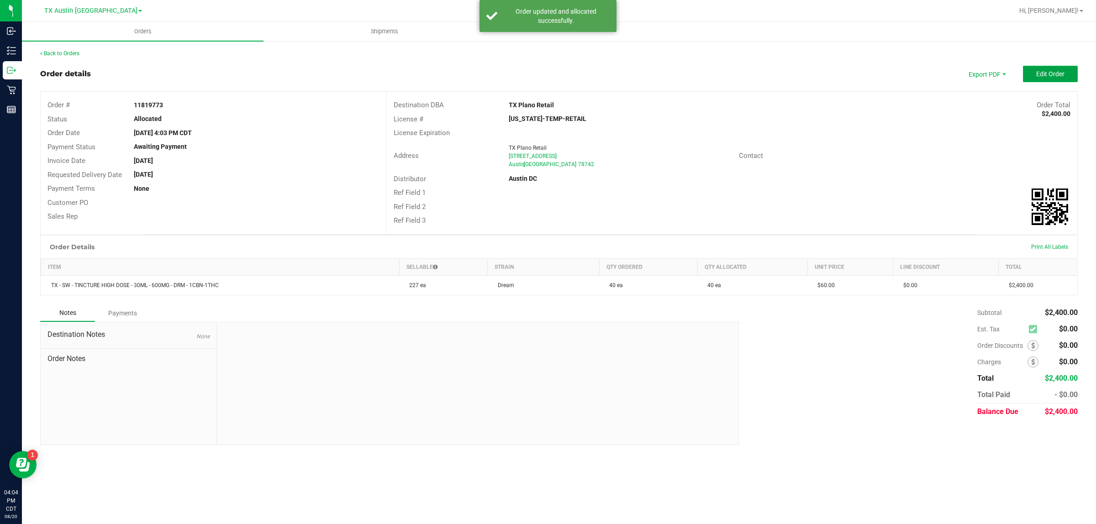
click at [544, 73] on span "Edit Order" at bounding box center [1050, 73] width 28 height 7
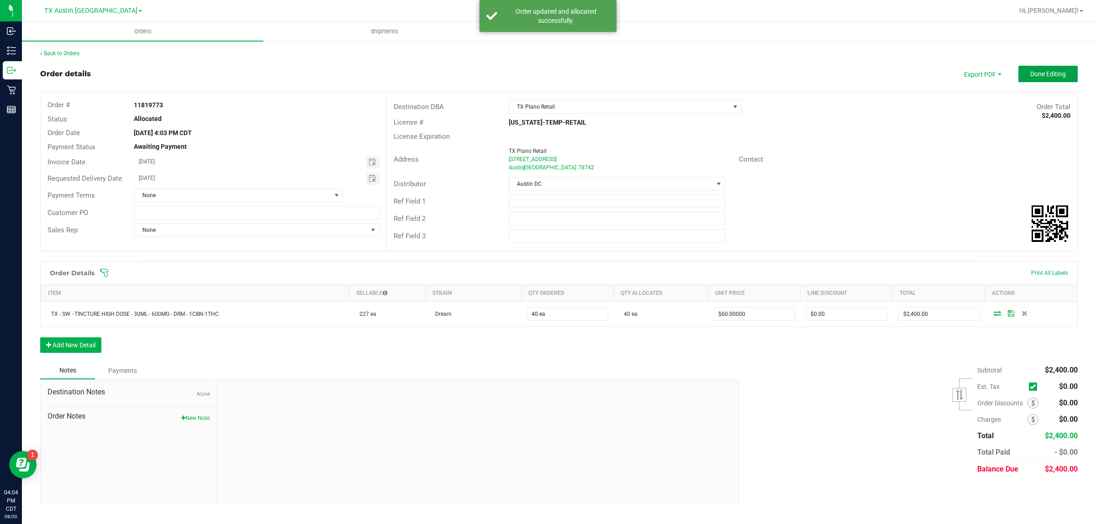
click at [544, 73] on span "Done Editing" at bounding box center [1048, 73] width 36 height 7
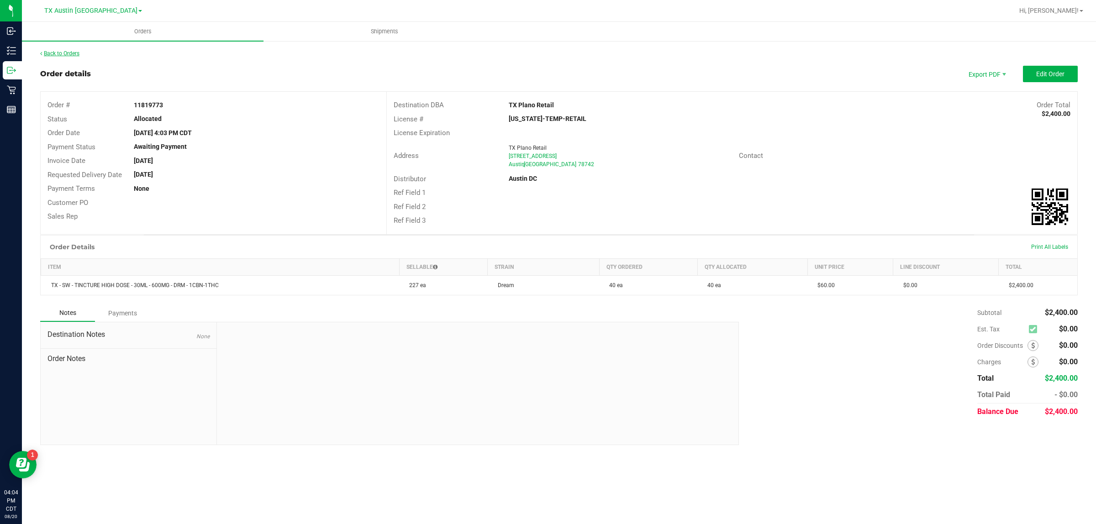
click at [71, 50] on link "Back to Orders" at bounding box center [59, 53] width 39 height 6
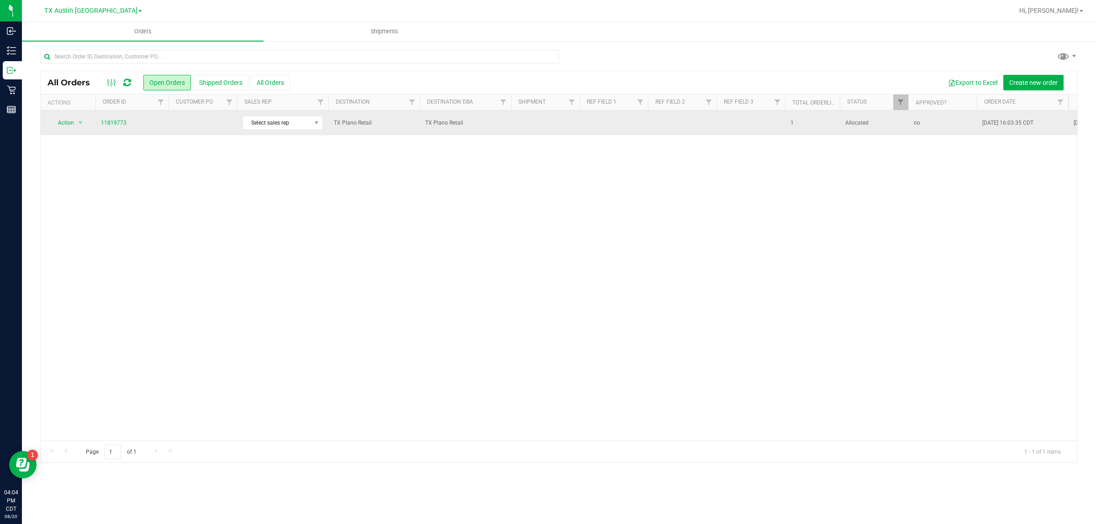
click at [192, 130] on td at bounding box center [202, 122] width 68 height 25
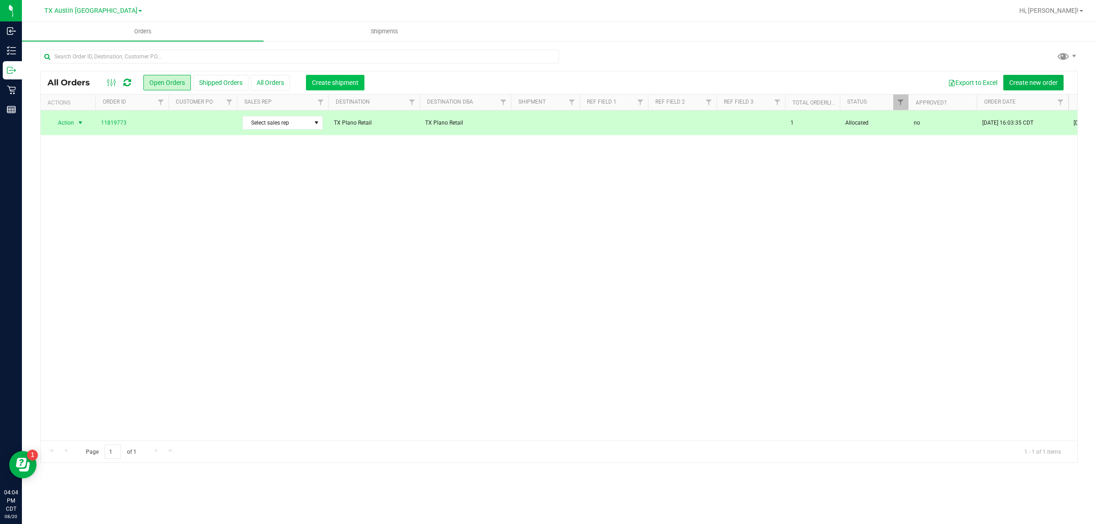
click at [324, 85] on span "Create shipment" at bounding box center [335, 82] width 47 height 7
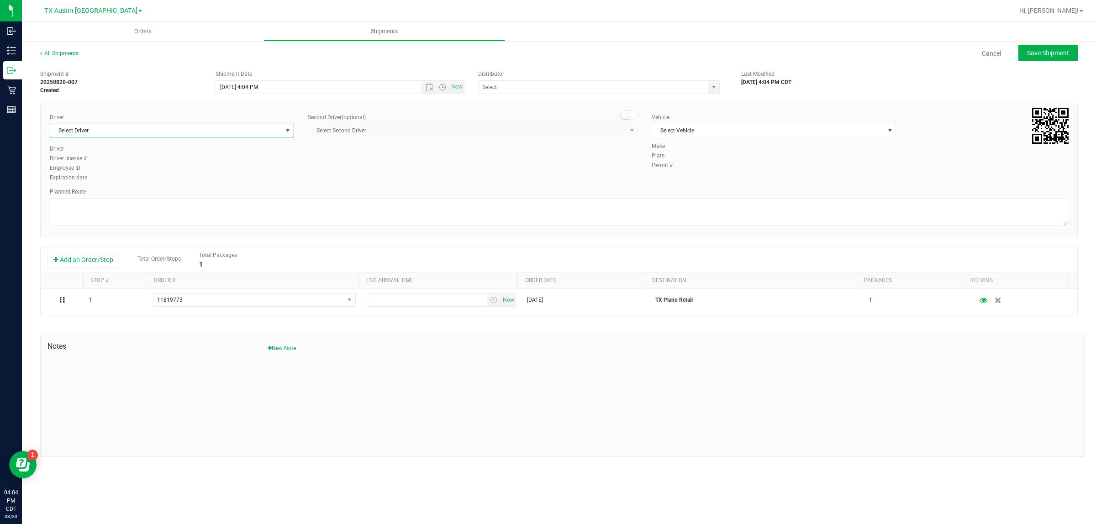
click at [177, 126] on span "Select Driver" at bounding box center [166, 130] width 232 height 13
click at [186, 168] on li "[PERSON_NAME]" at bounding box center [171, 169] width 243 height 14
type input "bat"
click at [544, 126] on span "Select Vehicle" at bounding box center [768, 130] width 232 height 13
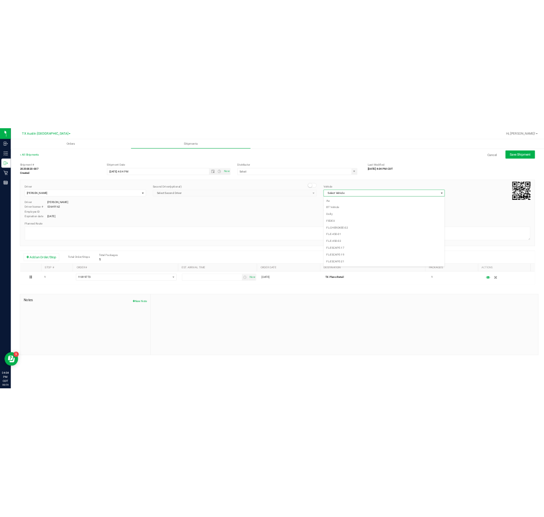
scroll to position [608, 0]
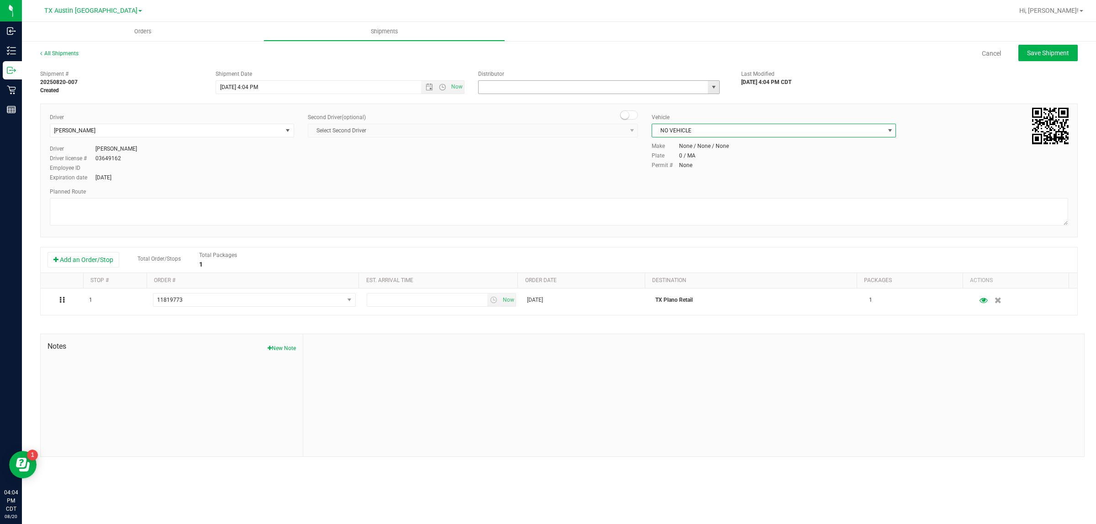
click at [544, 87] on input "text" at bounding box center [590, 87] width 222 height 13
click at [544, 104] on li "Austin DC" at bounding box center [599, 103] width 241 height 14
type input "Austin DC"
click at [458, 85] on span "Now" at bounding box center [457, 86] width 16 height 13
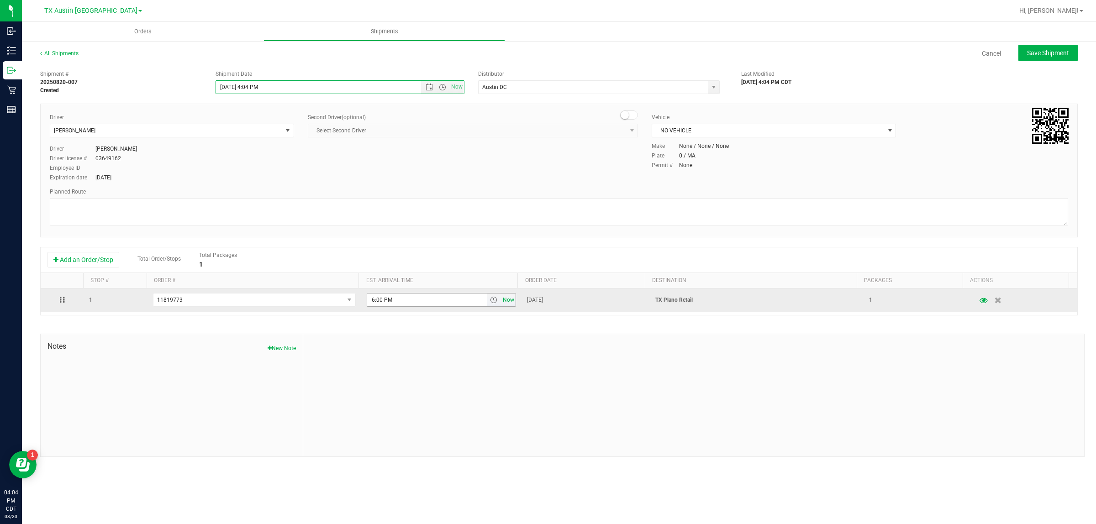
click at [505, 300] on span "Now" at bounding box center [509, 300] width 16 height 13
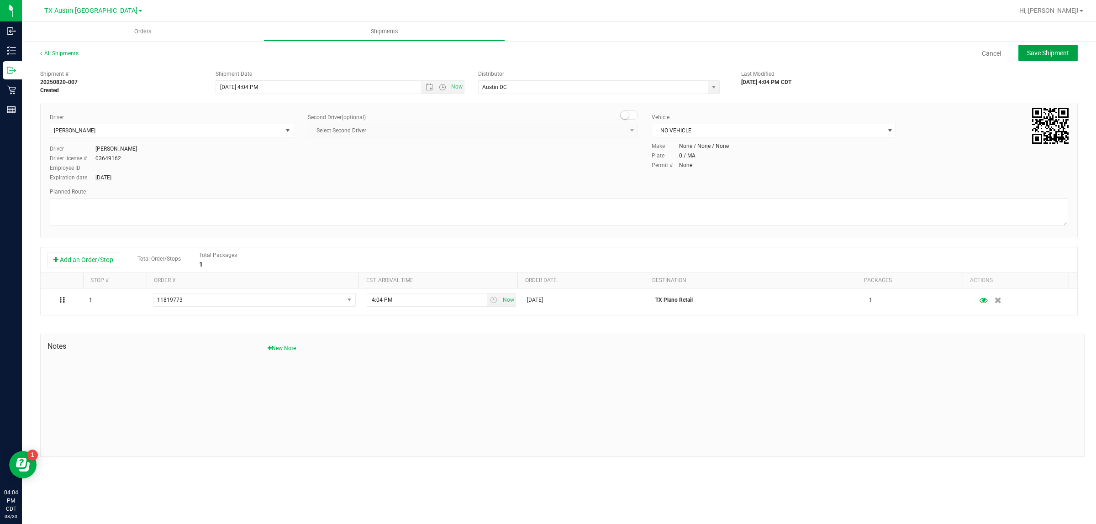
click at [544, 54] on button "Save Shipment" at bounding box center [1047, 53] width 59 height 16
type input "[DATE] 9:04 PM"
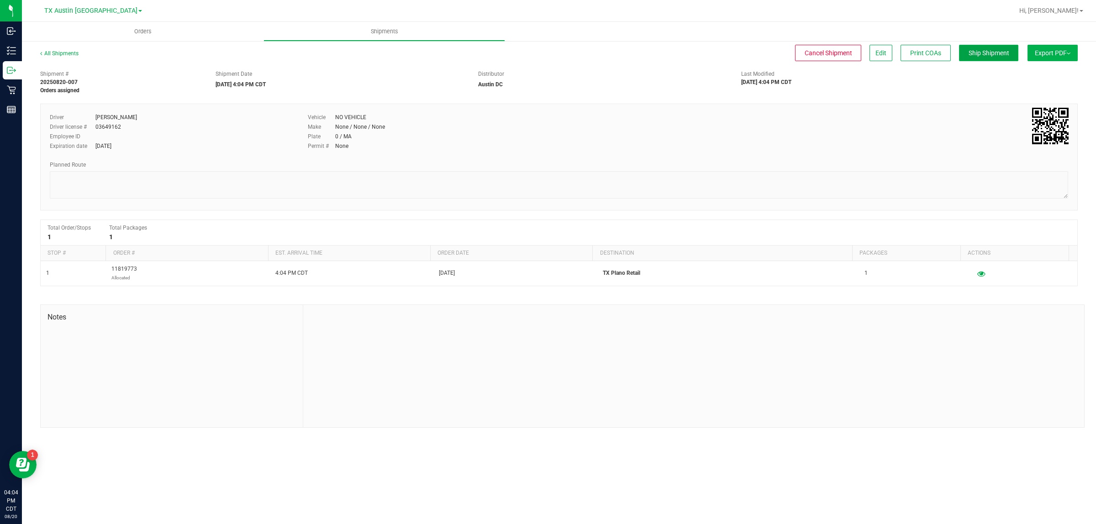
click at [544, 57] on button "Ship Shipment" at bounding box center [988, 53] width 59 height 16
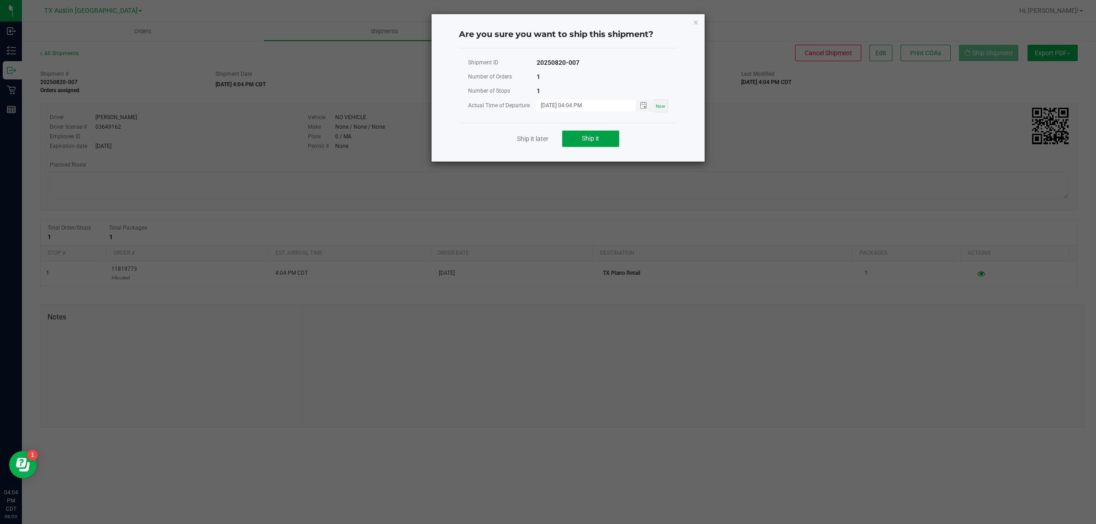
click at [544, 137] on button "Ship it" at bounding box center [590, 139] width 57 height 16
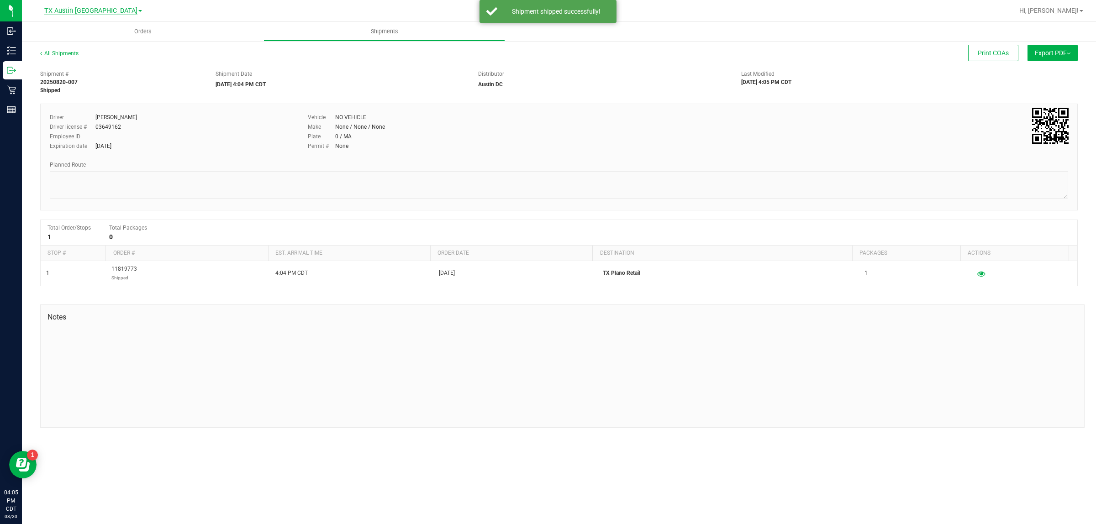
click at [87, 12] on span "TX Austin [GEOGRAPHIC_DATA]" at bounding box center [90, 11] width 93 height 8
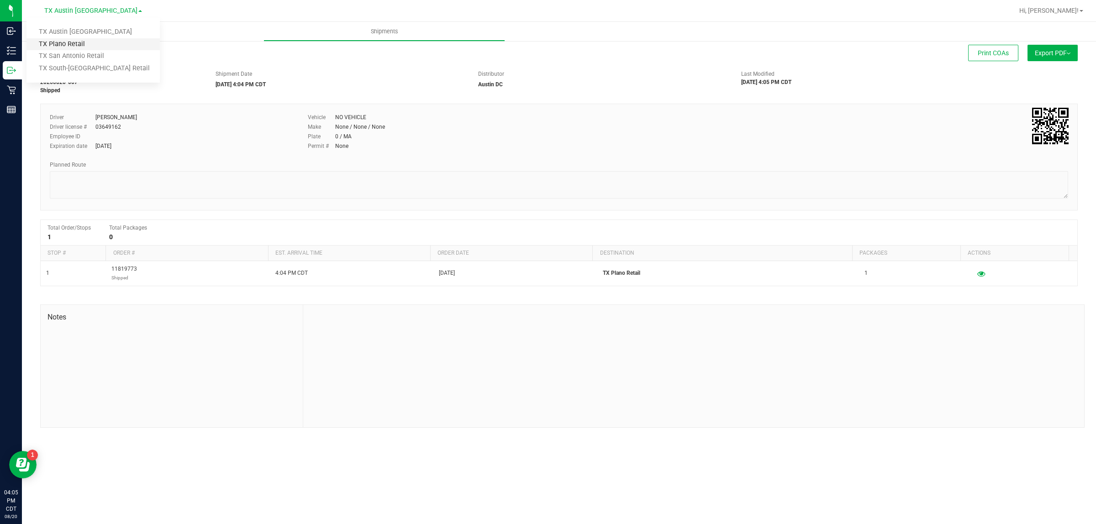
click at [92, 44] on link "TX Plano Retail" at bounding box center [92, 44] width 133 height 12
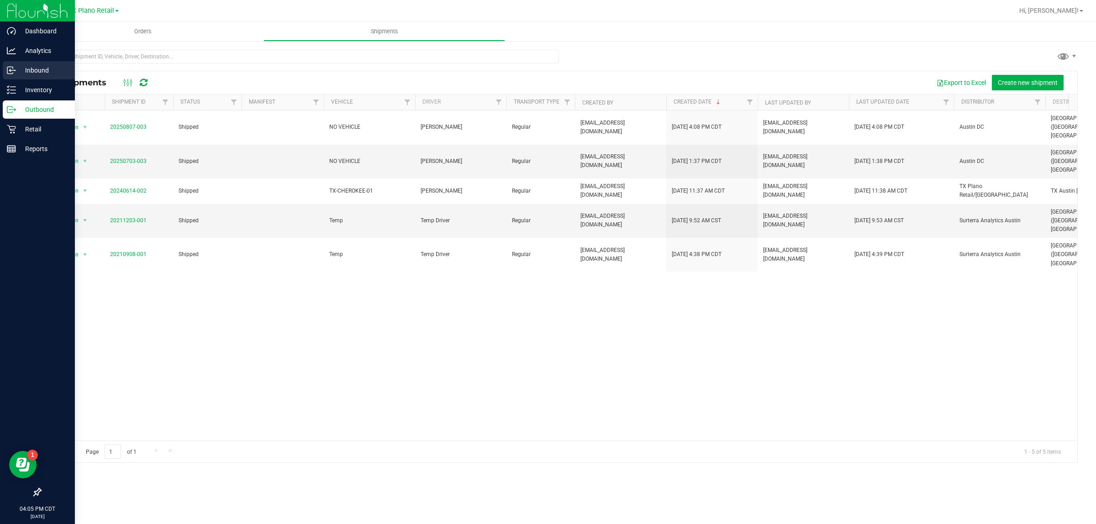
click at [39, 69] on p "Inbound" at bounding box center [43, 70] width 55 height 11
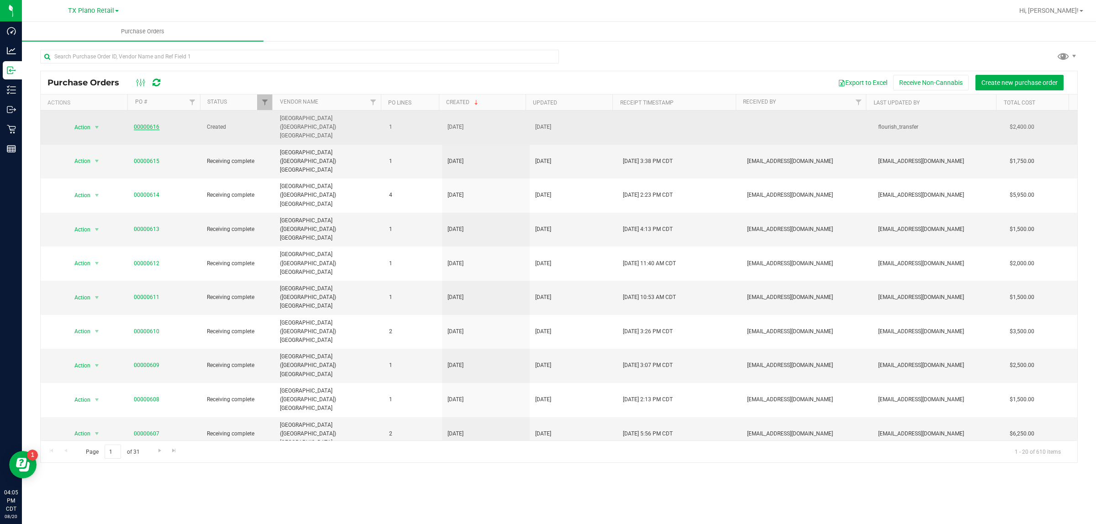
click at [147, 124] on link "00000616" at bounding box center [147, 127] width 26 height 6
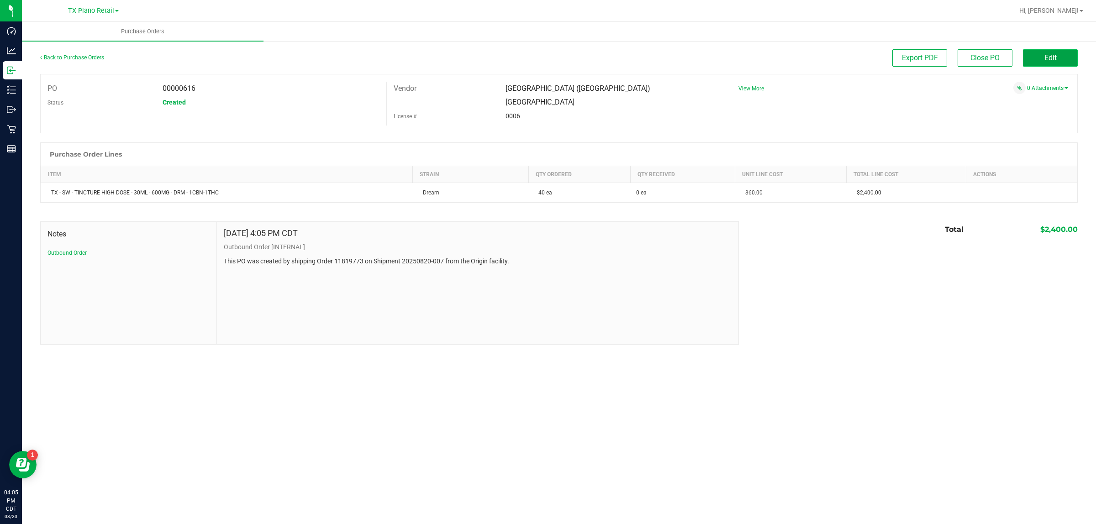
click at [544, 50] on button "Edit" at bounding box center [1050, 57] width 55 height 17
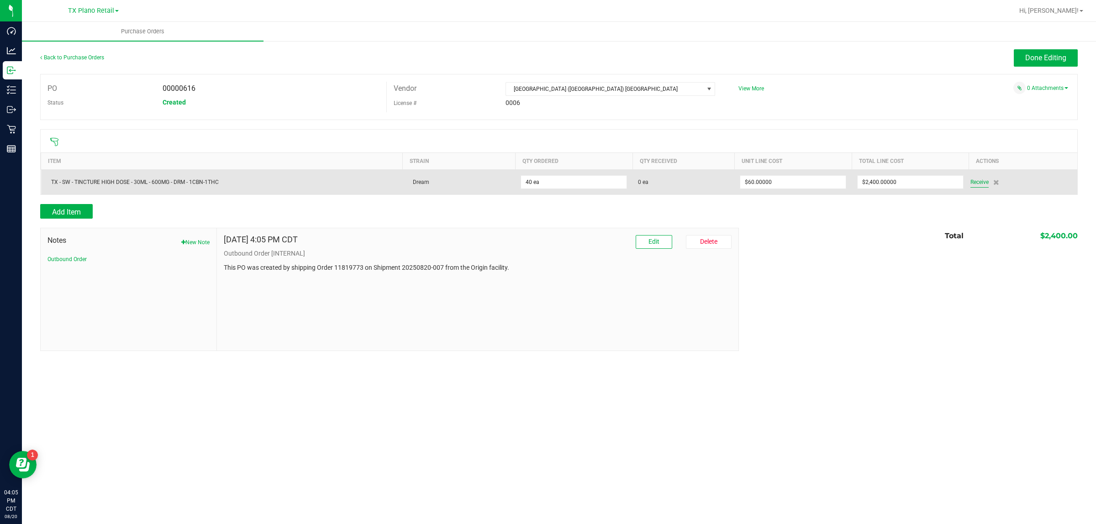
click at [544, 187] on span "Receive" at bounding box center [979, 182] width 18 height 11
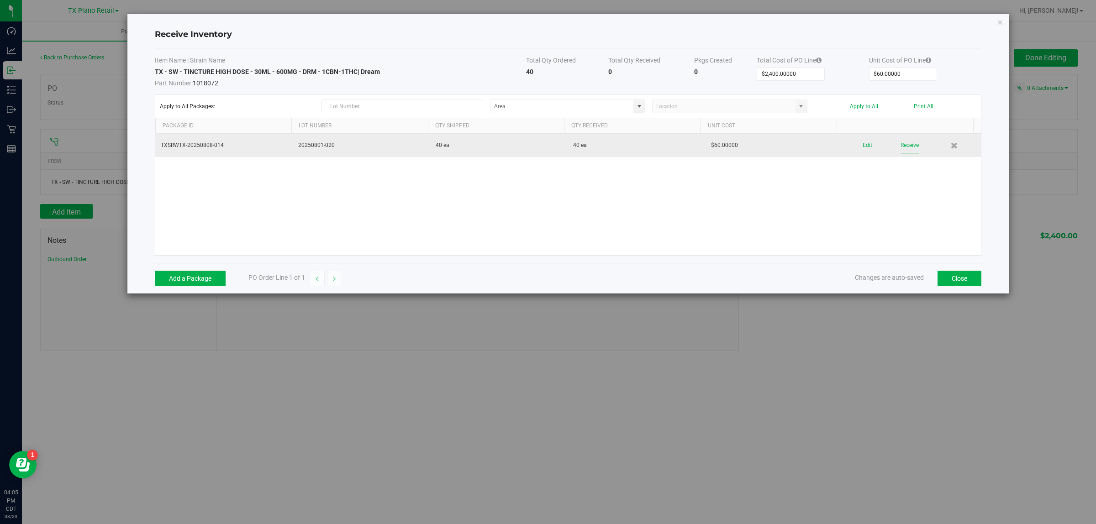
click at [544, 151] on button "Receive" at bounding box center [909, 145] width 18 height 16
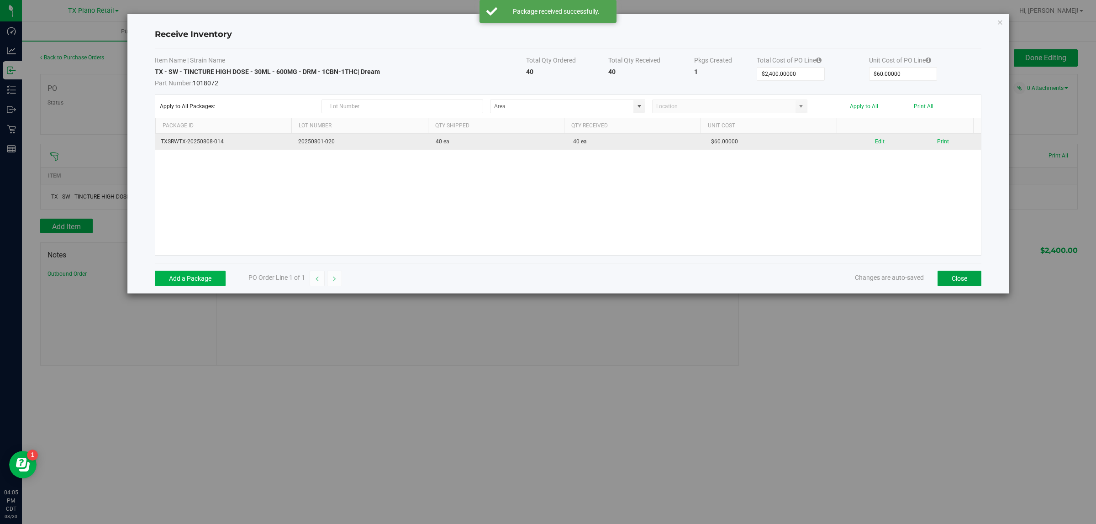
click at [544, 286] on button "Close" at bounding box center [959, 279] width 44 height 16
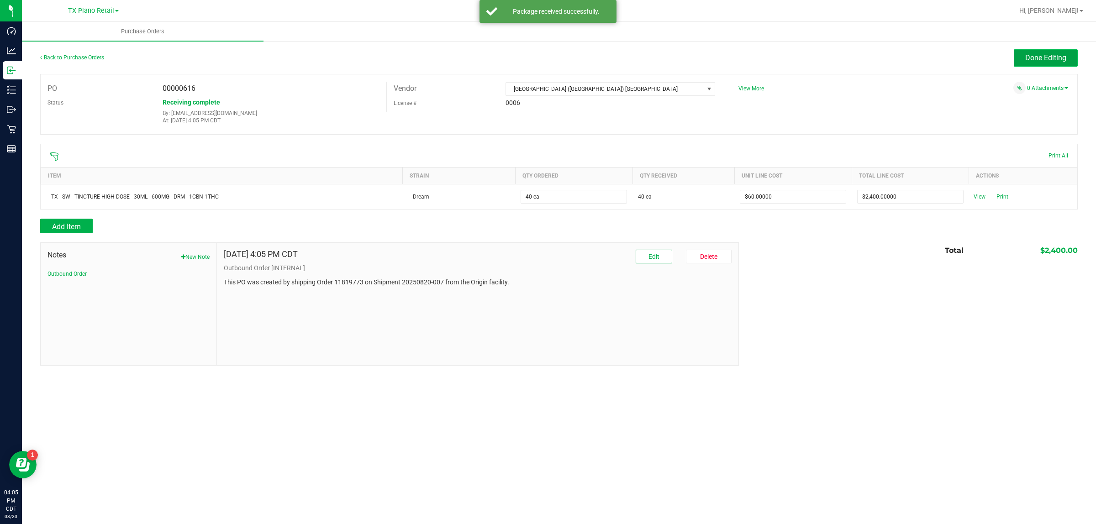
click at [544, 62] on button "Done Editing" at bounding box center [1046, 57] width 64 height 17
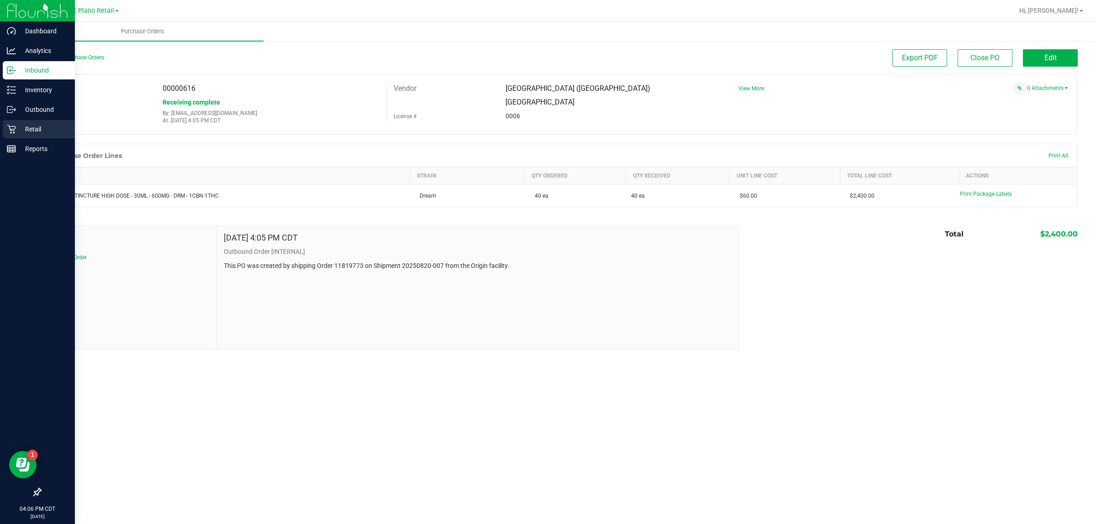
click at [36, 129] on p "Retail" at bounding box center [43, 129] width 55 height 11
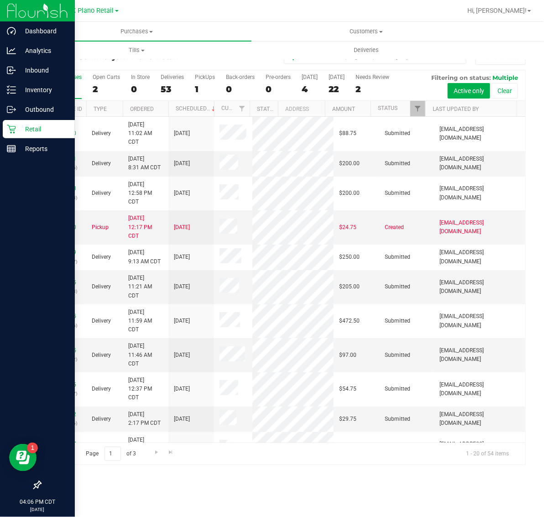
click at [47, 126] on p "Retail" at bounding box center [43, 129] width 55 height 11
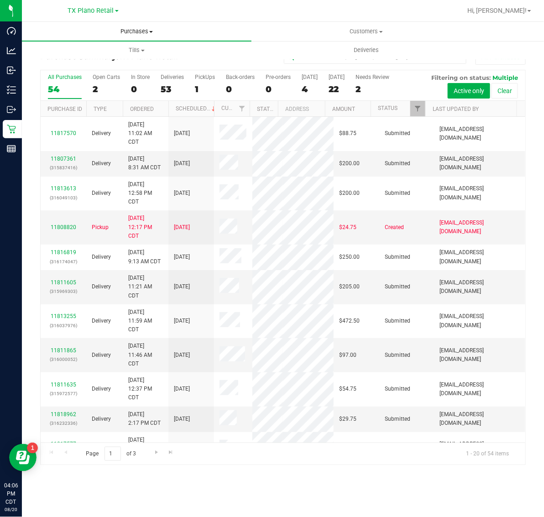
click at [133, 36] on uib-tab-heading "Purchases Summary of purchases Fulfillment All purchases" at bounding box center [137, 31] width 230 height 19
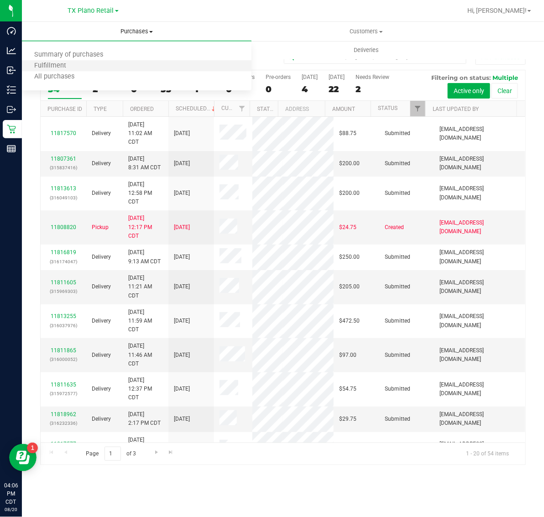
click at [131, 62] on li "Fulfillment" at bounding box center [137, 66] width 230 height 11
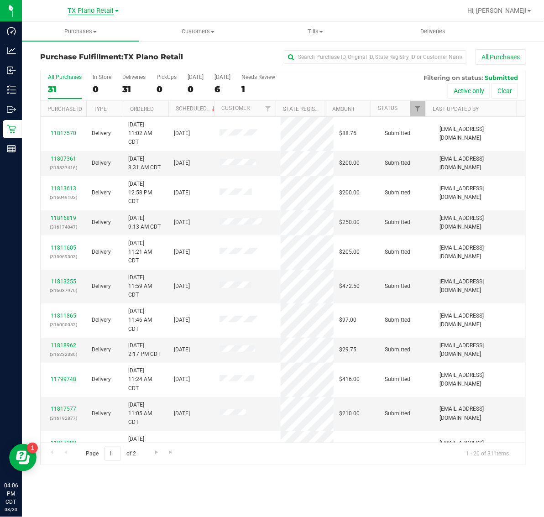
click at [97, 14] on span "TX Plano Retail" at bounding box center [91, 11] width 46 height 8
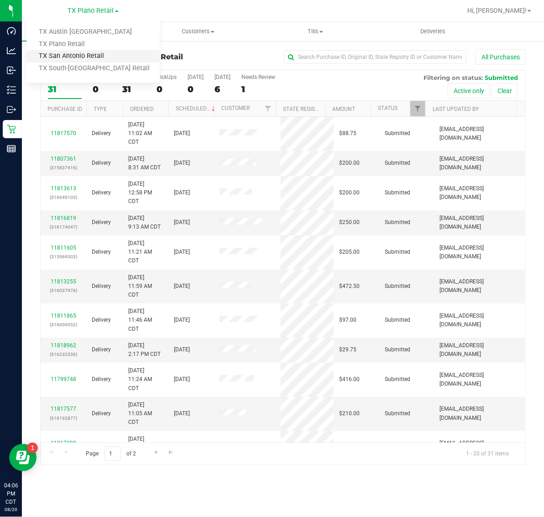
click at [90, 56] on link "TX San Antonio Retail" at bounding box center [92, 56] width 133 height 12
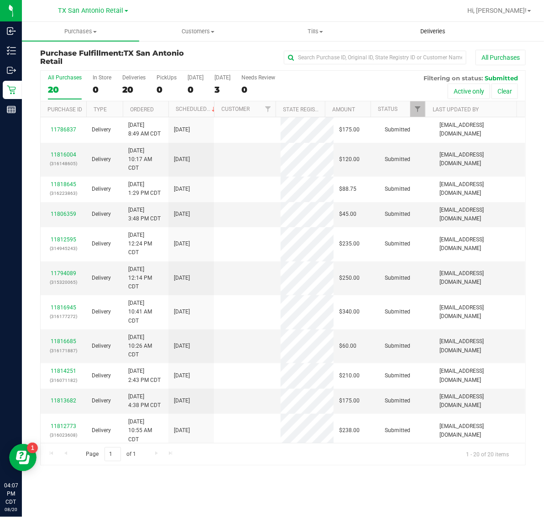
click at [432, 37] on uib-tab-heading "Deliveries" at bounding box center [433, 31] width 116 height 18
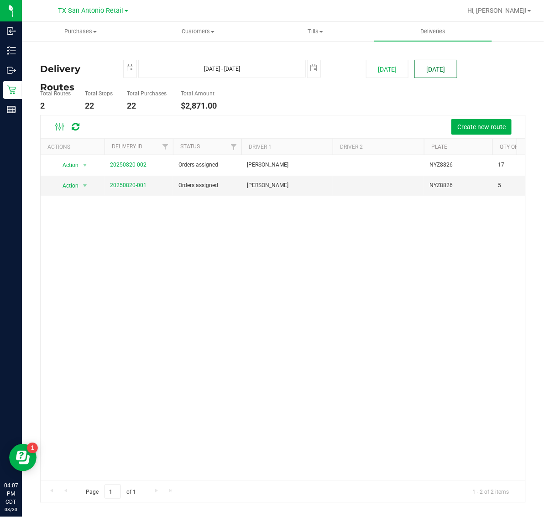
click at [426, 71] on button "[DATE]" at bounding box center [436, 69] width 42 height 18
click at [78, 8] on span "TX San Antonio Retail" at bounding box center [90, 11] width 65 height 8
click at [79, 42] on link "TX Plano Retail" at bounding box center [92, 44] width 133 height 12
click at [428, 67] on button "[DATE]" at bounding box center [436, 69] width 42 height 18
